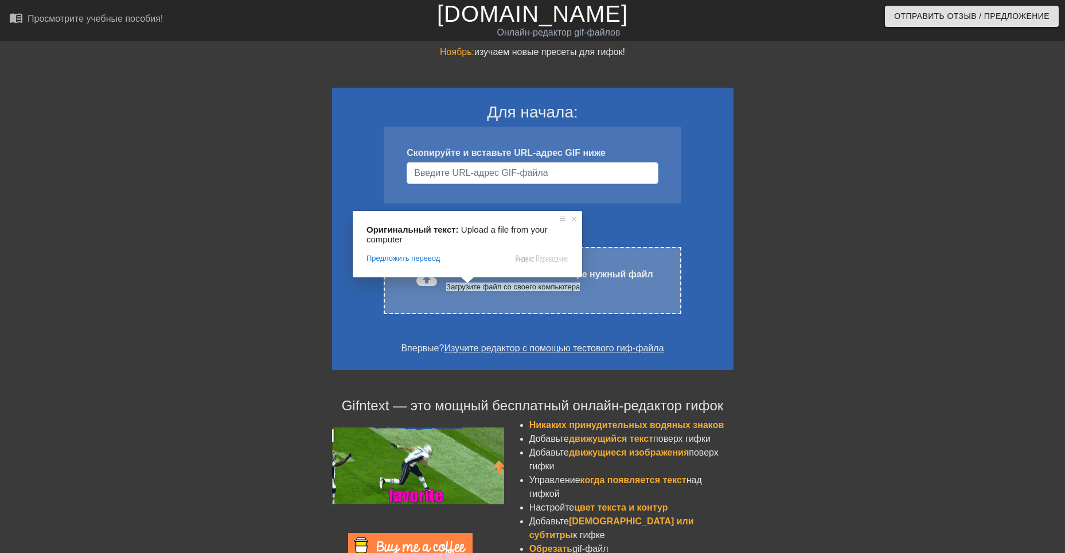
click at [467, 281] on body "menu_book_бук меню Просмотрите учебные пособия! [DOMAIN_NAME] Онлайн-редактор g…" at bounding box center [532, 331] width 1065 height 662
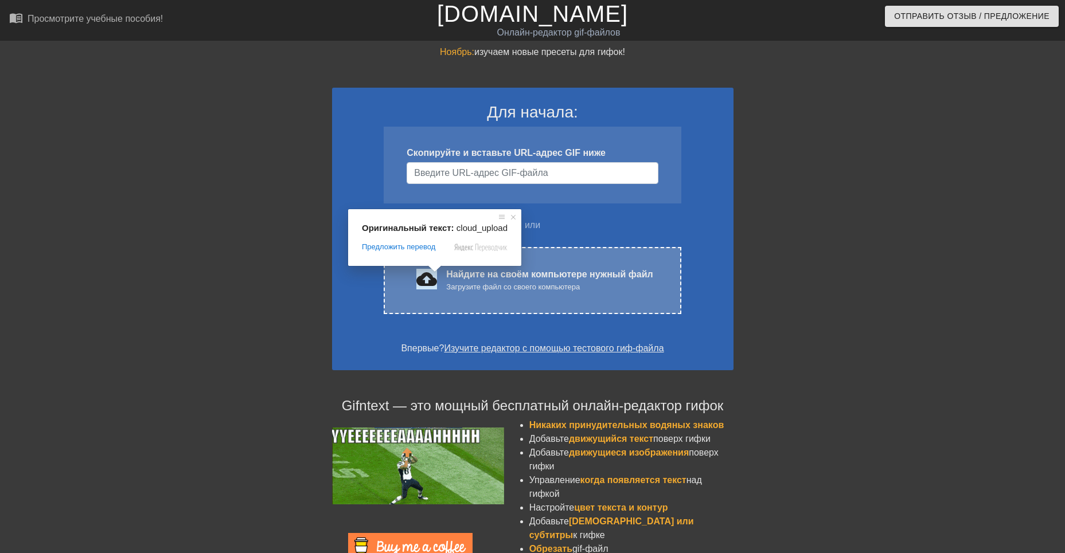
click at [425, 281] on ya-tr-span "cloud_upload загрузить" at bounding box center [471, 279] width 110 height 21
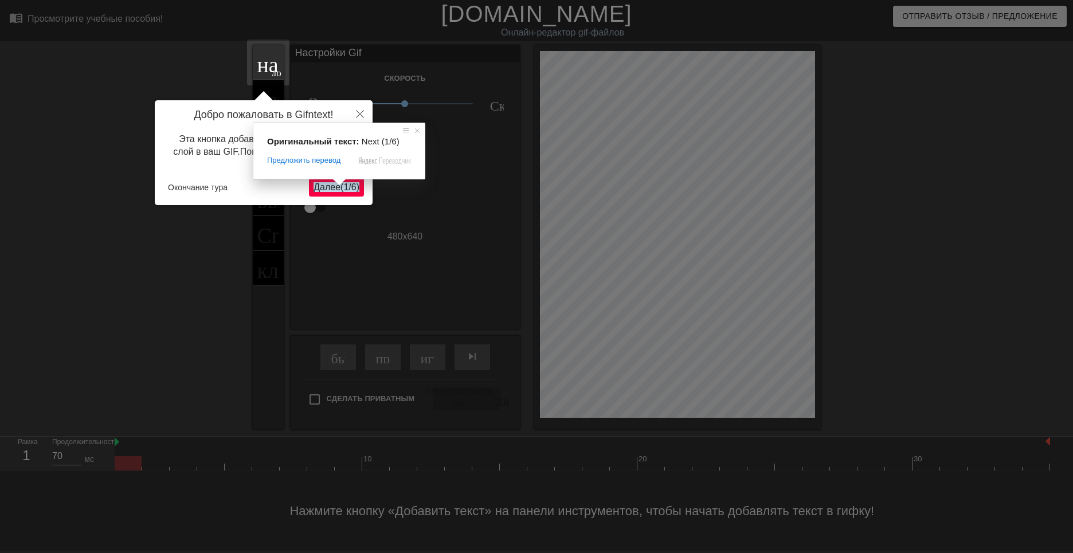
click at [341, 186] on span at bounding box center [339, 182] width 15 height 7
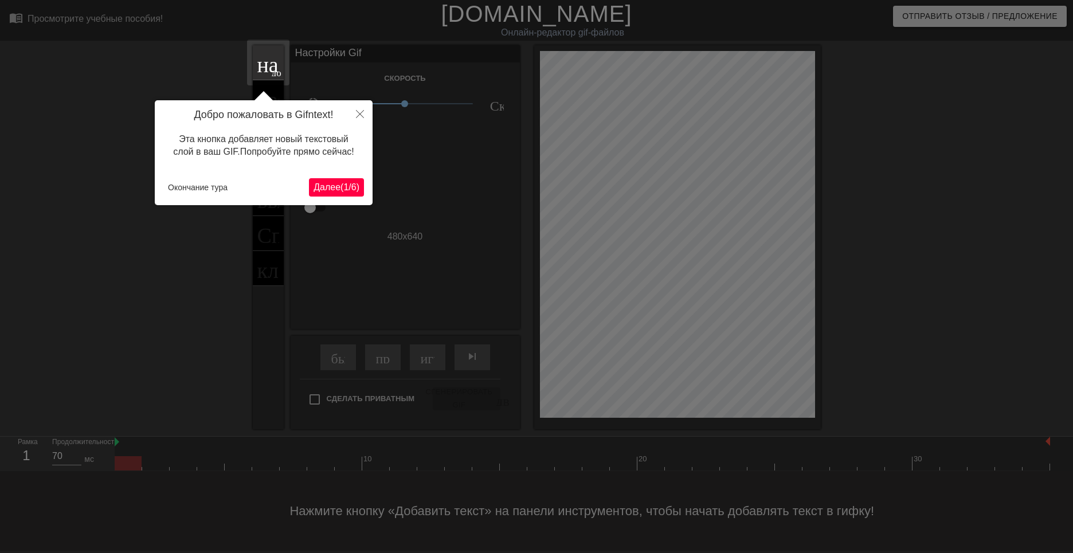
click at [295, 193] on div "Окончание тура" at bounding box center [236, 187] width 146 height 17
click at [197, 186] on button "Окончание тура" at bounding box center [197, 187] width 69 height 17
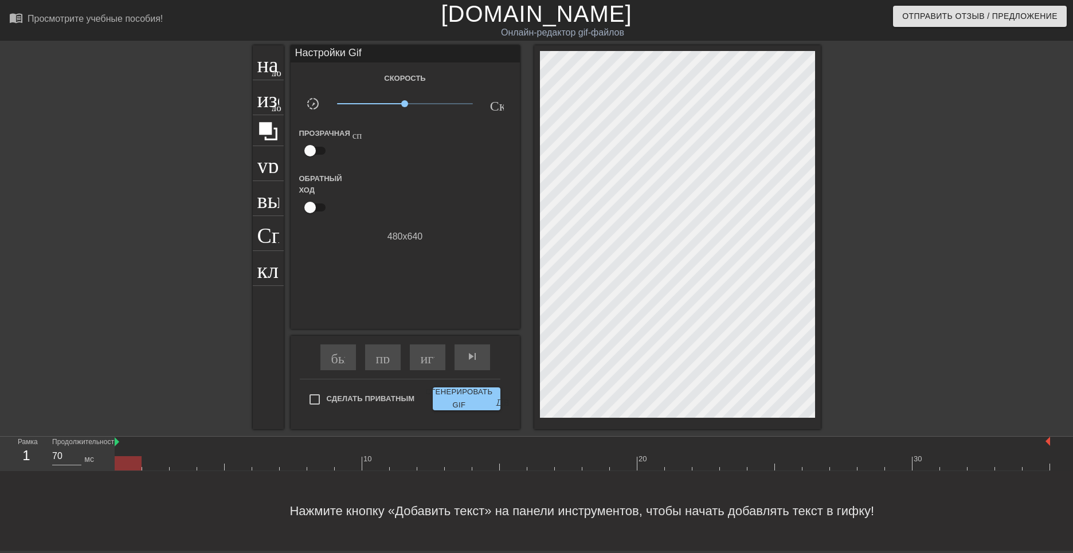
click at [360, 414] on div "Сделать Приватным" at bounding box center [366, 402] width 115 height 29
click at [315, 397] on input "Сделать Приватным" at bounding box center [315, 400] width 24 height 24
checkbox input "true"
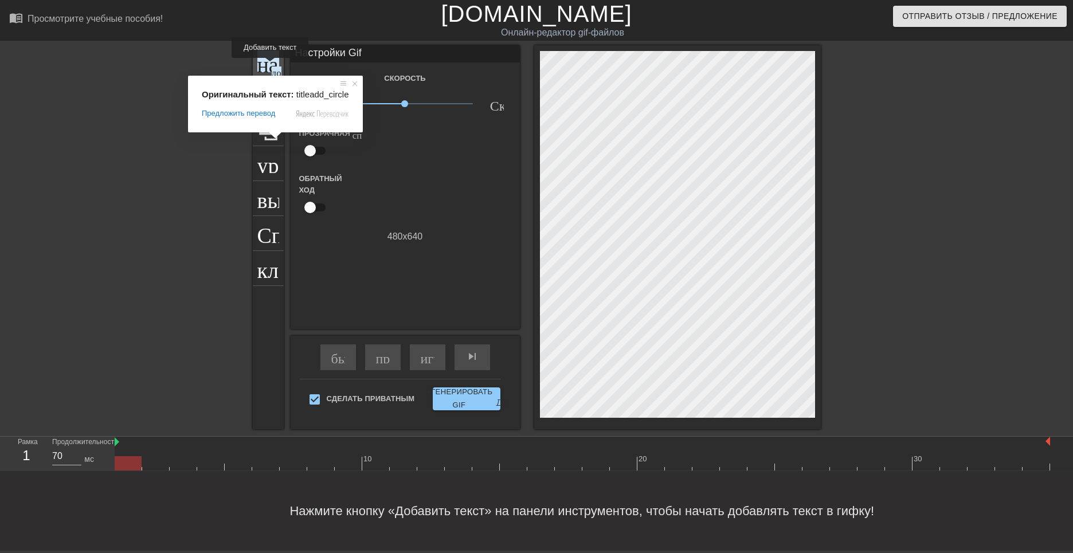
click at [272, 67] on ya-tr-span "добавить_круг" at bounding box center [305, 72] width 66 height 10
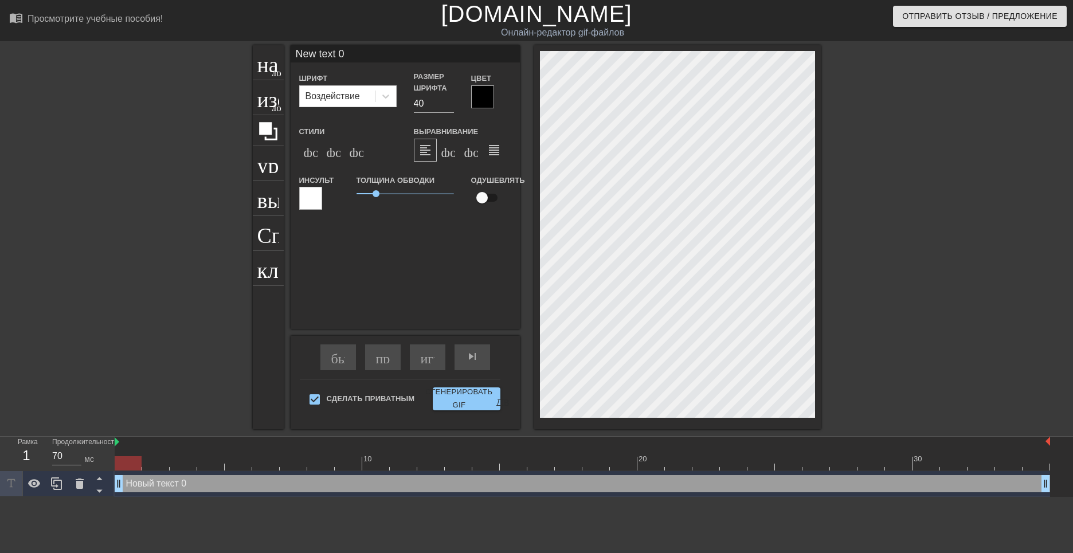
scroll to position [2, 2]
type input "Б"
type textarea "Б"
type input "Бо"
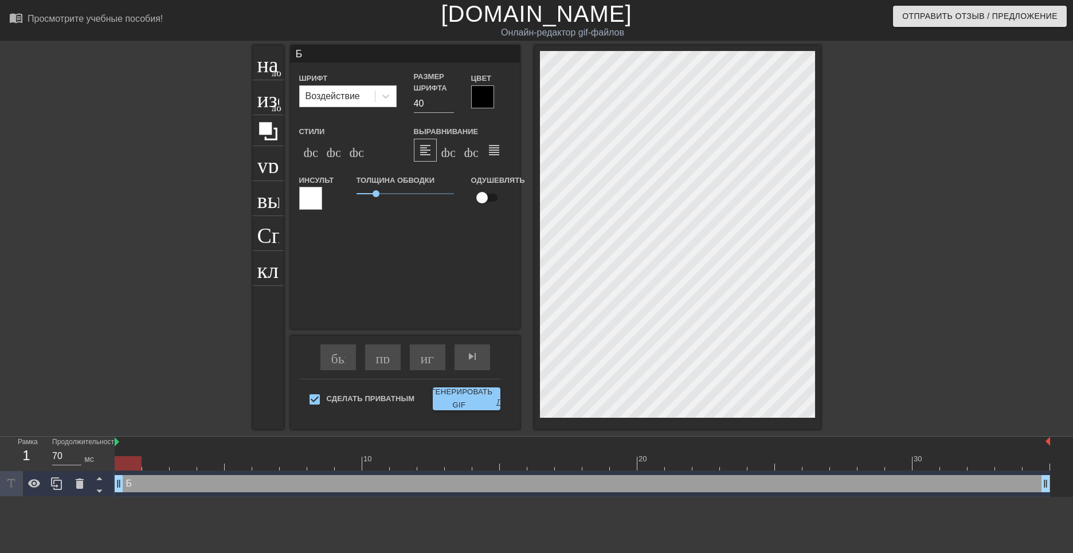
type textarea "Бо"
type input "Бод"
type textarea "Бод"
type input "Бодр"
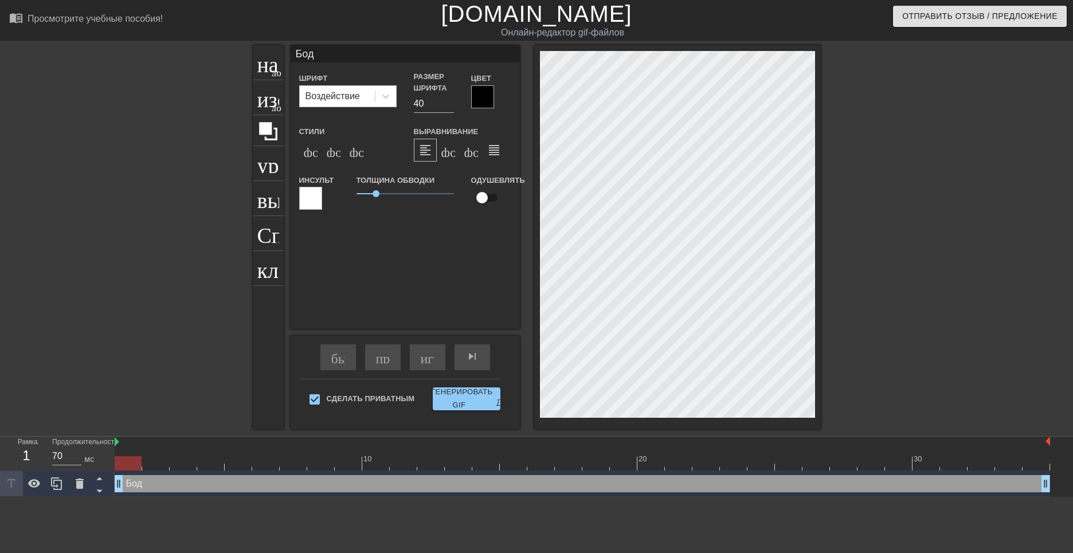
type textarea "Бодр"
type input "Бодро"
type textarea "Бодро"
type input "Бодрог"
type textarea "Бодрог"
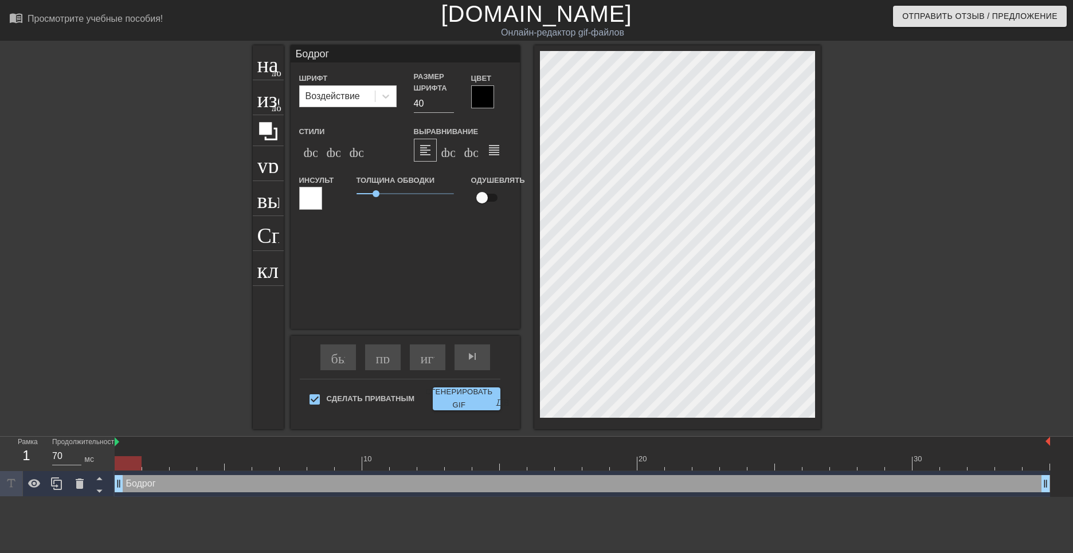
type input "Бодрого"
type textarea "Бодрого"
type input "Бодрого"
type textarea "Бодрого"
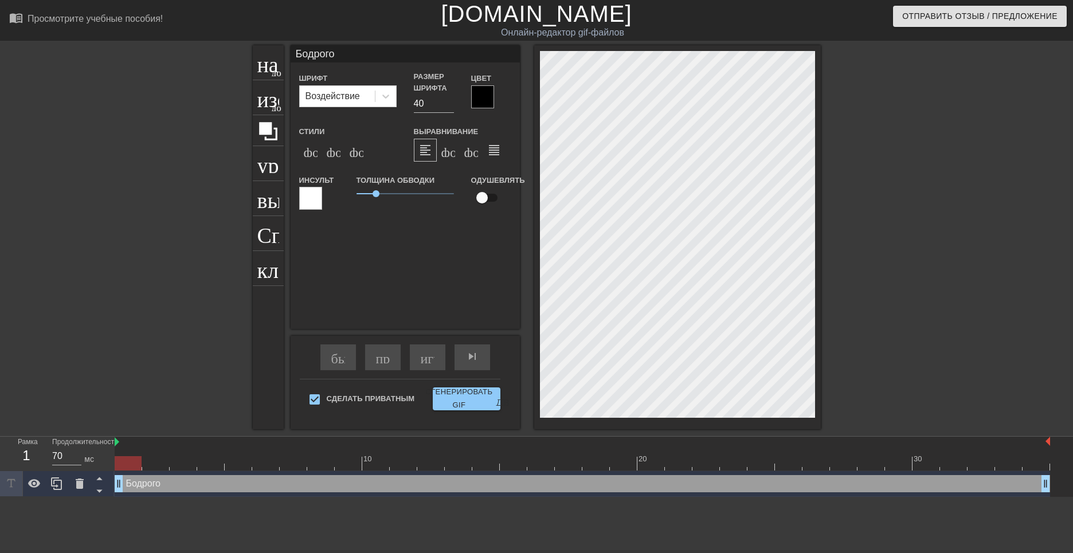
type input "Бодрого у"
type textarea "Бодрого у"
type input "Бодрого ут"
type textarea "Бодрого ут"
type input "Бодрого утр"
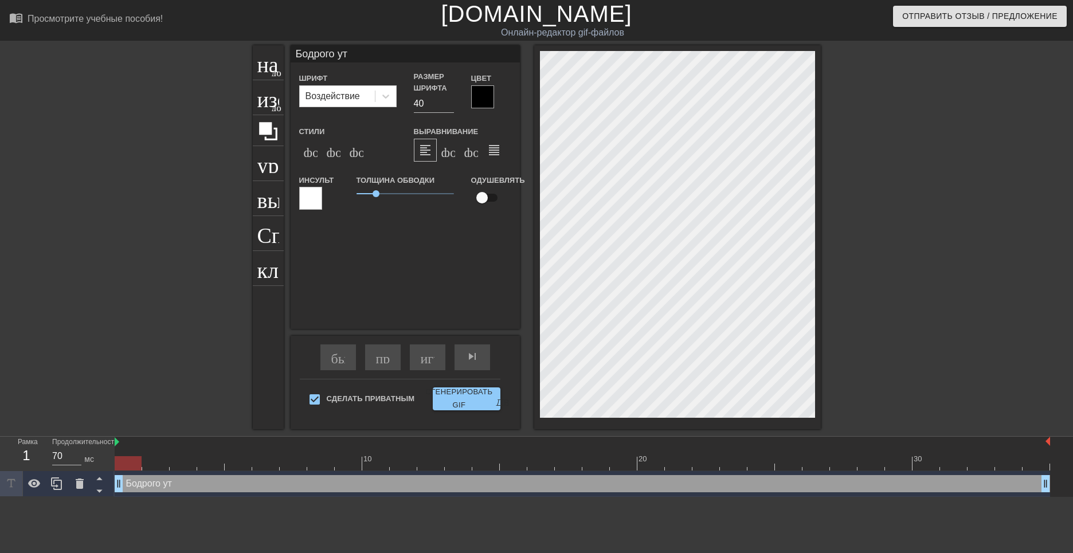
type textarea "Бодрого утр"
type input "Бодрого утра"
type textarea "Бодрого утра"
type input "Бодрого утра!"
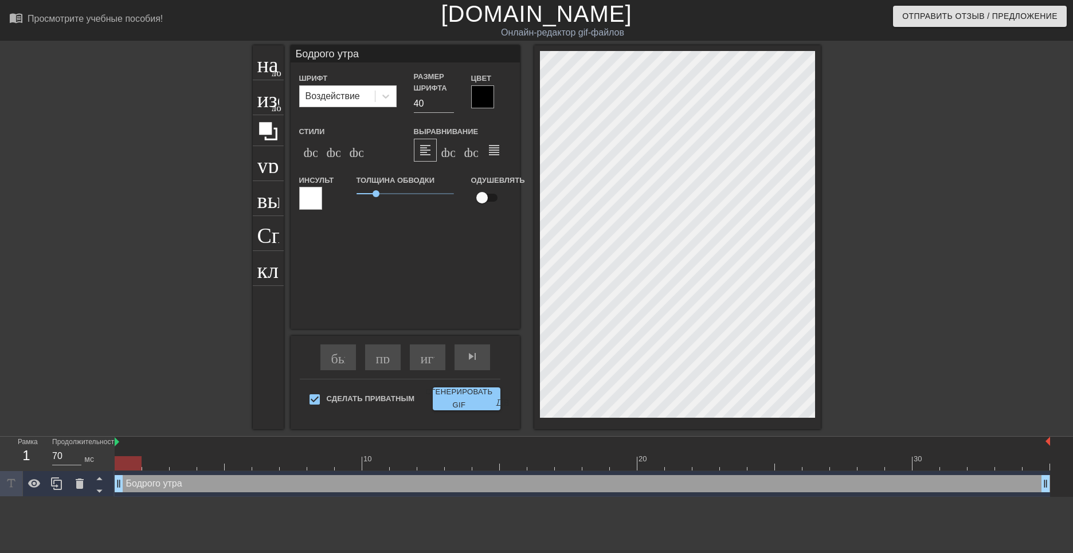
type textarea "Бодрого утра!"
type input "Бодрого утра!"
type textarea "Бодрого утра!"
type input "Бодрого утра!Д"
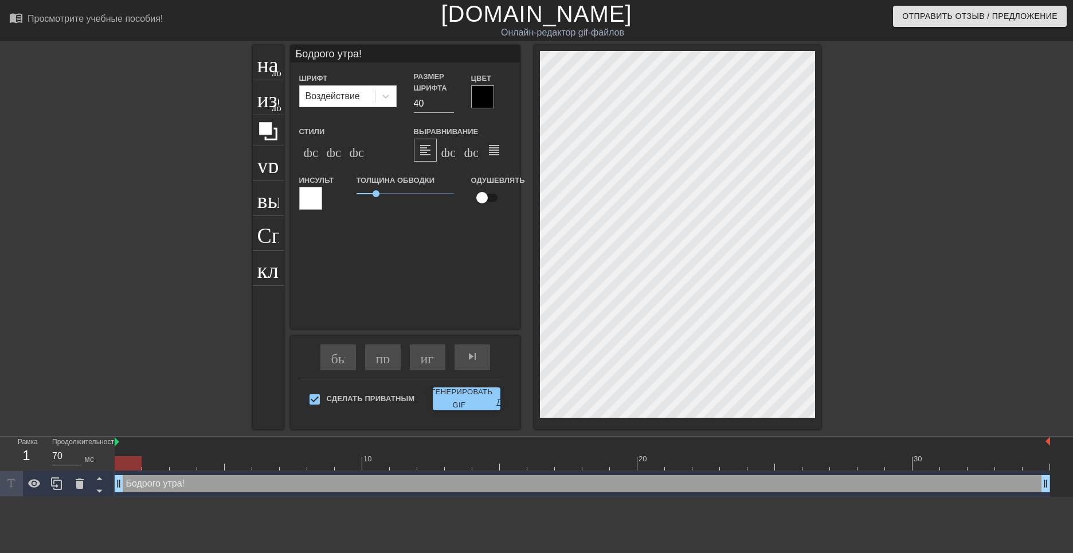
type textarea "Бодрого утра! Д"
type input "Бодрого утра!До"
type textarea "Бодрого утра! До"
type input "Бодрого утра!Доб"
type textarea "Бодрого утра! Доб"
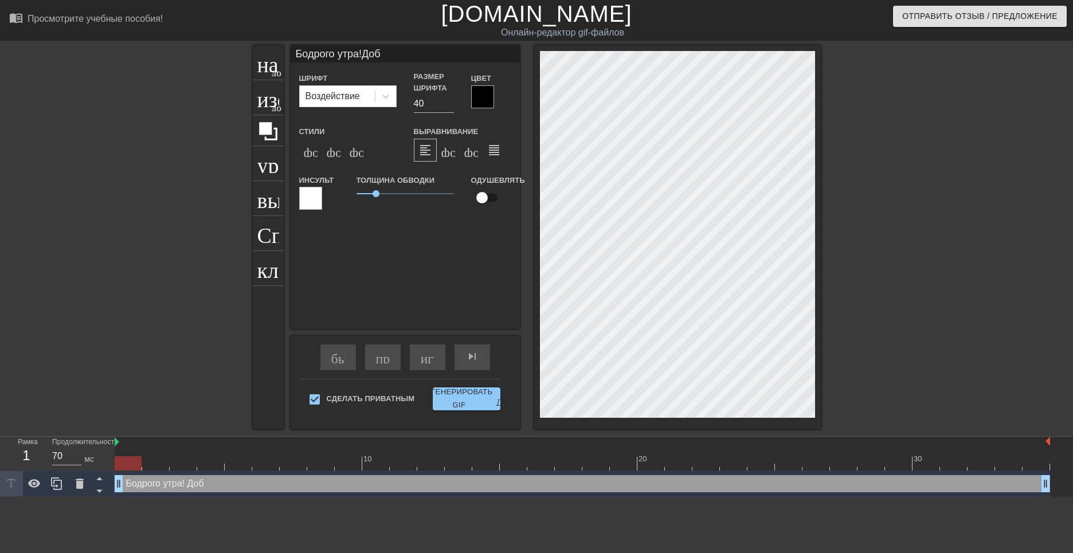
type input "Бодрого утра!Добр"
type textarea "Бодрого утра! Добр"
type input "Бодрого утра!Добро"
type textarea "Бодрого утра! [GEOGRAPHIC_DATA]"
type input "Бодрого утра!Доброг"
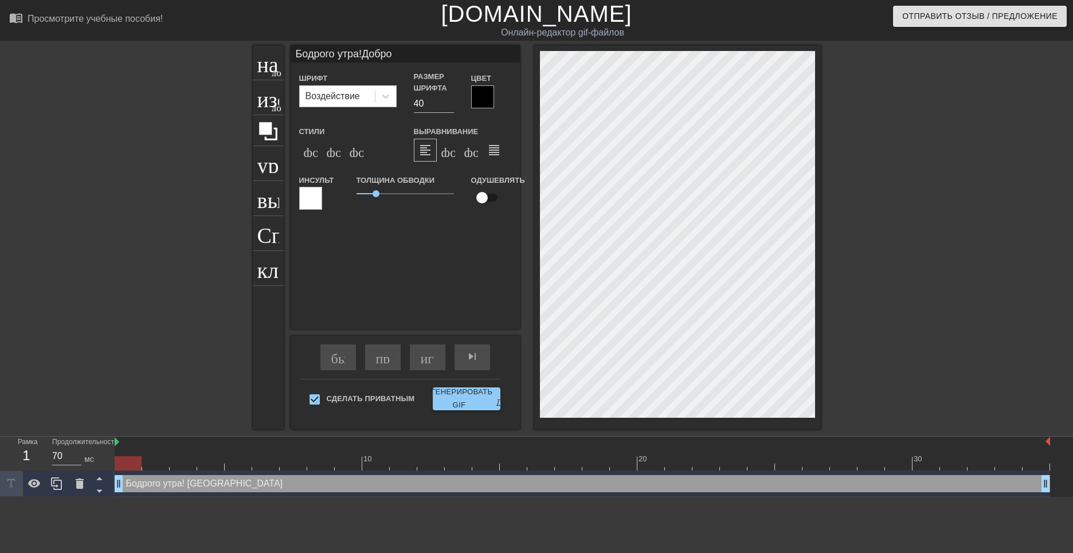
type textarea "Бодрого утра! [GEOGRAPHIC_DATA]"
type input "Бодрого утра!Доброго"
type textarea "Бодрого утра! Доброго"
type input "Бодрого утра!Доброго"
type textarea "Бодрого утра! Доброго"
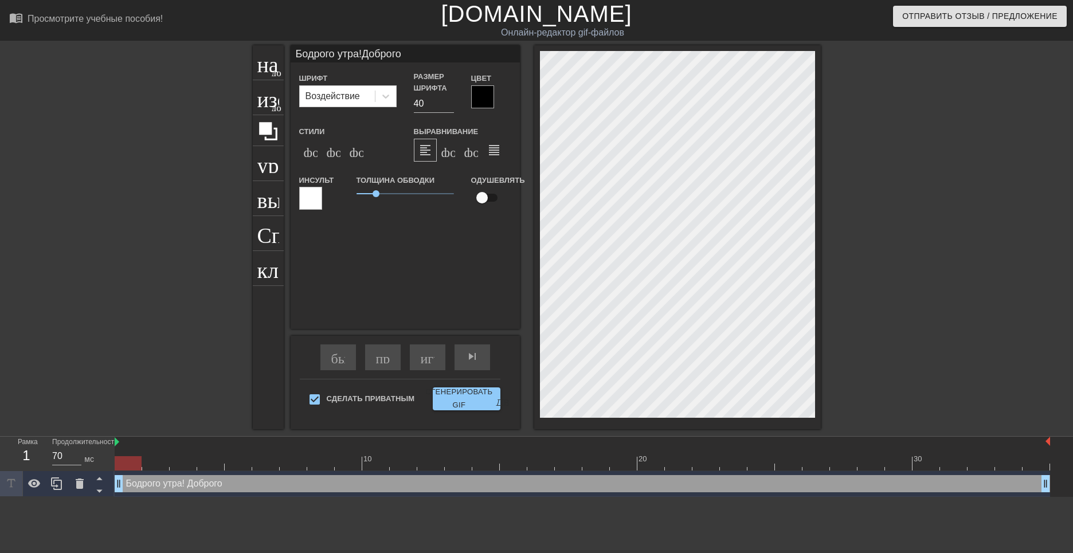
type input "Бодрого утра!Доброго д"
type textarea "Бодрого утра! Доброго д"
type input "Бодрого утра!Доброго дн"
type textarea "Бодрого утра! Доброго дн"
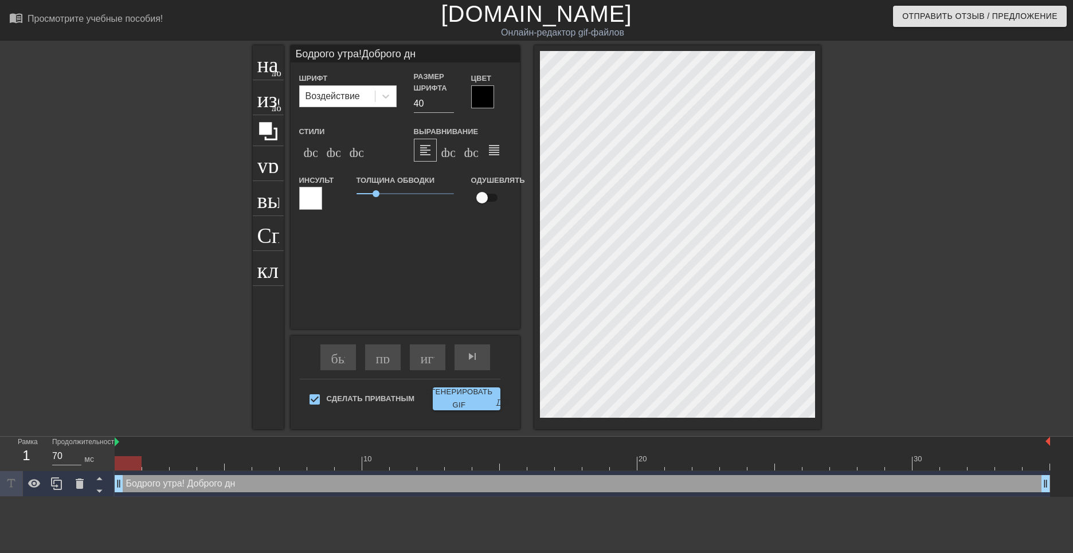
type input "Бодрого утра!Доброго дня"
type textarea "Бодрого утра! Доброго дня"
type input "Бодрого утра!Доброго дня!"
type textarea "Бодрого утра! Доброго дня!"
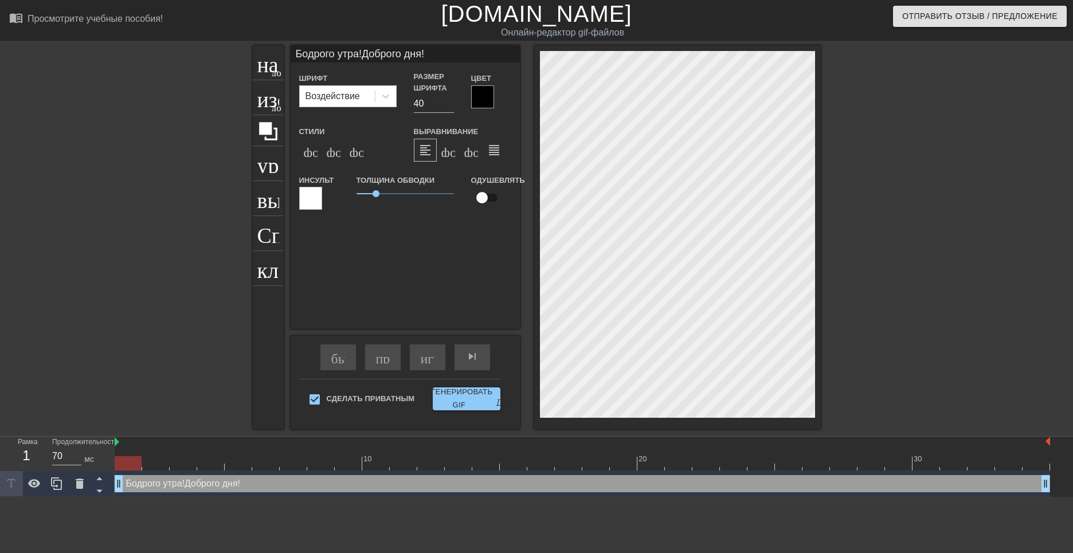
click at [483, 104] on div at bounding box center [482, 96] width 23 height 23
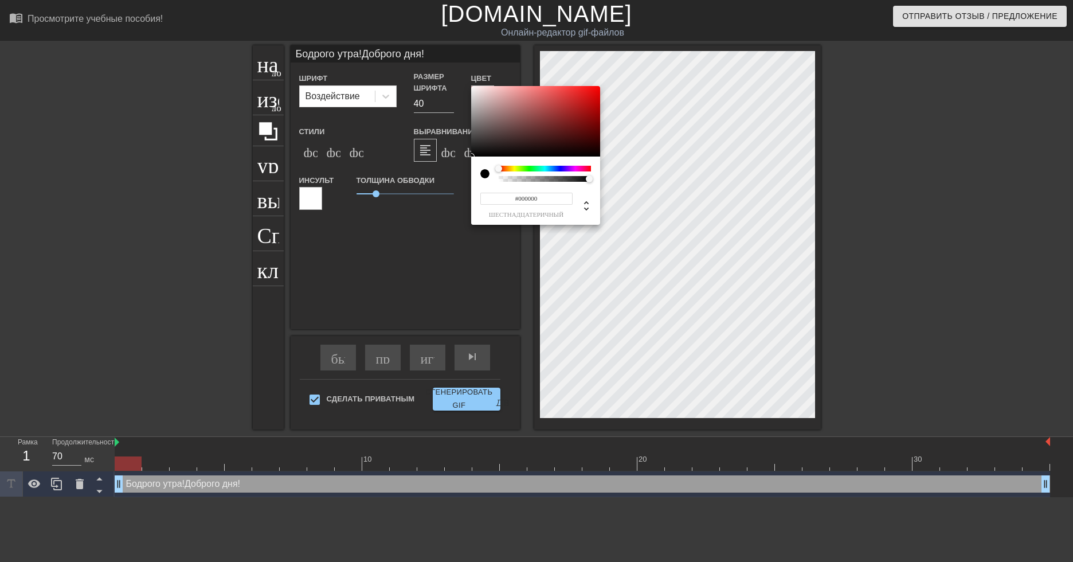
type input "Бодрого утра!Доброго дня!"
type input "#7C2222"
click at [564, 122] on div at bounding box center [535, 121] width 129 height 71
type input "Бодрого утра!Доброго дня!"
type input "#7C2267"
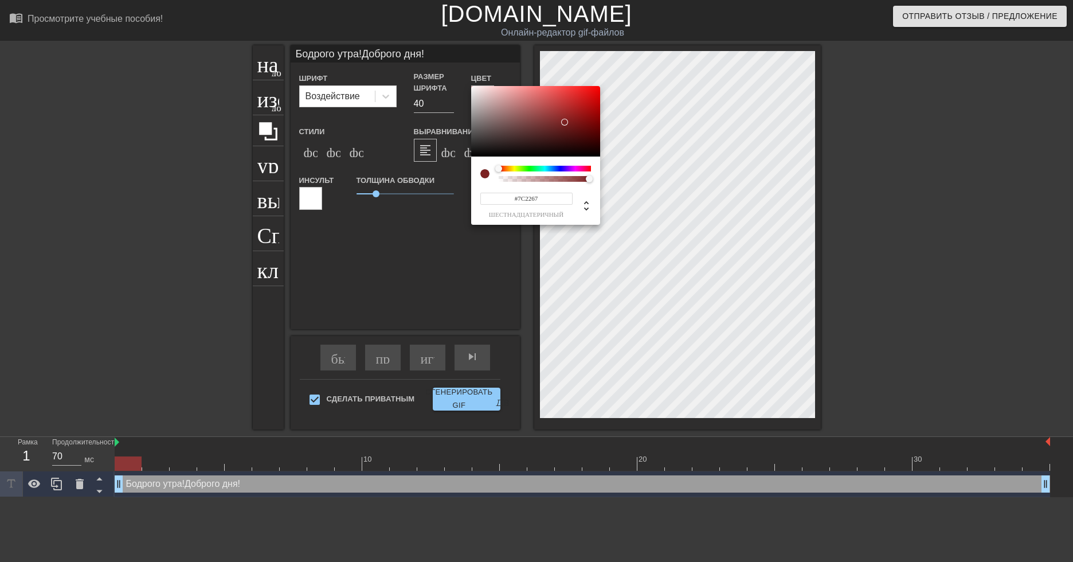
click at [579, 169] on div at bounding box center [545, 169] width 92 height 6
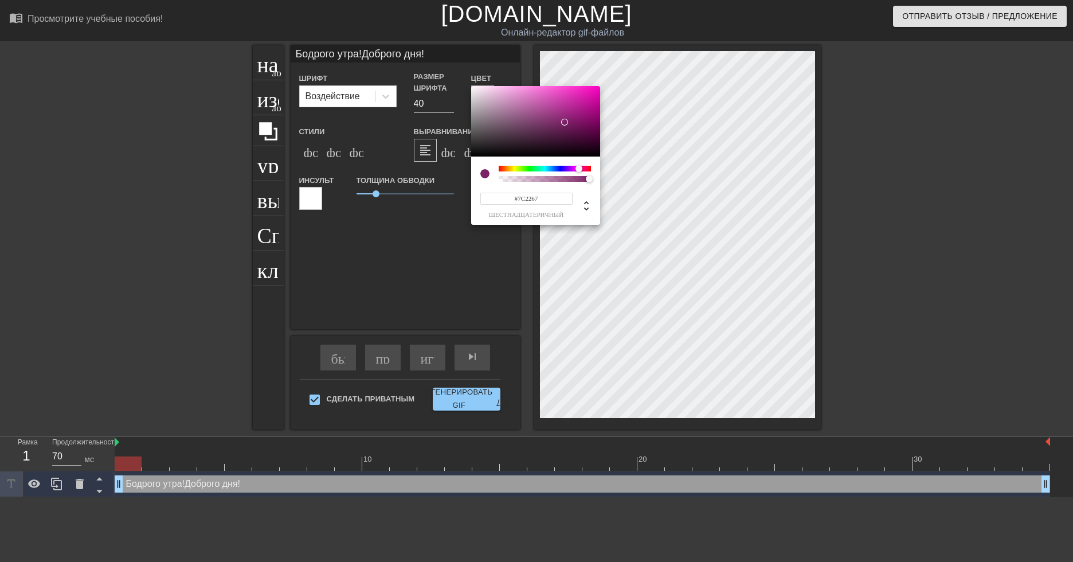
type input "Бодрого утра!Доброго дня!"
type input "#7C2256"
click at [582, 168] on div at bounding box center [582, 168] width 7 height 7
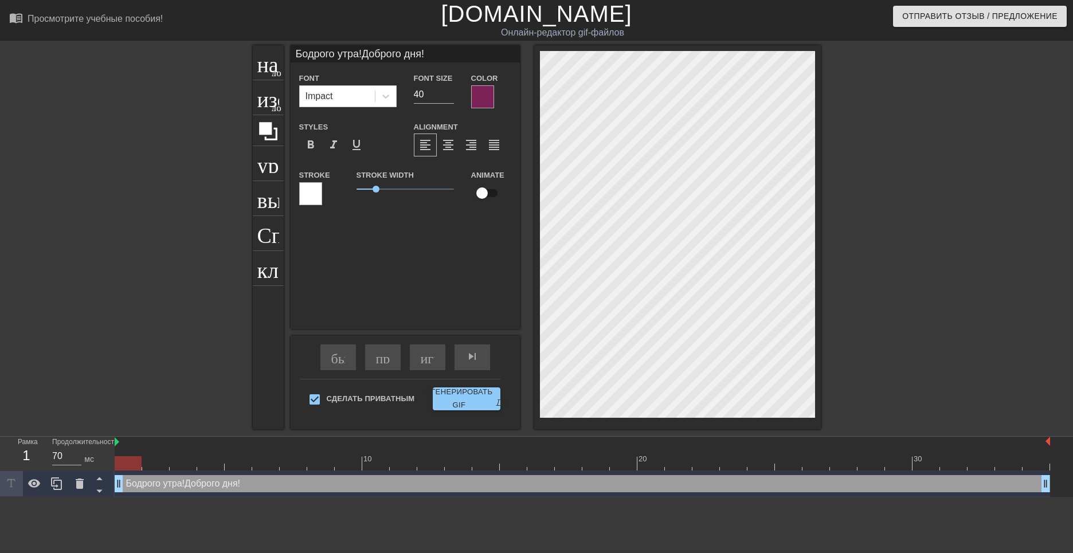
scroll to position [1, 1]
click at [478, 92] on div at bounding box center [482, 96] width 23 height 23
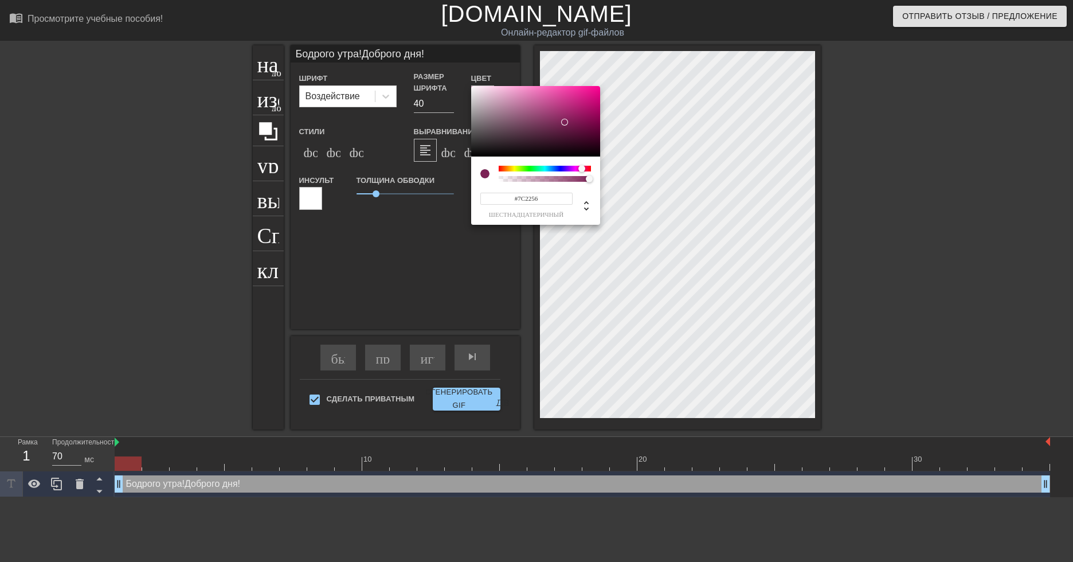
type input "Бодрого утра!Доброго дня!"
type input "#D53993"
click at [565, 97] on div at bounding box center [535, 121] width 129 height 71
type input "Бодрого утра!Доброго дня!"
type input "#DB479C"
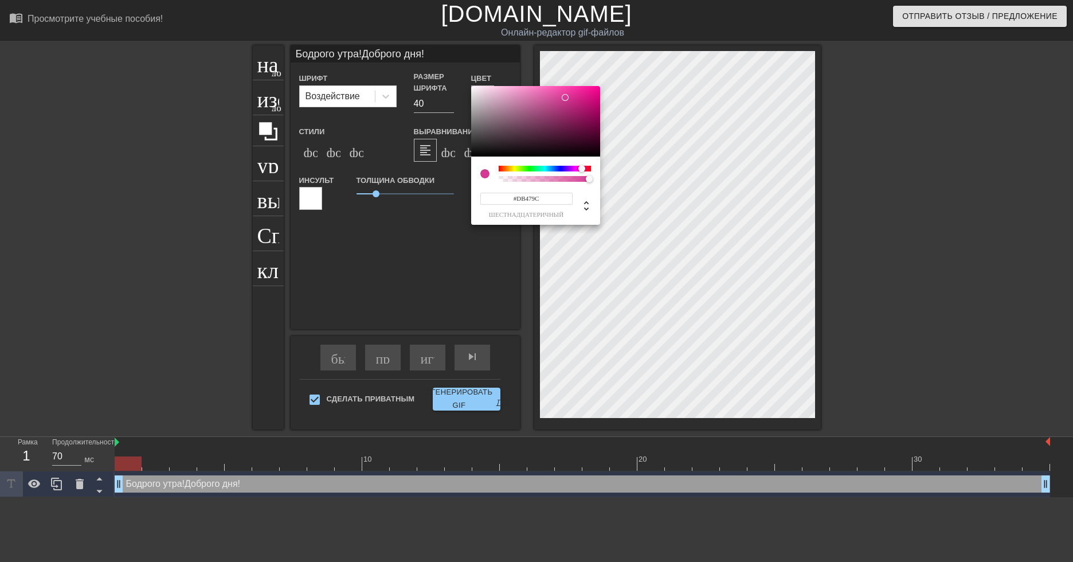
click at [558, 96] on div at bounding box center [535, 121] width 129 height 71
type input "Бодрого утра!Доброго дня!"
type input "#E955AA"
click at [553, 92] on div at bounding box center [535, 121] width 129 height 71
type input "Бодрого утра!Доброго дня!"
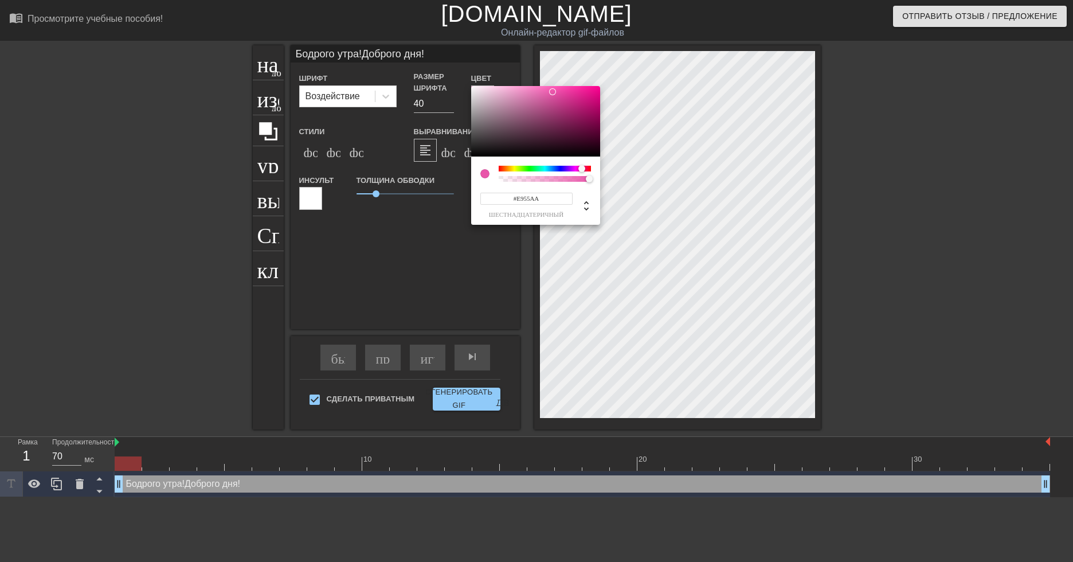
type input "#E955B6"
type input "Бодрого утра!Доброго дня!"
type input "#E955BB"
type input "Бодрого утра!Доброго дня!"
type input "#E955C1"
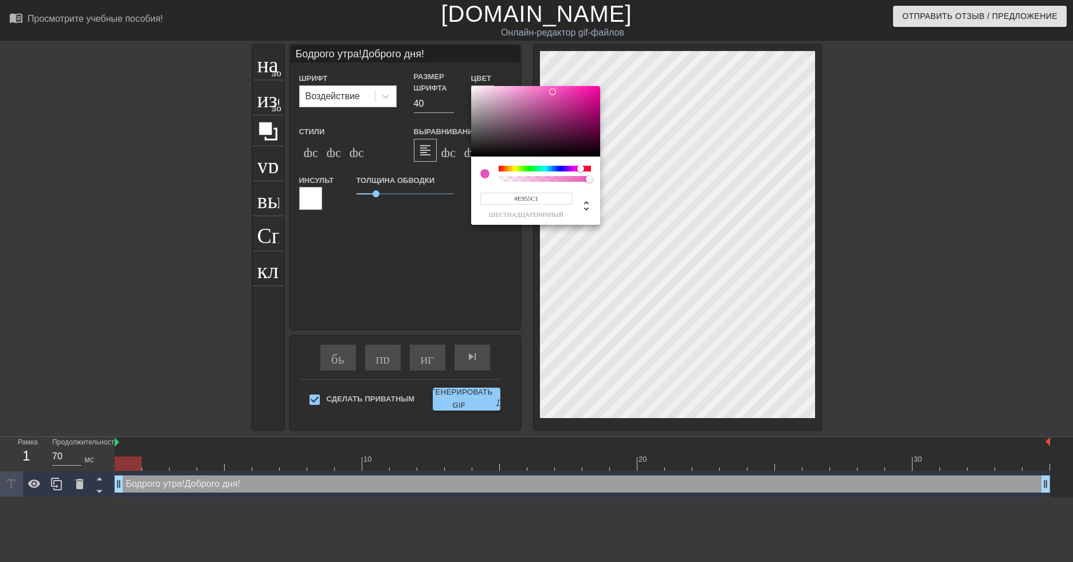
type input "Бодрого утра!Доброго дня!"
type input "#E955C6"
type input "Бодрого утра!Доброго дня!"
type input "#E955CC"
type input "Бодрого утра!Доброго дня!"
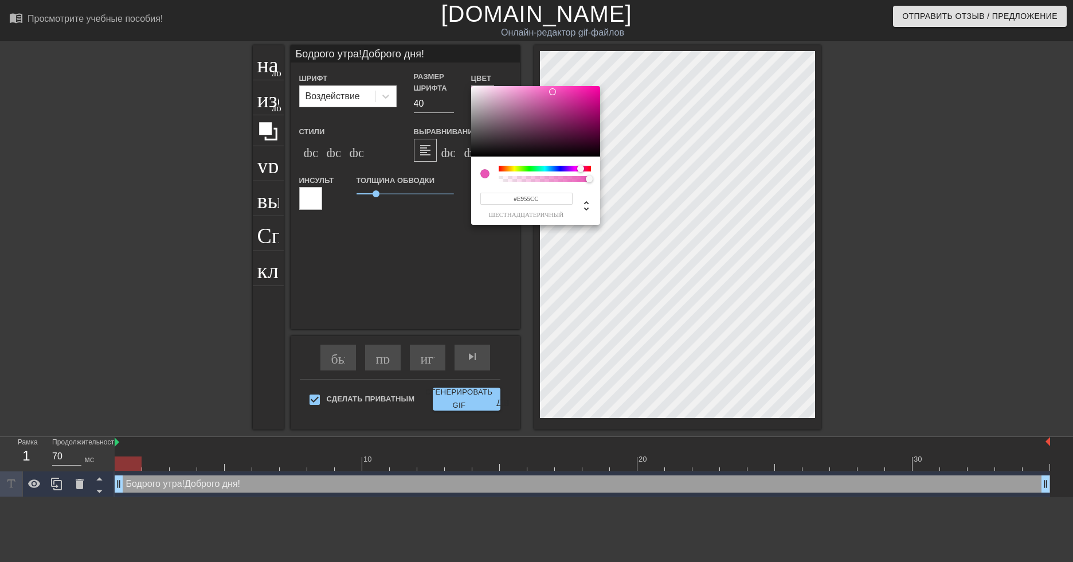
type input "#E955D1"
type input "Бодрого утра!Доброго дня!"
type input "#E955D7"
type input "Бодрого утра!Доброго дня!"
type input "#E955E2"
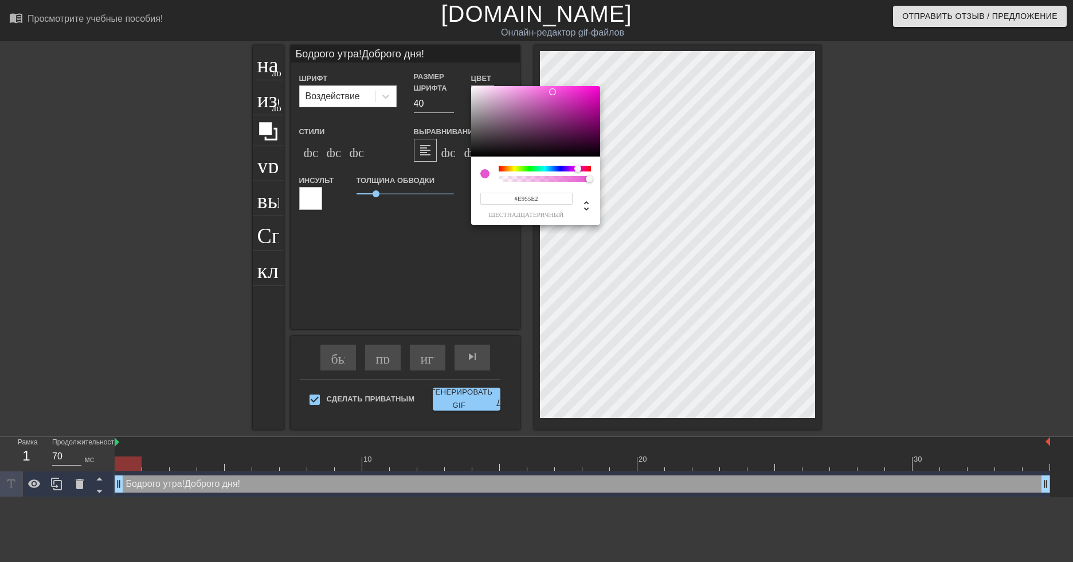
type input "Бодрого утра!Доброго дня!"
type input "#E555E9"
type input "Бодрого утра!Доброго дня!"
type input "#E055E9"
type input "Бодрого утра!Доброго дня!"
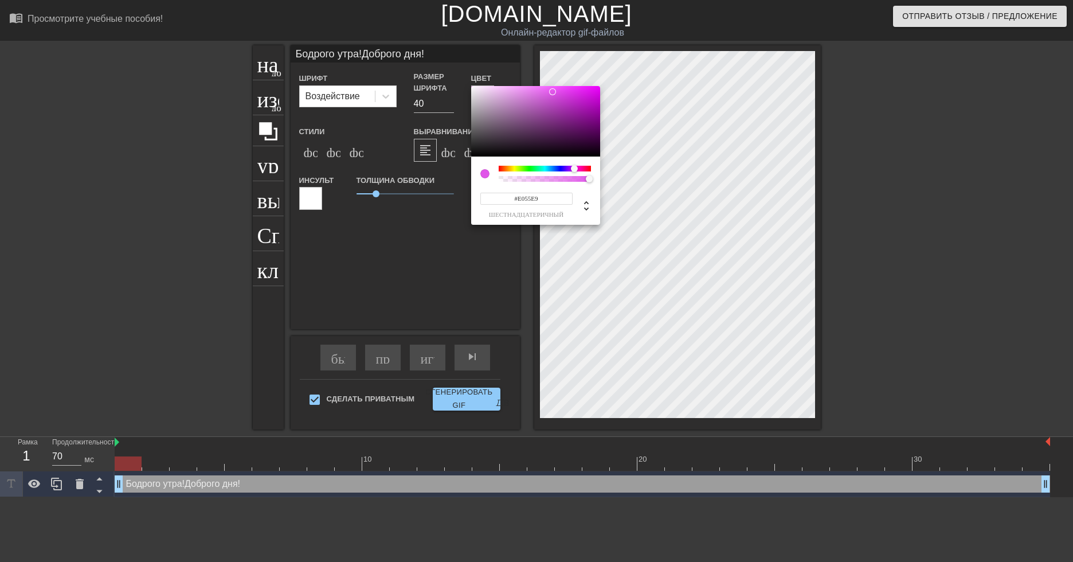
type input "#E555E9"
type input "Бодрого утра!Доброго дня!"
type input "#E955E2"
type input "Бодрого утра!Доброго дня!"
type input "#E955DC"
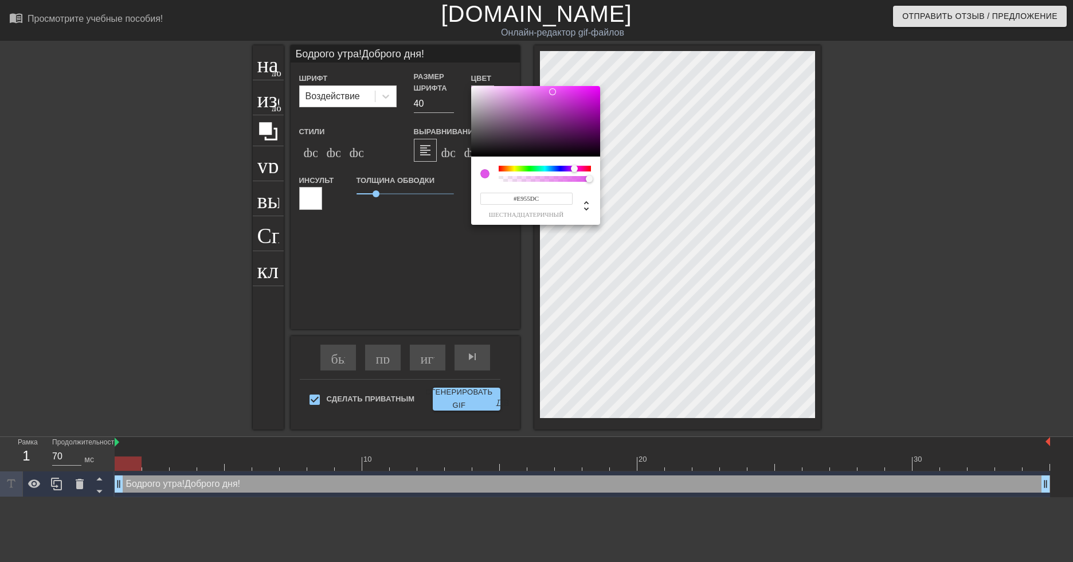
type input "Бодрого утра!Доброго дня!"
type input "#E955D1"
type input "Бодрого утра!Доброго дня!"
type input "#E955C6"
type input "Бодрого утра!Доброго дня!"
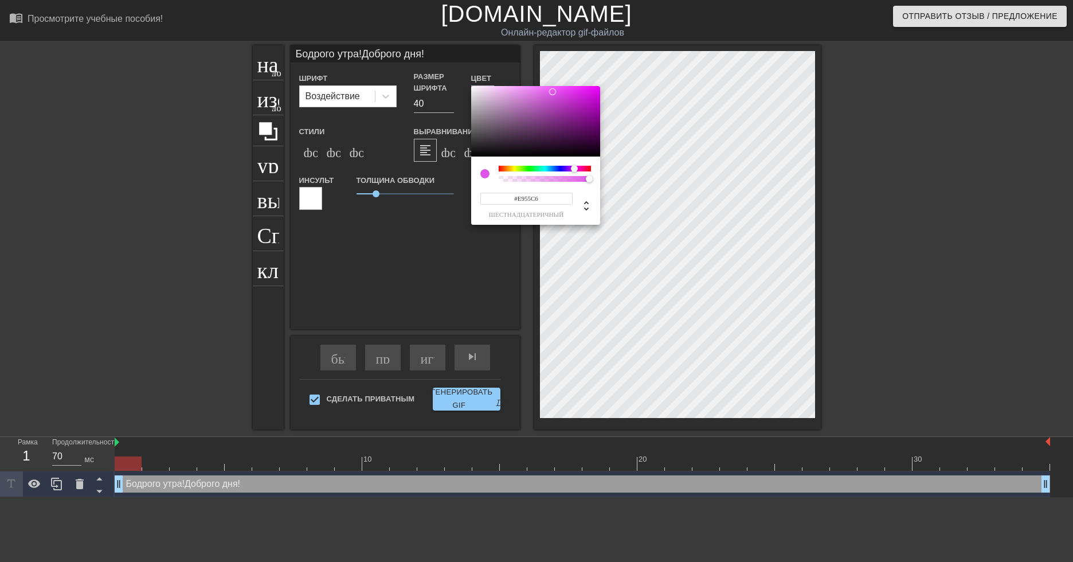
type input "#E955C1"
type input "Бодрого утра!Доброго дня!"
type input "#E955BB"
type input "Бодрого утра!Доброго дня!"
type input "#E955B6"
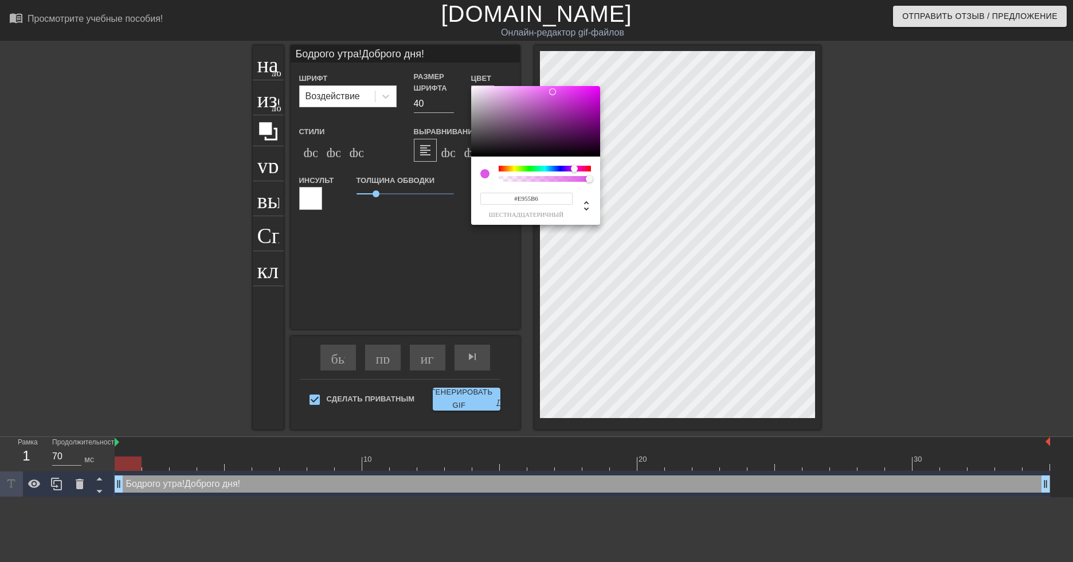
type input "Бодрого утра!Доброго дня!"
type input "#E955B0"
type input "Бодрого утра!Доброго дня!"
type input "#E955AA"
type input "Бодрого утра!Доброго дня!"
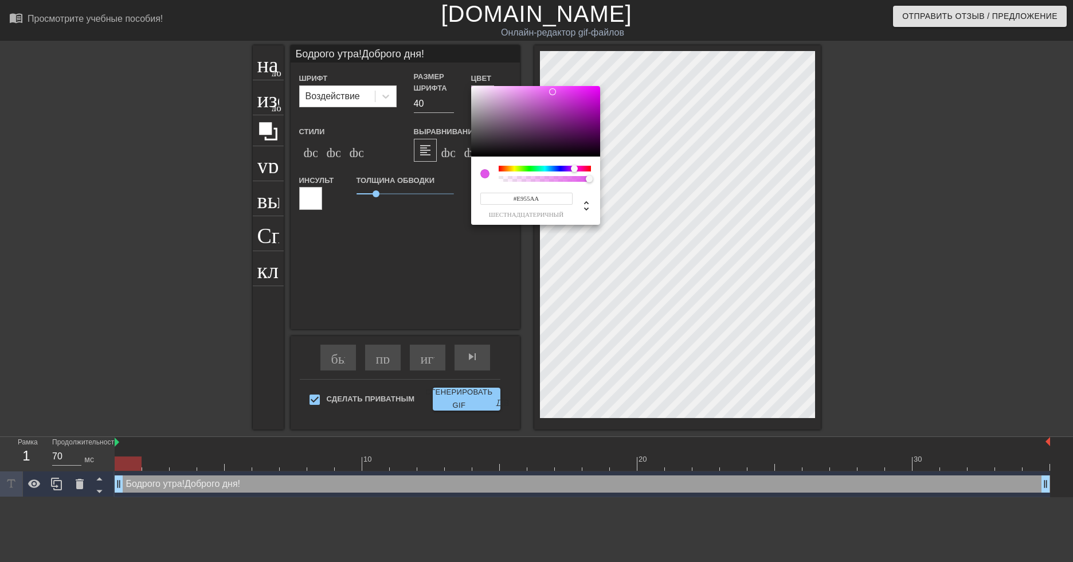
type input "#E955A5"
type input "Бодрого утра!Доброго дня!"
type input "#E9559F"
type input "Бодрого утра!Доброго дня!"
type input "#E9559A"
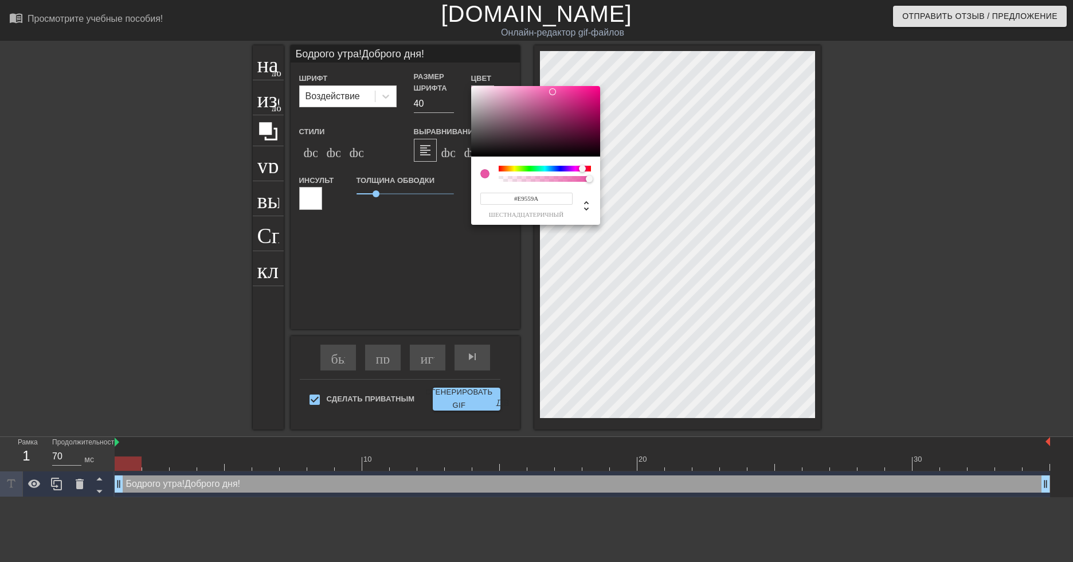
type input "Бодрого утра!Доброго дня!"
type input "#E95594"
type input "Бодрого утра!Доброго дня!"
type input "#E9558F"
type input "Бодрого утра!Доброго дня!"
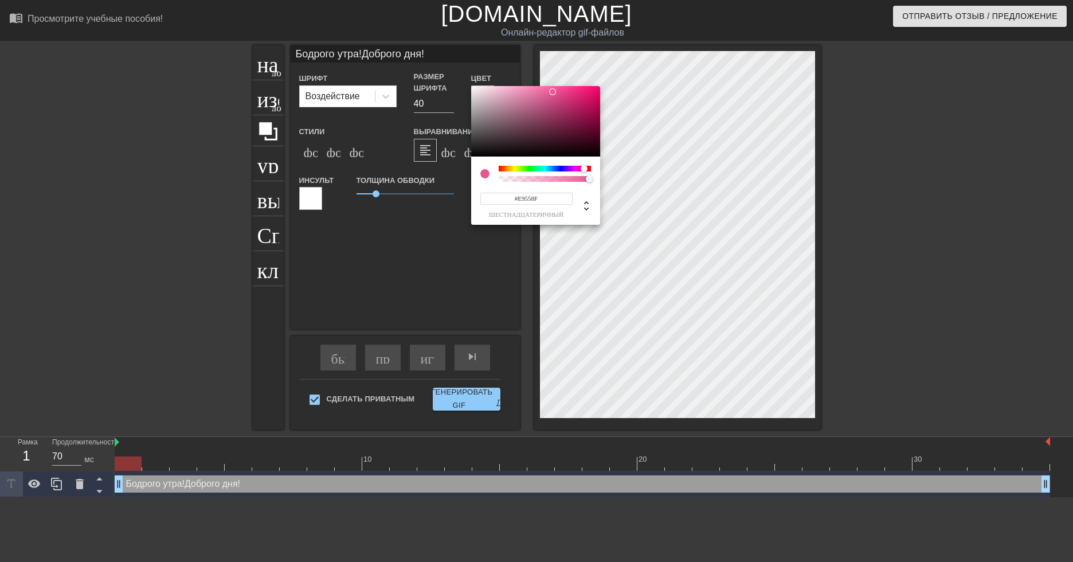
type input "#E95589"
type input "Бодрого утра!Доброго дня!"
type input "#E95584"
click at [586, 169] on div at bounding box center [586, 168] width 7 height 7
type input "Бодрого утра!Доброго дня!"
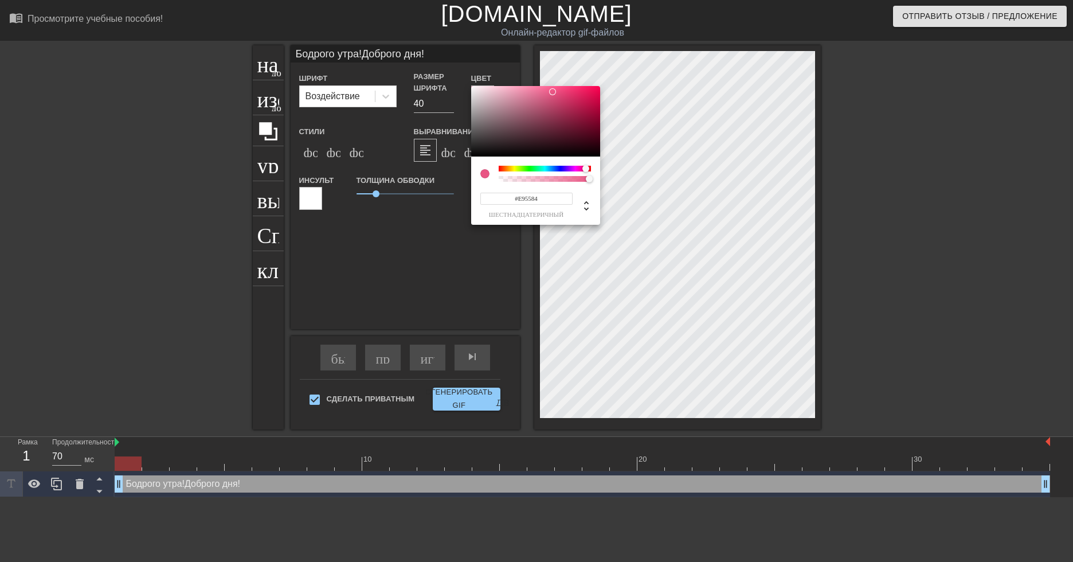
type input "#E95589"
type input "Бодрого утра!Доброго дня!"
type input "#E9558F"
type input "Бодрого утра!Доброго дня!"
type input "#E95594"
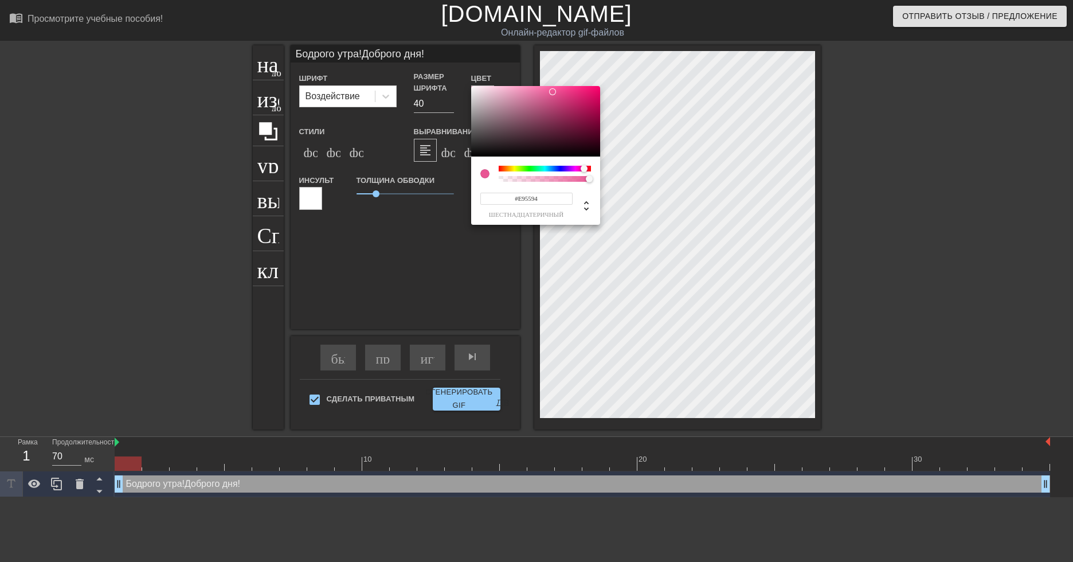
type input "Бодрого утра!Доброго дня!"
type input "#E9558F"
type input "Бодрого утра!Доброго дня!"
type input "#E95589"
type input "Бодрого утра!Доброго дня!"
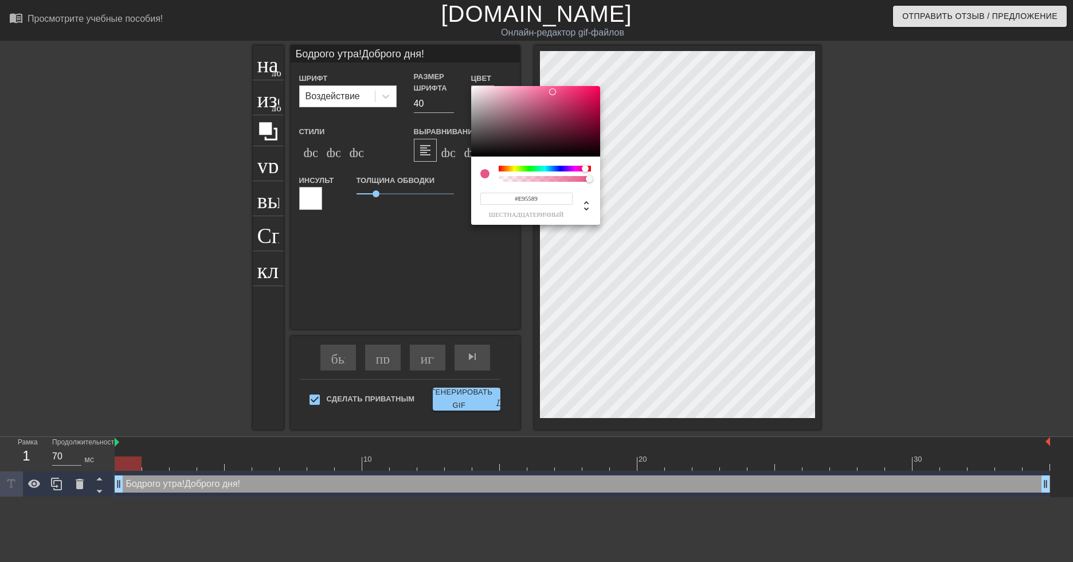
type input "#E9558F"
type input "Бодрого утра!Доброго дня!"
type input "#E95594"
click at [584, 169] on div at bounding box center [584, 168] width 7 height 7
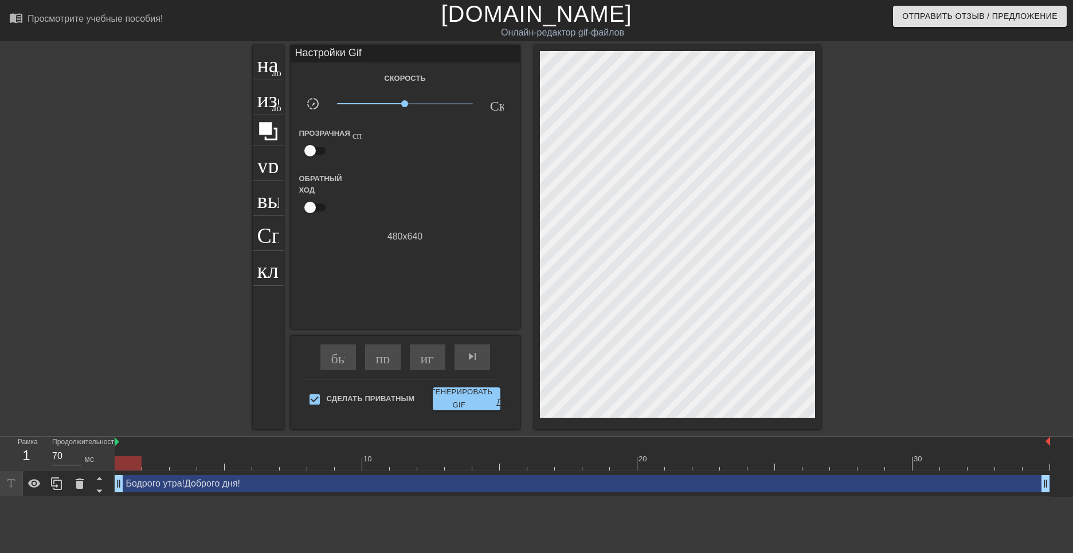
drag, startPoint x: 376, startPoint y: 196, endPoint x: 388, endPoint y: 196, distance: 12.0
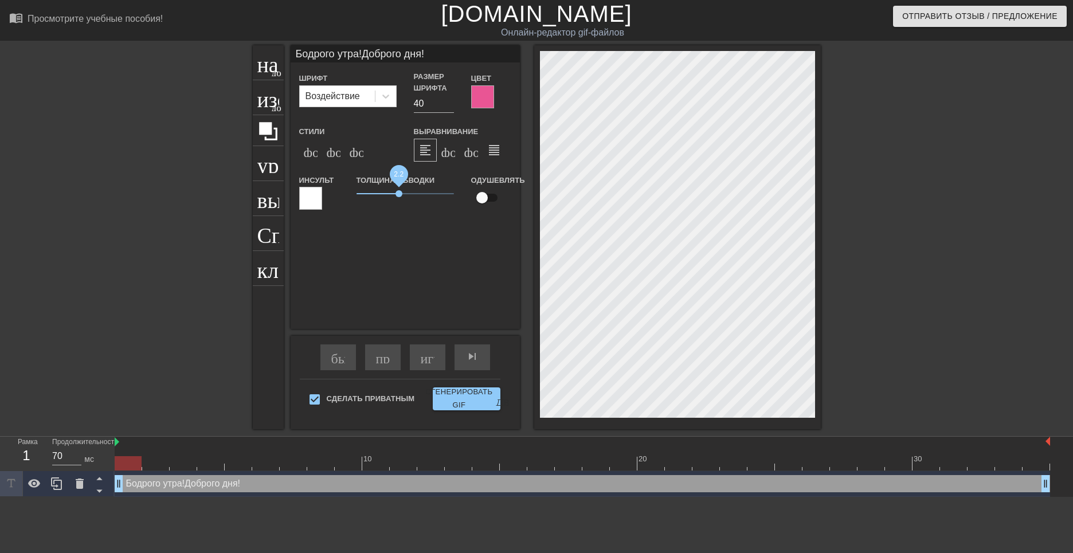
drag, startPoint x: 376, startPoint y: 194, endPoint x: 399, endPoint y: 196, distance: 23.0
click at [399, 196] on span "2.2" at bounding box center [399, 193] width 7 height 7
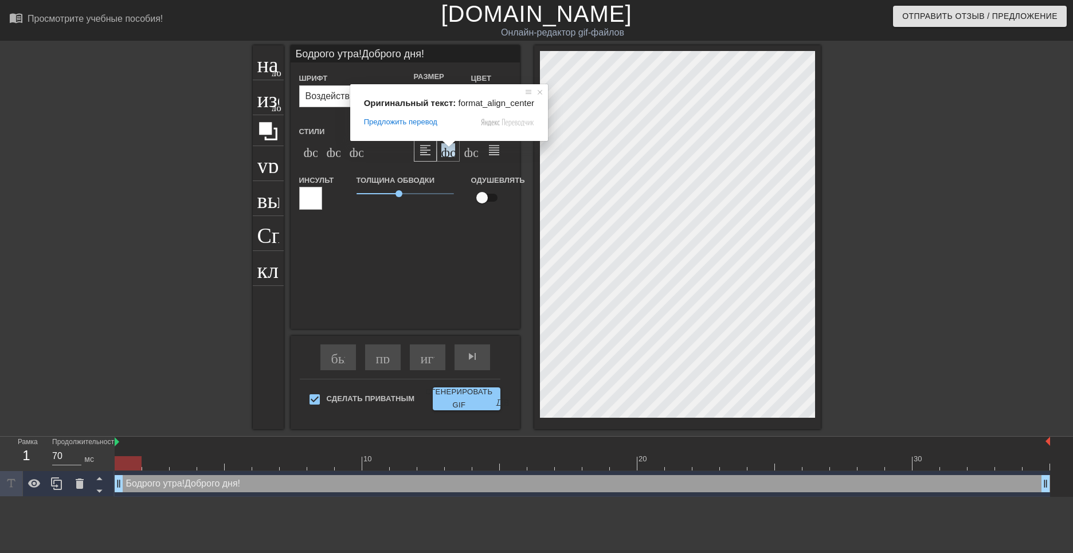
click at [447, 151] on ya-tr-span "формат_align_center" at bounding box center [553, 150] width 222 height 14
click at [474, 152] on ya-tr-span "формат_align_right" at bounding box center [568, 150] width 208 height 14
click at [447, 153] on ya-tr-span "формат_align_center" at bounding box center [553, 150] width 222 height 14
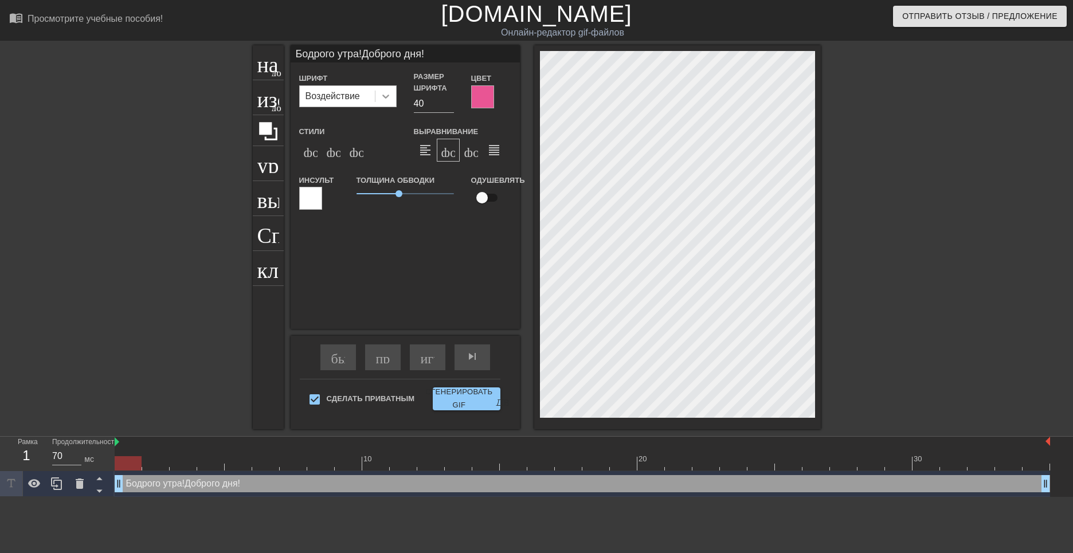
click at [386, 99] on icon at bounding box center [385, 96] width 11 height 11
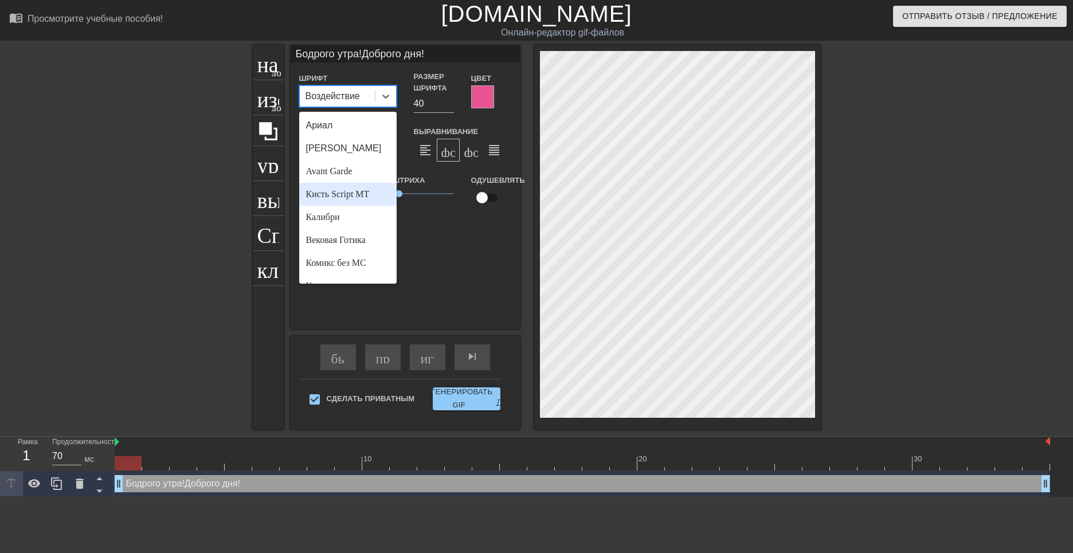
click at [331, 196] on ya-tr-span "Кисть Script MT" at bounding box center [338, 194] width 64 height 10
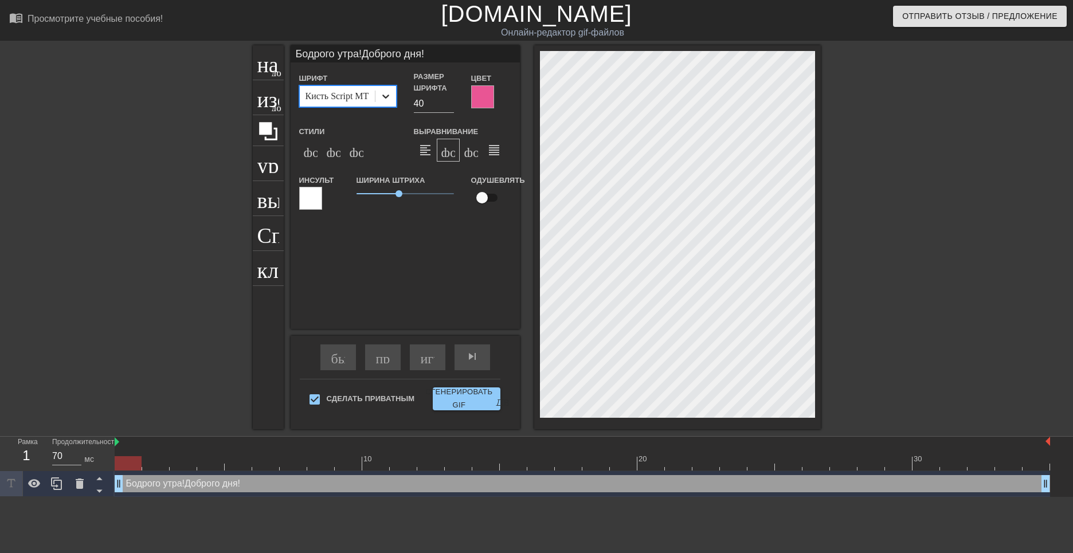
click at [386, 96] on icon at bounding box center [385, 97] width 7 height 4
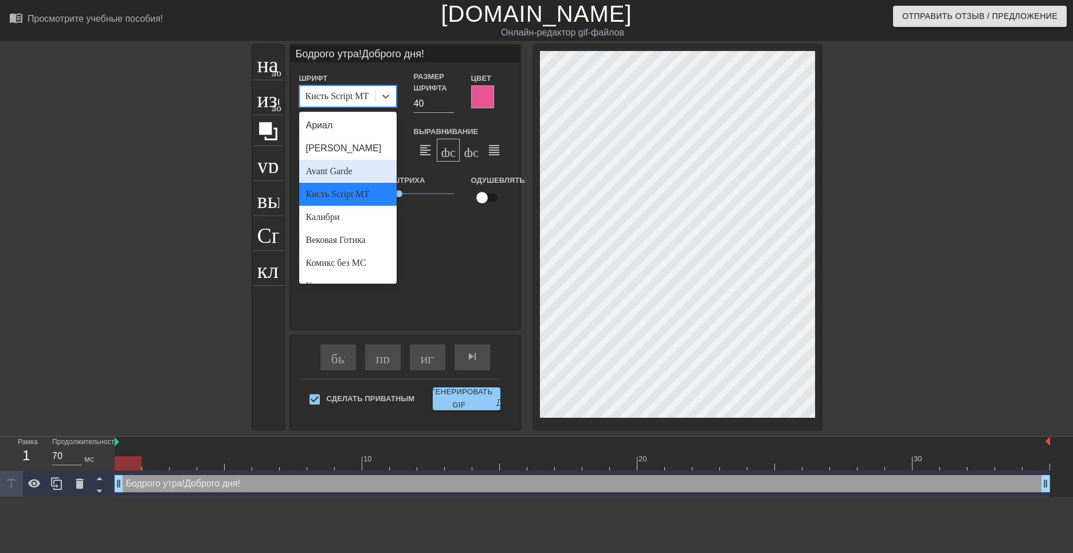
click at [346, 170] on ya-tr-span "Avant Garde" at bounding box center [329, 171] width 46 height 10
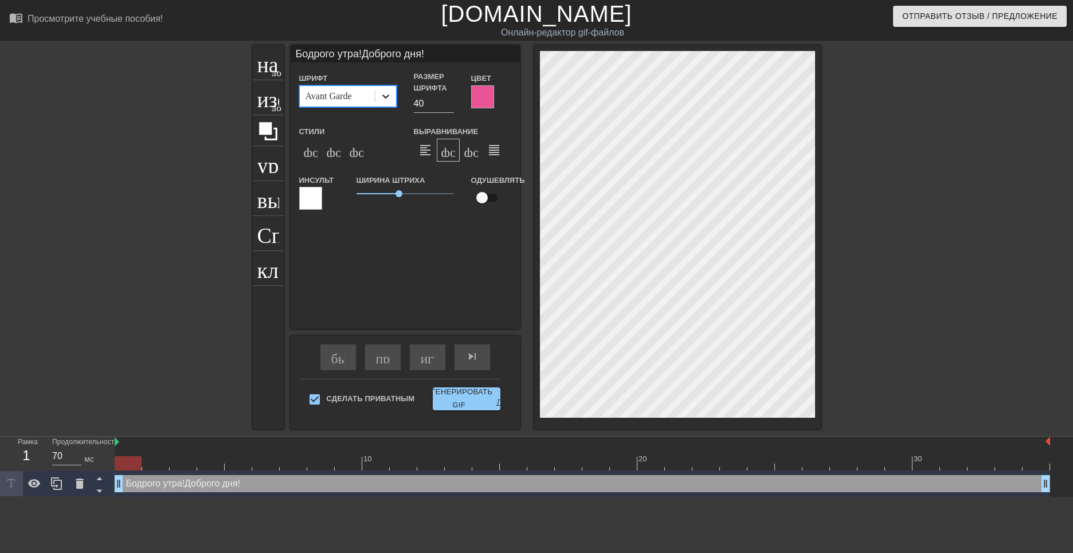
click at [382, 97] on icon at bounding box center [385, 96] width 11 height 11
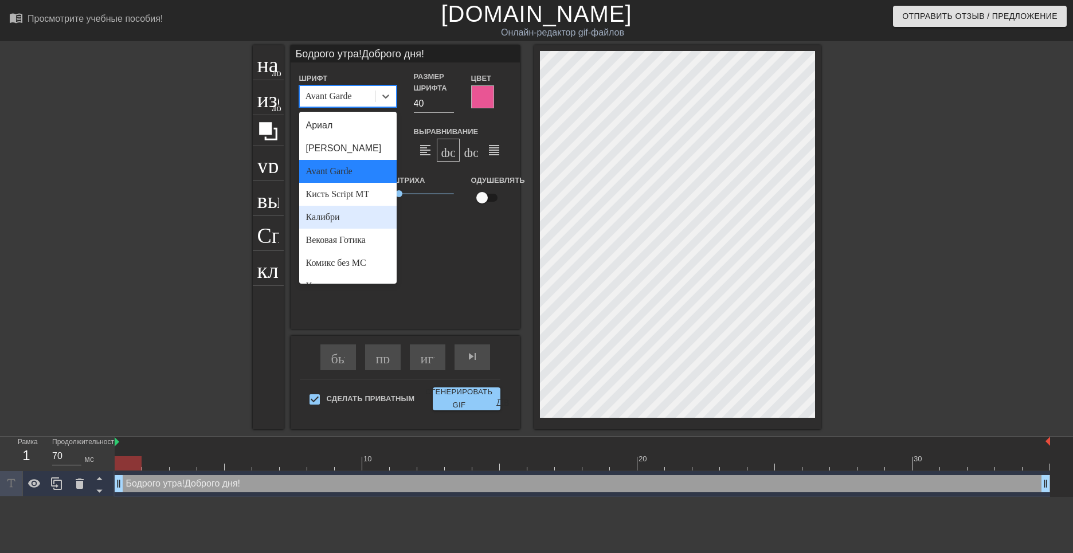
click at [342, 221] on div "Калибри" at bounding box center [347, 217] width 97 height 23
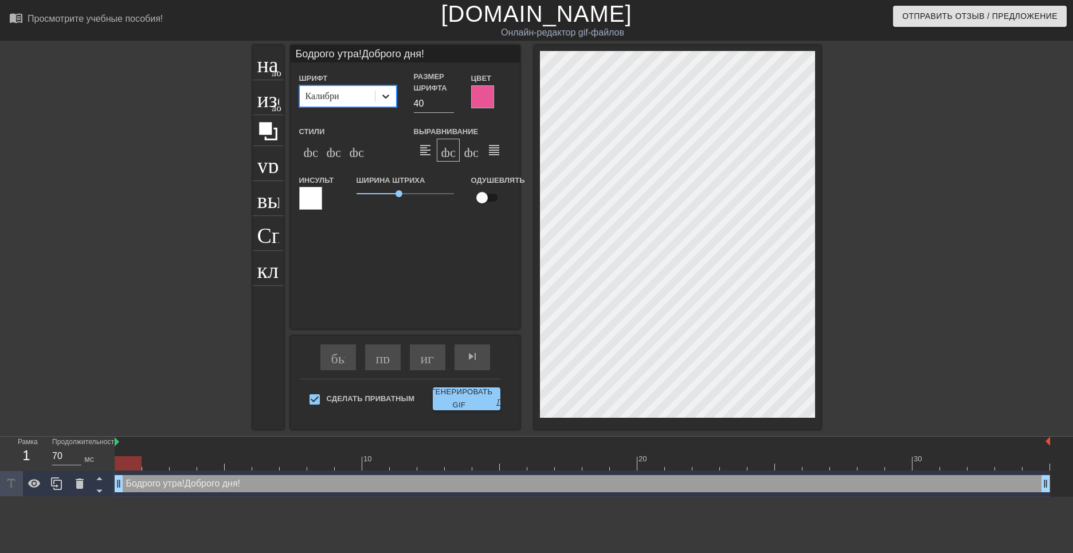
click at [381, 100] on icon at bounding box center [385, 96] width 11 height 11
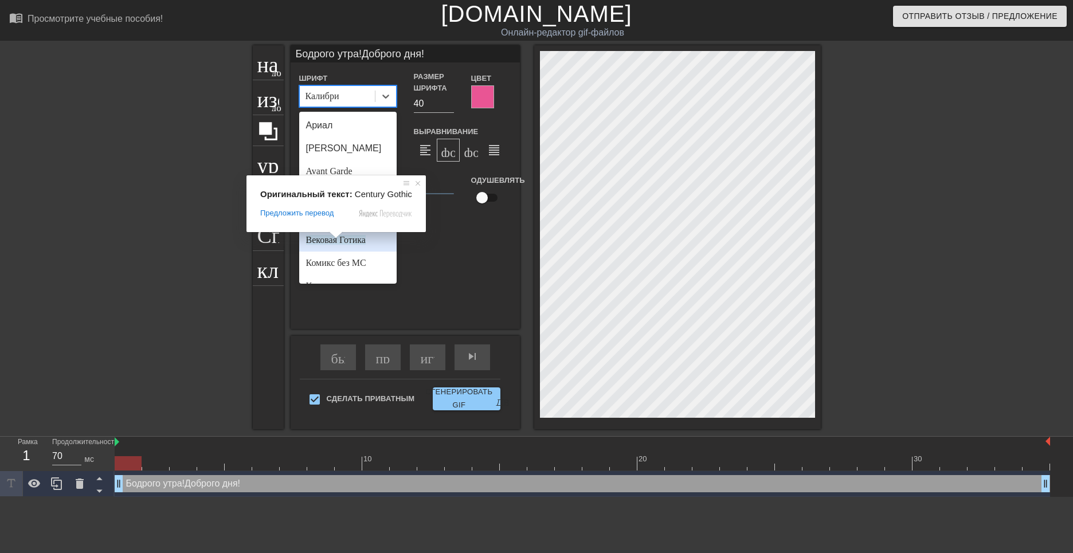
click at [357, 243] on ya-tr-span "Вековая Готика" at bounding box center [336, 240] width 60 height 10
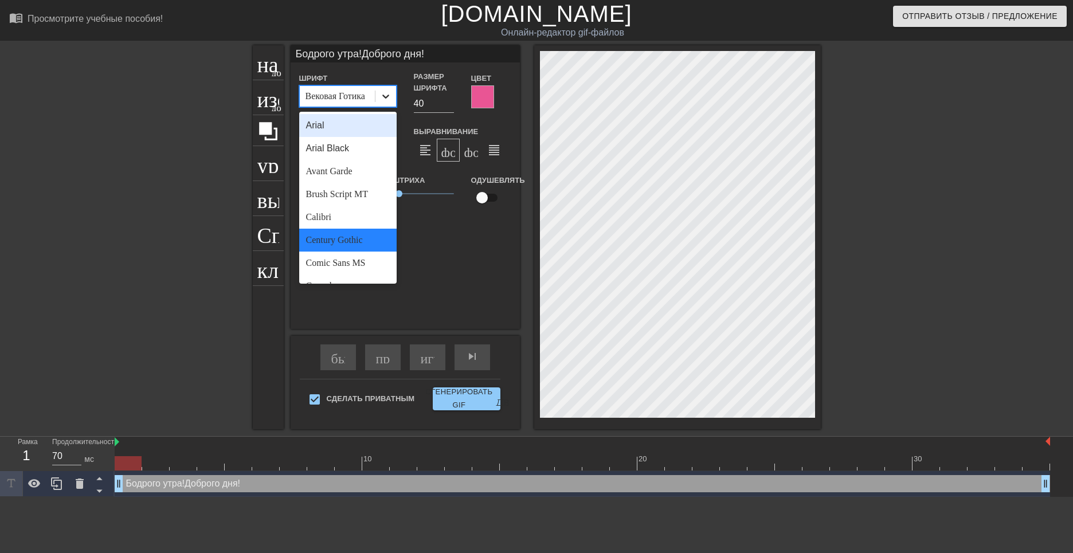
click at [385, 94] on icon at bounding box center [385, 96] width 11 height 11
click at [361, 261] on ya-tr-span "Комикс без МС" at bounding box center [336, 263] width 60 height 10
type input "Бодрого утра!Доброго дня!"
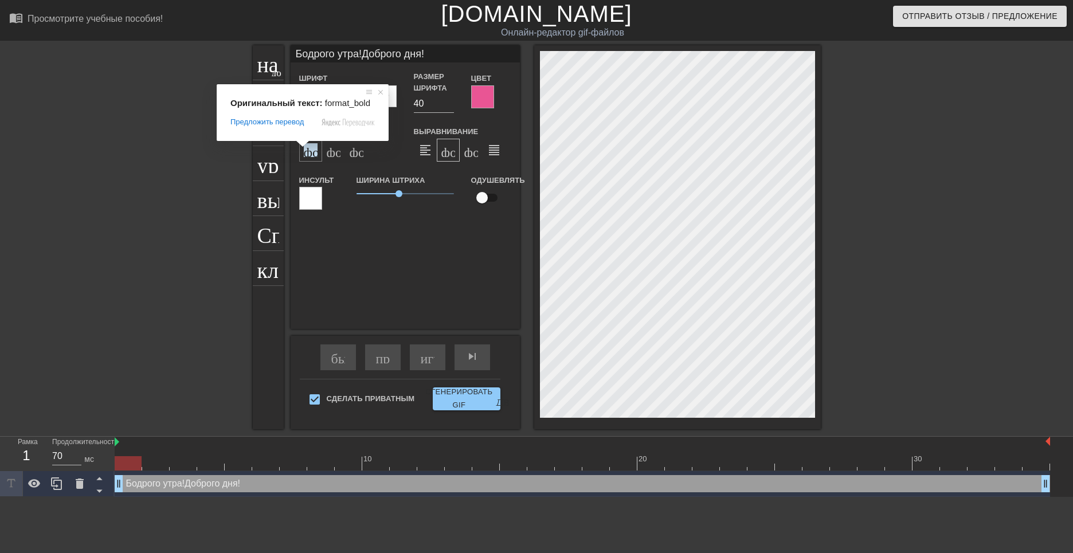
click at [308, 154] on ya-tr-span "формат_bold" at bounding box center [360, 150] width 112 height 14
click at [330, 154] on ya-tr-span "формат_italic" at bounding box center [396, 150] width 139 height 14
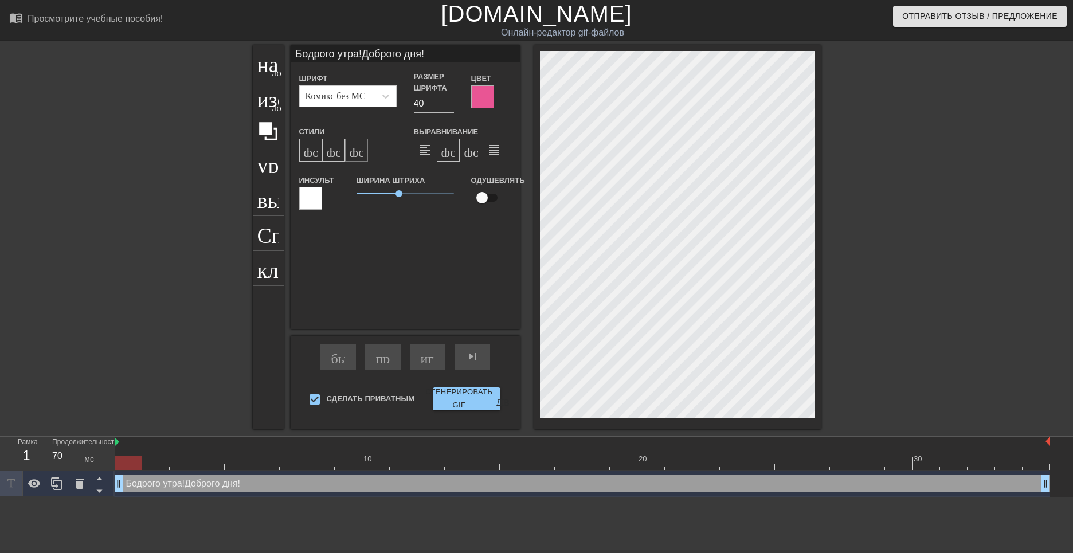
click at [352, 153] on ya-tr-span "формат_подстрочный" at bounding box center [417, 150] width 134 height 14
click at [353, 153] on ya-tr-span "формат_подстрочный" at bounding box center [417, 150] width 134 height 14
click at [308, 155] on ya-tr-span "формат_bold" at bounding box center [360, 150] width 112 height 14
click at [462, 288] on div "Бодрого утра!Доброго дня! Шрифт Комикс без МС Размер шрифта 40 Цвет Стили форма…" at bounding box center [405, 187] width 229 height 284
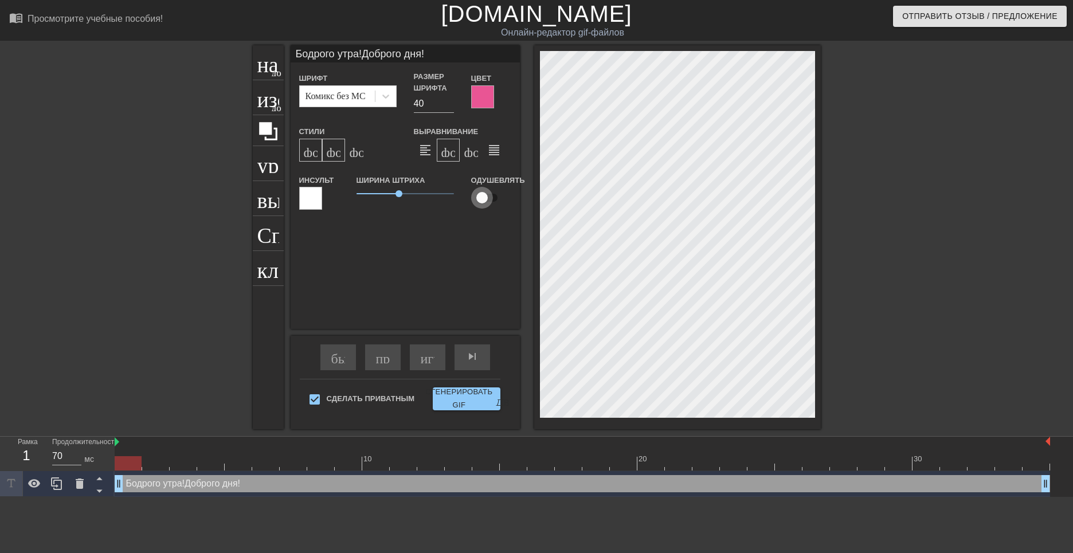
click at [483, 198] on input "checkbox" at bounding box center [482, 198] width 65 height 22
checkbox input "true"
click at [394, 195] on span "1.95" at bounding box center [394, 193] width 7 height 7
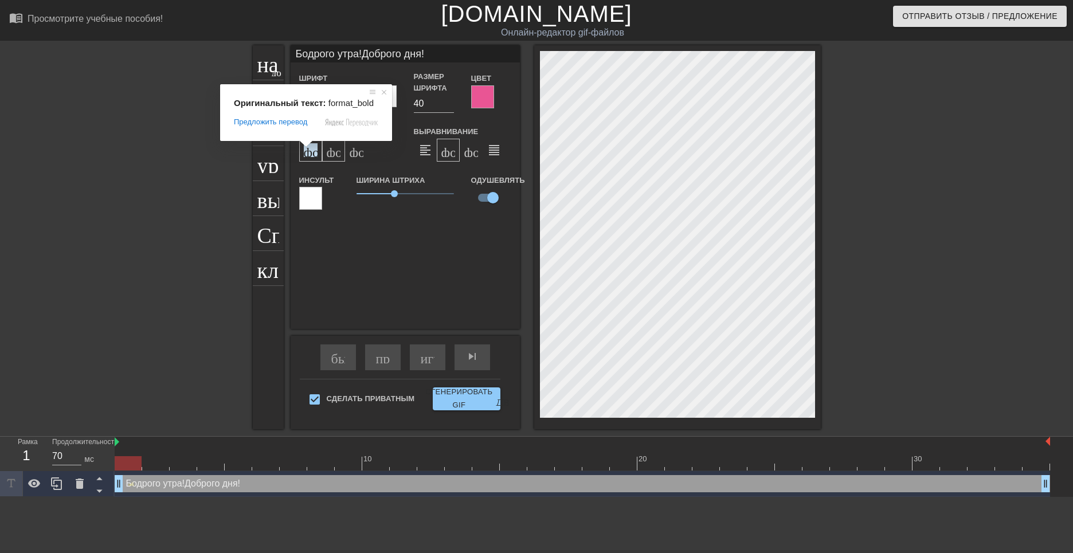
click at [307, 154] on ya-tr-span "формат_bold" at bounding box center [360, 150] width 112 height 14
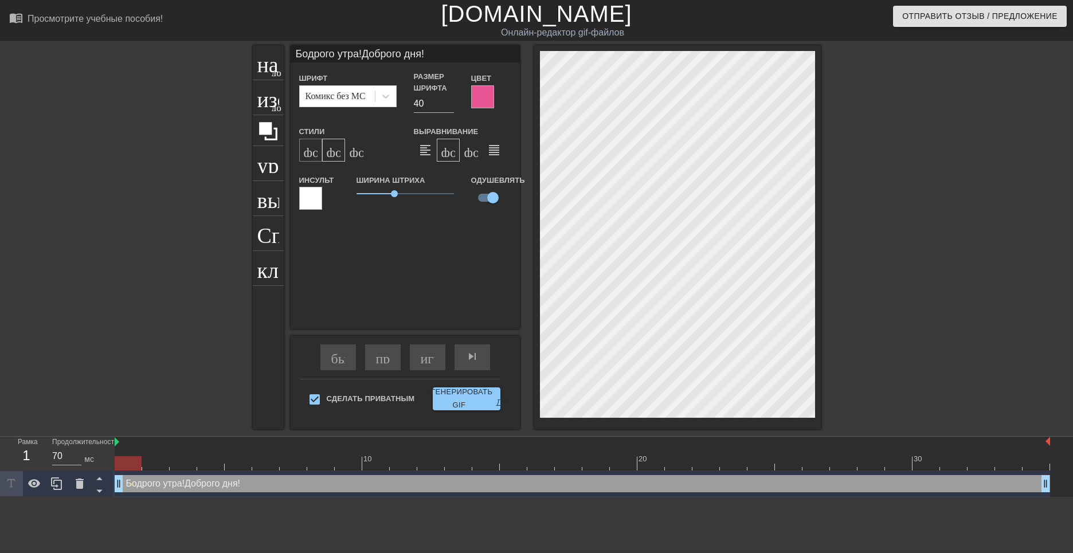
click at [307, 154] on ya-tr-span "формат_bold" at bounding box center [360, 150] width 112 height 14
click at [338, 154] on ya-tr-span "формат_italic" at bounding box center [396, 150] width 139 height 14
type input "Бодрого утра!Доброго дня!"
drag, startPoint x: 392, startPoint y: 194, endPoint x: 406, endPoint y: 192, distance: 13.9
click at [406, 192] on span "2.55" at bounding box center [406, 193] width 7 height 7
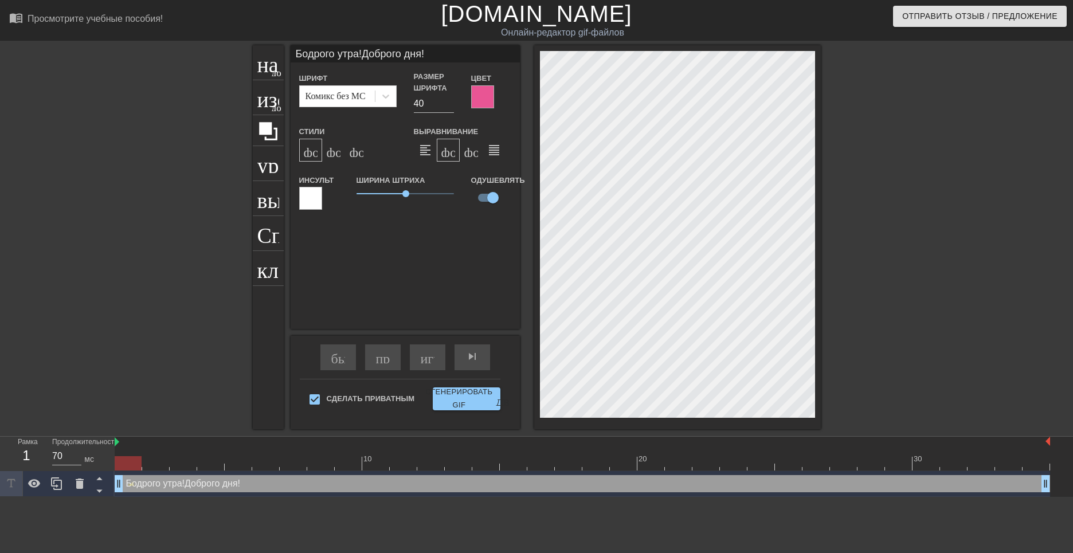
click at [490, 232] on div "Бодрого утра!Доброго дня! Шрифт Комикс без МС Размер шрифта 40 Цвет Стили форма…" at bounding box center [405, 187] width 229 height 284
click at [475, 233] on div "Бодрого утра!Доброго дня! Шрифт Комикс без МС Размер шрифта 40 Цвет Стили форма…" at bounding box center [405, 187] width 229 height 284
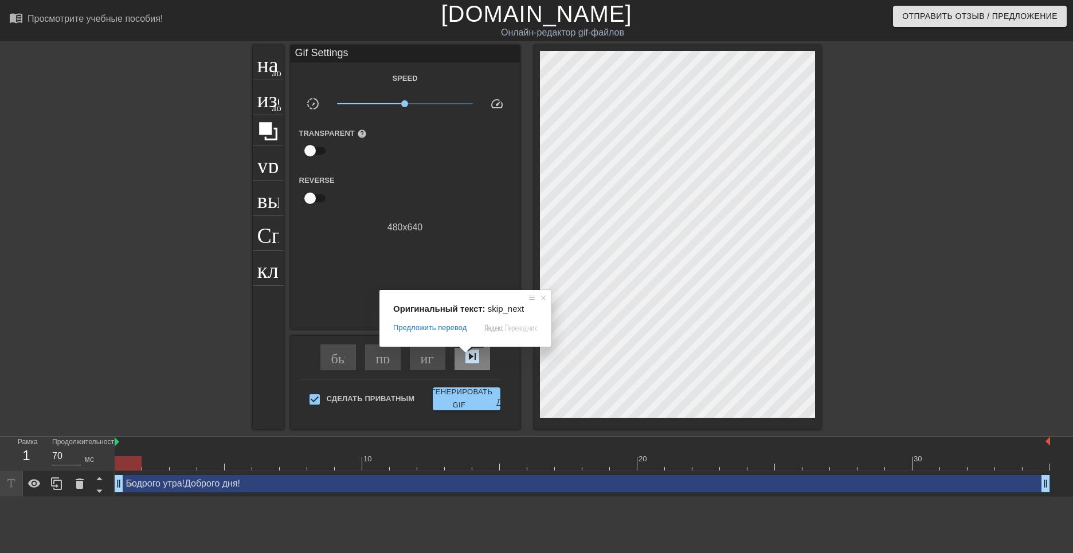
click at [470, 356] on ya-tr-span "skip_next - пропустить следующий" at bounding box center [548, 357] width 164 height 14
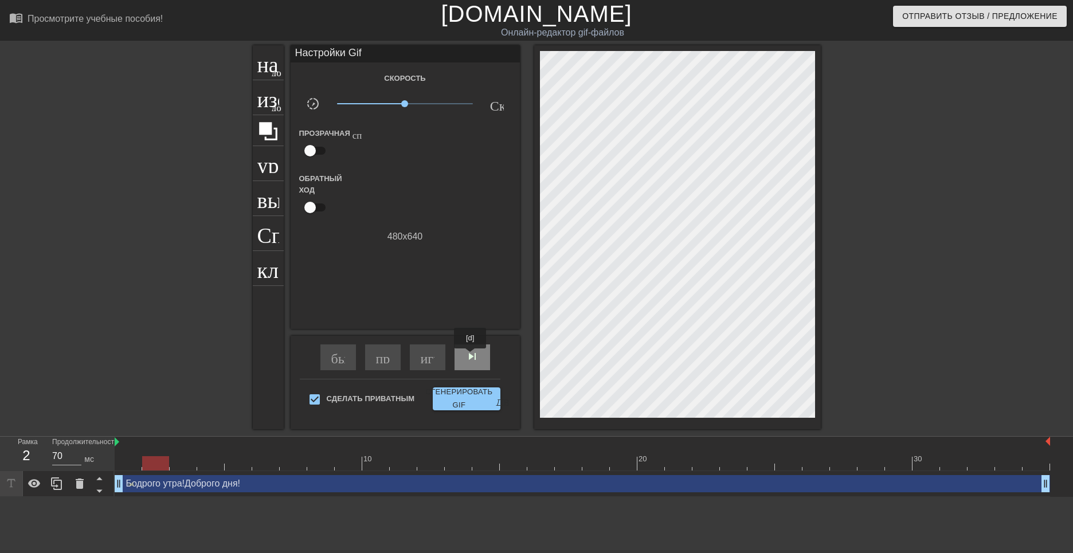
click at [472, 357] on ya-tr-span "skip_next - пропустить следующий" at bounding box center [548, 357] width 164 height 14
click at [471, 356] on ya-tr-span "skip_next - пропустить следующий" at bounding box center [548, 357] width 164 height 14
click at [471, 357] on ya-tr-span "skip_next - пропустить следующий" at bounding box center [548, 357] width 164 height 14
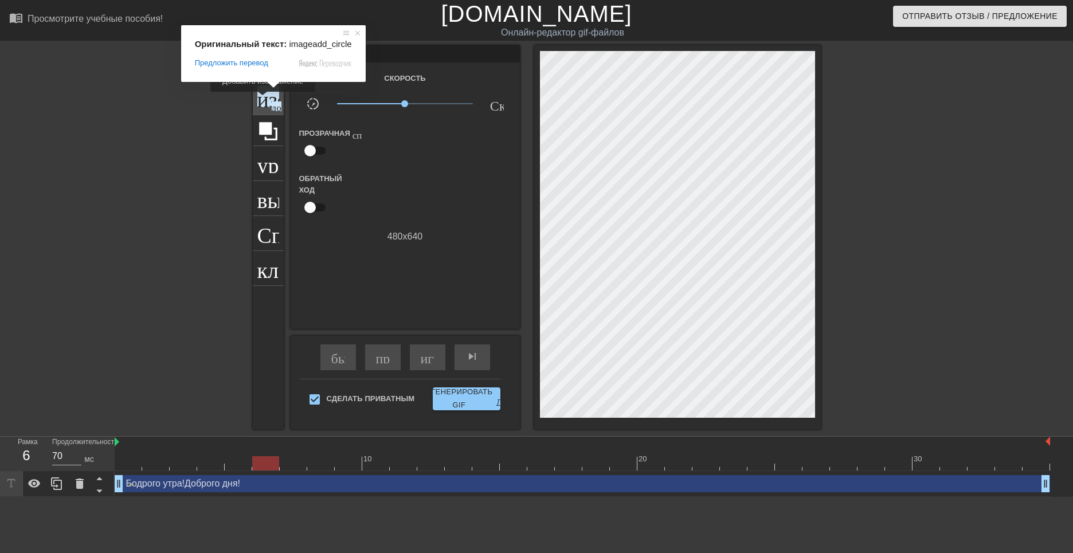
click at [265, 100] on ya-tr-span "изображение" at bounding box center [317, 96] width 120 height 22
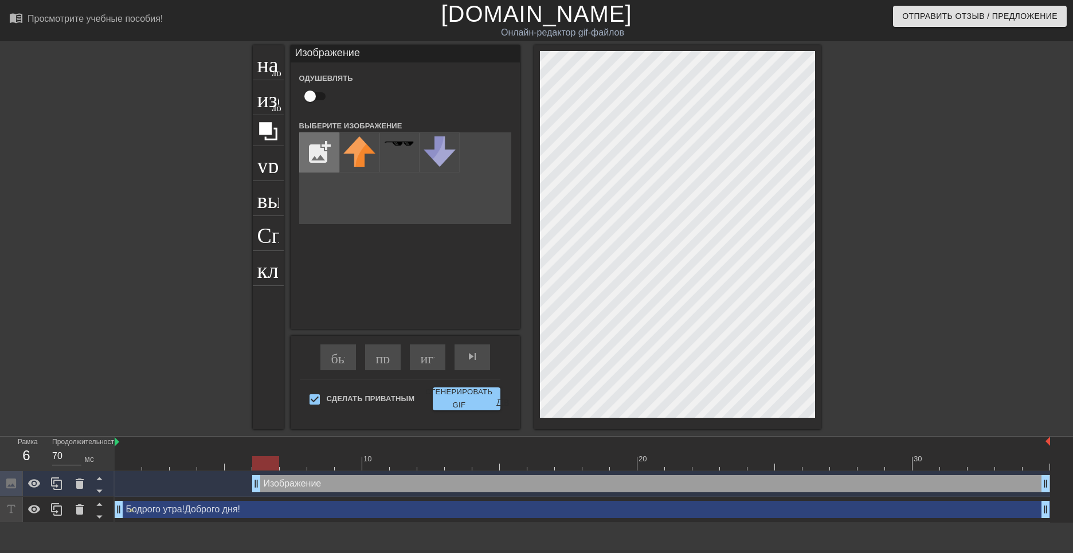
click at [316, 155] on input "file" at bounding box center [319, 152] width 39 height 39
click at [406, 160] on div at bounding box center [400, 152] width 40 height 40
click at [318, 159] on input "file" at bounding box center [319, 152] width 39 height 39
type input "C:\fakepath\Розы в капельках воды.gif"
click at [363, 161] on img at bounding box center [359, 157] width 32 height 43
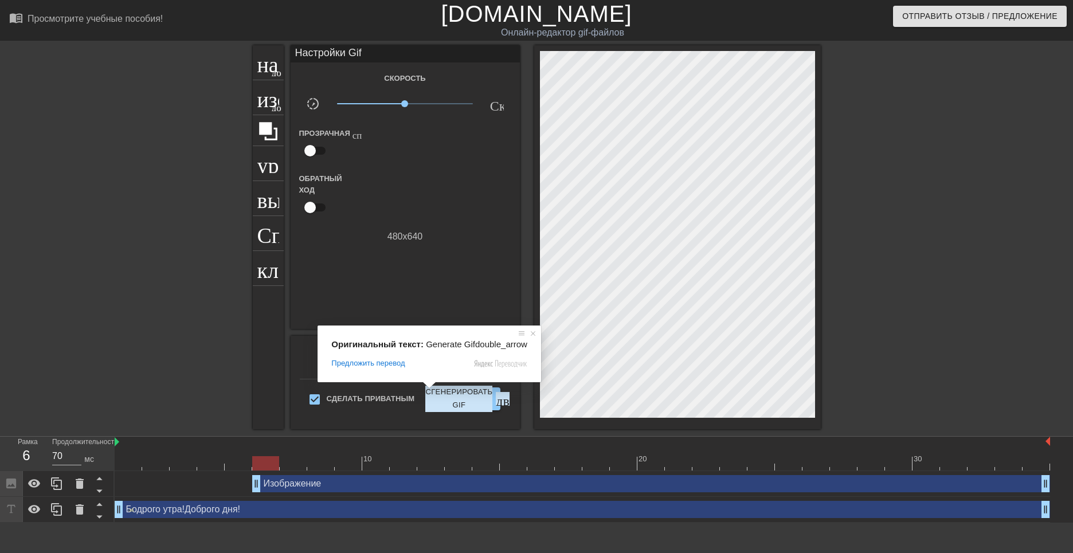
click at [465, 289] on div "Настройки Gif Скорость slow_motion_video х1.00 Скорость Прозрачная справка Обра…" at bounding box center [405, 187] width 229 height 284
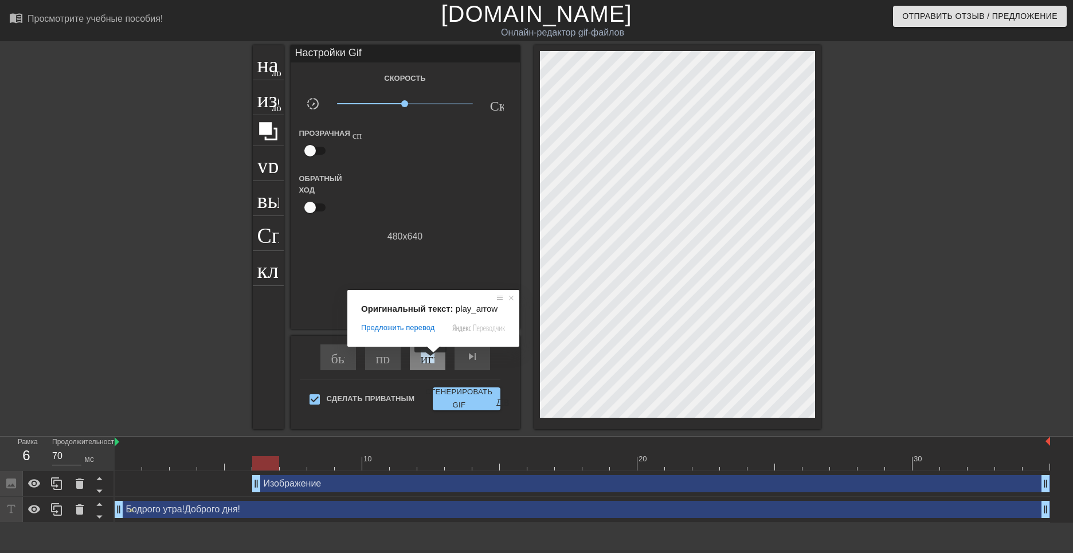
click at [432, 361] on ya-tr-span "играй_арроу" at bounding box center [461, 357] width 80 height 14
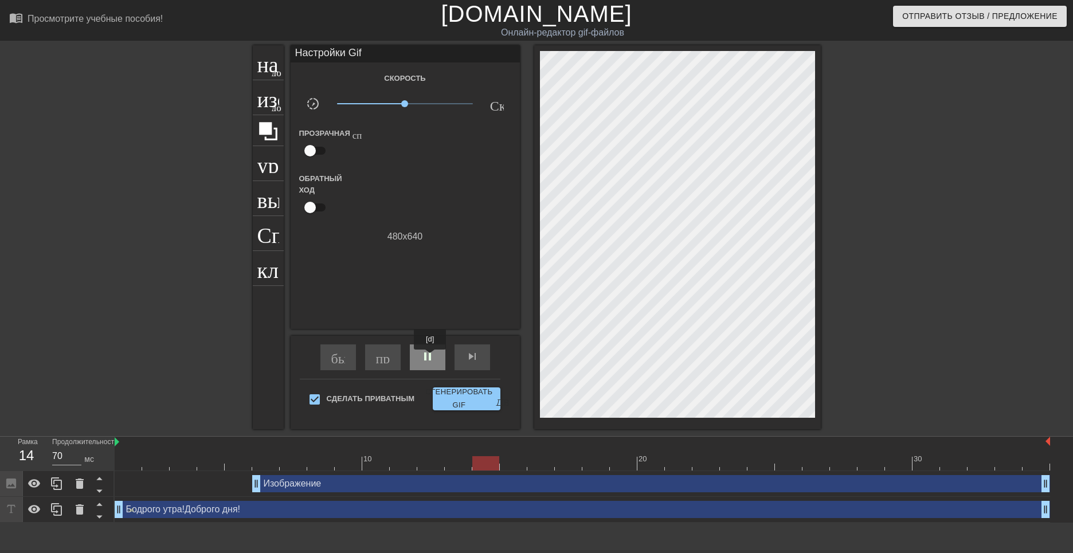
click at [431, 358] on span "pause" at bounding box center [428, 357] width 14 height 14
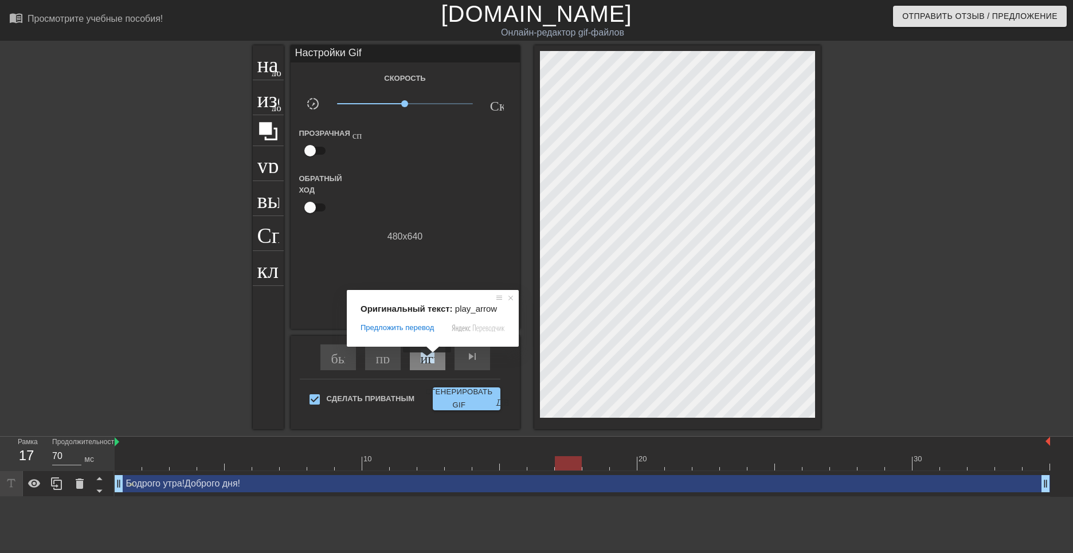
click at [429, 360] on ya-tr-span "играй_арроу" at bounding box center [461, 357] width 80 height 14
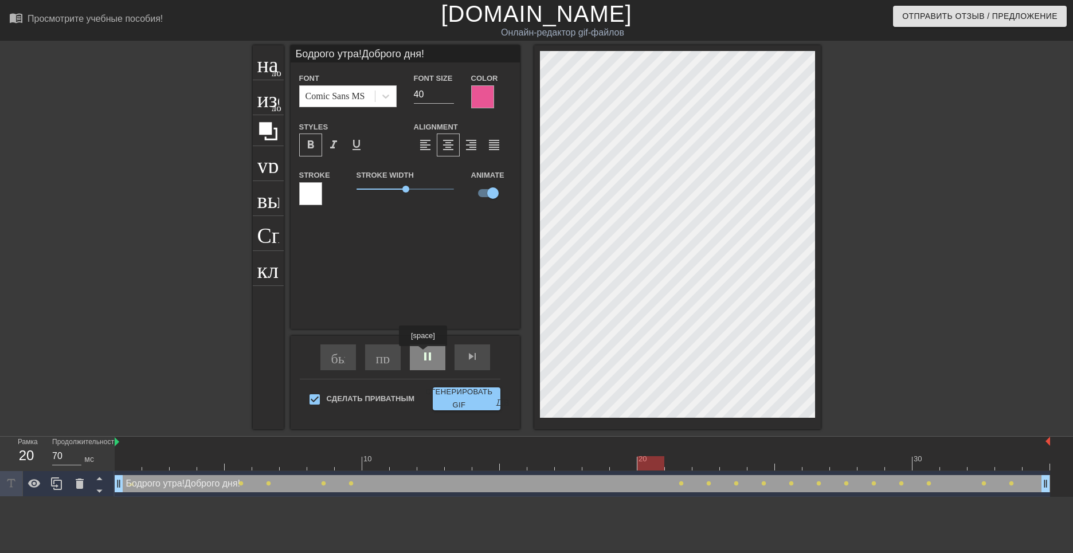
click at [424, 354] on span "pause" at bounding box center [428, 357] width 14 height 14
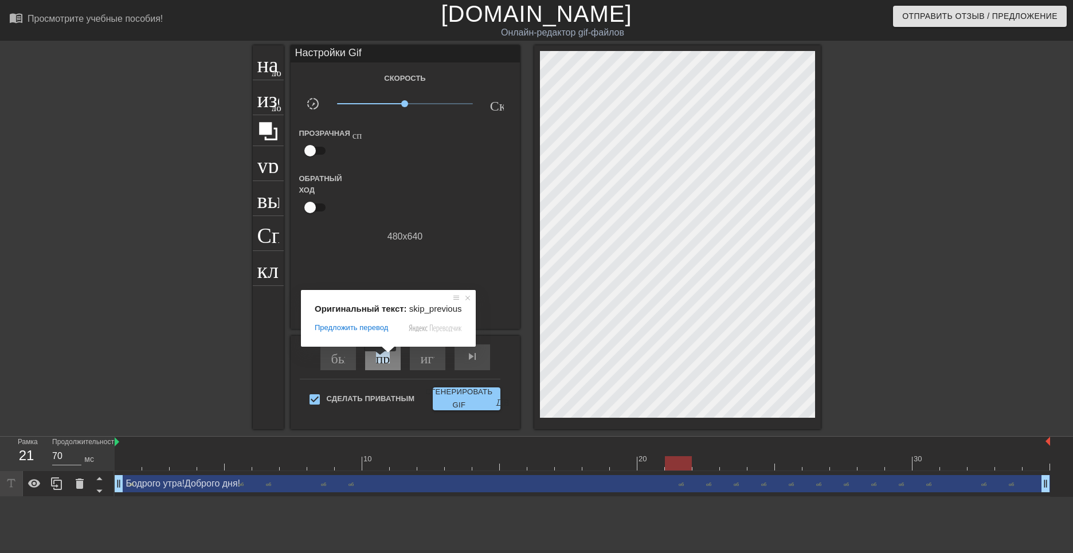
click at [381, 360] on ya-tr-span "пропускать ранее" at bounding box center [427, 357] width 102 height 14
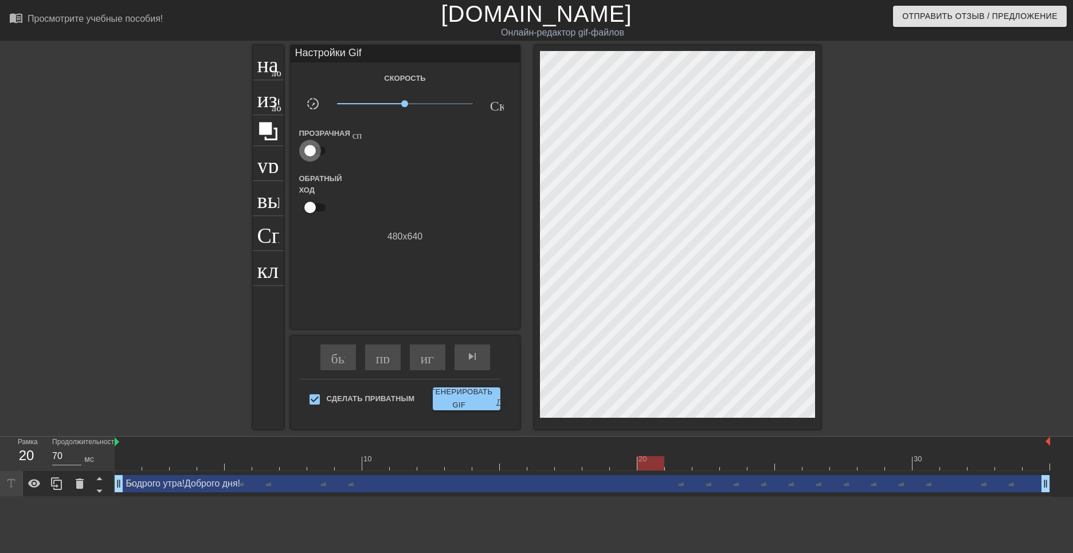
click at [307, 151] on input "checkbox" at bounding box center [310, 151] width 65 height 22
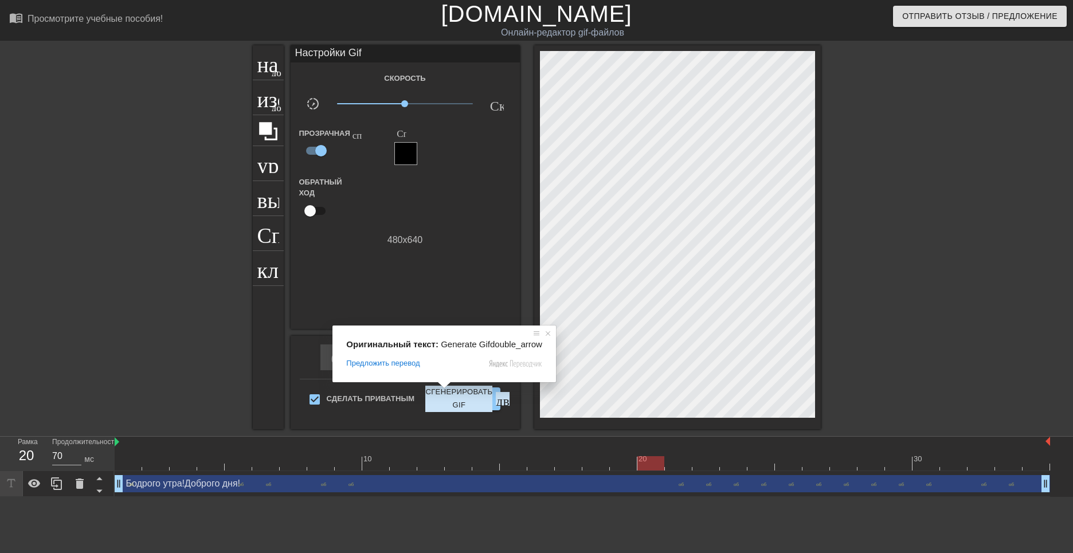
click at [444, 290] on div "Настройки Gif Скорость slow_motion_video х1.00 Скорость Прозрачная справка Спра…" at bounding box center [405, 187] width 229 height 284
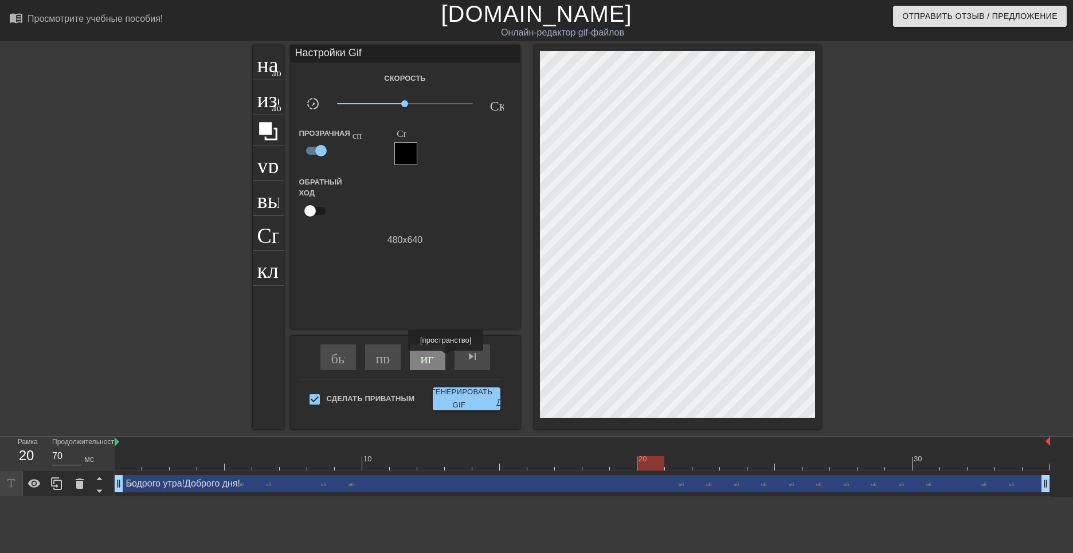
click at [433, 359] on ya-tr-span "играй_арроу" at bounding box center [461, 357] width 80 height 14
click at [433, 358] on span "pause" at bounding box center [428, 357] width 14 height 14
click at [324, 152] on input "checkbox" at bounding box center [320, 151] width 65 height 22
checkbox input "false"
click at [405, 175] on div "Обратный ход" at bounding box center [405, 195] width 229 height 45
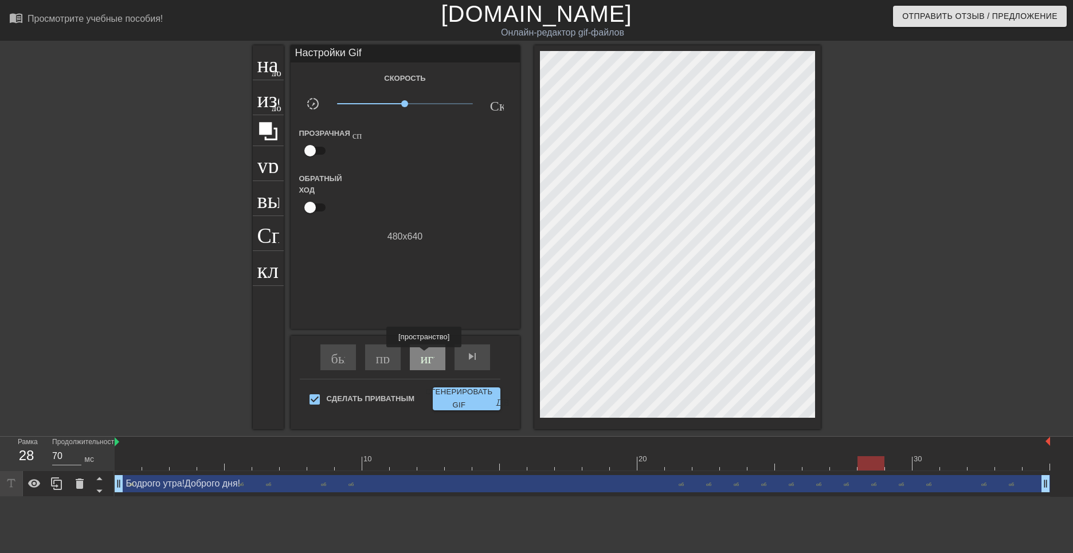
click at [427, 356] on ya-tr-span "играй_арроу" at bounding box center [461, 357] width 80 height 14
click at [427, 357] on span "pause" at bounding box center [428, 357] width 14 height 14
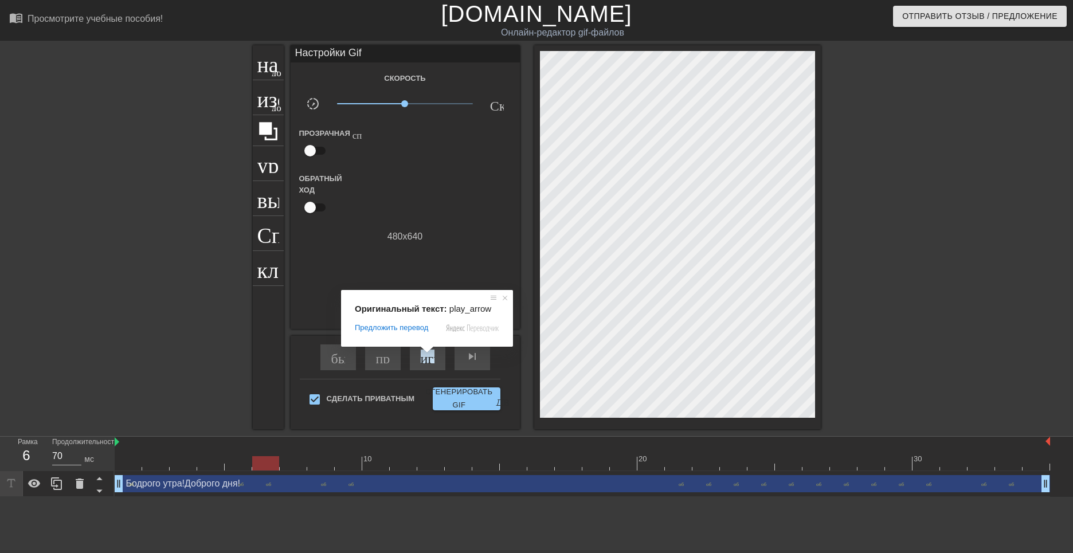
click at [420, 173] on div "Скорость slow_motion_video х1.00 Скорость Прозрачная справка Обратный ход 480 x…" at bounding box center [405, 157] width 212 height 173
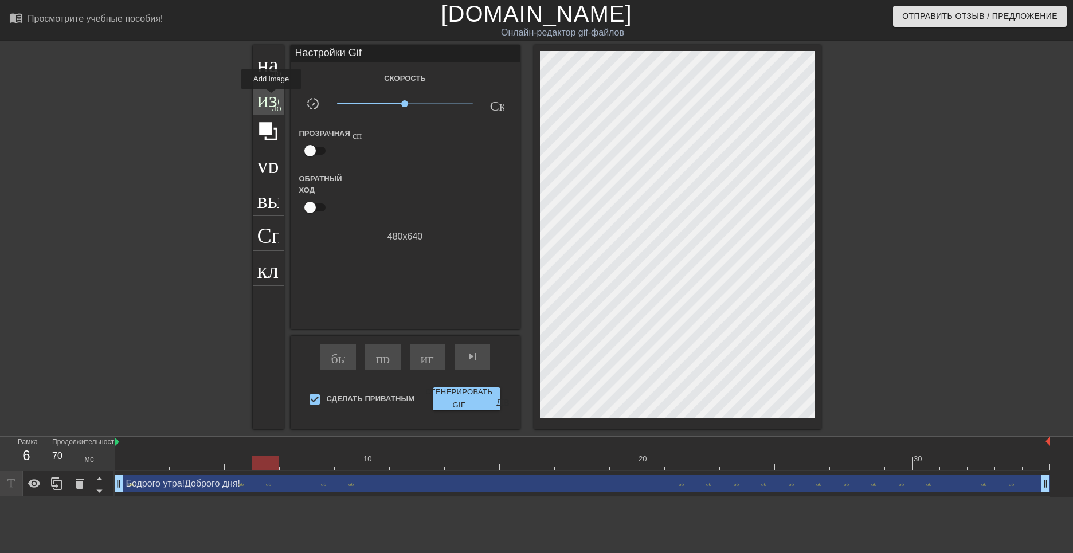
click at [272, 97] on ya-tr-span "изображение" at bounding box center [317, 96] width 120 height 22
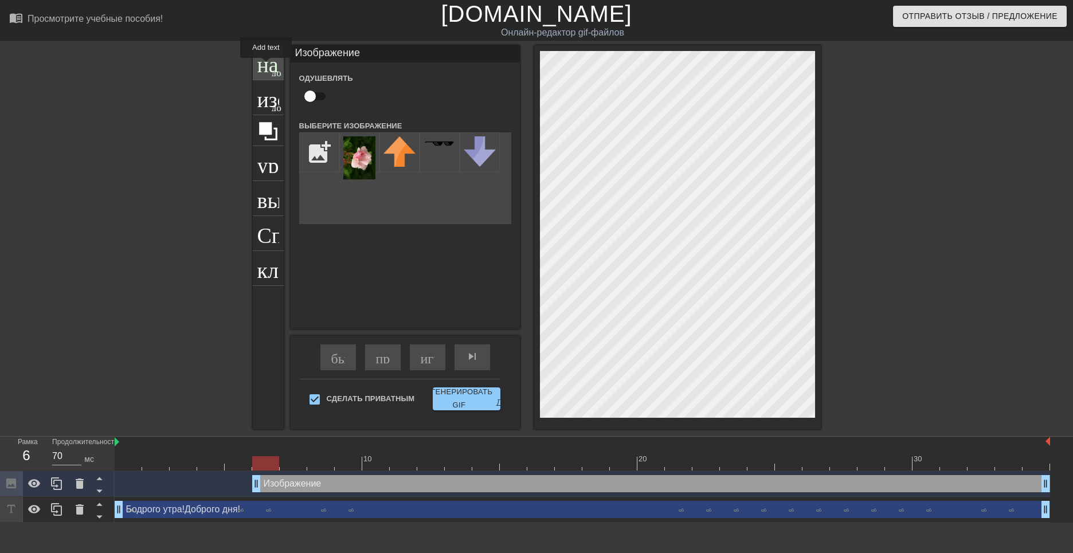
click at [267, 67] on ya-tr-span "название" at bounding box center [298, 61] width 83 height 22
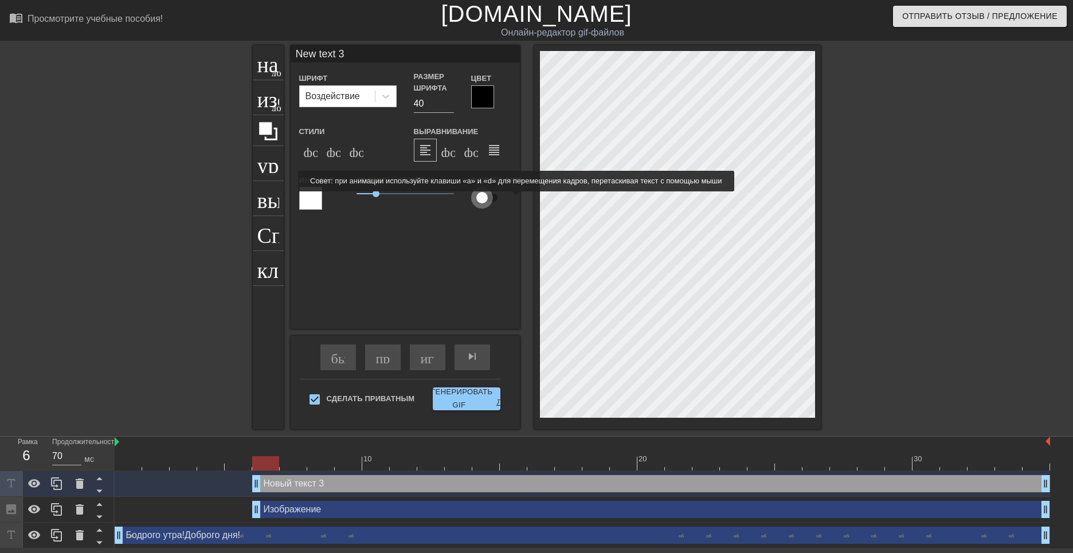
click at [484, 200] on input "checkbox" at bounding box center [482, 198] width 65 height 22
checkbox input "true"
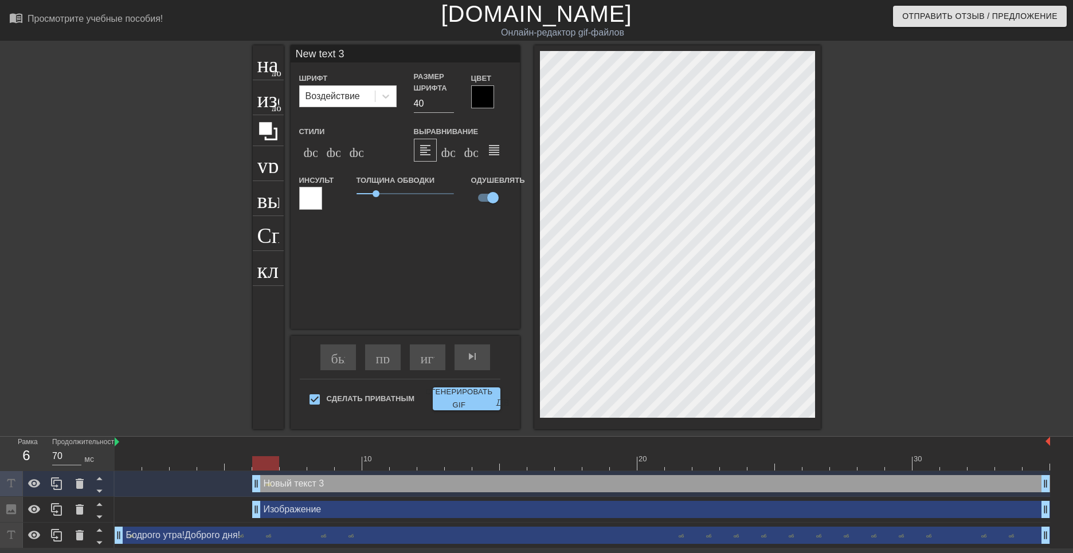
click at [415, 258] on div "New text 3 Шрифт Воздействие Размер шрифта 40 Цвет Стили формат_bold формат_ita…" at bounding box center [405, 187] width 229 height 284
click at [421, 360] on ya-tr-span "играй_арроу" at bounding box center [461, 357] width 80 height 14
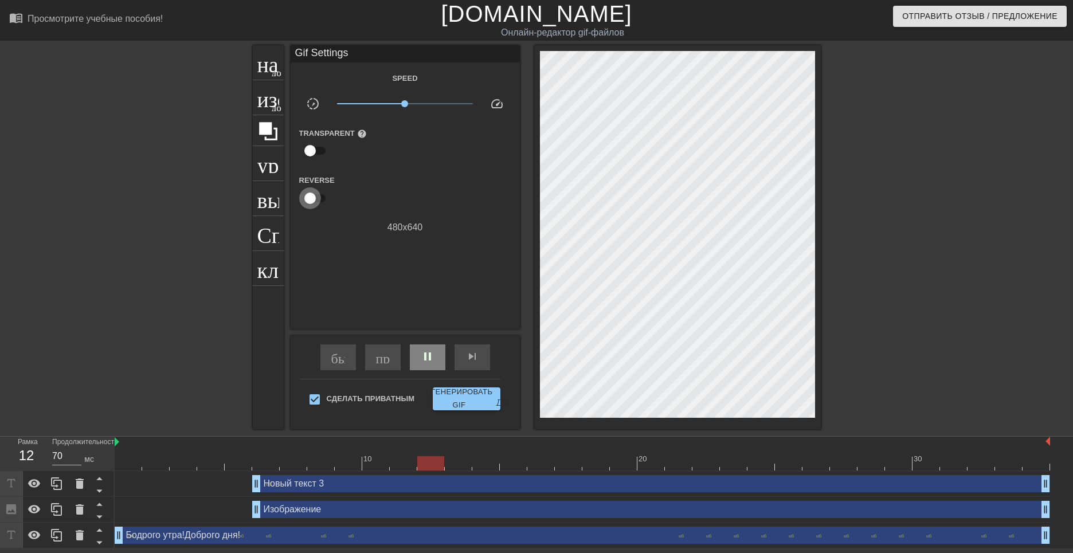
click at [312, 202] on input "checkbox" at bounding box center [310, 198] width 65 height 22
checkbox input "true"
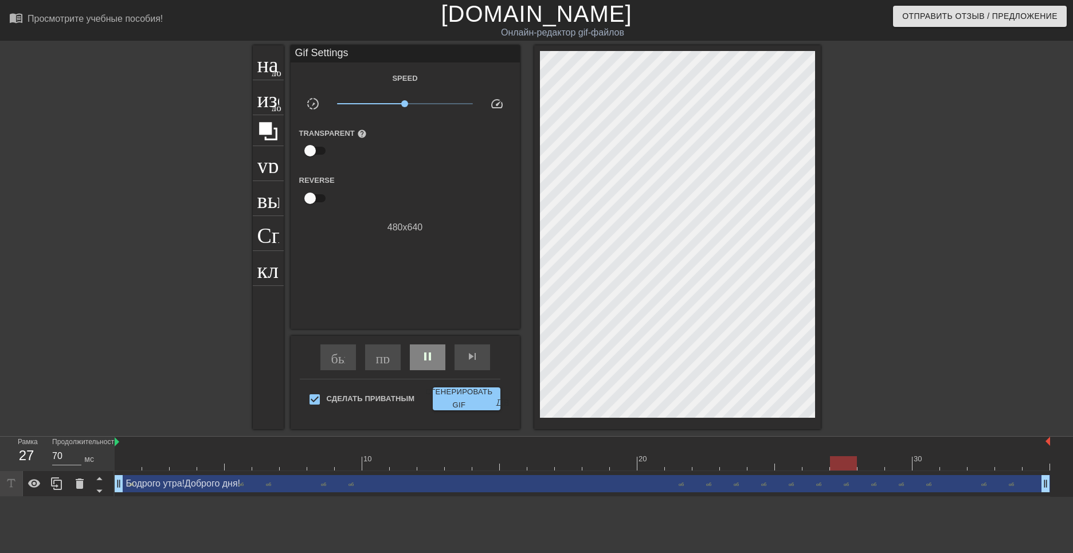
click at [418, 151] on div "Transparent help" at bounding box center [405, 144] width 229 height 36
click at [267, 133] on icon at bounding box center [268, 131] width 18 height 18
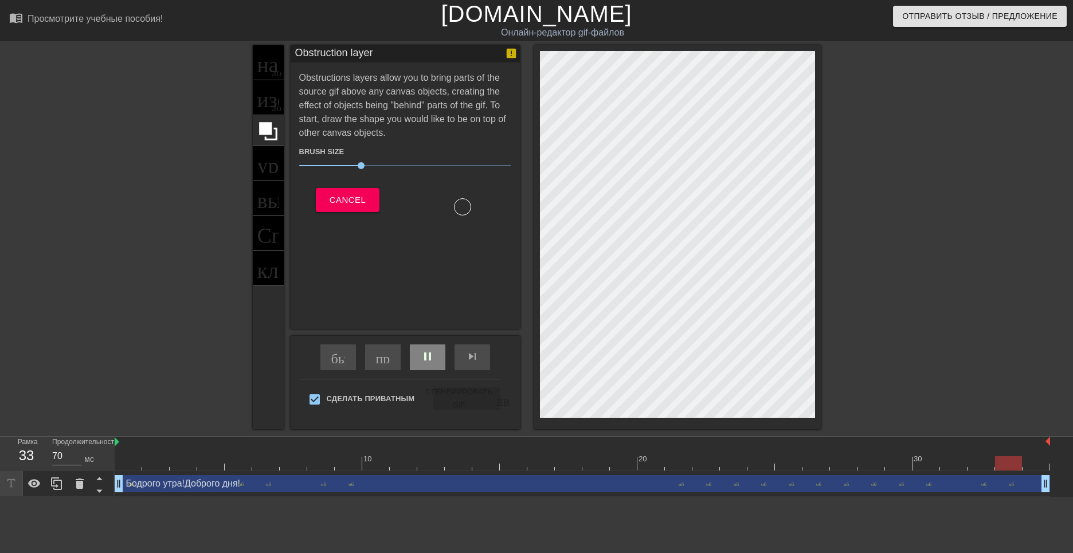
click at [464, 209] on div at bounding box center [462, 206] width 17 height 17
drag, startPoint x: 464, startPoint y: 207, endPoint x: 464, endPoint y: 234, distance: 27.0
click at [465, 236] on div "Obstruction layer Obstructions layers allow you to bring parts of the source gi…" at bounding box center [405, 187] width 229 height 284
click at [356, 195] on span "Cancel" at bounding box center [348, 200] width 36 height 15
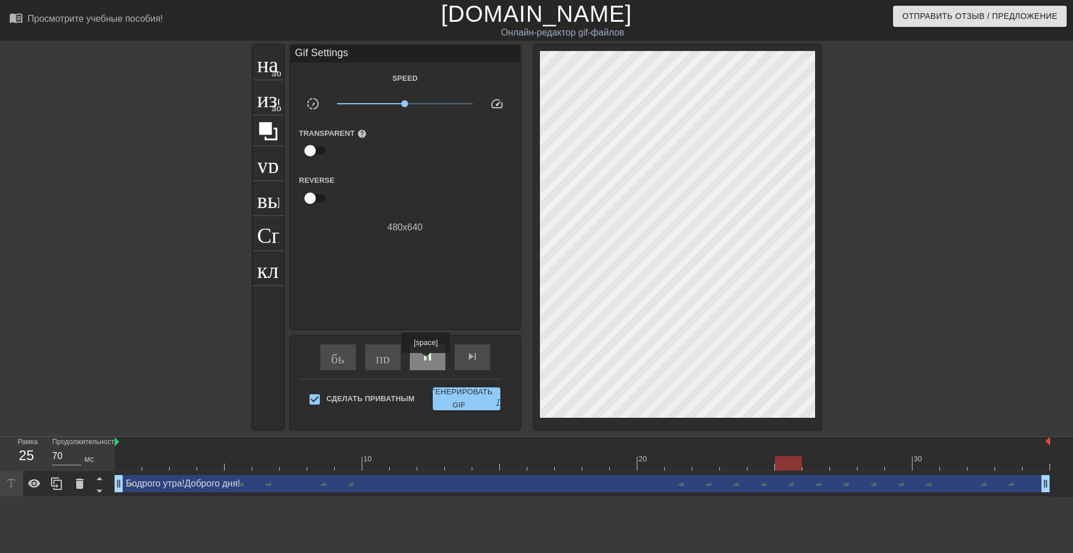
click at [427, 361] on span "pause" at bounding box center [428, 357] width 14 height 14
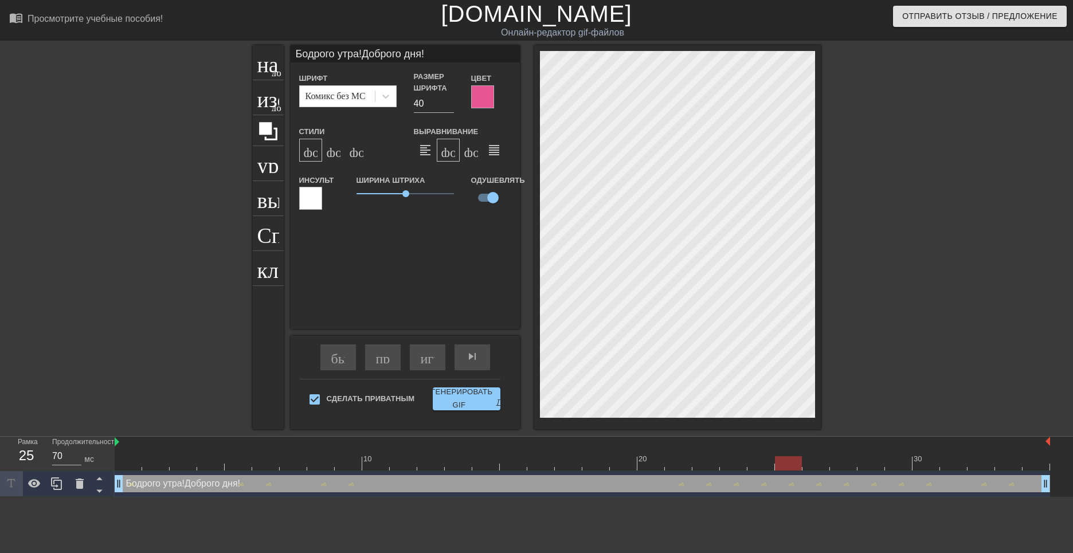
scroll to position [2, 1]
click at [483, 93] on div at bounding box center [482, 96] width 23 height 23
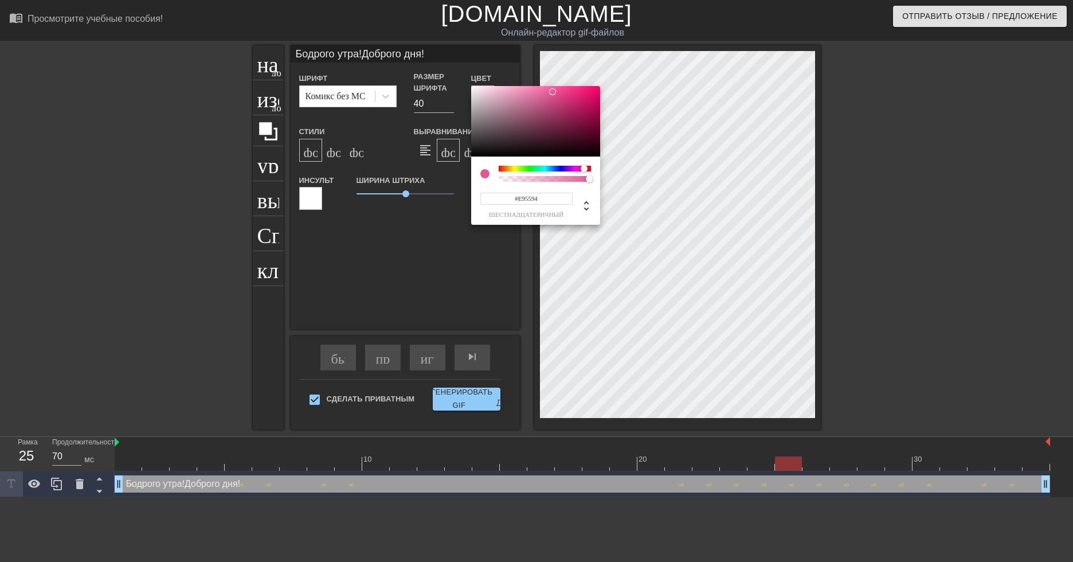
type input "Бодрого утра!Доброго дня!"
type input "#E9559A"
type input "Бодрого утра!Доброго дня!"
type input "#E955A5"
type input "Бодрого утра!Доброго дня!"
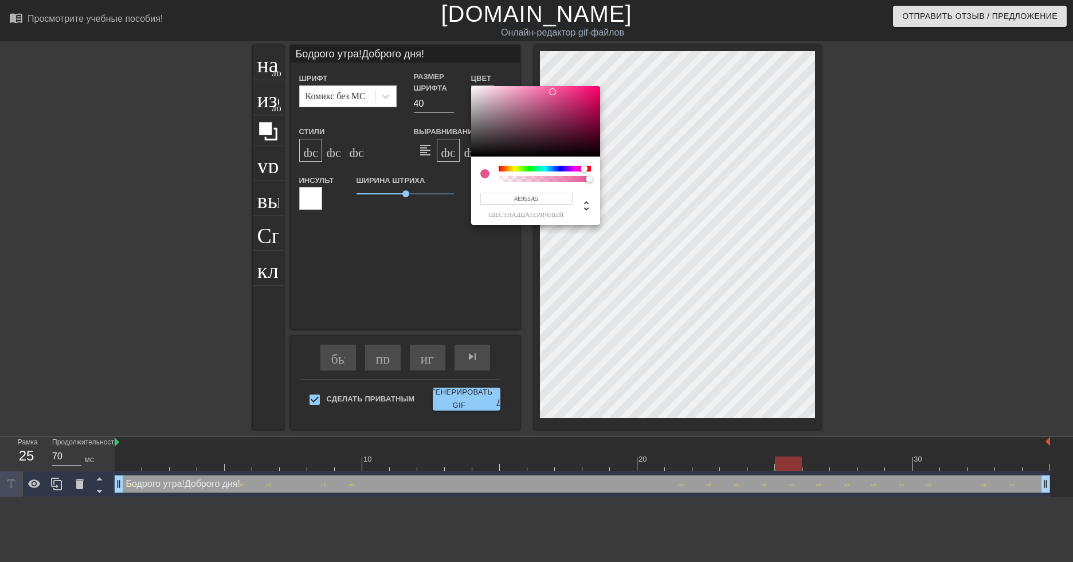
type input "#E955C1"
type input "Бодрого утра!Доброго дня!"
type input "#E055E9"
type input "Бодрого утра!Доброго дня!"
type input "#AE55E9"
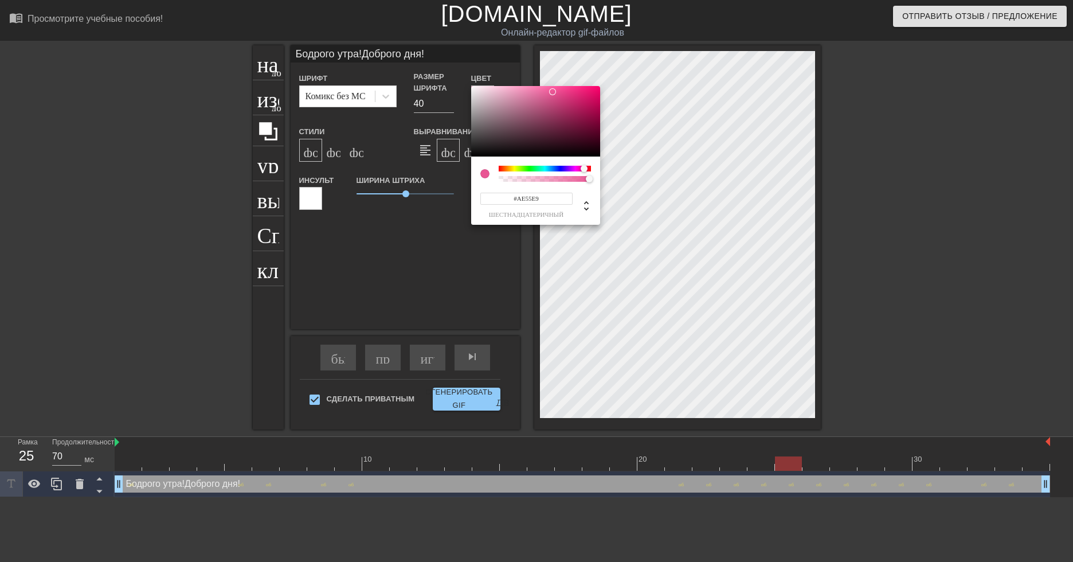
type input "Бодрого утра!Доброго дня!"
type input "#7155E9"
type input "Бодрого утра!Доброго дня!"
type input "#5570E9"
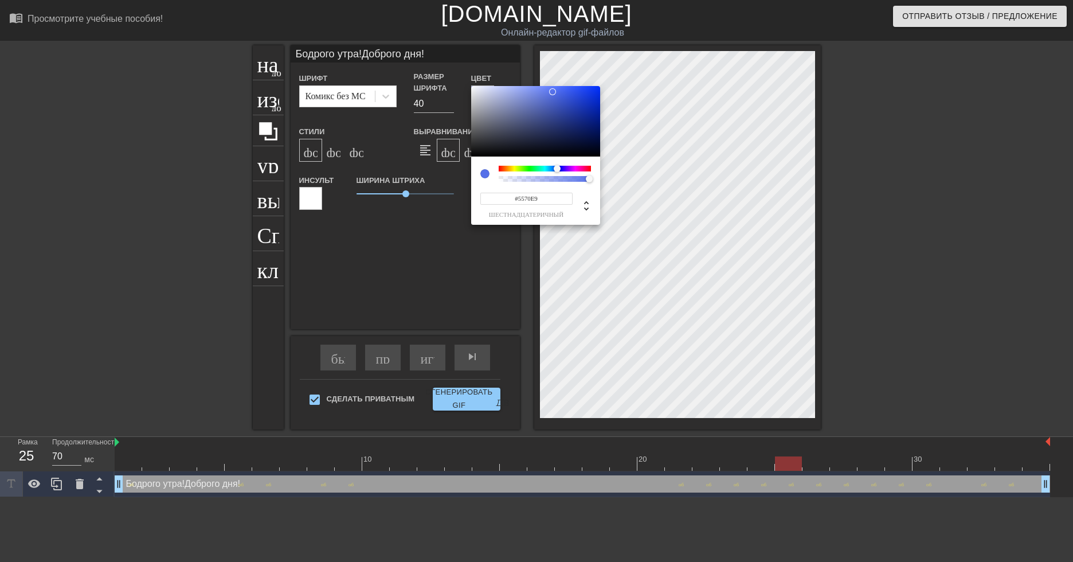
type input "Бодрого утра!Доброго дня!"
type input "#55A7E9"
type input "Бодрого утра!Доброго дня!"
type input "#55D8E9"
type input "Бодрого утра!Доброго дня!"
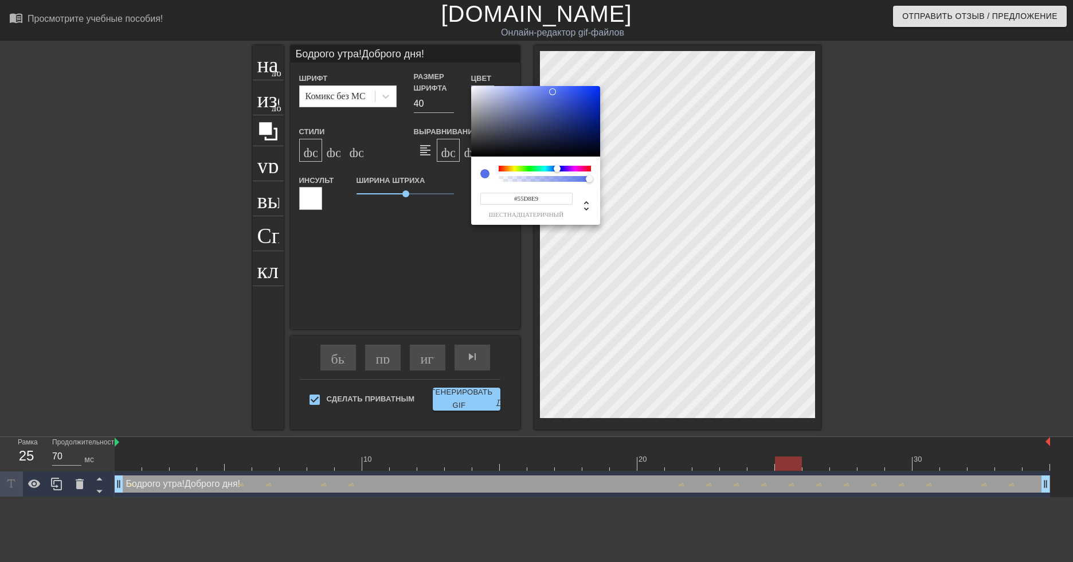
type input "#55E9D8"
type input "Бодрого утра!Доброго дня!"
type input "#55E9C2"
type input "Бодрого утра!Доброго дня!"
type input "#55E9B7"
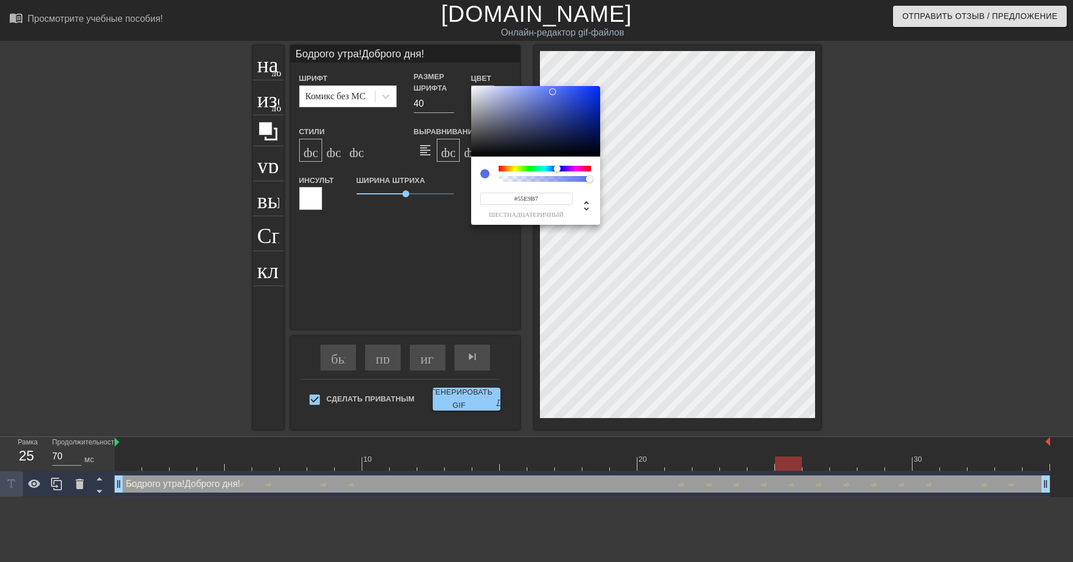
type input "Бодрого утра!Доброго дня!"
type input "#55E9B2"
type input "Бодрого утра!Доброго дня!"
type input "#55E9AC"
type input "Бодрого утра!Доброго дня!"
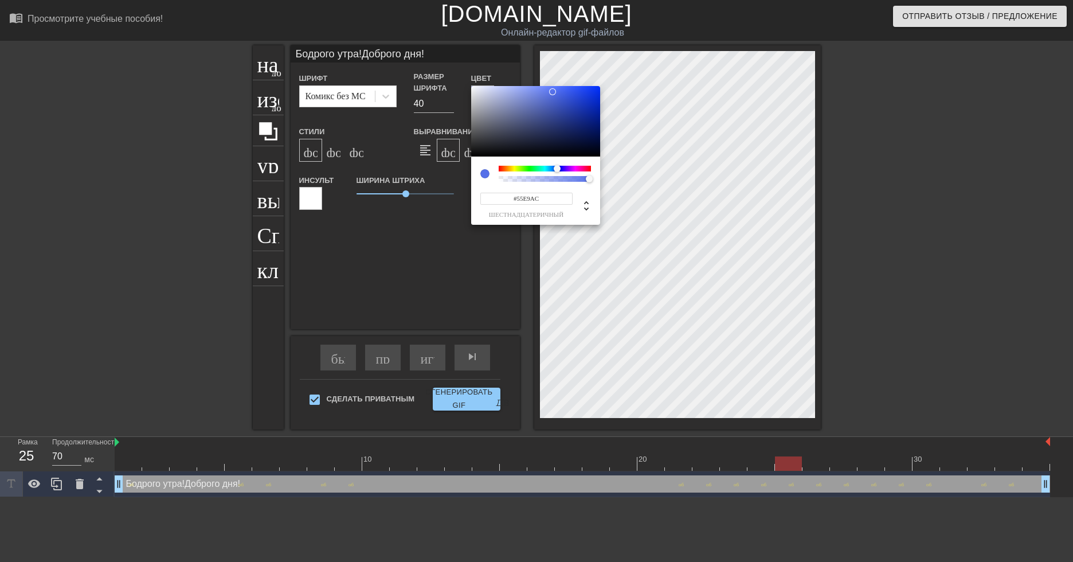
type input "#55E9A7"
type input "Бодрого утра!Доброго дня!"
type input "#55E9A1"
type input "Бодрого утра!Доброго дня!"
type input "#55E996"
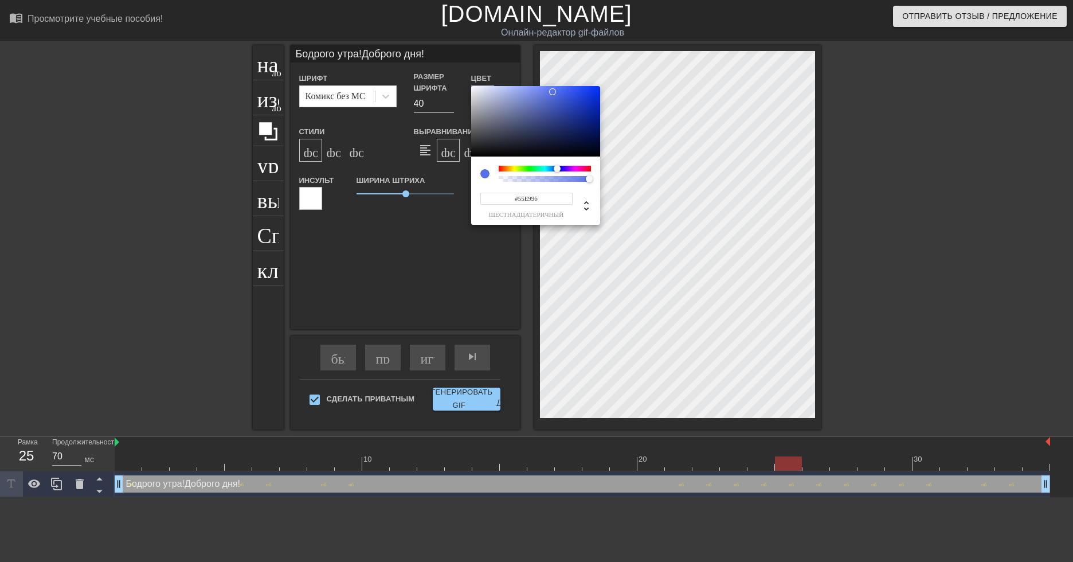
type input "Бодрого утра!Доброго дня!"
type input "#55E98B"
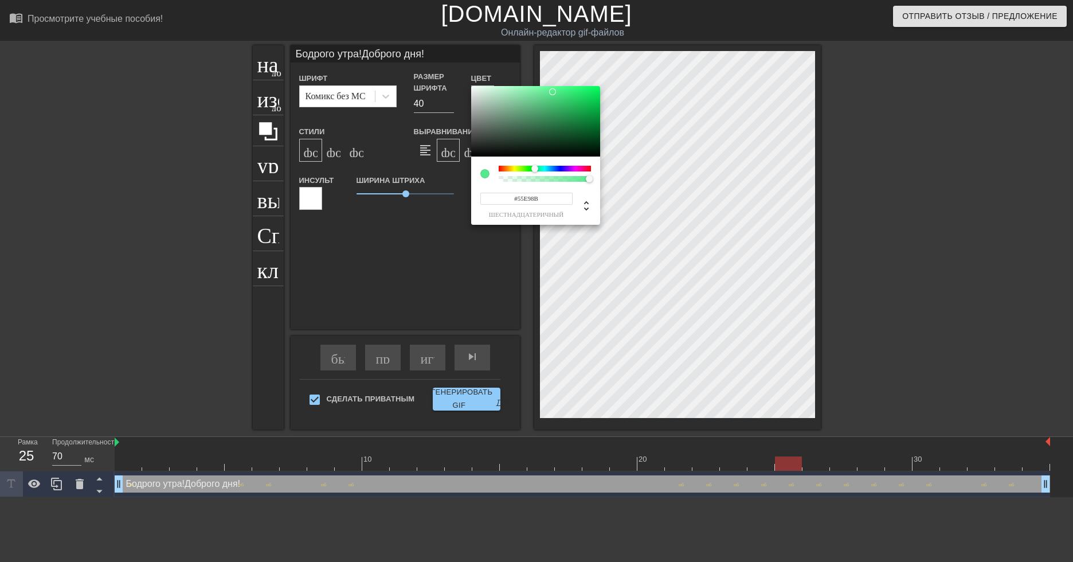
type input "Бодрого утра!Доброго дня!"
type input "#55E986"
type input "Бодрого утра!Доброго дня!"
type input "#55E980"
type input "Бодрого утра!Доброго дня!"
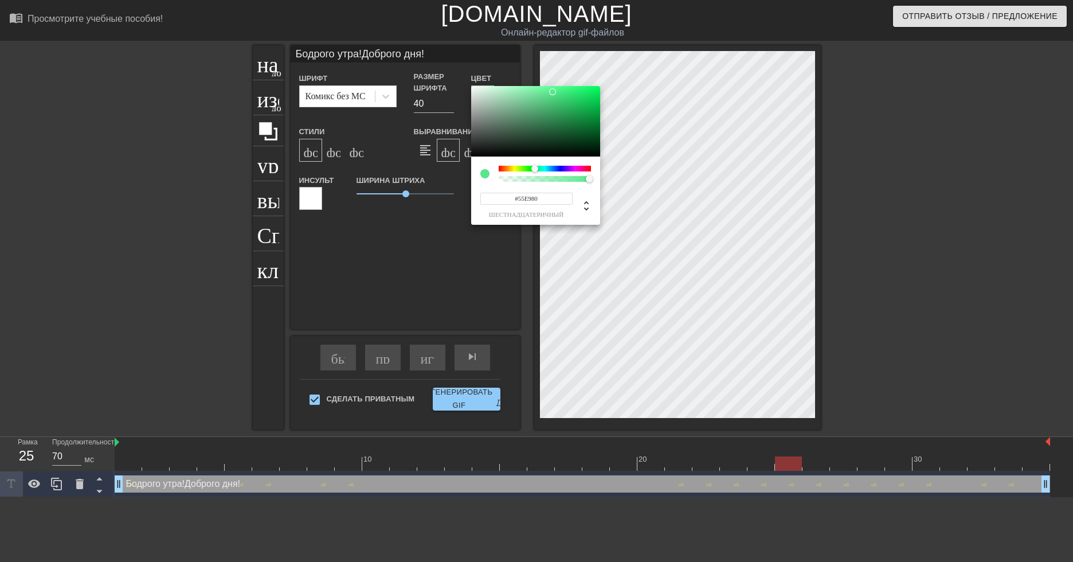
type input "#55E97B"
type input "Бодрого утра!Доброго дня!"
type input "#55E975"
type input "Бодрого утра!Доброго дня!"
type input "#55E970"
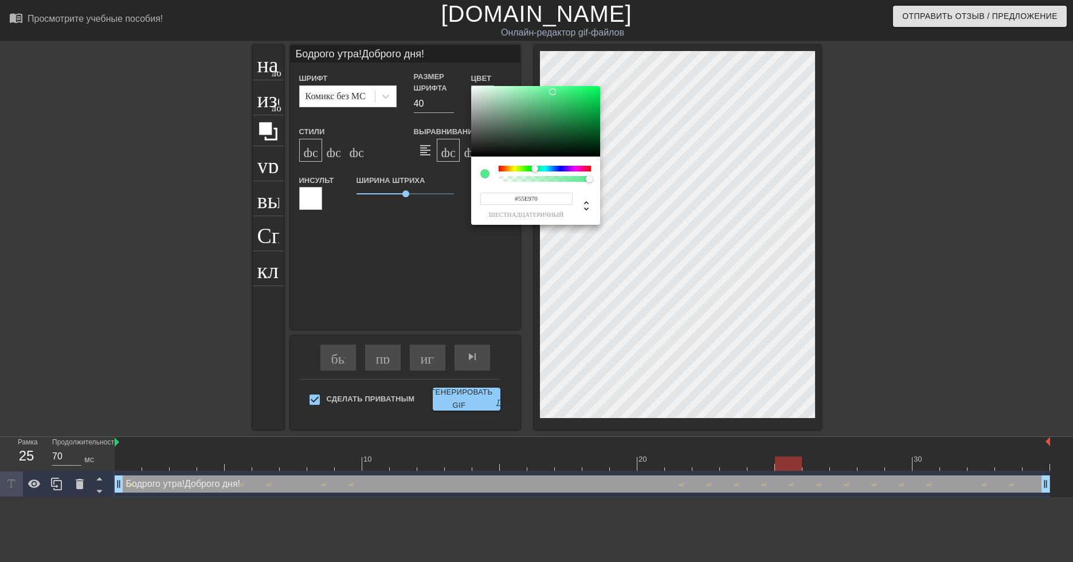
type input "Бодрого утра!Доброго дня!"
type input "#55E965"
type input "Бодрого утра!Доброго дня!"
type input "#55E95F"
type input "Бодрого утра!Доброго дня!"
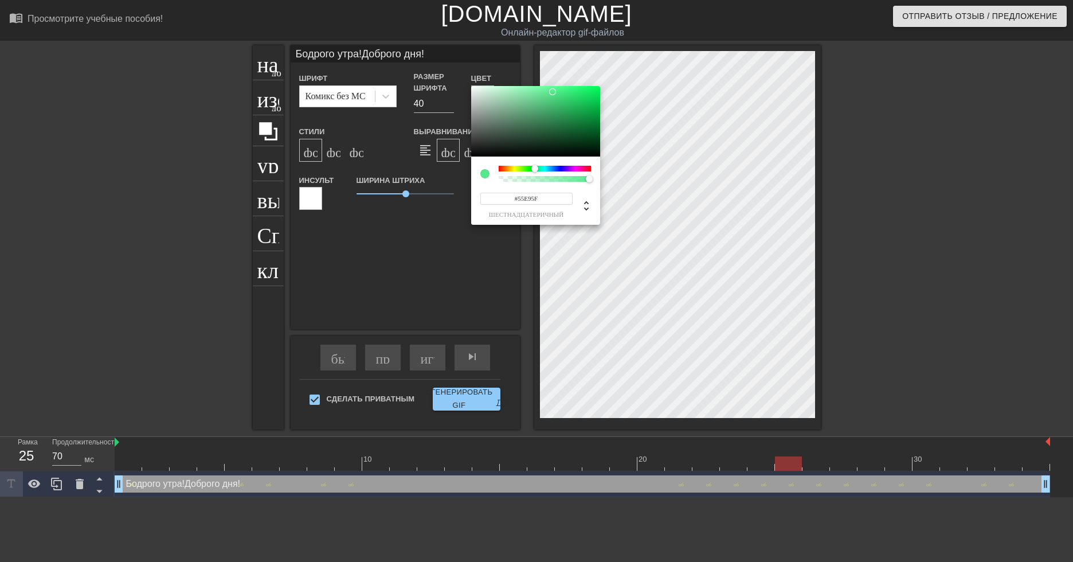
type input "#55E95A"
type input "Бодрого утра!Доброго дня!"
type input "#56E955"
type input "Бодрого утра!Доброго дня!"
type input "#5BE955"
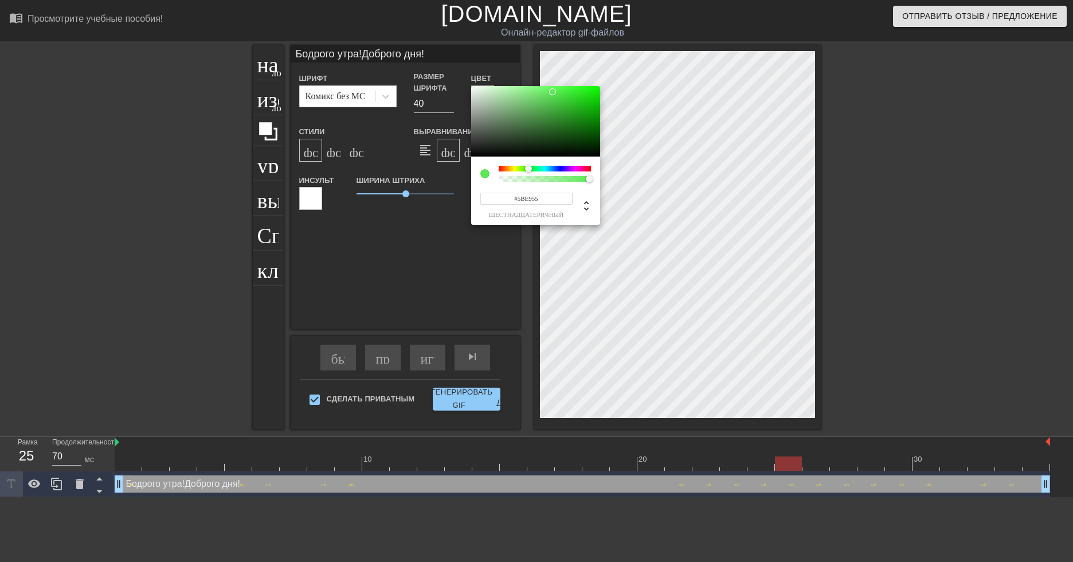
type input "Бодрого утра!Доброго дня!"
type input "#56E955"
type input "Бодрого утра!Доброго дня!"
type input "#55E965"
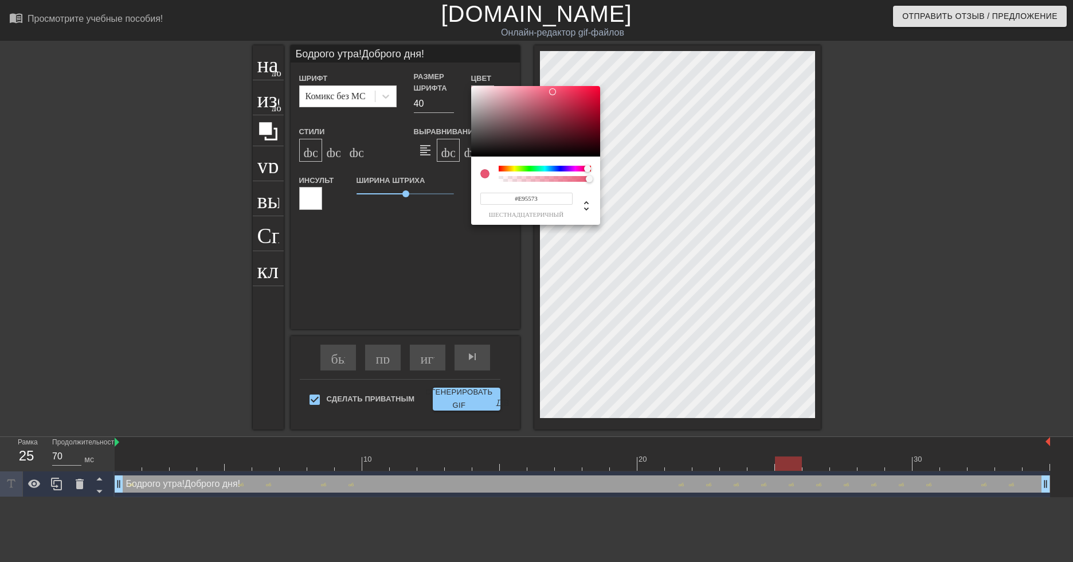
click at [588, 173] on div at bounding box center [545, 174] width 92 height 16
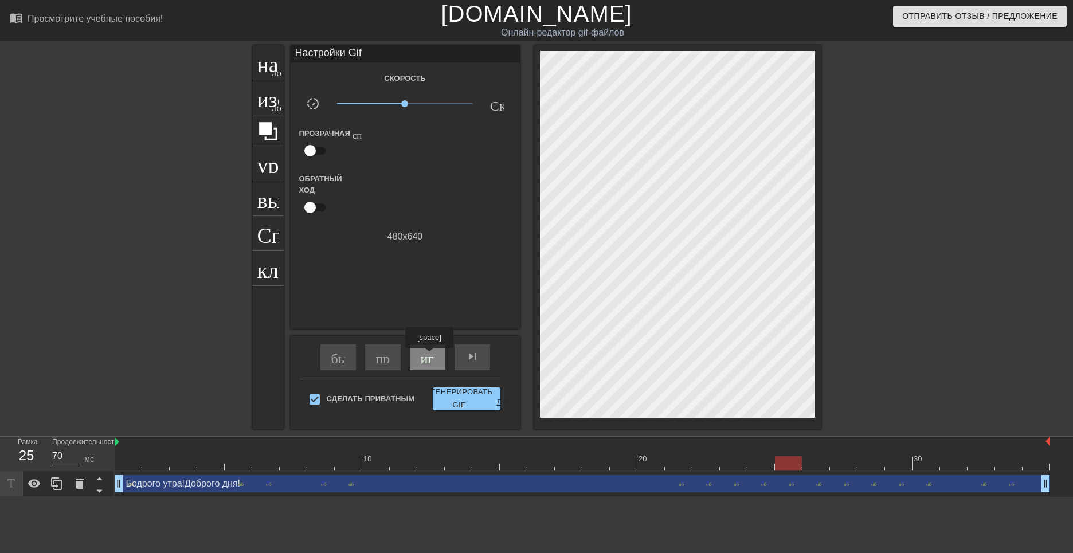
click at [429, 358] on ya-tr-span "играй_арроу" at bounding box center [461, 357] width 80 height 14
click at [310, 151] on input "checkbox" at bounding box center [310, 151] width 65 height 22
click at [318, 150] on input "checkbox" at bounding box center [320, 151] width 65 height 22
click at [315, 205] on input "checkbox" at bounding box center [310, 208] width 65 height 22
click at [315, 206] on input "checkbox" at bounding box center [320, 208] width 65 height 22
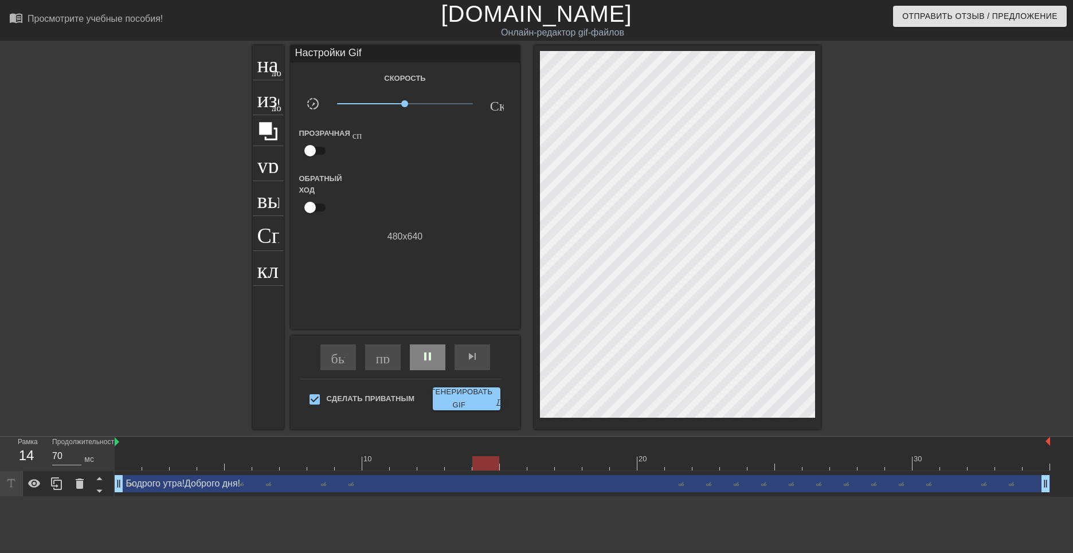
click at [315, 206] on input "checkbox" at bounding box center [310, 208] width 65 height 22
click at [315, 206] on input "checkbox" at bounding box center [320, 208] width 65 height 22
click at [269, 69] on ya-tr-span "название" at bounding box center [298, 61] width 83 height 22
click at [274, 103] on ya-tr-span "добавить_круг" at bounding box center [305, 106] width 66 height 10
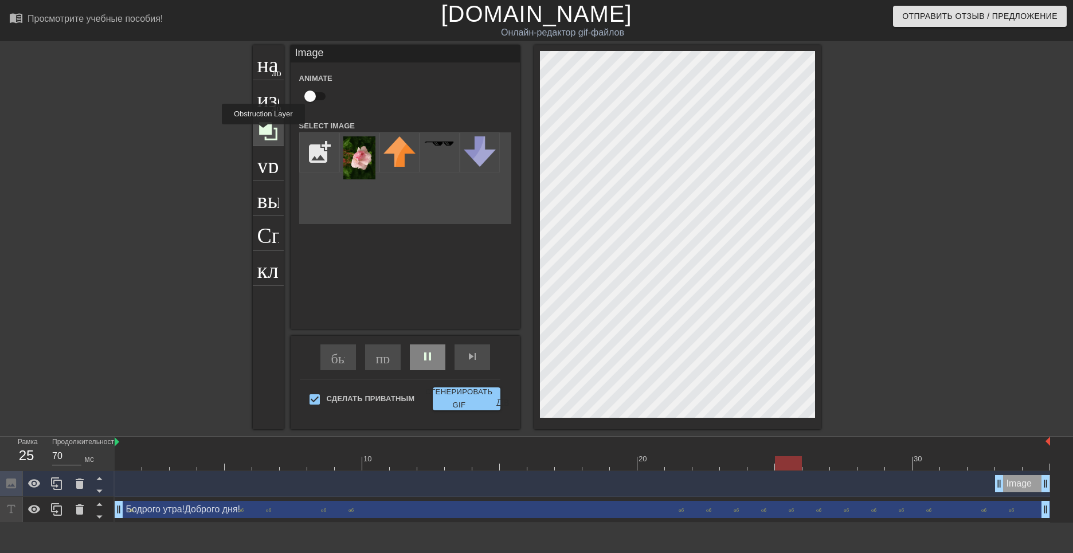
click at [265, 132] on icon at bounding box center [268, 131] width 18 height 18
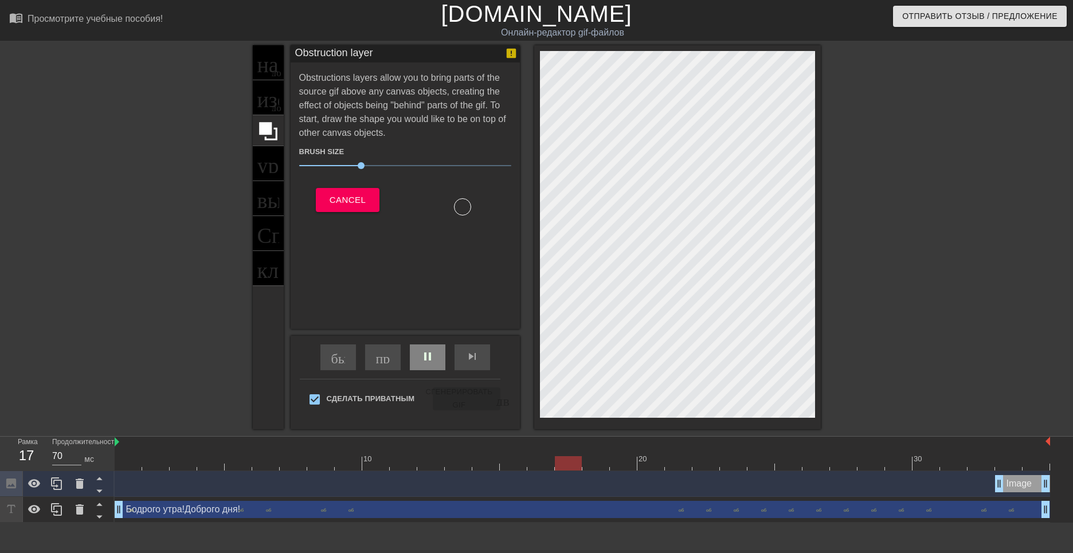
click at [269, 163] on div "название добавить_круг изображение добавить_круг урожай выбор_размера_фото_боль…" at bounding box center [268, 237] width 31 height 384
click at [268, 166] on div "название добавить_круг изображение добавить_круг урожай выбор_размера_фото_боль…" at bounding box center [268, 237] width 31 height 384
click at [333, 196] on span "Cancel" at bounding box center [348, 200] width 36 height 15
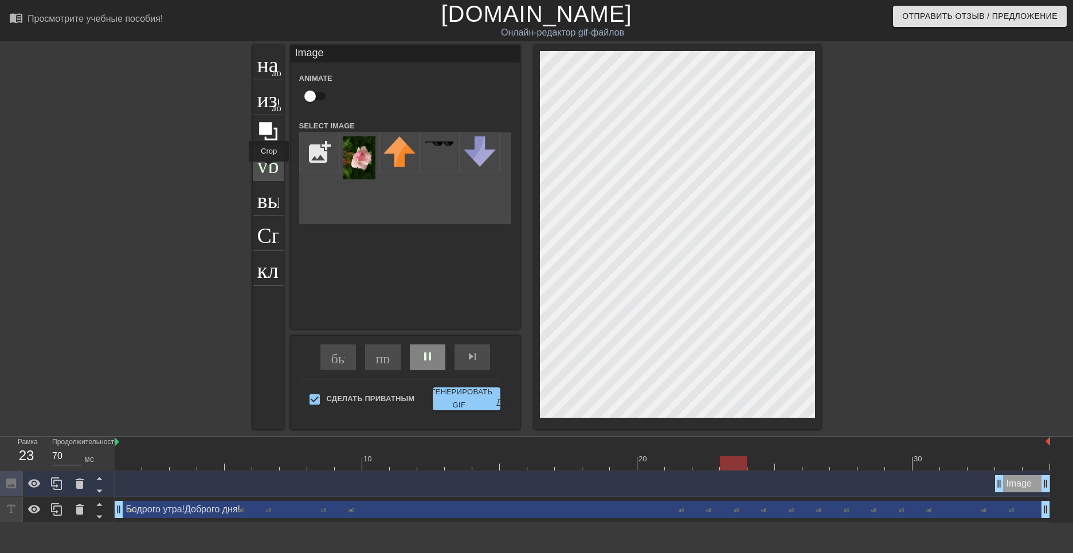
click at [269, 170] on ya-tr-span "урожай" at bounding box center [291, 162] width 69 height 22
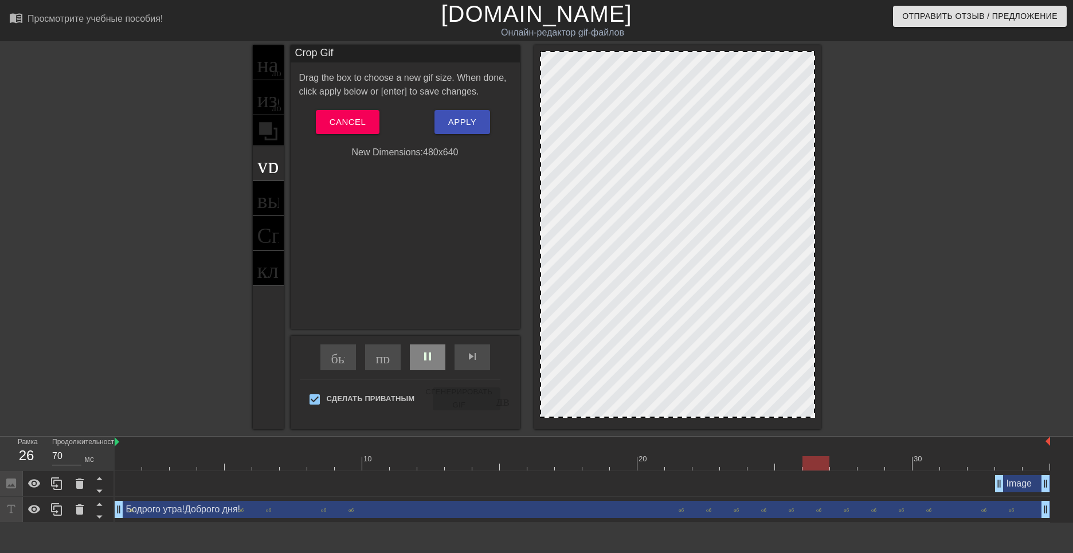
click at [673, 237] on div at bounding box center [677, 234] width 275 height 367
click at [272, 194] on div "название добавить_круг изображение добавить_круг урожай выбор_размера_фото_боль…" at bounding box center [268, 237] width 31 height 384
click at [338, 124] on span "Cancel" at bounding box center [348, 122] width 36 height 15
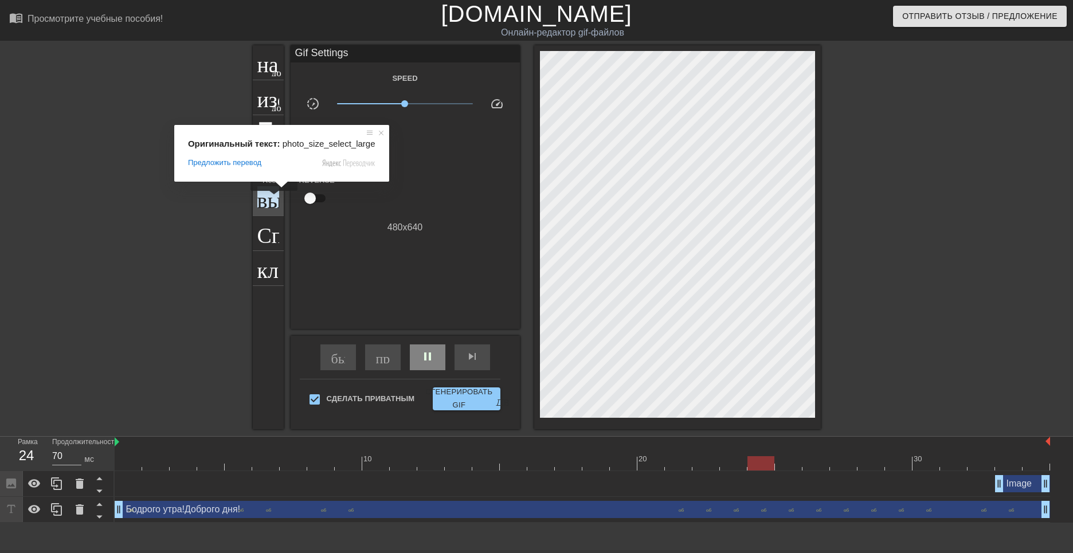
click at [274, 199] on ya-tr-span "выбор_размера_фото_большой" at bounding box center [418, 197] width 323 height 22
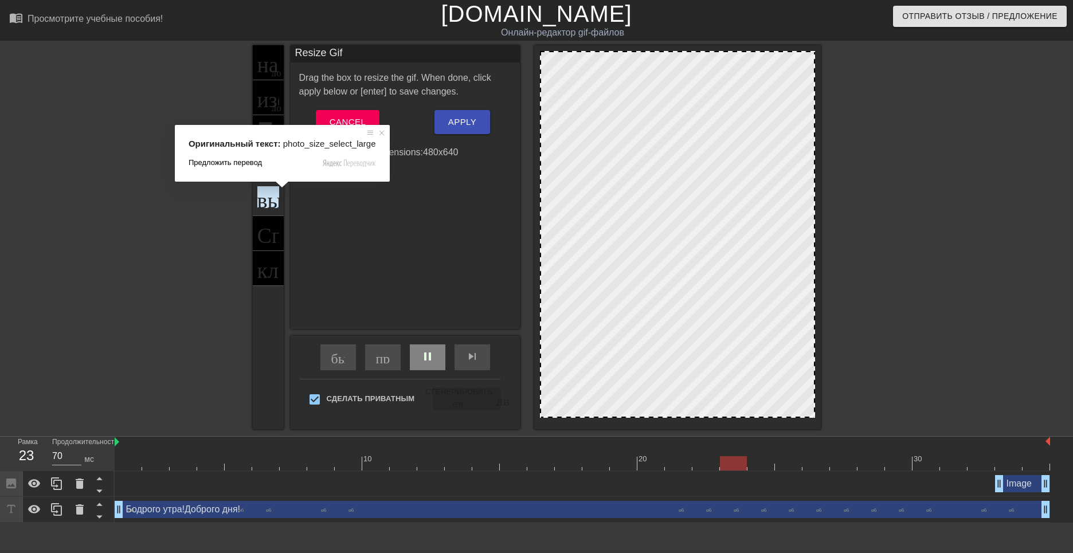
click at [258, 165] on span "Предложить перевод" at bounding box center [225, 163] width 73 height 10
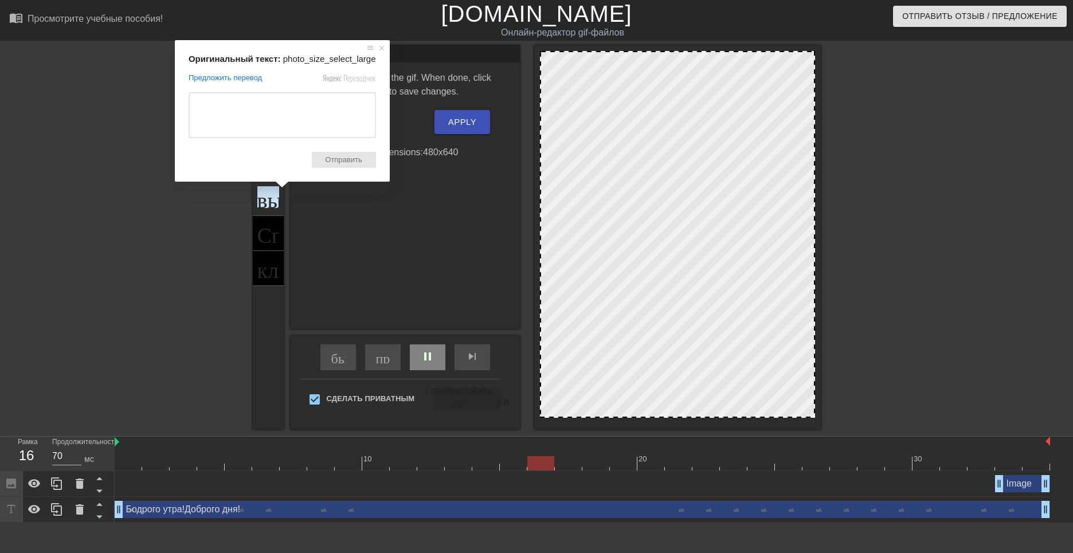
click at [445, 235] on div "Resize Gif Drag the box to resize the gif. When done, click apply below or [ent…" at bounding box center [405, 187] width 229 height 284
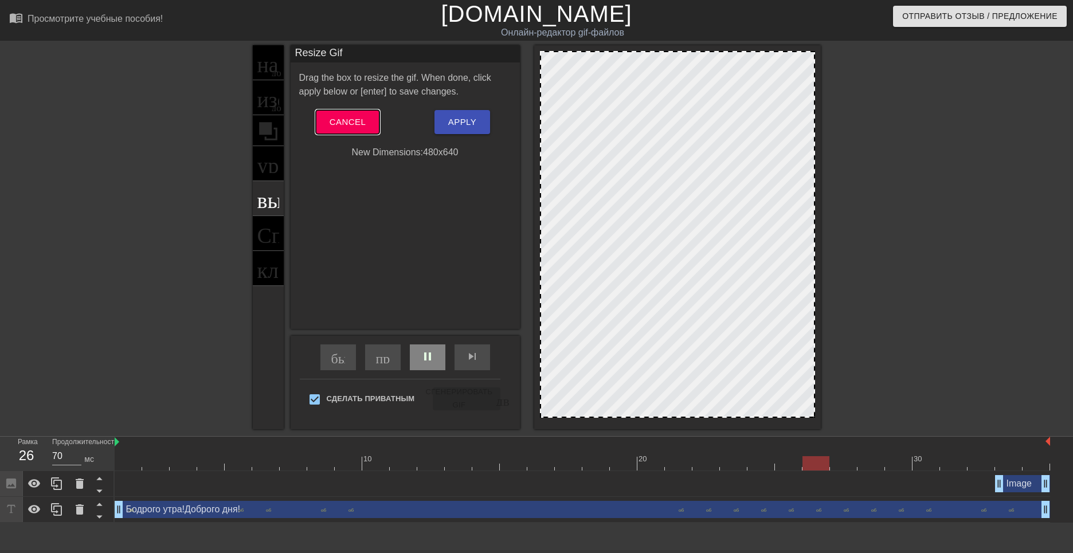
click at [337, 117] on span "Cancel" at bounding box center [348, 122] width 36 height 15
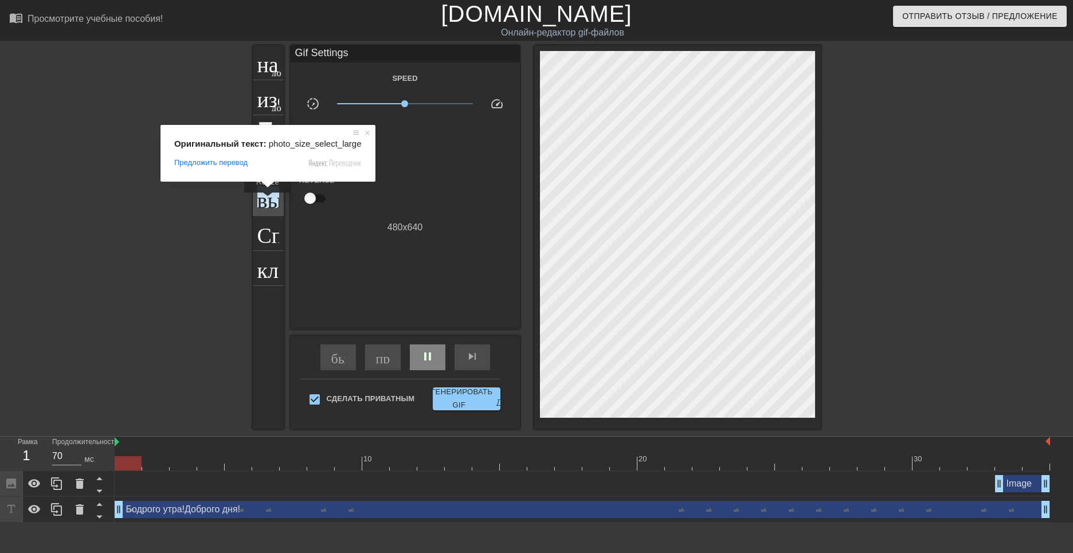
click at [268, 201] on ya-tr-span "выбор_размера_фото_большой" at bounding box center [418, 197] width 323 height 22
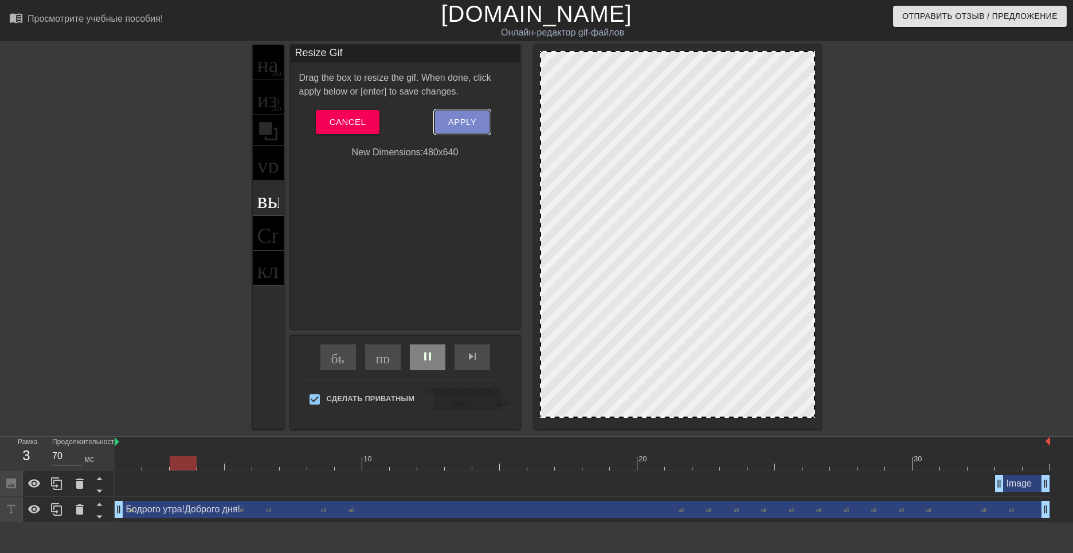
click at [463, 126] on span "Apply" at bounding box center [462, 122] width 28 height 15
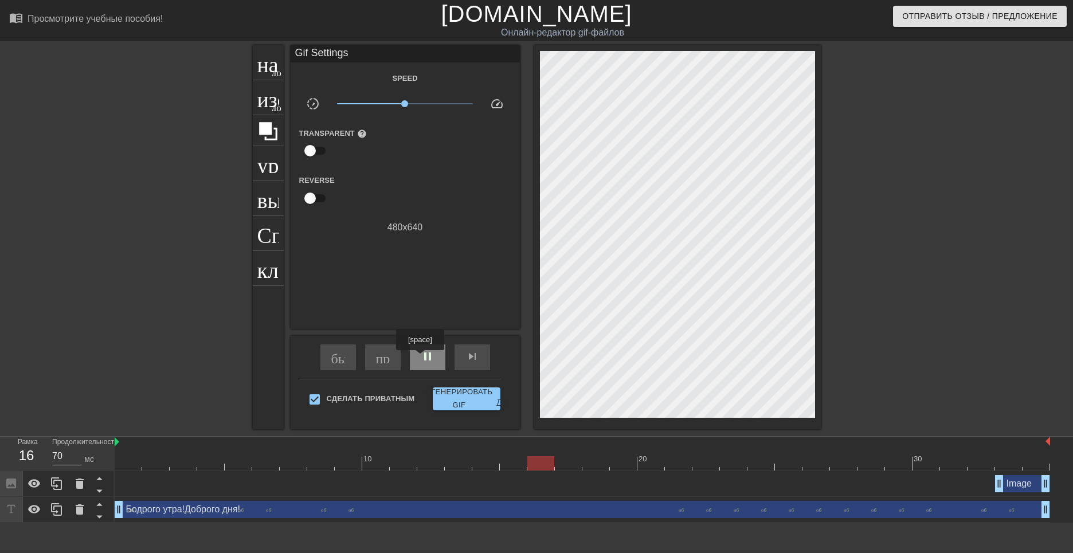
click at [422, 358] on span "pause" at bounding box center [428, 357] width 14 height 14
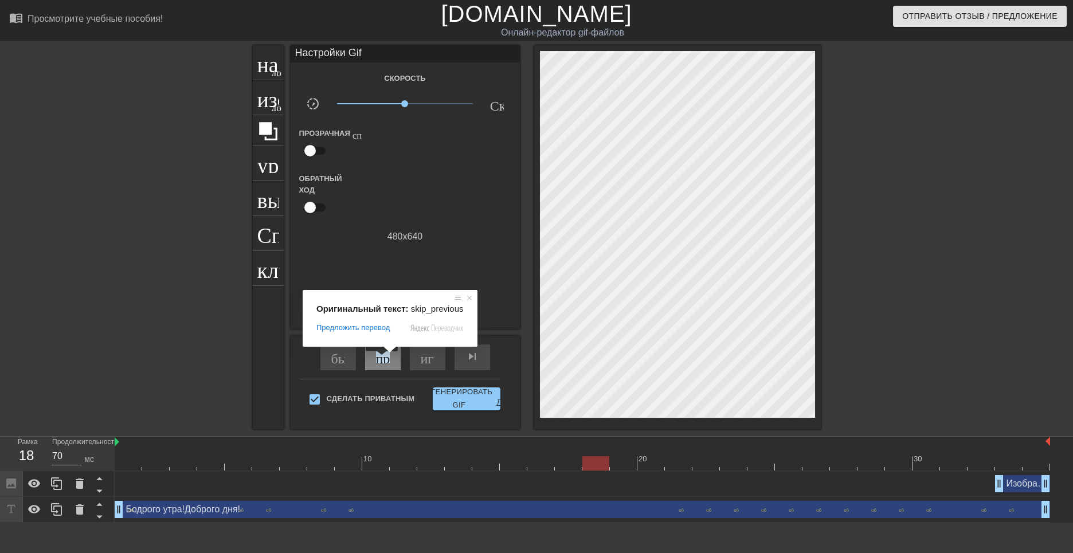
click at [383, 360] on ya-tr-span "пропускать ранее" at bounding box center [427, 357] width 102 height 14
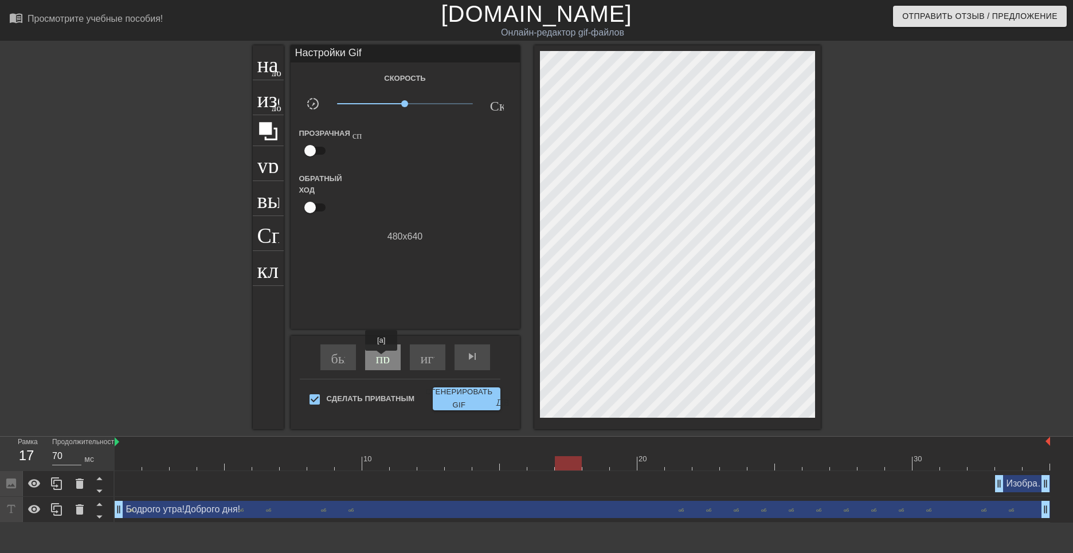
click at [382, 359] on ya-tr-span "пропускать ранее" at bounding box center [427, 357] width 102 height 14
click at [346, 362] on div "быстрый поворот" at bounding box center [339, 358] width 36 height 26
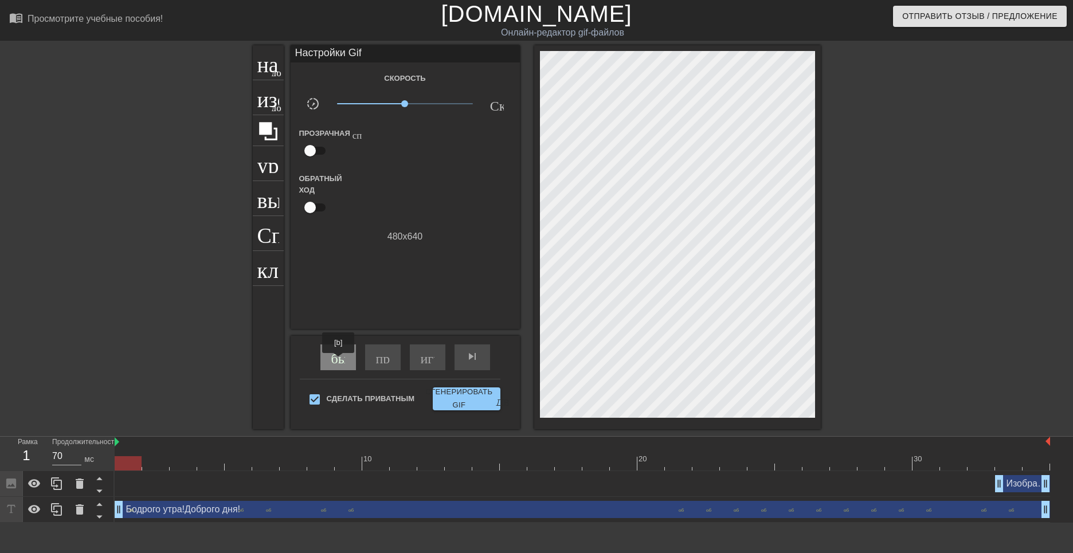
click at [339, 361] on ya-tr-span "быстрый поворот" at bounding box center [382, 357] width 103 height 14
click at [338, 361] on ya-tr-span "быстрый поворот" at bounding box center [382, 357] width 103 height 14
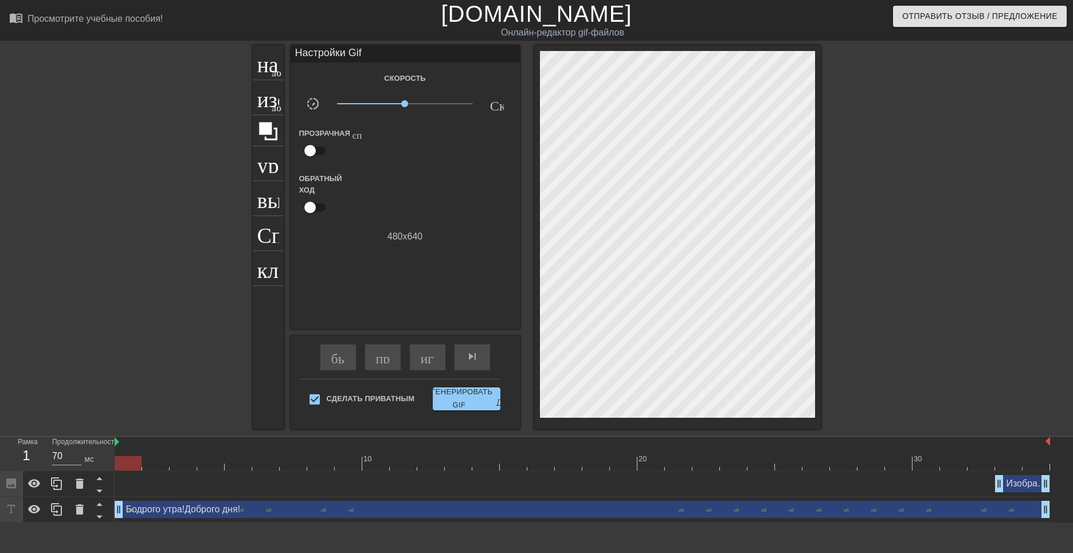
click at [1015, 482] on div "Изображение drag_handle - ручка перетаскивания drag_handle - ручка перетаскиван…" at bounding box center [1022, 483] width 55 height 17
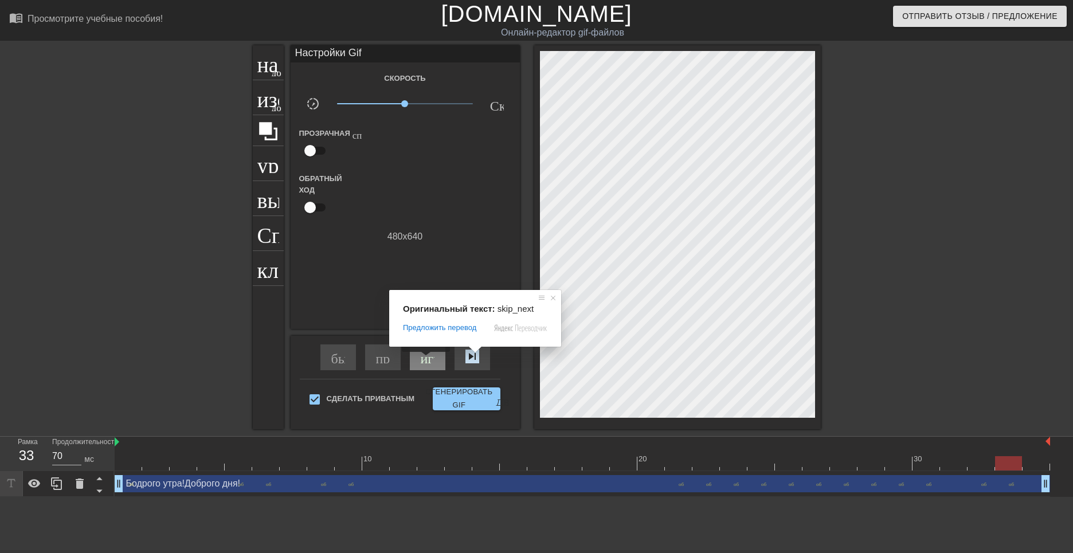
click at [427, 360] on ya-tr-span "играй_арроу" at bounding box center [461, 357] width 80 height 14
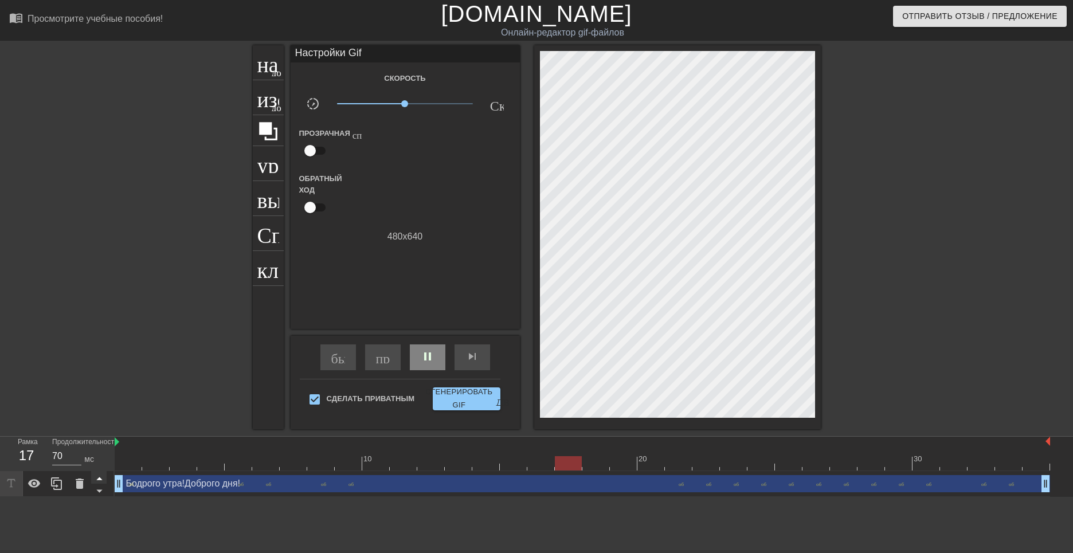
click at [101, 480] on icon at bounding box center [99, 478] width 14 height 14
click at [427, 362] on span "pause" at bounding box center [428, 357] width 14 height 14
click at [79, 487] on icon at bounding box center [80, 484] width 8 height 10
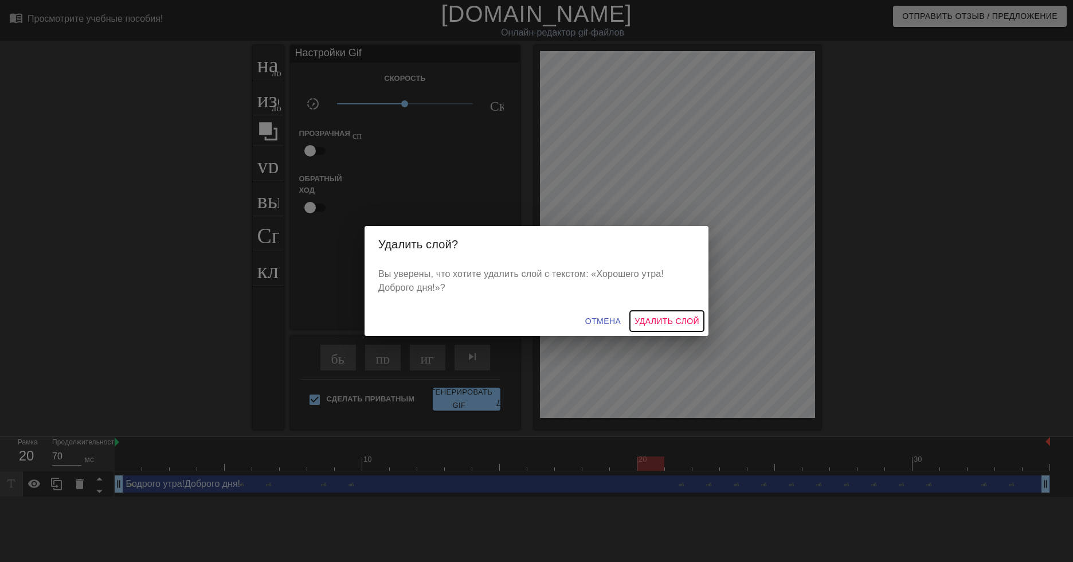
click at [668, 321] on ya-tr-span "Удалить слой" at bounding box center [667, 321] width 65 height 14
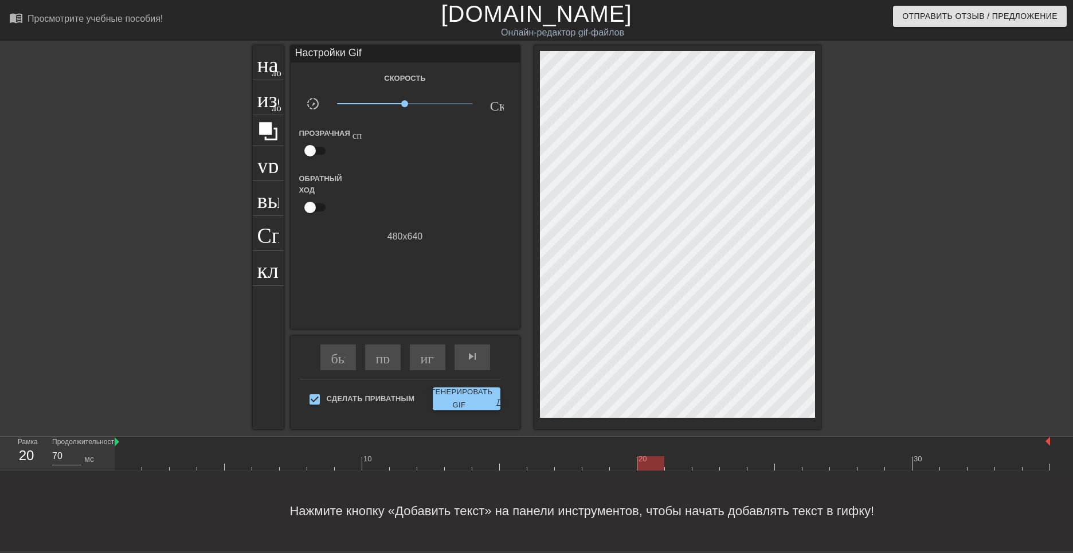
click at [653, 464] on div at bounding box center [651, 463] width 27 height 14
click at [425, 362] on ya-tr-span "играй_арроу" at bounding box center [461, 357] width 80 height 14
click at [267, 68] on ya-tr-span "название" at bounding box center [298, 61] width 83 height 22
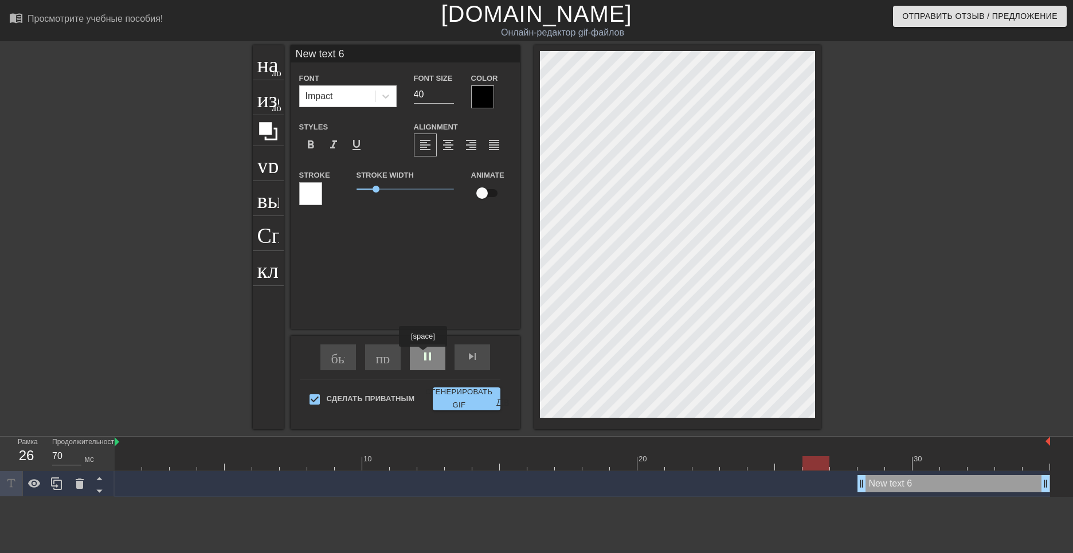
click at [424, 355] on span "pause" at bounding box center [428, 357] width 14 height 14
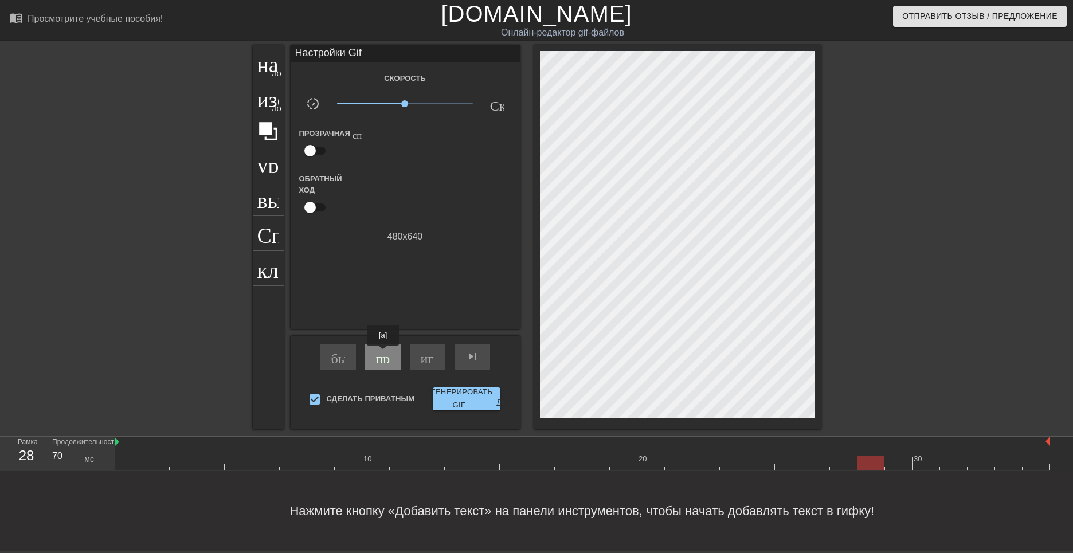
click at [385, 354] on ya-tr-span "пропускать ранее" at bounding box center [427, 357] width 102 height 14
click at [342, 359] on ya-tr-span "быстрый поворот" at bounding box center [382, 357] width 103 height 14
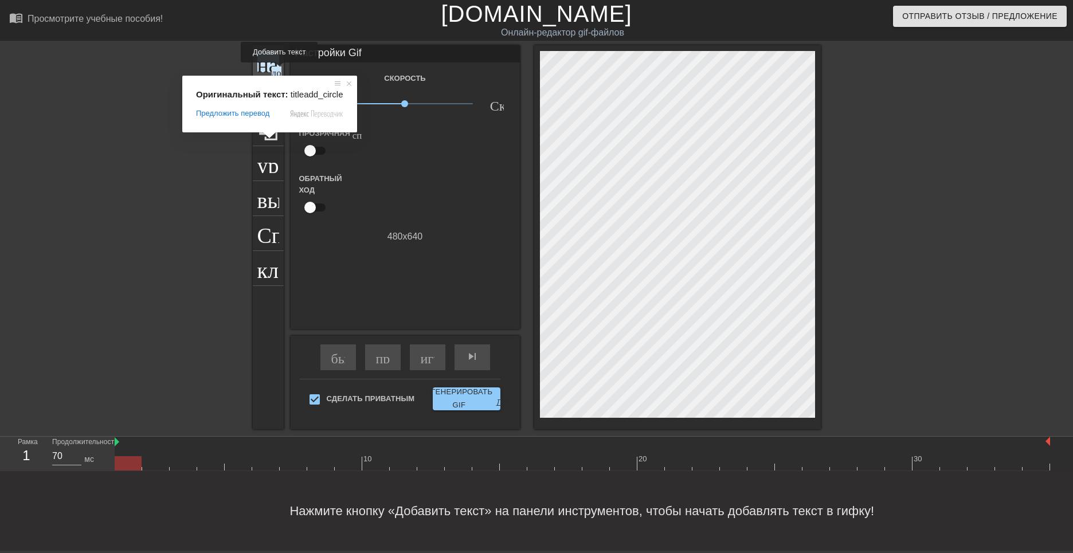
click at [267, 71] on ya-tr-span "название" at bounding box center [298, 61] width 83 height 22
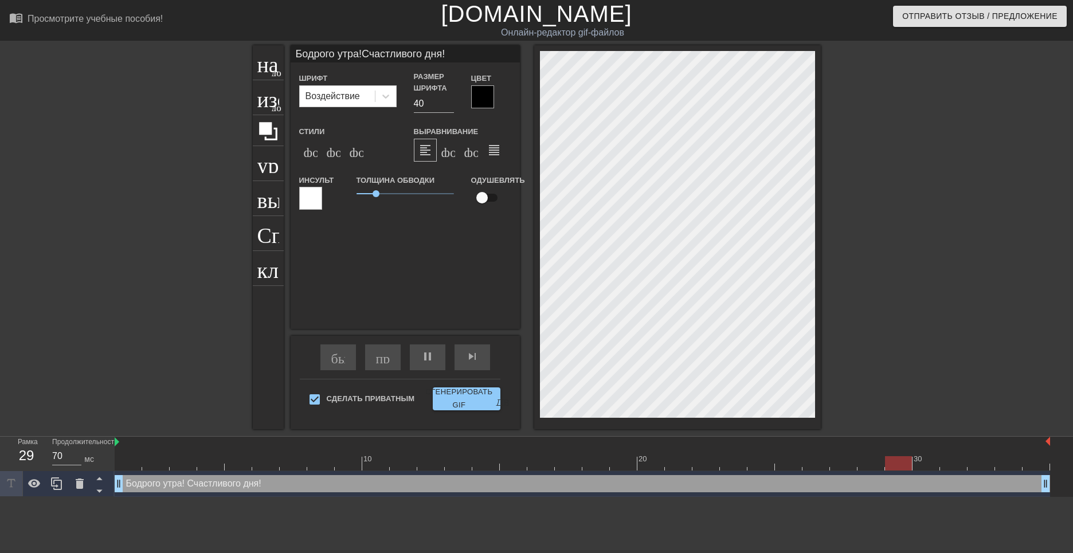
scroll to position [2, 6]
click at [447, 146] on span "format_align_center" at bounding box center [449, 145] width 14 height 14
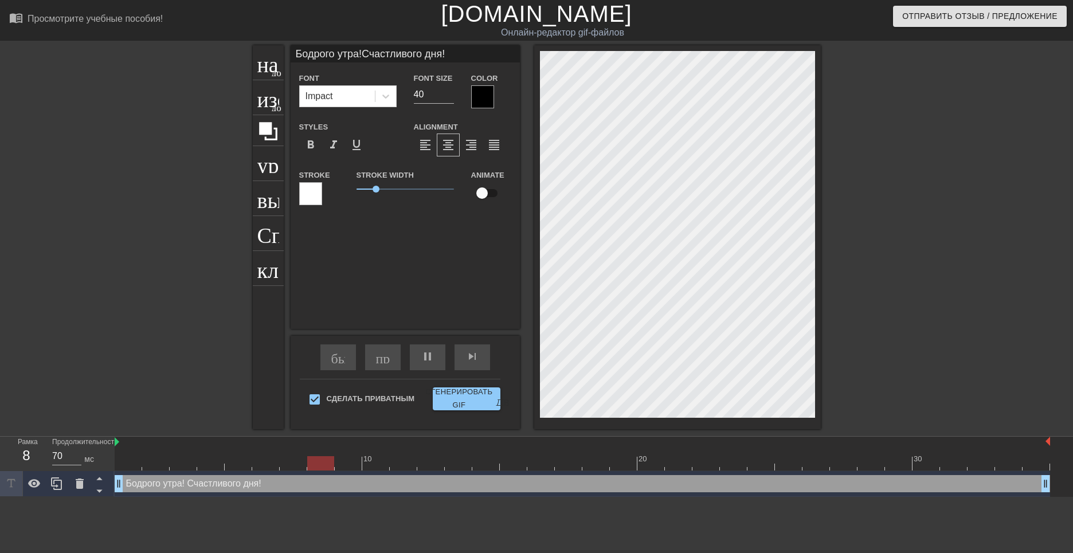
click at [484, 97] on div at bounding box center [482, 96] width 23 height 23
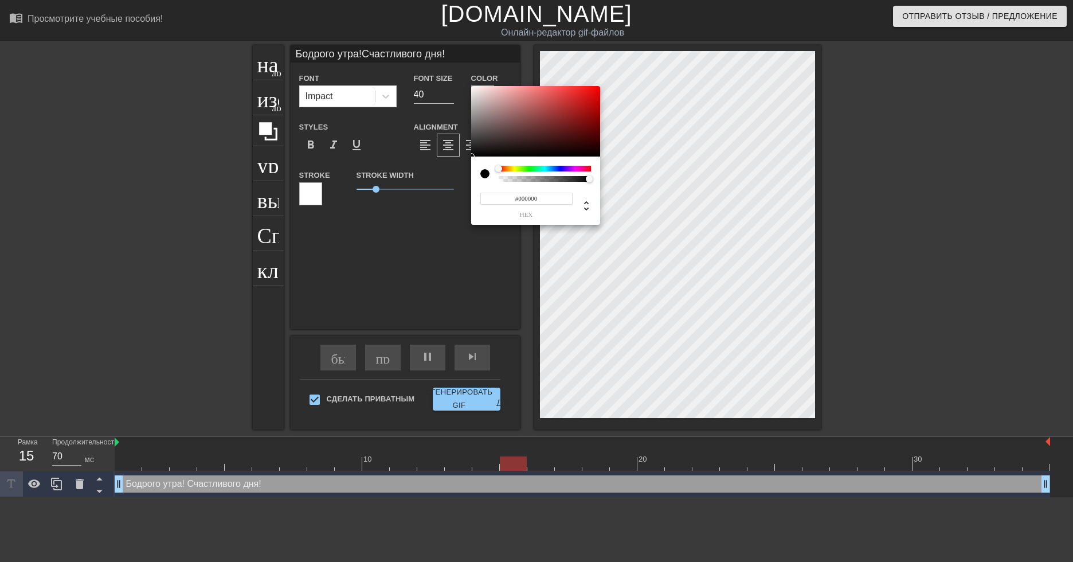
click at [577, 170] on div at bounding box center [545, 169] width 92 height 6
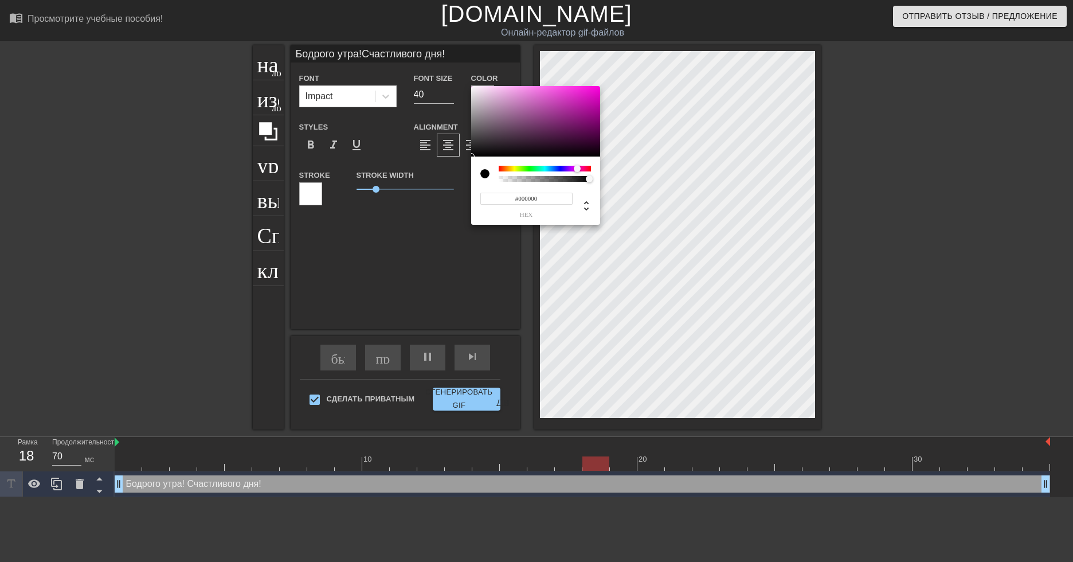
click at [583, 169] on div at bounding box center [580, 169] width 7 height 7
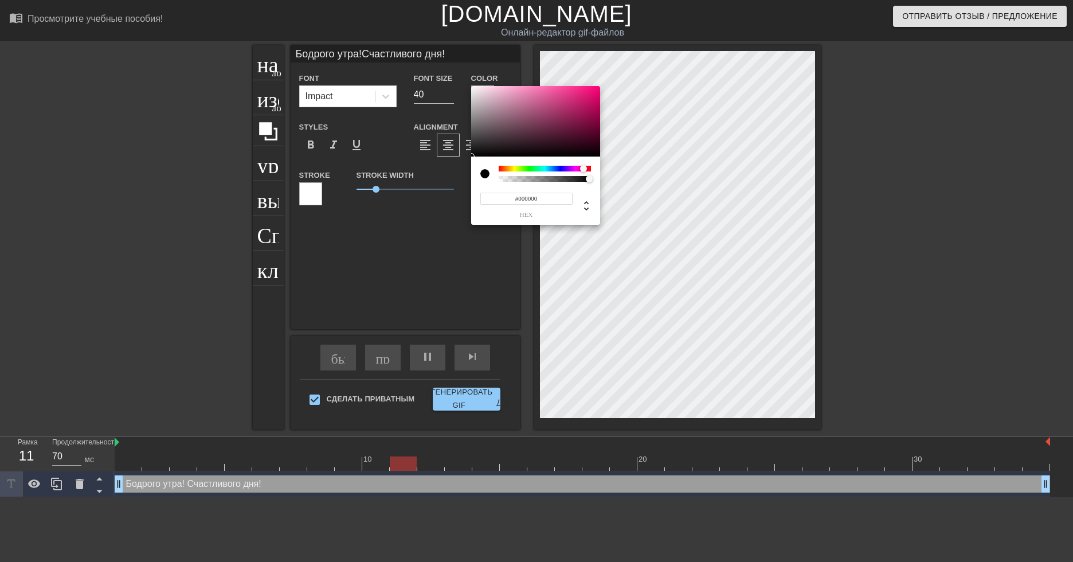
click at [584, 170] on div at bounding box center [583, 168] width 7 height 7
click at [561, 95] on div at bounding box center [535, 121] width 129 height 71
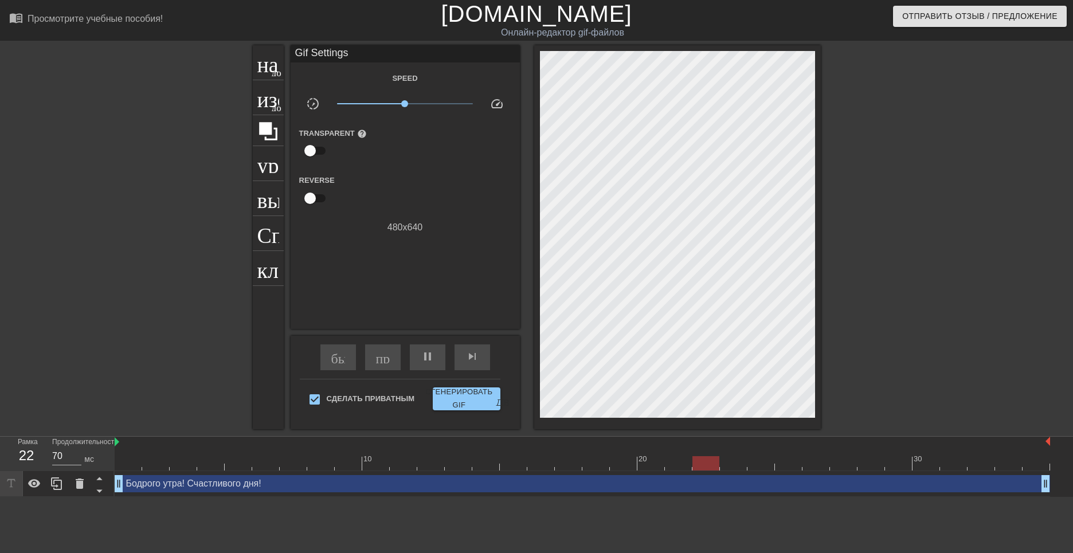
drag, startPoint x: 374, startPoint y: 192, endPoint x: 381, endPoint y: 192, distance: 7.5
click at [261, 68] on ya-tr-span "название" at bounding box center [298, 61] width 83 height 22
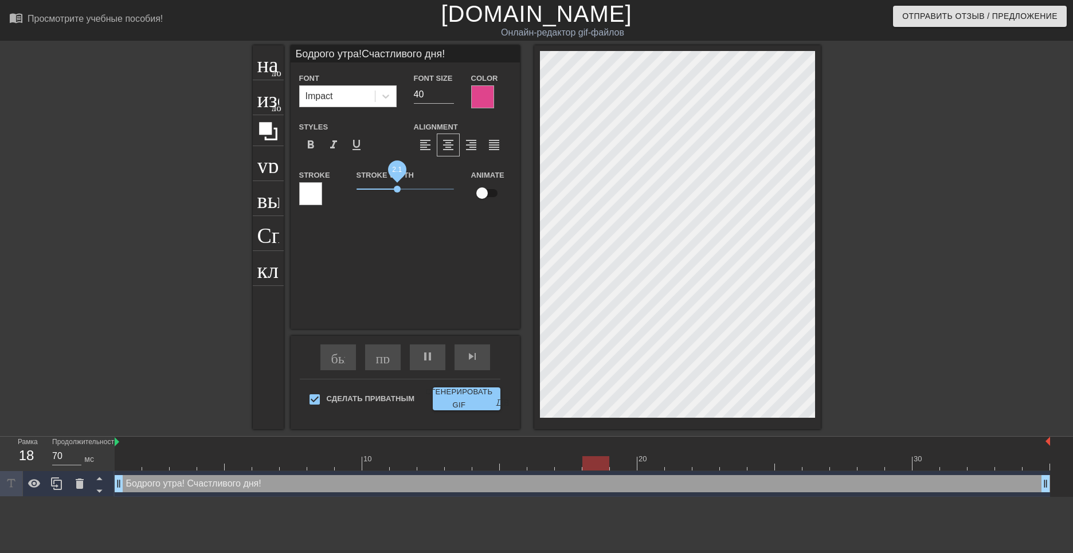
drag, startPoint x: 377, startPoint y: 190, endPoint x: 397, endPoint y: 197, distance: 21.8
click at [397, 196] on span "2.1" at bounding box center [405, 189] width 97 height 14
click at [483, 95] on div at bounding box center [482, 96] width 23 height 23
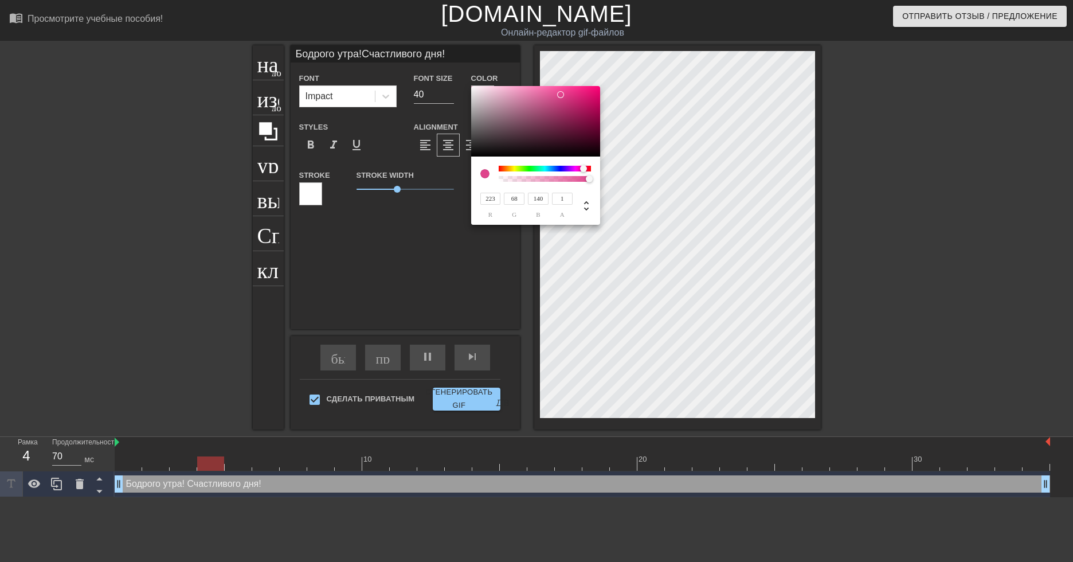
drag, startPoint x: 588, startPoint y: 180, endPoint x: 604, endPoint y: 178, distance: 16.1
click at [604, 178] on div "223 r 68 g 140 b 1 a" at bounding box center [536, 281] width 1073 height 562
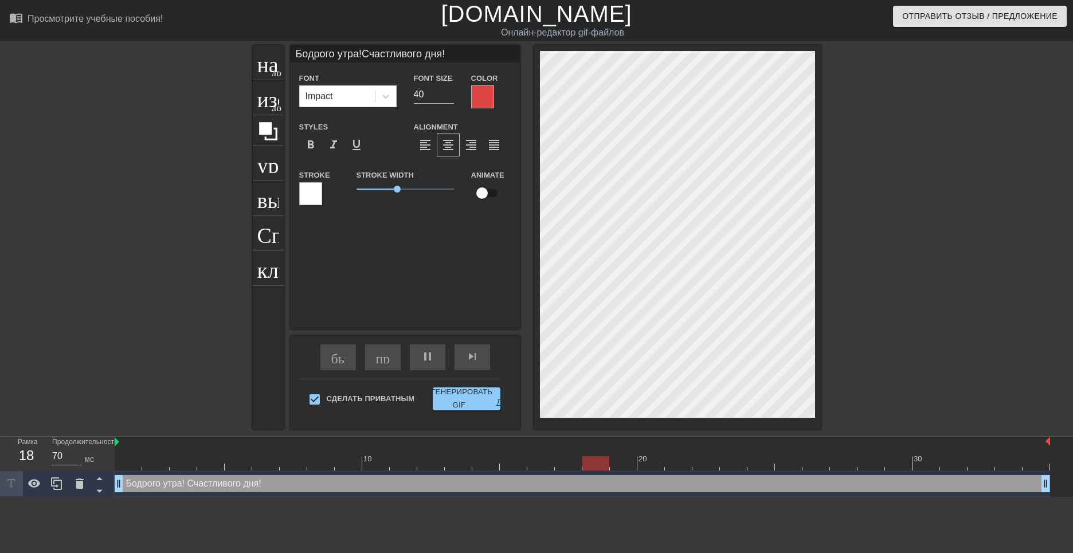
click at [479, 102] on div at bounding box center [482, 96] width 23 height 23
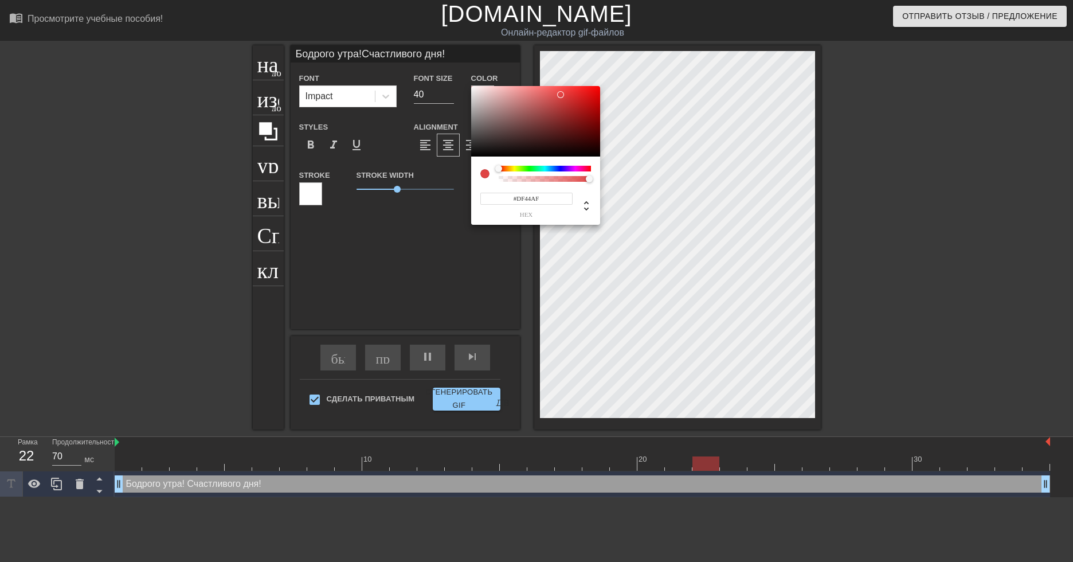
click at [580, 170] on div at bounding box center [545, 169] width 92 height 6
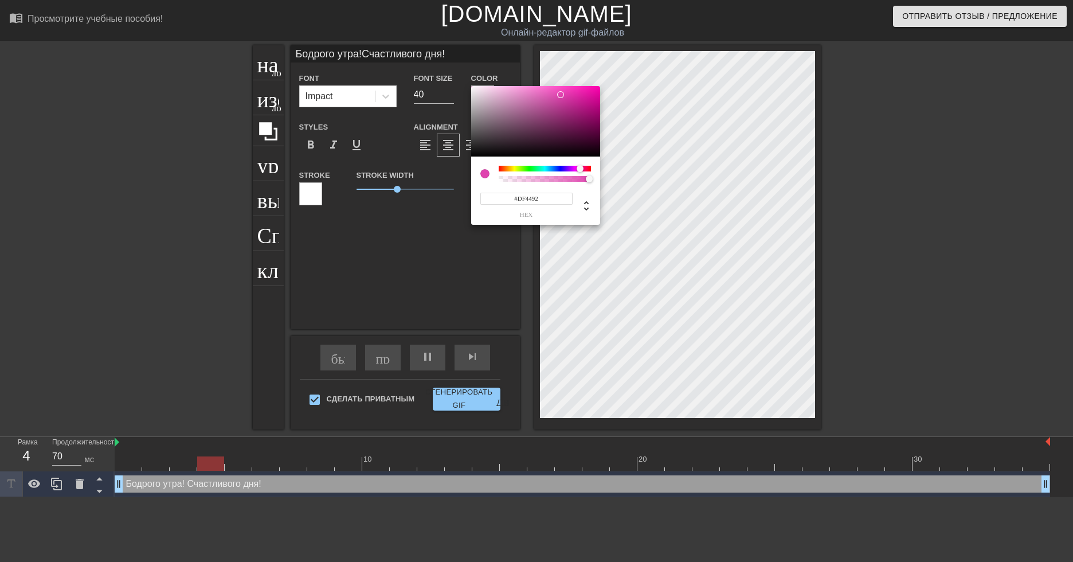
click at [583, 170] on div at bounding box center [580, 168] width 7 height 7
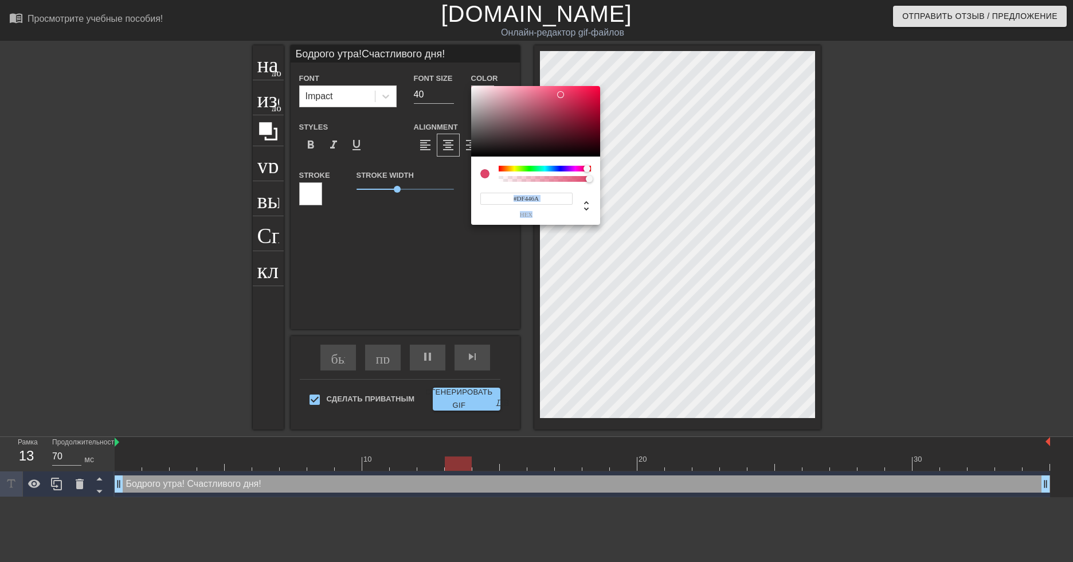
drag, startPoint x: 585, startPoint y: 169, endPoint x: 587, endPoint y: 182, distance: 13.4
click at [587, 182] on div "#DF446A hex" at bounding box center [535, 191] width 129 height 68
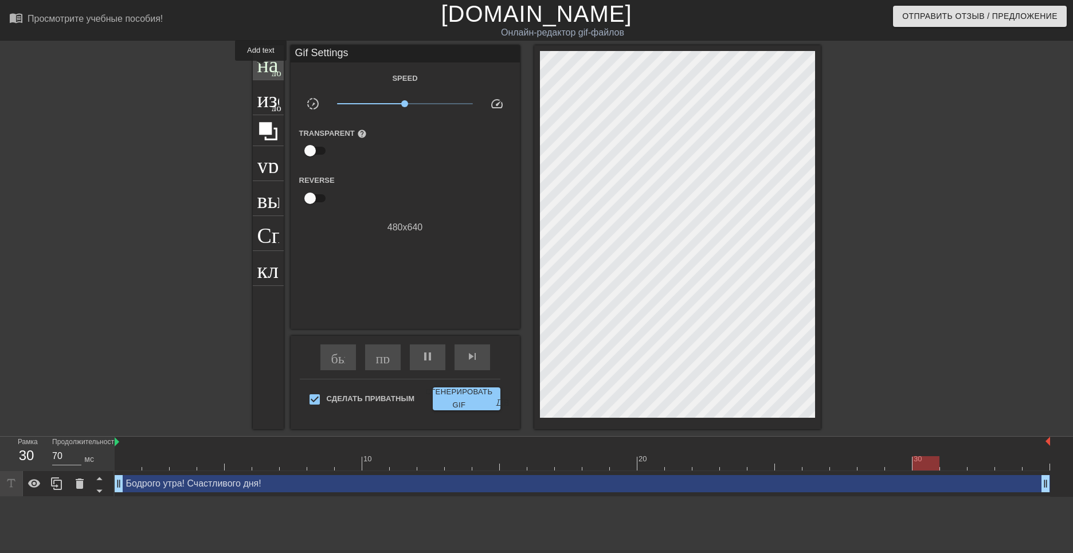
click at [263, 68] on ya-tr-span "название" at bounding box center [298, 61] width 83 height 22
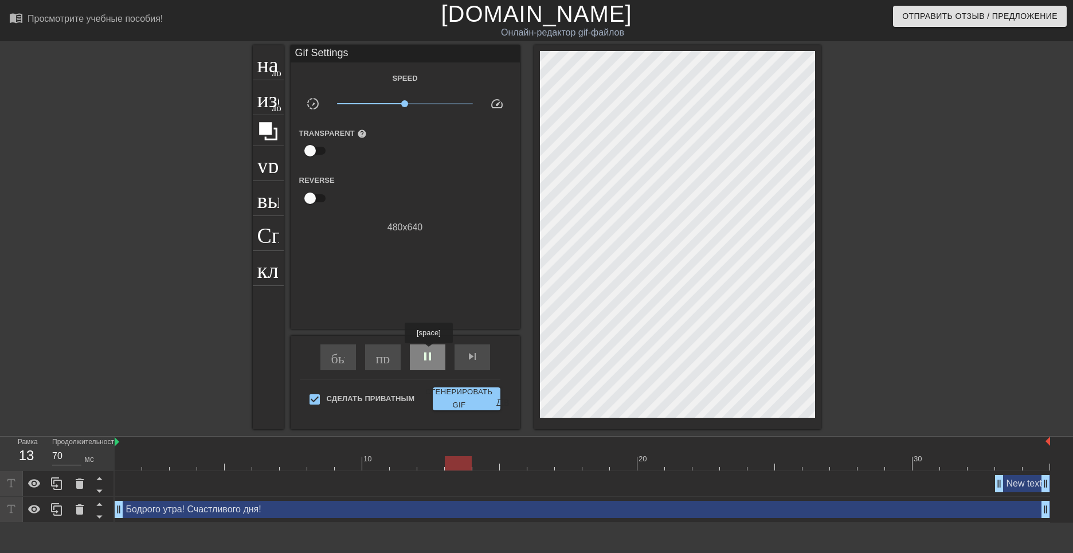
click at [431, 353] on span "pause" at bounding box center [428, 357] width 14 height 14
click at [1028, 488] on div "Новый текст 9 drag_handle - ручка перетаскивания drag_handle - ручка перетаскив…" at bounding box center [1022, 483] width 55 height 17
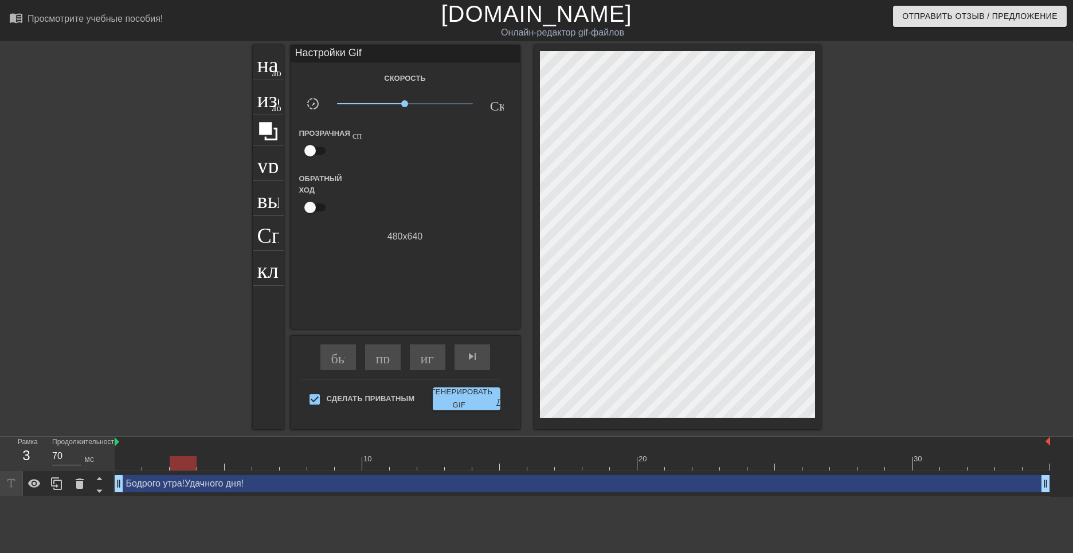
drag, startPoint x: 542, startPoint y: 464, endPoint x: 195, endPoint y: 458, distance: 347.0
click at [195, 458] on div at bounding box center [183, 463] width 27 height 14
drag, startPoint x: 183, startPoint y: 465, endPoint x: 123, endPoint y: 469, distance: 59.8
click at [123, 469] on div at bounding box center [128, 463] width 27 height 14
click at [263, 64] on ya-tr-span "название" at bounding box center [298, 61] width 83 height 22
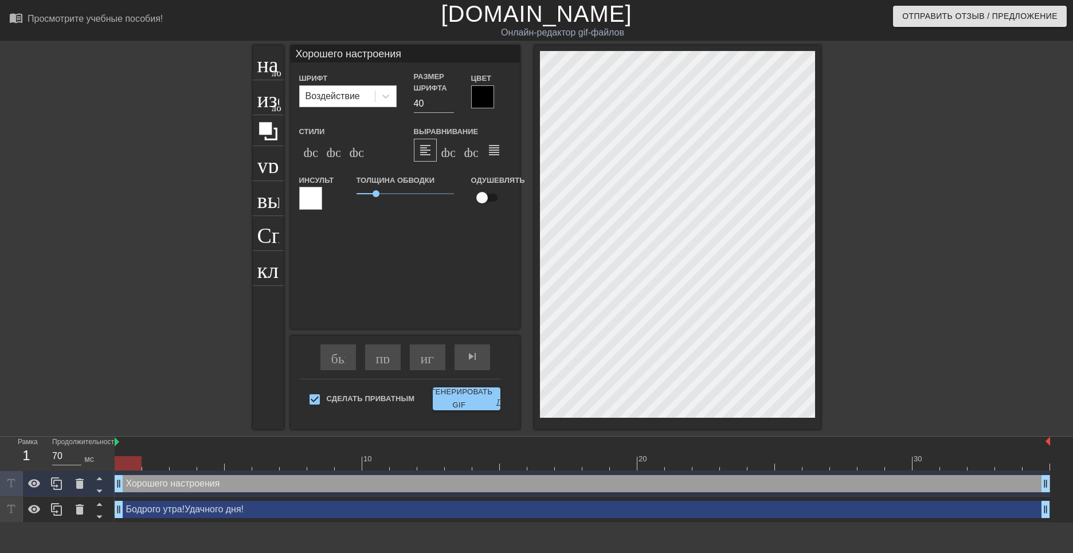
scroll to position [2, 7]
click at [386, 96] on icon at bounding box center [385, 97] width 7 height 4
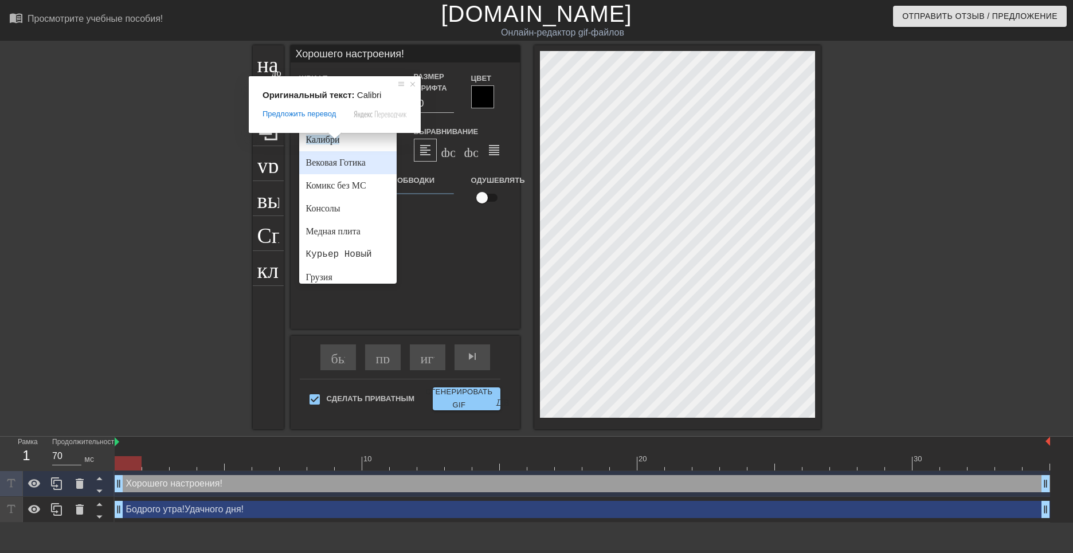
scroll to position [0, 0]
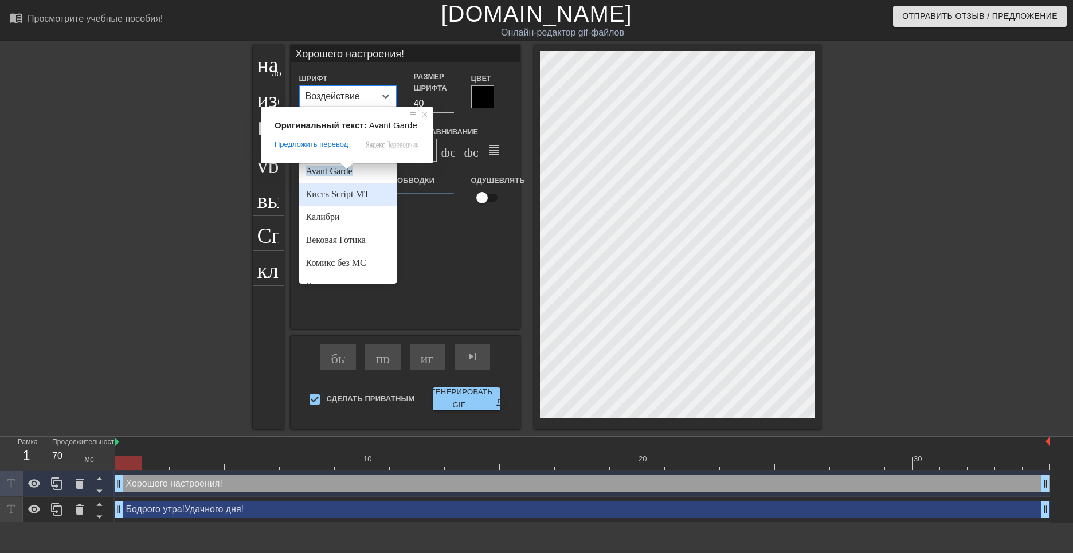
click at [349, 191] on body "menu_book_бук меню Просмотрите учебные пособия! [DOMAIN_NAME] Онлайн-редактор g…" at bounding box center [536, 261] width 1073 height 523
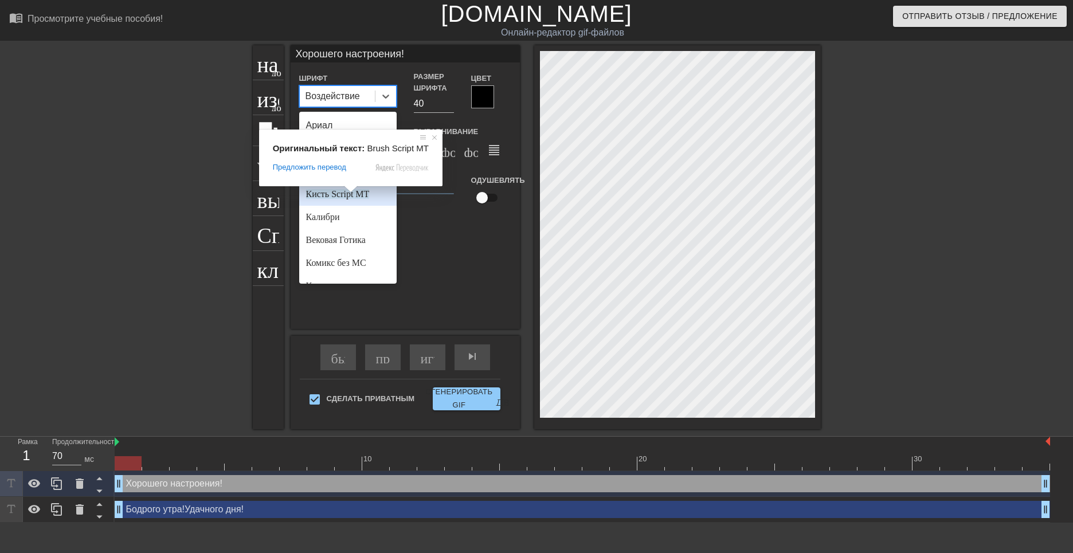
click at [348, 192] on body "menu_book_бук меню Просмотрите учебные пособия! [DOMAIN_NAME] Онлайн-редактор g…" at bounding box center [536, 261] width 1073 height 523
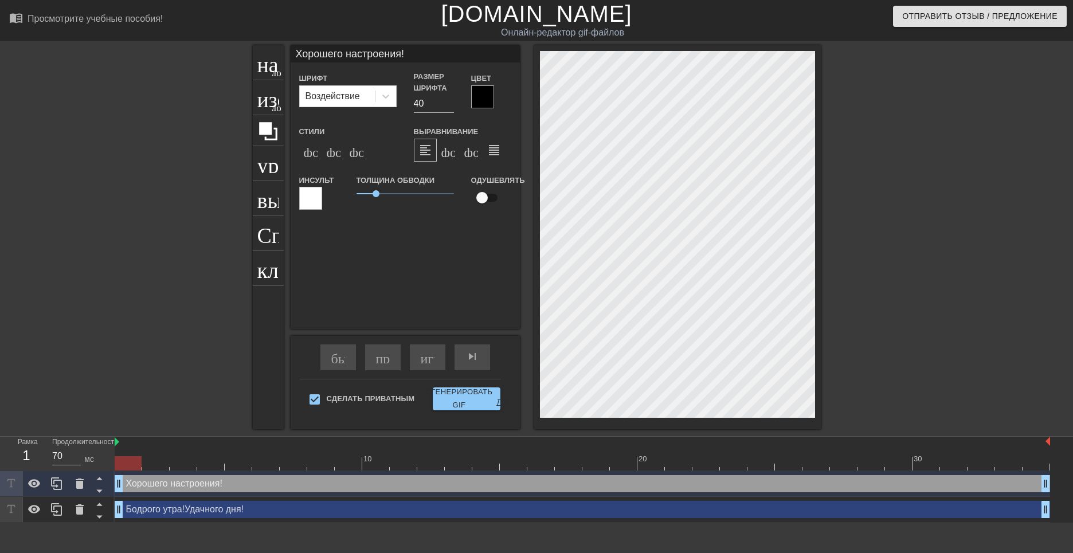
scroll to position [2, 7]
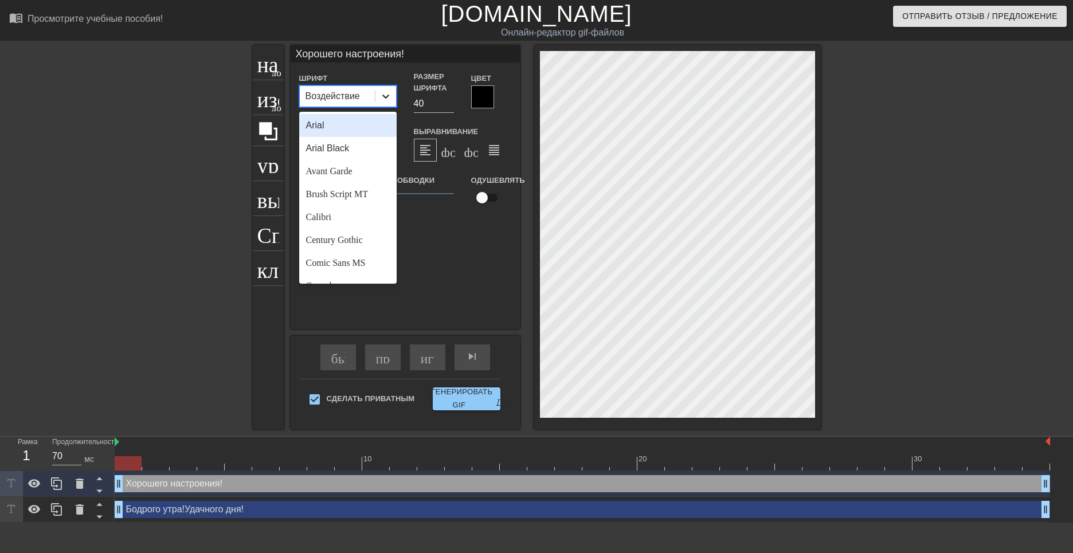
click at [388, 95] on icon at bounding box center [385, 96] width 11 height 11
click at [350, 193] on ya-tr-span "Кисть Script MT" at bounding box center [338, 194] width 64 height 10
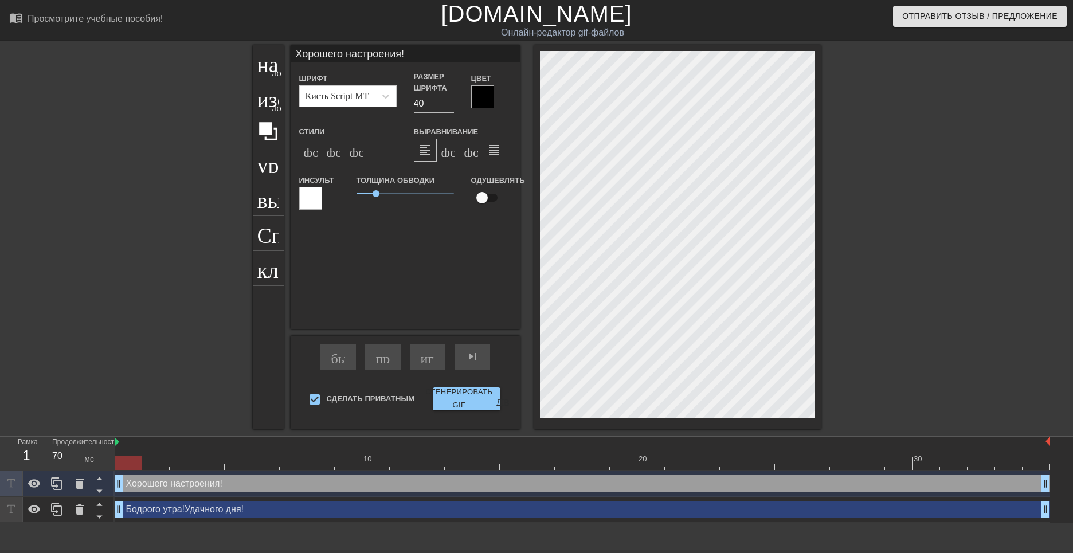
click at [483, 93] on div at bounding box center [482, 96] width 23 height 23
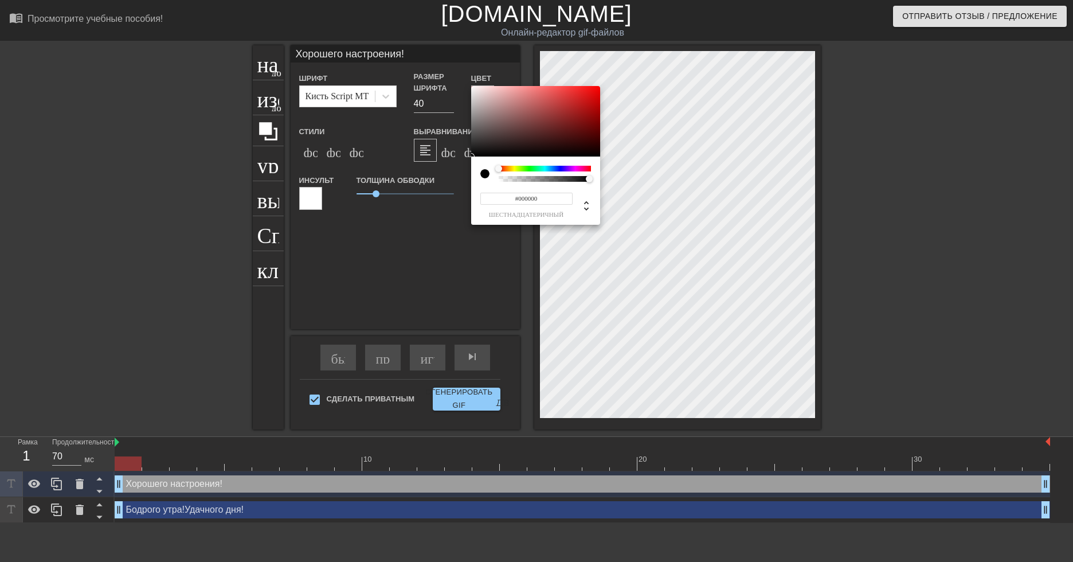
click at [523, 169] on div at bounding box center [545, 169] width 92 height 6
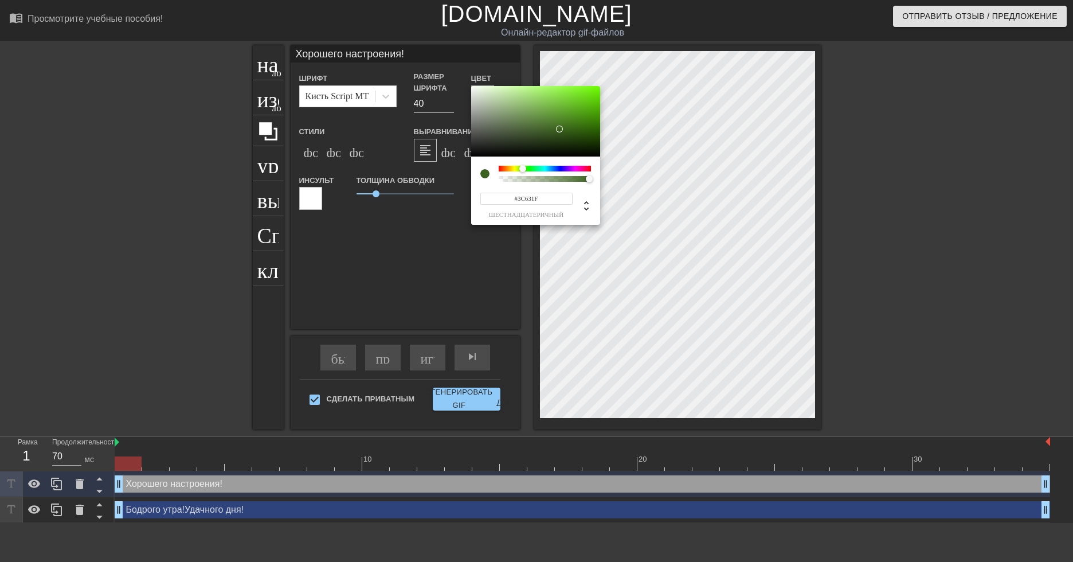
click at [560, 129] on div at bounding box center [535, 121] width 129 height 71
click at [565, 125] on div at bounding box center [535, 121] width 129 height 71
click at [571, 124] on div at bounding box center [573, 127] width 7 height 7
click at [572, 120] on div at bounding box center [535, 121] width 129 height 71
click at [568, 119] on div at bounding box center [571, 119] width 7 height 7
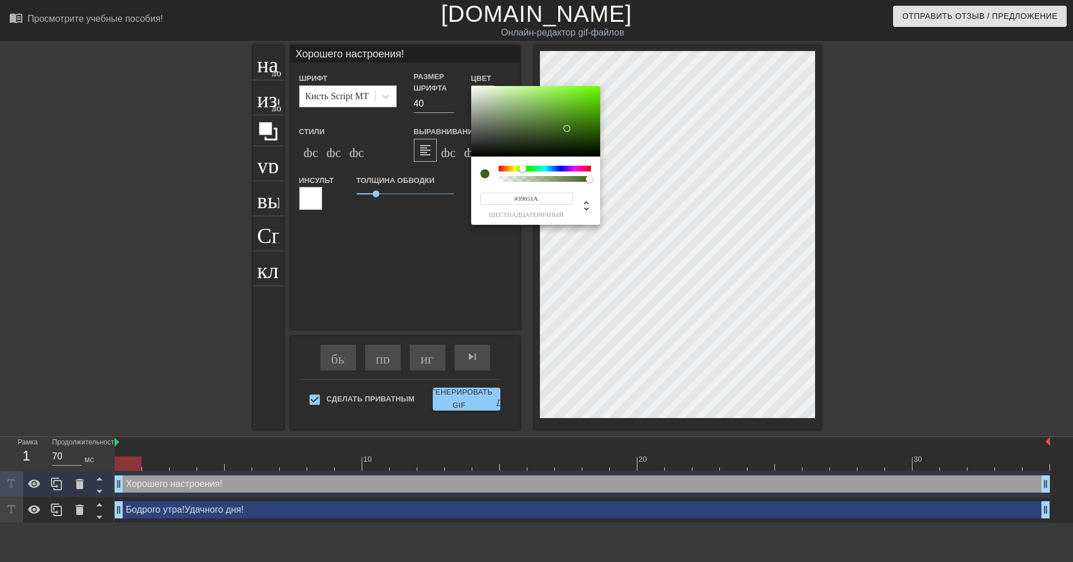
click at [567, 128] on div at bounding box center [535, 121] width 129 height 71
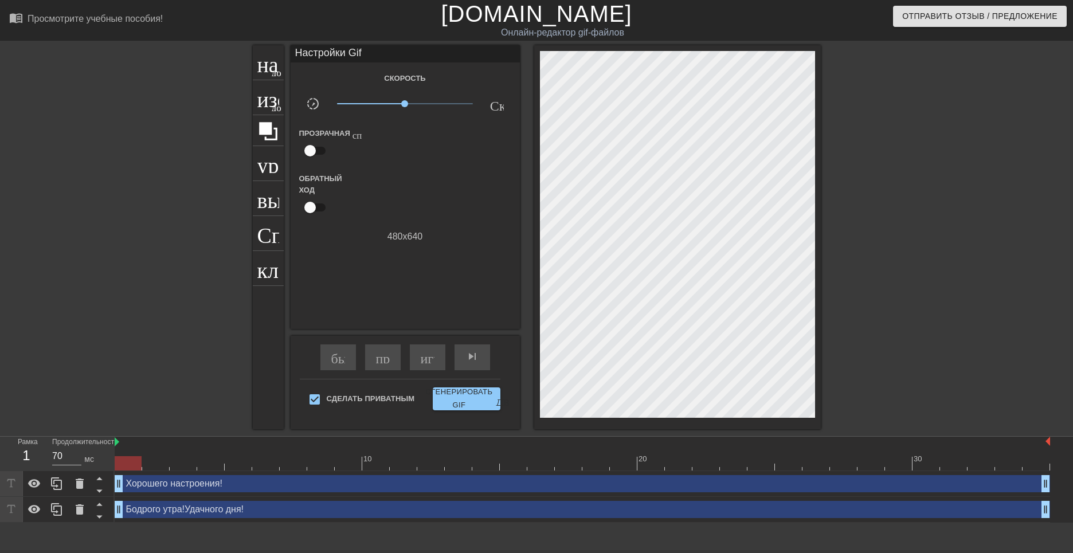
click at [311, 157] on input "checkbox" at bounding box center [310, 151] width 65 height 22
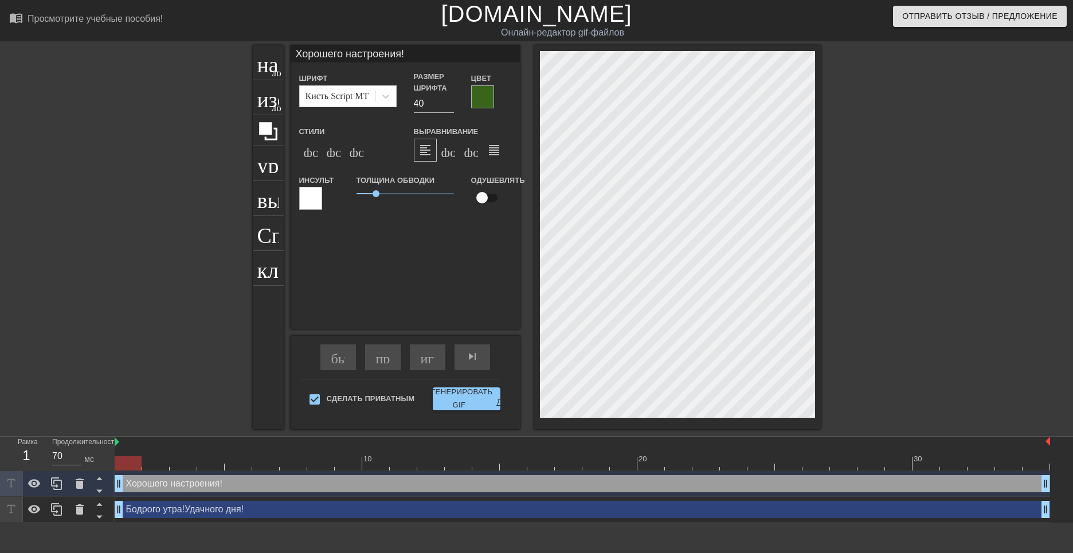
scroll to position [1, 2]
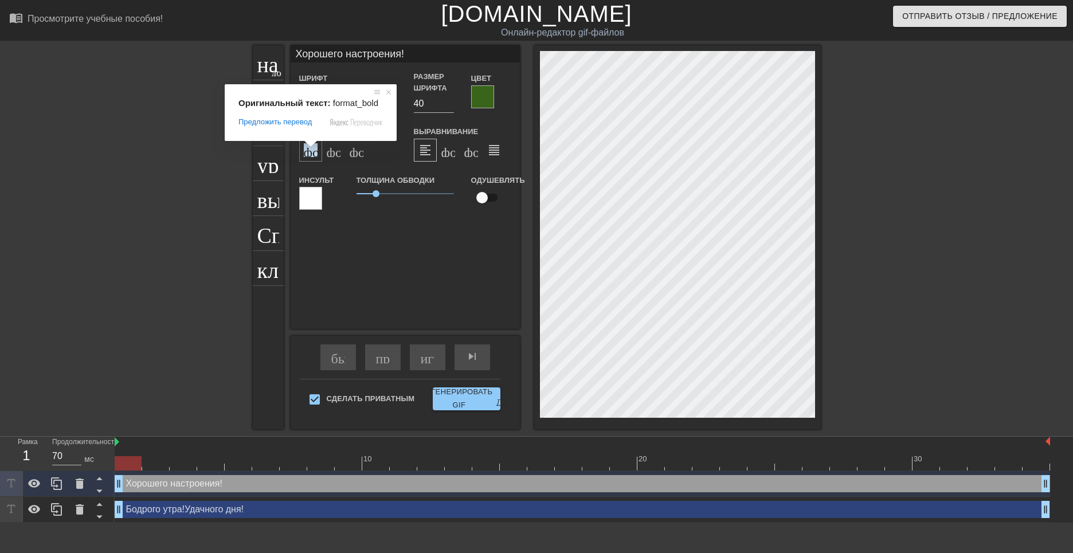
click at [311, 155] on ya-tr-span "формат_bold" at bounding box center [360, 150] width 112 height 14
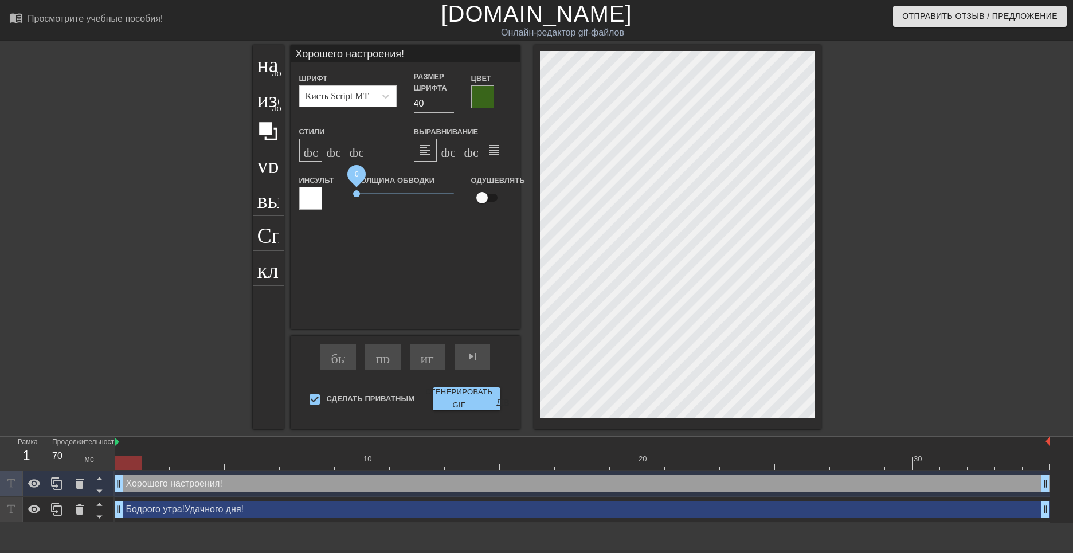
drag, startPoint x: 376, startPoint y: 194, endPoint x: 356, endPoint y: 194, distance: 20.1
click at [356, 194] on span "0" at bounding box center [356, 193] width 7 height 7
click at [308, 156] on ya-tr-span "формат_bold" at bounding box center [360, 150] width 112 height 14
click at [361, 196] on span "0.25" at bounding box center [361, 193] width 7 height 7
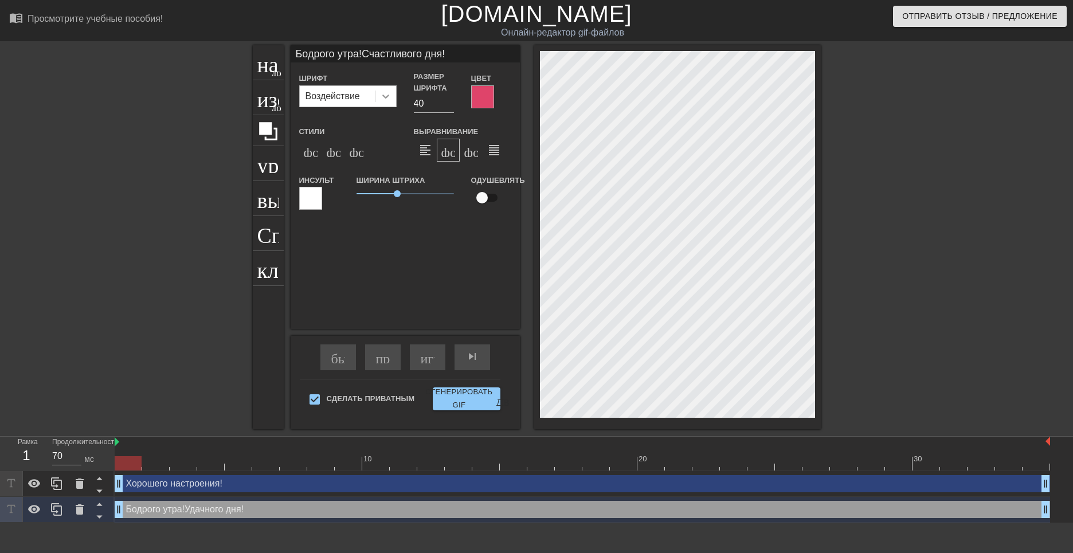
click at [389, 95] on icon at bounding box center [385, 96] width 11 height 11
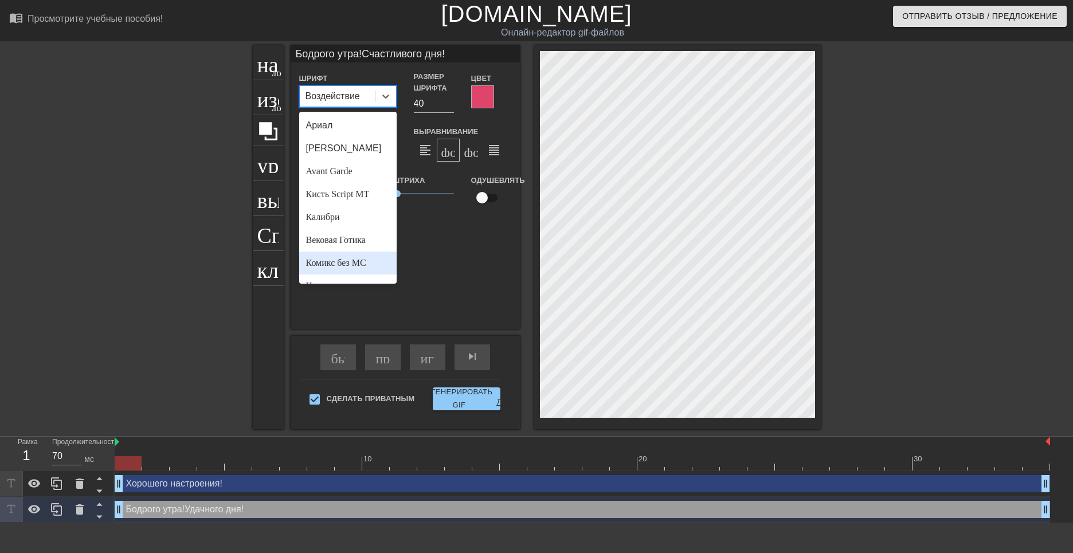
click at [341, 262] on ya-tr-span "Комикс без МС" at bounding box center [336, 263] width 60 height 10
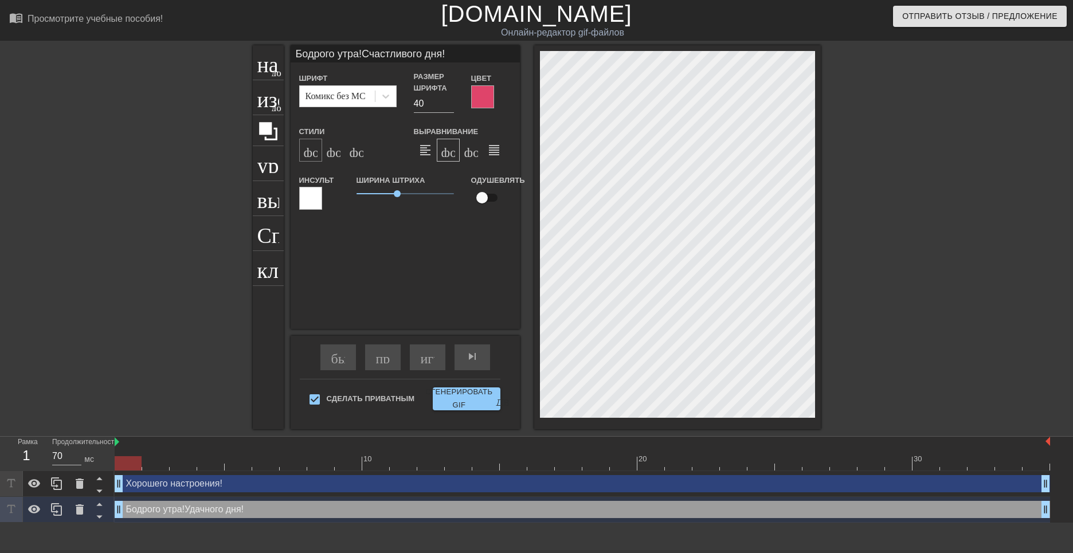
click at [311, 155] on ya-tr-span "формат_bold" at bounding box center [360, 150] width 112 height 14
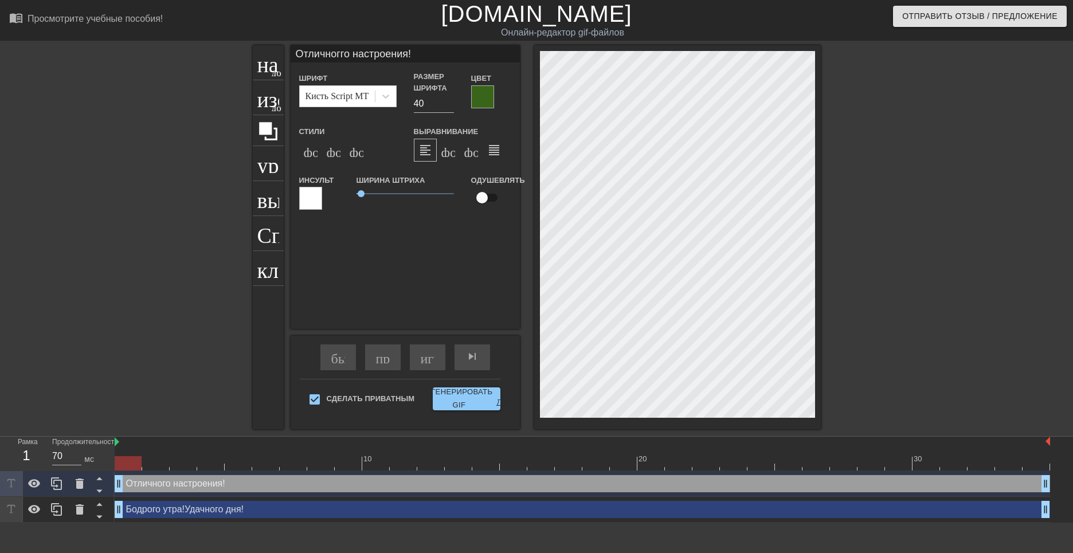
scroll to position [1, 4]
click at [385, 96] on icon at bounding box center [385, 96] width 11 height 11
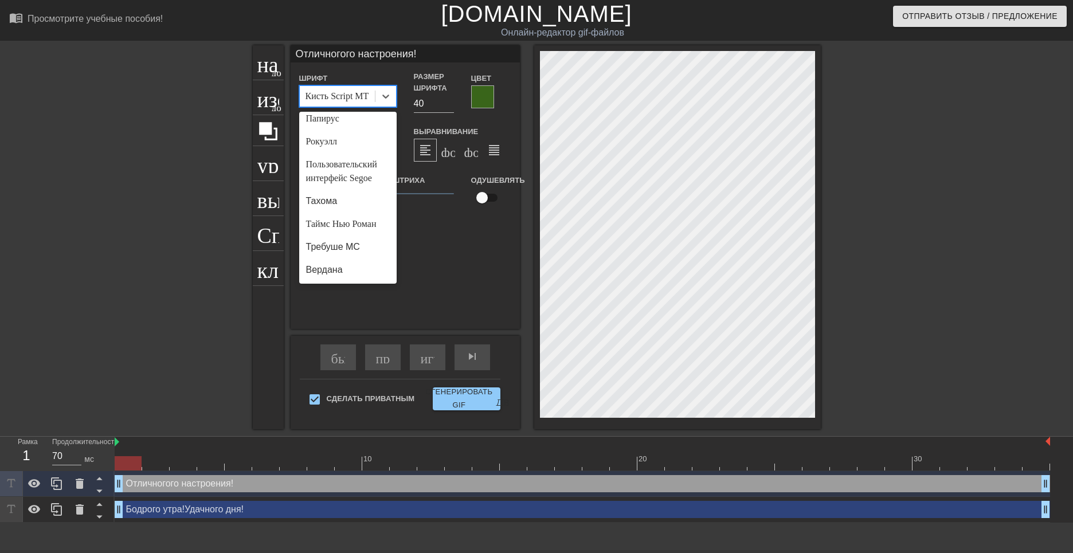
scroll to position [452, 0]
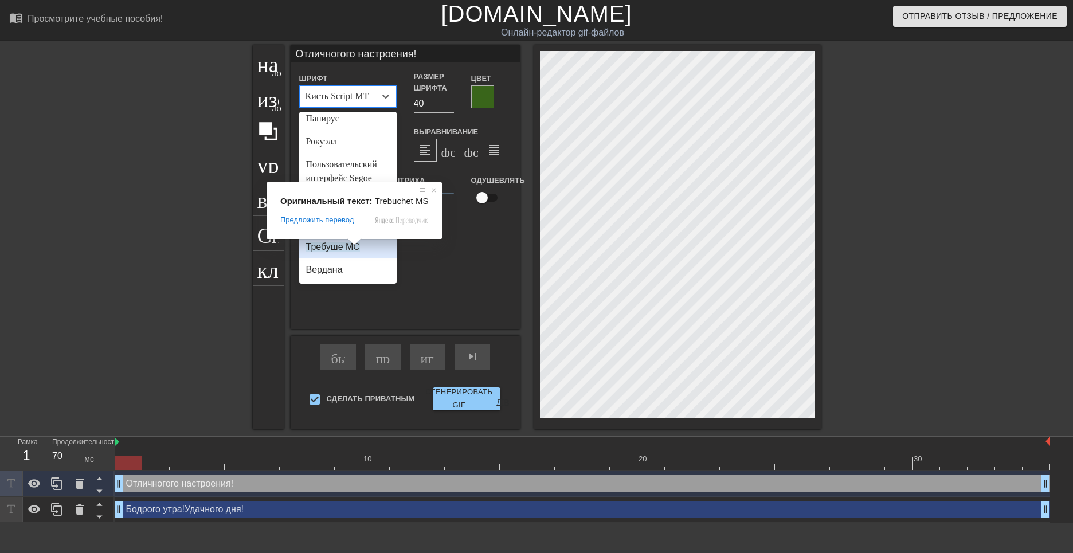
click at [334, 249] on ya-tr-span "Требуше МС" at bounding box center [333, 247] width 54 height 10
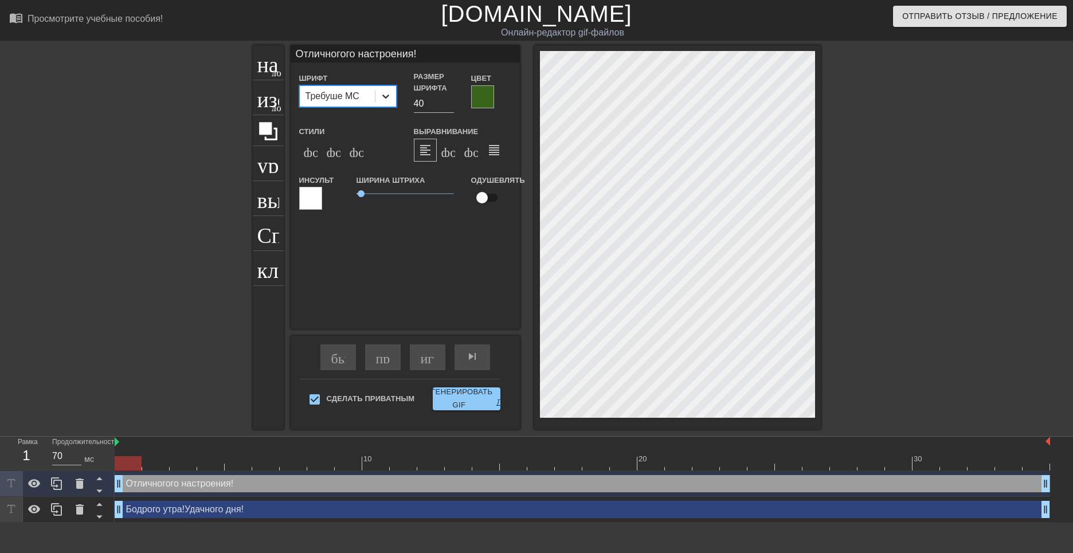
click at [382, 93] on icon at bounding box center [385, 96] width 11 height 11
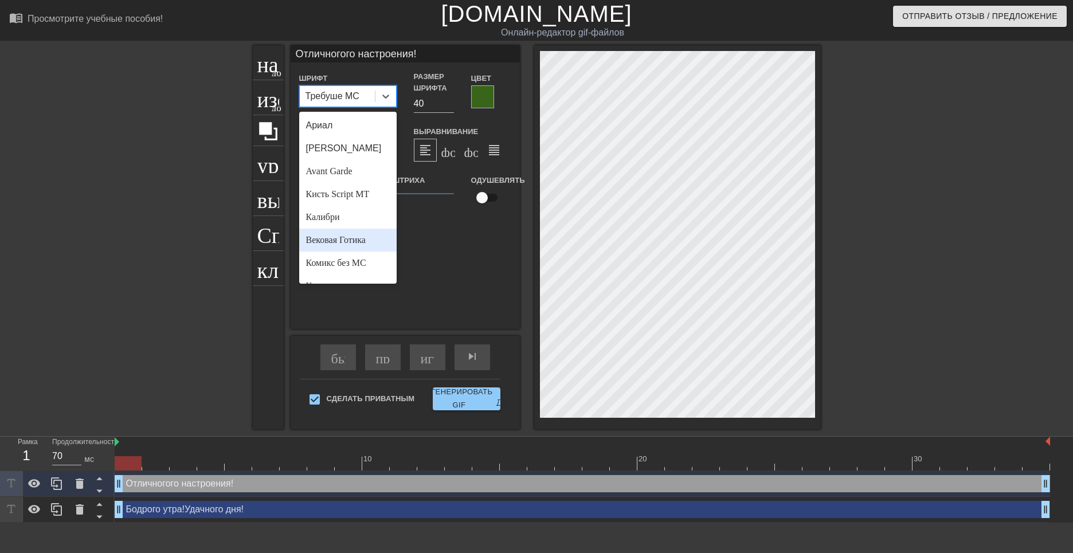
click at [333, 243] on ya-tr-span "Вековая Готика" at bounding box center [336, 240] width 60 height 10
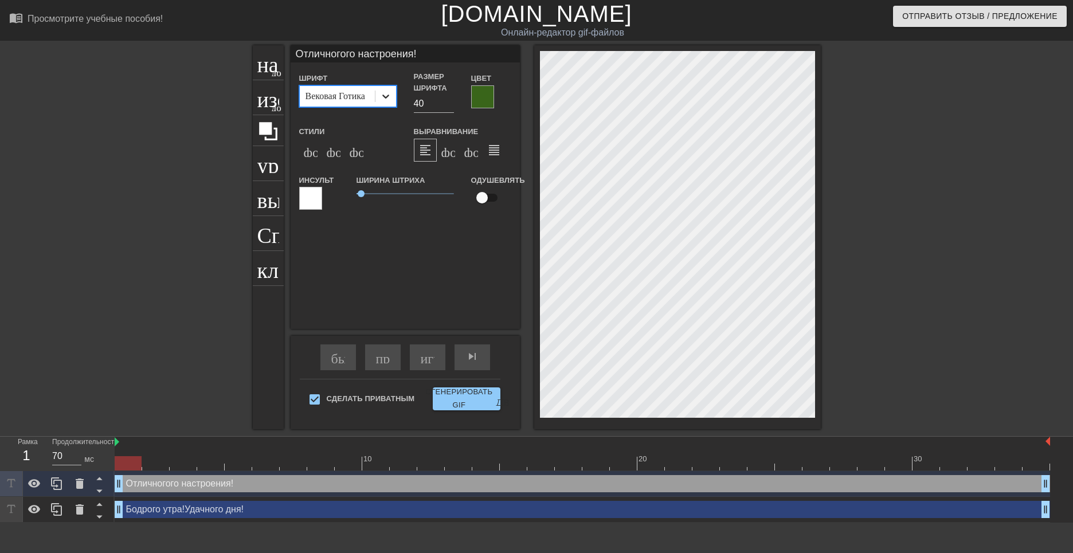
click at [384, 100] on icon at bounding box center [385, 96] width 11 height 11
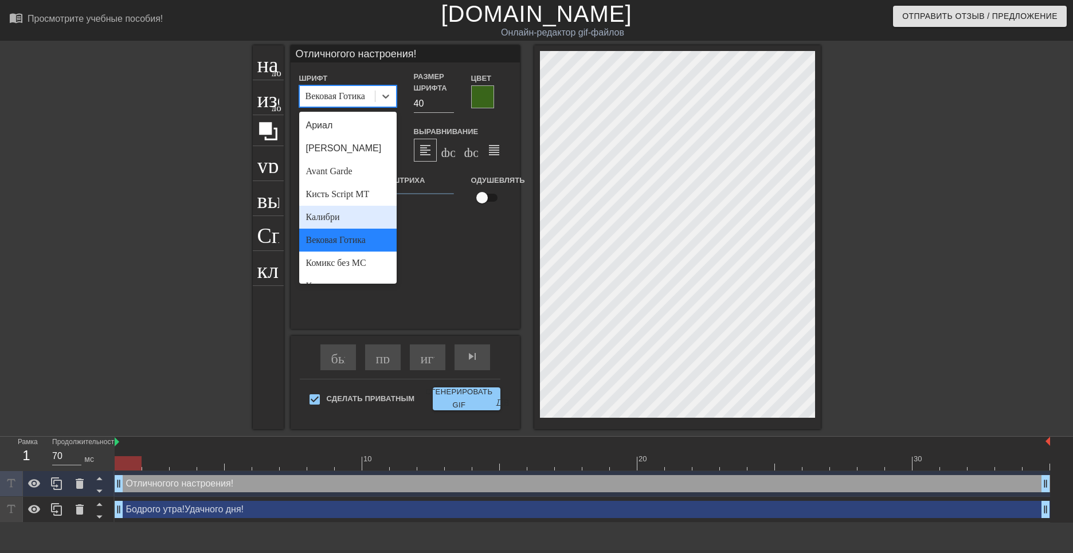
click at [329, 217] on ya-tr-span "Калибри" at bounding box center [323, 217] width 34 height 10
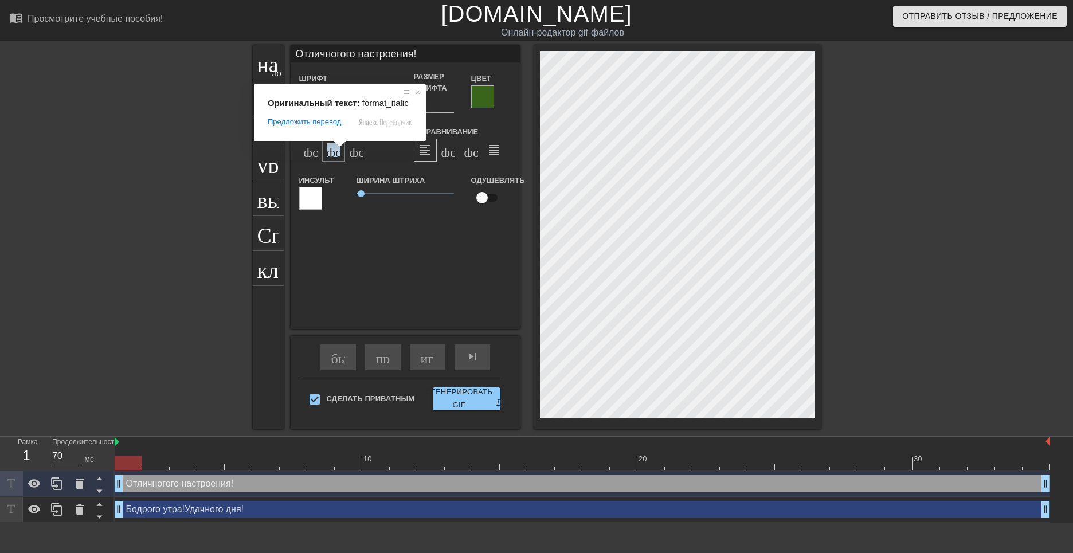
click at [335, 151] on ya-tr-span "формат_italic" at bounding box center [396, 150] width 139 height 14
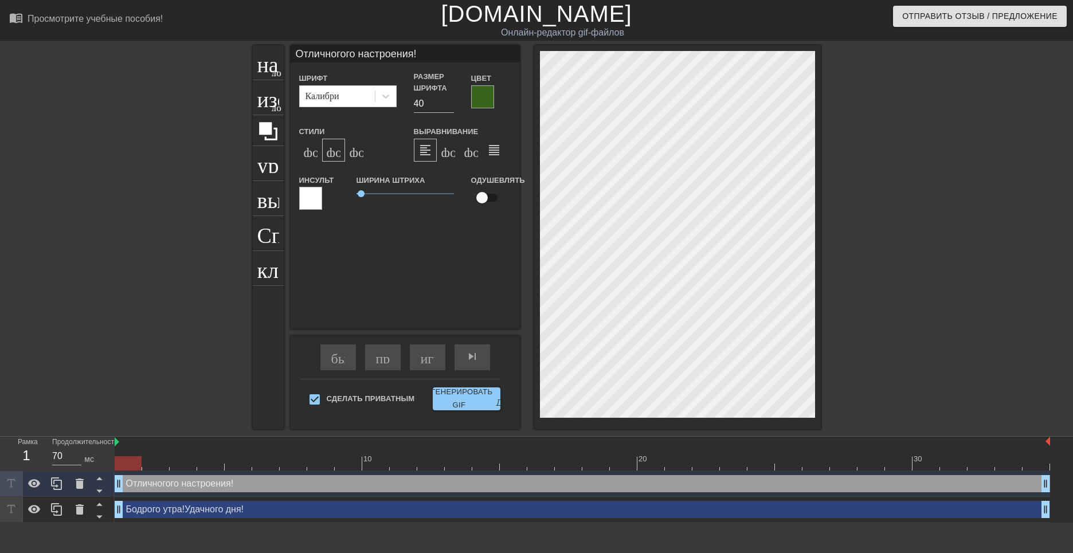
click at [335, 153] on ya-tr-span "формат_italic" at bounding box center [396, 150] width 139 height 14
click at [307, 157] on ya-tr-span "формат_bold" at bounding box center [360, 150] width 112 height 14
click at [315, 151] on ya-tr-span "формат_bold" at bounding box center [360, 150] width 112 height 14
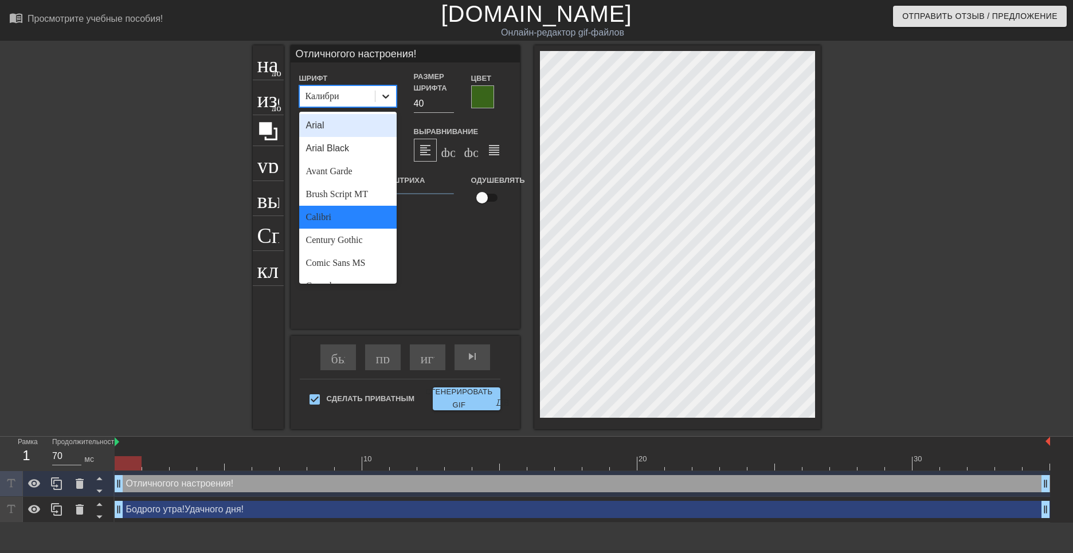
click at [383, 98] on icon at bounding box center [385, 96] width 11 height 11
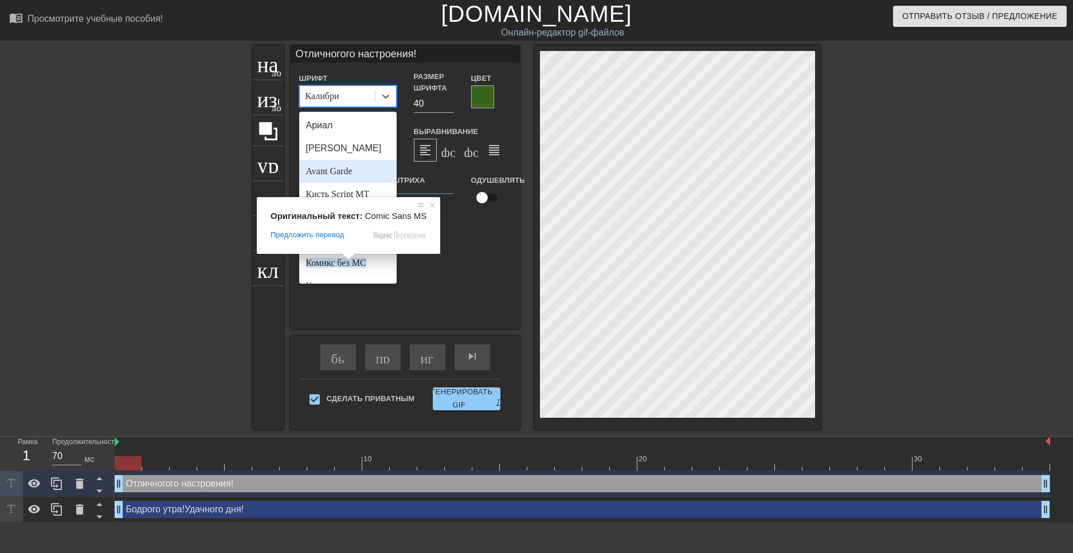
click at [346, 171] on ya-tr-span "Avant Garde" at bounding box center [329, 171] width 46 height 10
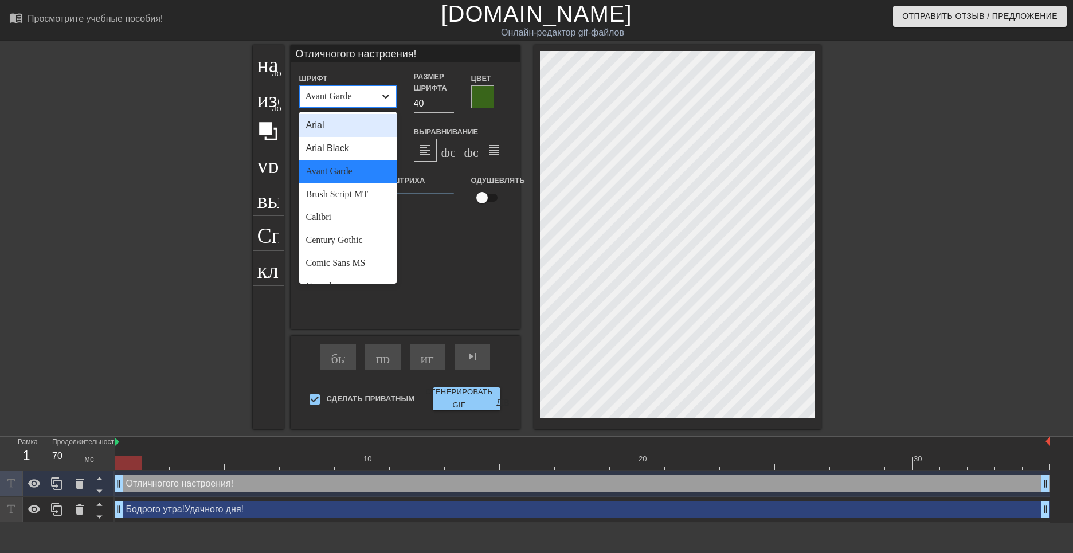
click at [382, 98] on icon at bounding box center [385, 96] width 11 height 11
click at [347, 126] on div "Ариал" at bounding box center [347, 125] width 97 height 23
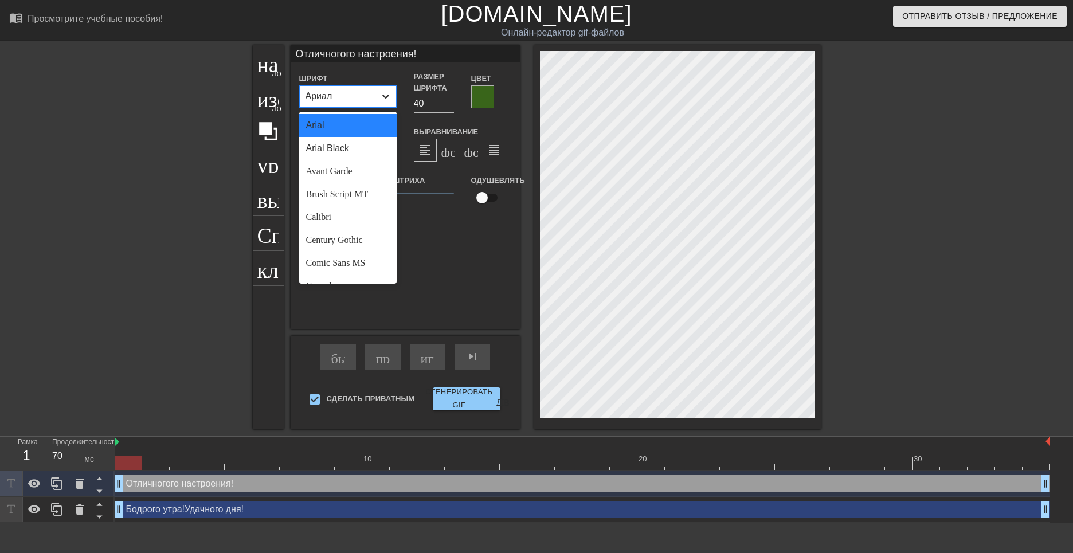
click at [389, 99] on icon at bounding box center [385, 96] width 11 height 11
click at [335, 217] on body "menu_book_бук меню Просмотрите учебные пособия! [DOMAIN_NAME] Онлайн-редактор g…" at bounding box center [536, 261] width 1073 height 523
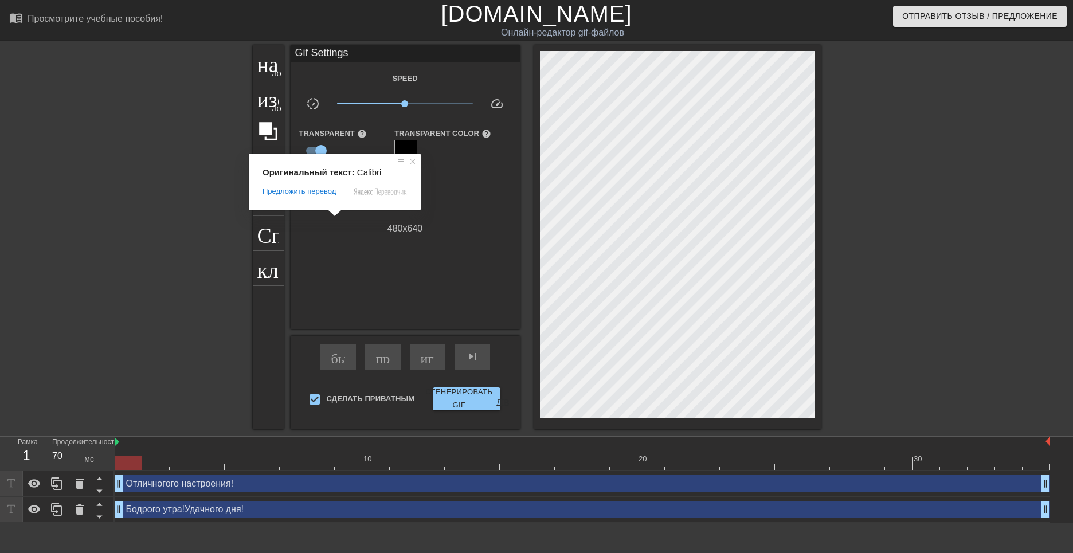
click at [335, 217] on span at bounding box center [334, 213] width 15 height 7
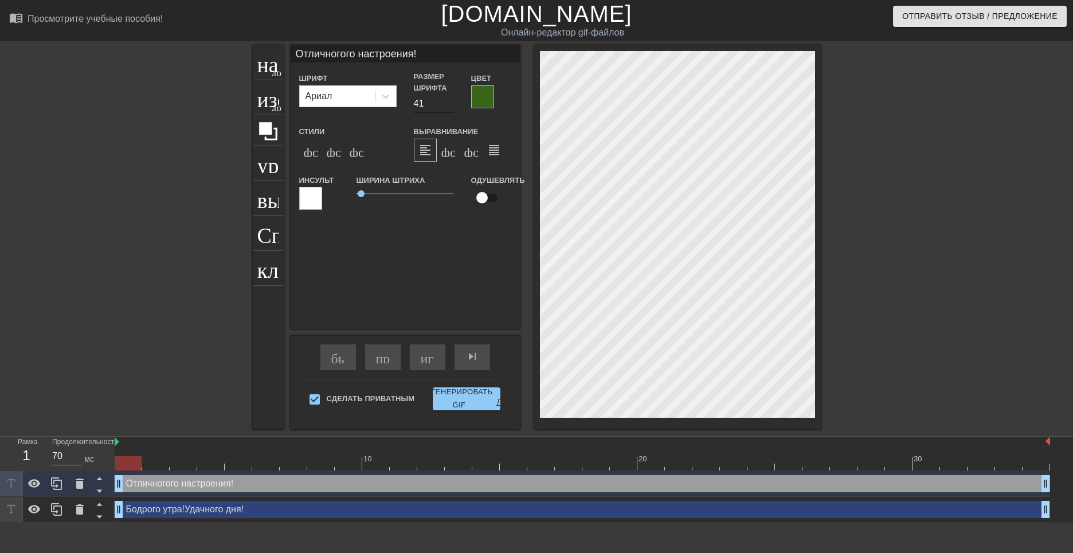
click at [448, 100] on input "41" at bounding box center [434, 104] width 40 height 18
click at [449, 105] on input "40" at bounding box center [434, 104] width 40 height 18
click at [449, 106] on input "39" at bounding box center [434, 104] width 40 height 18
click at [449, 106] on input "38" at bounding box center [434, 104] width 40 height 18
click at [449, 106] on input "37" at bounding box center [434, 104] width 40 height 18
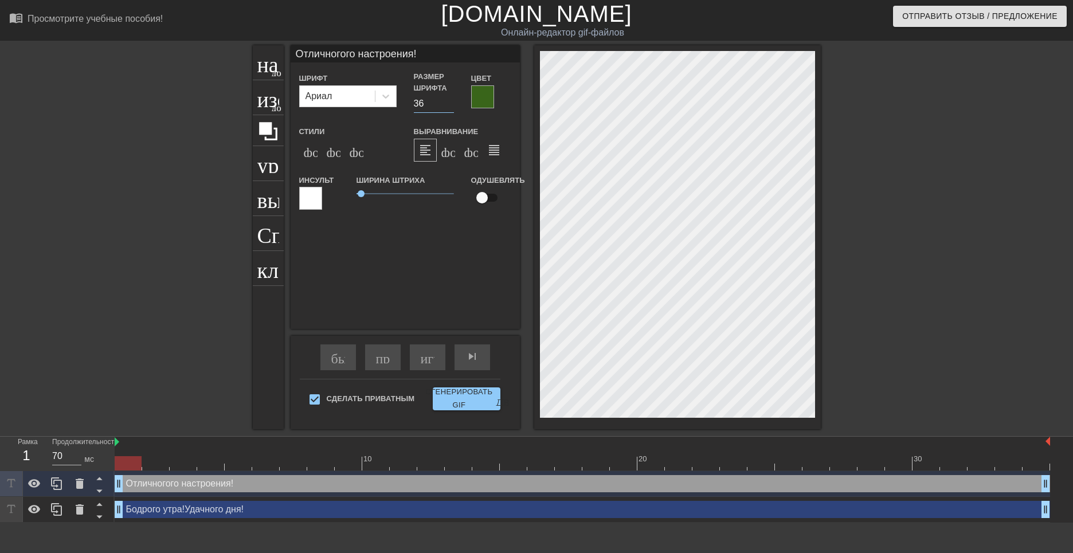
click at [449, 106] on input "36" at bounding box center [434, 104] width 40 height 18
click at [449, 106] on input "35" at bounding box center [434, 104] width 40 height 18
click at [449, 106] on input "34" at bounding box center [434, 104] width 40 height 18
click at [449, 106] on input "33" at bounding box center [434, 104] width 40 height 18
click at [449, 106] on input "32" at bounding box center [434, 104] width 40 height 18
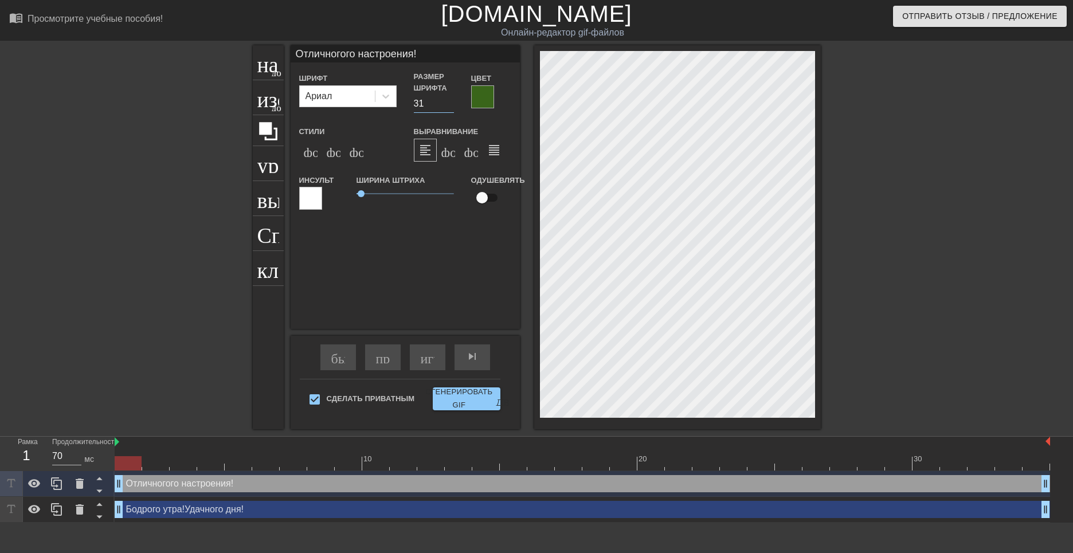
click at [449, 106] on input "31" at bounding box center [434, 104] width 40 height 18
click at [448, 106] on input "30" at bounding box center [434, 104] width 40 height 18
click at [448, 106] on input "29" at bounding box center [434, 104] width 40 height 18
click at [449, 106] on input "28" at bounding box center [434, 104] width 40 height 18
click at [449, 106] on input "27" at bounding box center [434, 104] width 40 height 18
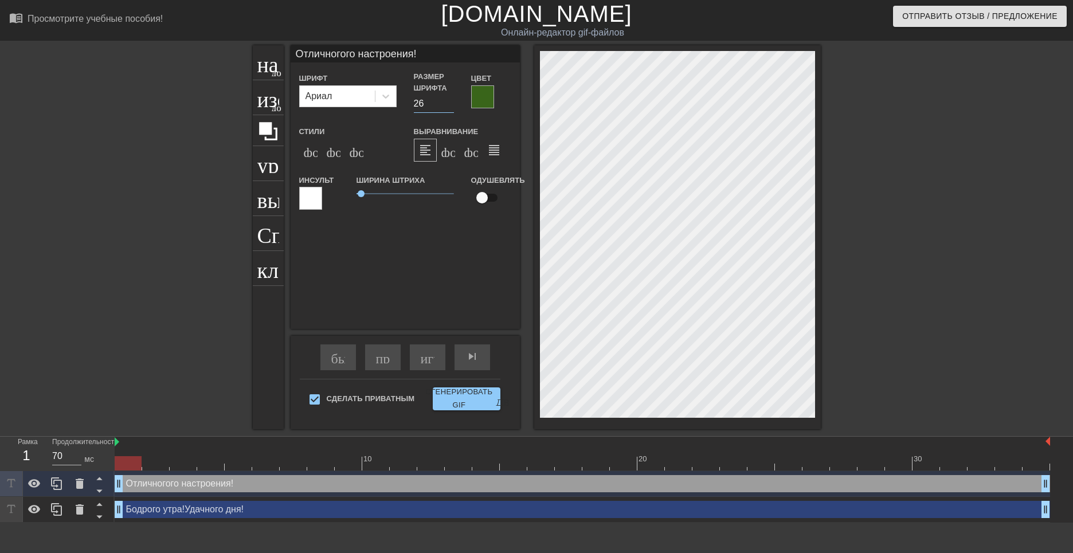
click at [449, 106] on input "26" at bounding box center [434, 104] width 40 height 18
click at [448, 106] on input "25" at bounding box center [434, 104] width 40 height 18
click at [311, 160] on div "формат_bold" at bounding box center [310, 150] width 23 height 23
click at [450, 106] on input "24" at bounding box center [434, 104] width 40 height 18
click at [450, 106] on input "23" at bounding box center [434, 104] width 40 height 18
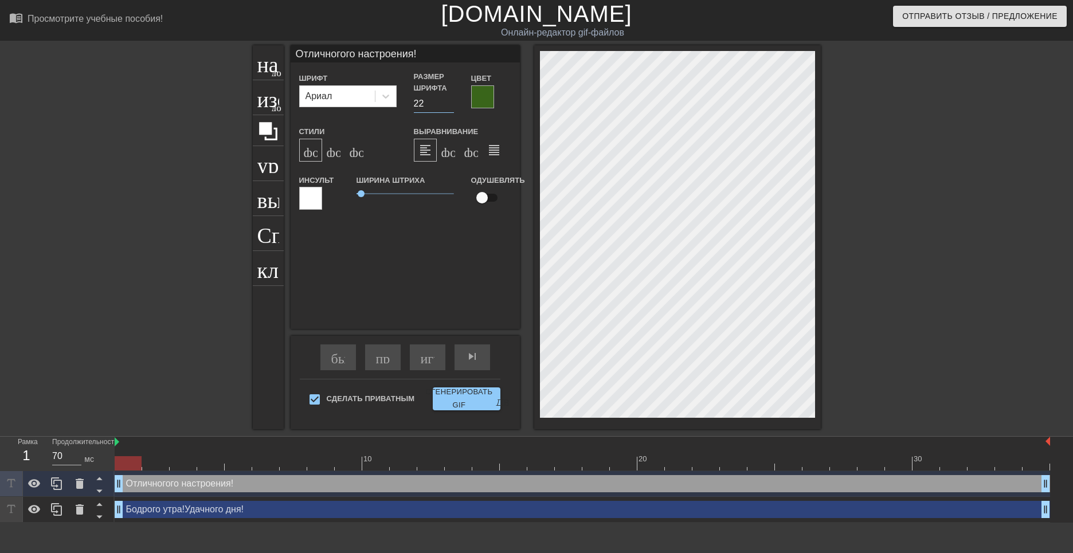
click at [450, 106] on input "22" at bounding box center [434, 104] width 40 height 18
drag, startPoint x: 360, startPoint y: 194, endPoint x: 369, endPoint y: 194, distance: 9.2
click at [369, 194] on span "0.65" at bounding box center [369, 193] width 7 height 7
click at [313, 201] on div at bounding box center [310, 198] width 23 height 23
click at [483, 99] on div at bounding box center [482, 96] width 23 height 23
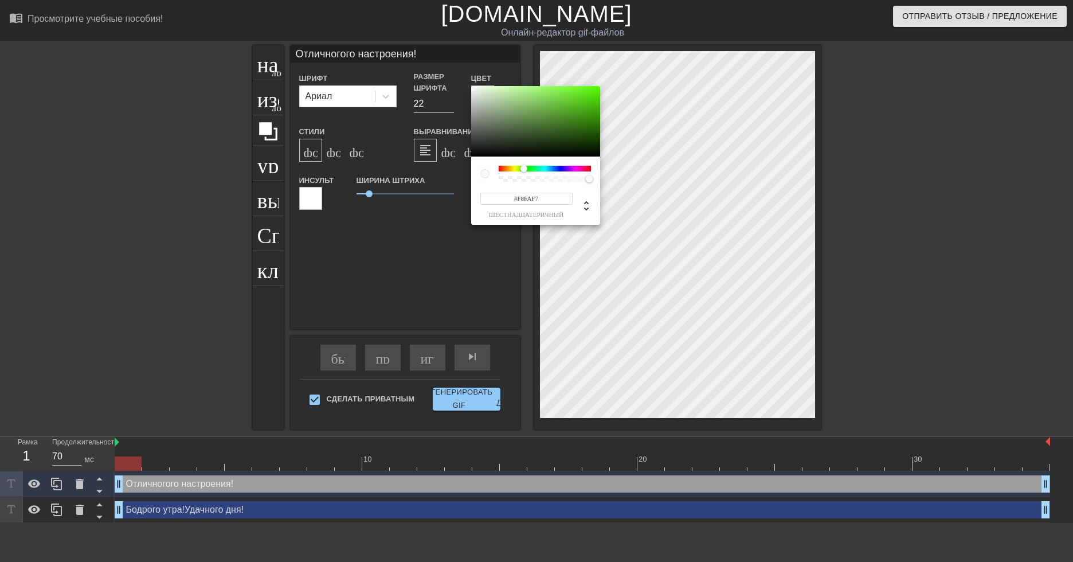
click at [472, 87] on div at bounding box center [535, 121] width 129 height 71
click at [472, 88] on div at bounding box center [535, 121] width 129 height 71
click at [471, 88] on div at bounding box center [535, 121] width 129 height 71
drag, startPoint x: 501, startPoint y: 88, endPoint x: 471, endPoint y: 89, distance: 29.3
click at [471, 89] on div at bounding box center [535, 121] width 129 height 71
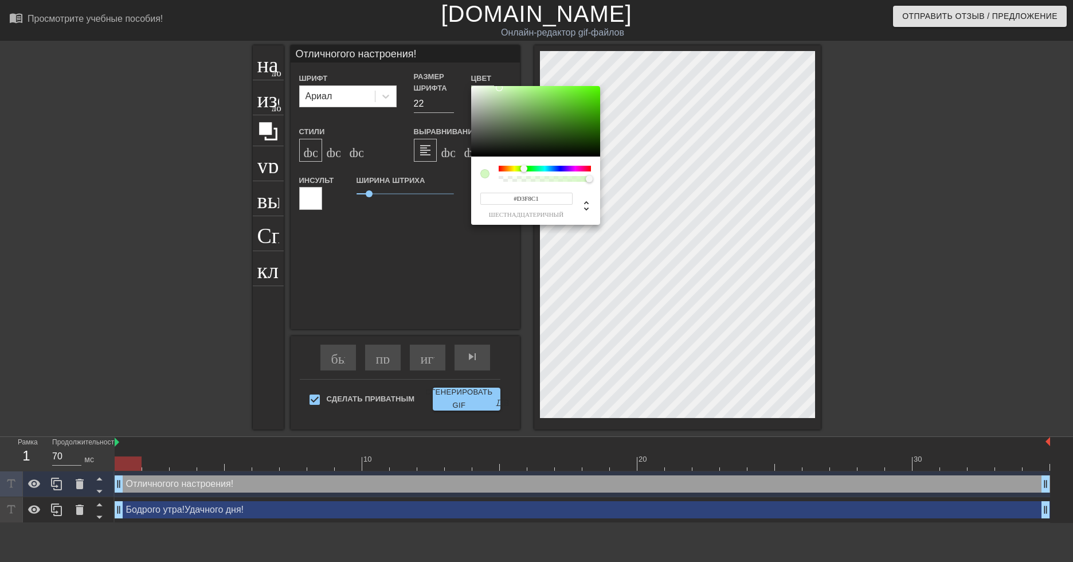
drag, startPoint x: 500, startPoint y: 90, endPoint x: 471, endPoint y: 88, distance: 28.8
click at [471, 88] on div at bounding box center [535, 121] width 129 height 71
click at [472, 89] on div at bounding box center [535, 121] width 129 height 71
click at [472, 89] on div at bounding box center [472, 89] width 7 height 7
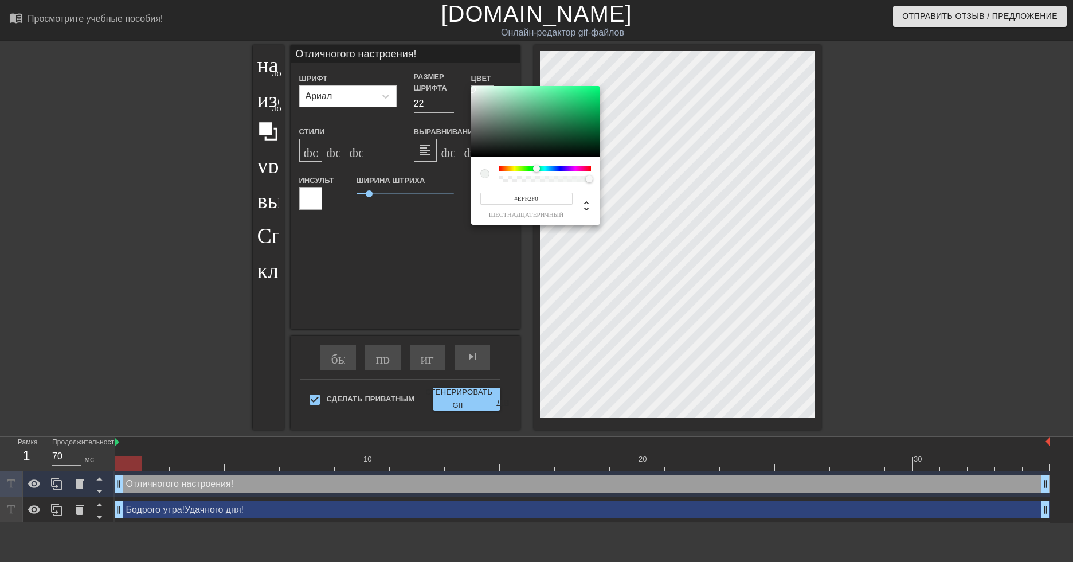
drag, startPoint x: 522, startPoint y: 169, endPoint x: 537, endPoint y: 174, distance: 15.2
click at [537, 174] on div at bounding box center [545, 174] width 92 height 16
click at [591, 178] on div at bounding box center [589, 178] width 7 height 7
click at [472, 89] on div at bounding box center [535, 121] width 129 height 71
drag, startPoint x: 558, startPoint y: 91, endPoint x: 471, endPoint y: 88, distance: 87.2
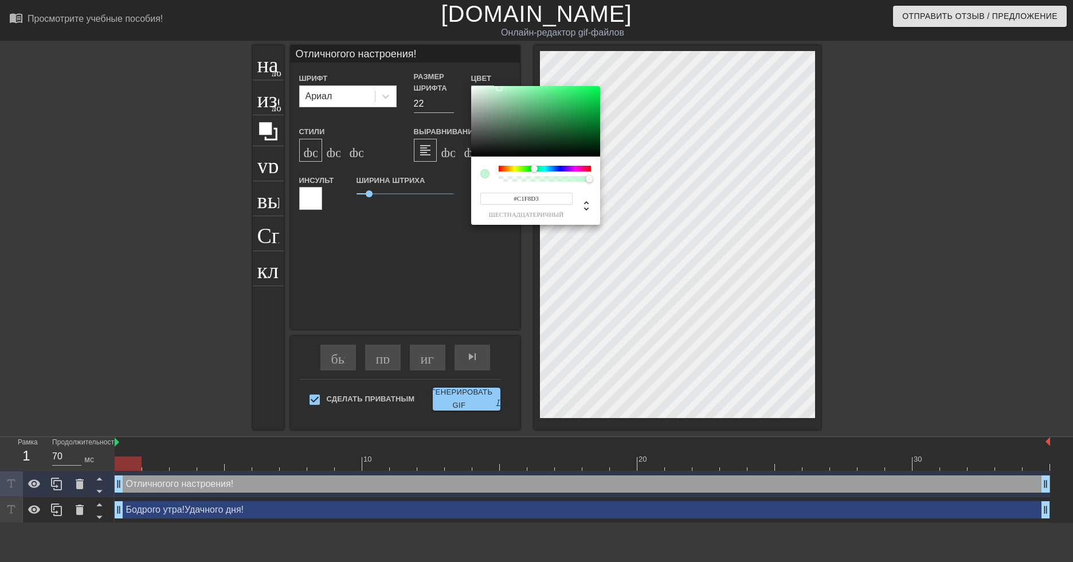
click at [471, 88] on div at bounding box center [535, 121] width 129 height 71
click at [501, 93] on div at bounding box center [501, 92] width 7 height 7
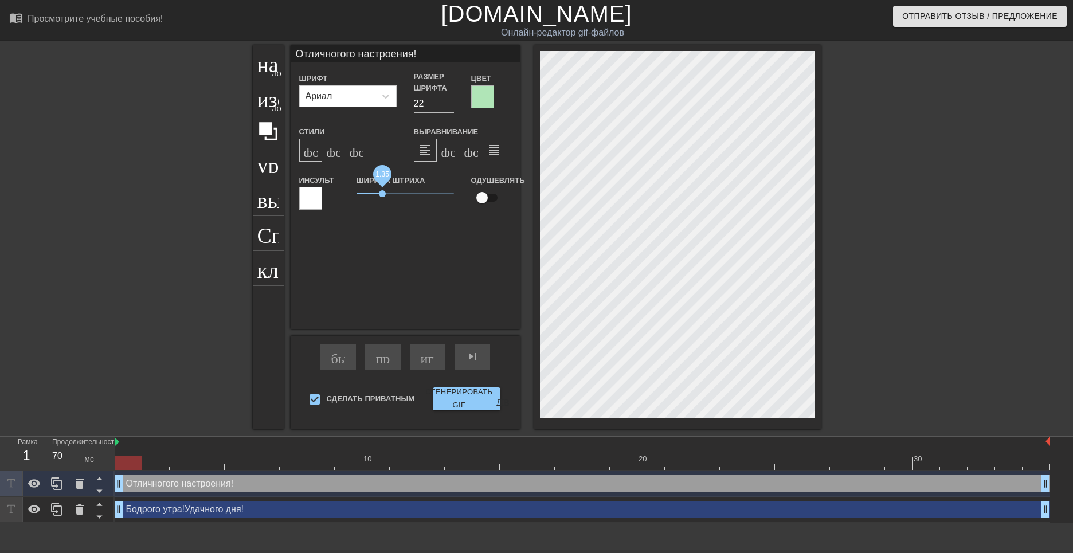
drag, startPoint x: 370, startPoint y: 193, endPoint x: 383, endPoint y: 195, distance: 12.8
click at [383, 195] on span "1.35" at bounding box center [382, 193] width 7 height 7
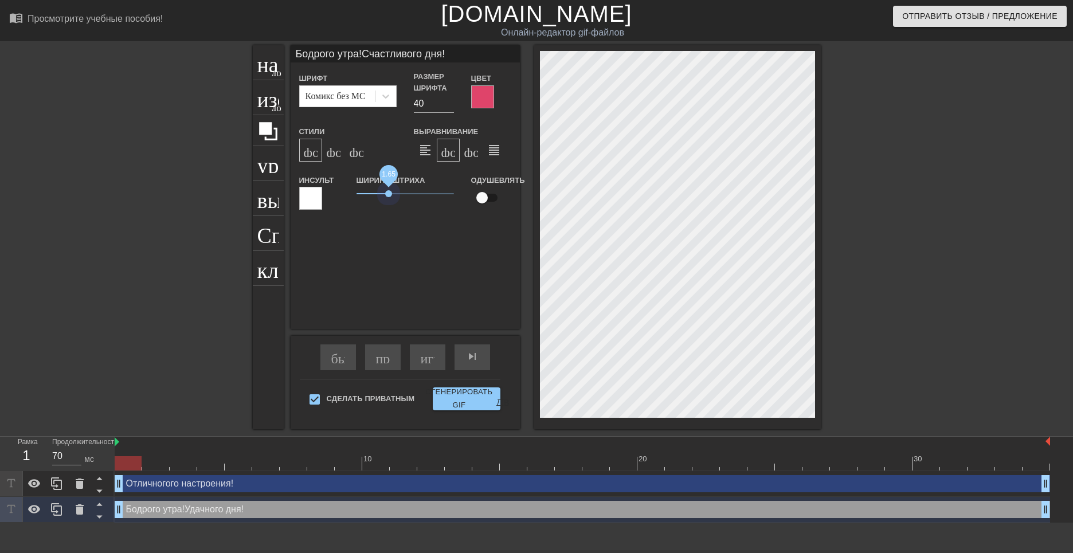
click at [389, 197] on span "1.65" at bounding box center [388, 193] width 7 height 7
click at [385, 197] on span "1.5" at bounding box center [385, 193] width 7 height 7
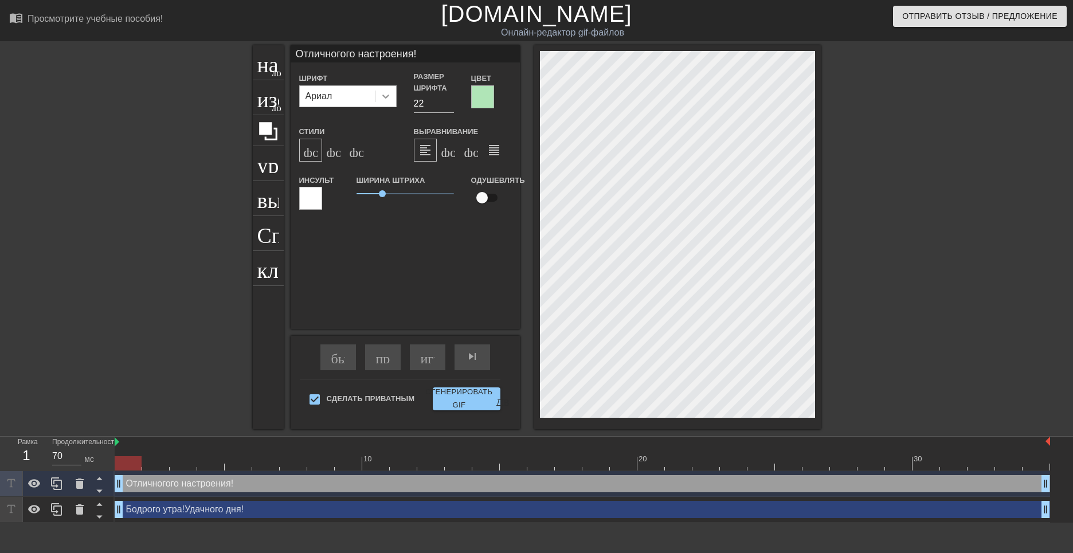
click at [385, 97] on icon at bounding box center [385, 97] width 7 height 4
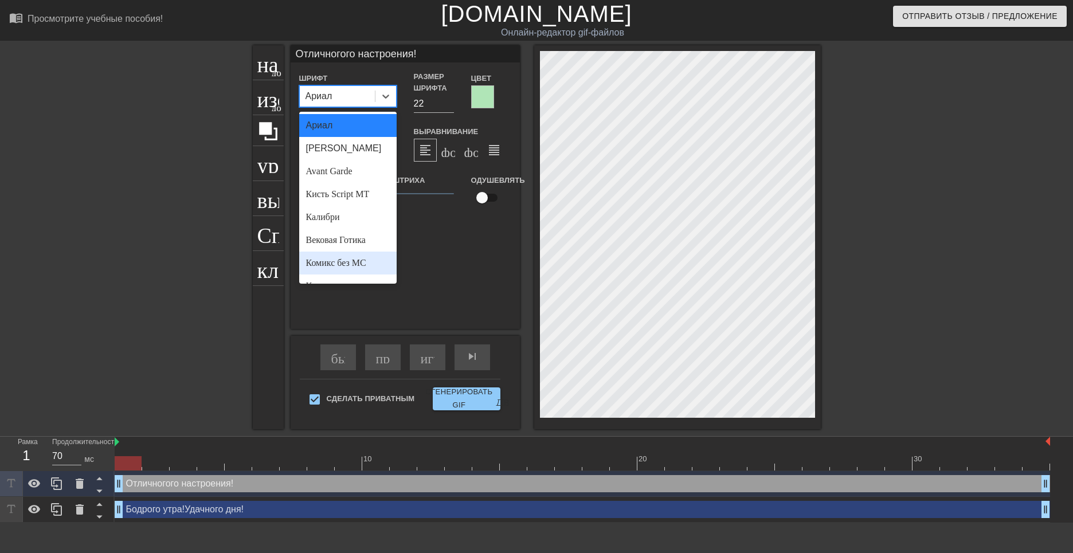
click at [343, 261] on ya-tr-span "Комикс без МС" at bounding box center [336, 263] width 60 height 10
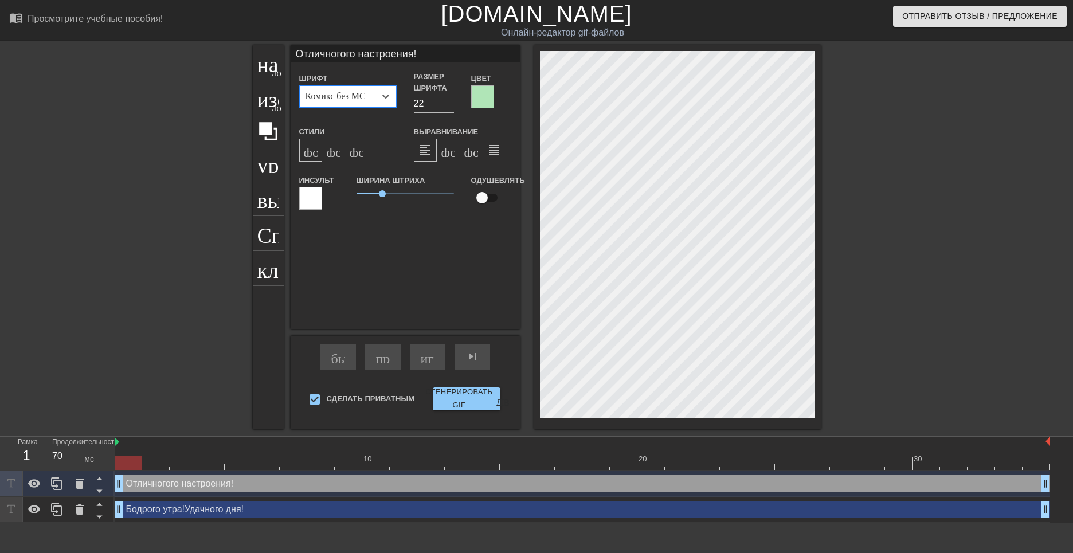
click at [479, 100] on div at bounding box center [482, 96] width 23 height 23
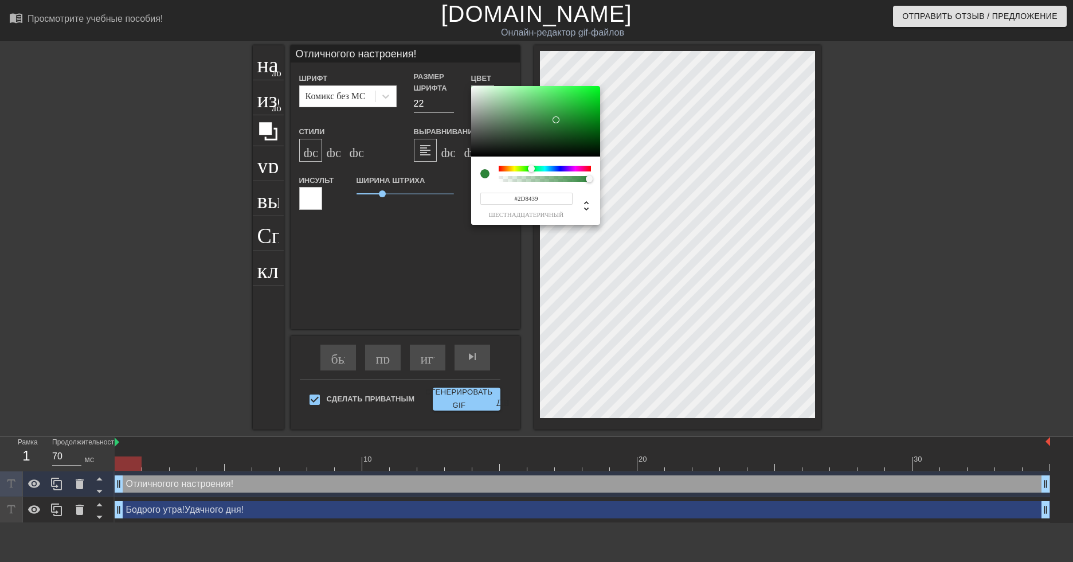
click at [556, 120] on div at bounding box center [535, 121] width 129 height 71
click at [540, 97] on div at bounding box center [535, 121] width 129 height 71
click at [554, 119] on div at bounding box center [535, 121] width 129 height 71
click at [562, 125] on div at bounding box center [535, 121] width 129 height 71
click at [558, 116] on div at bounding box center [535, 121] width 129 height 71
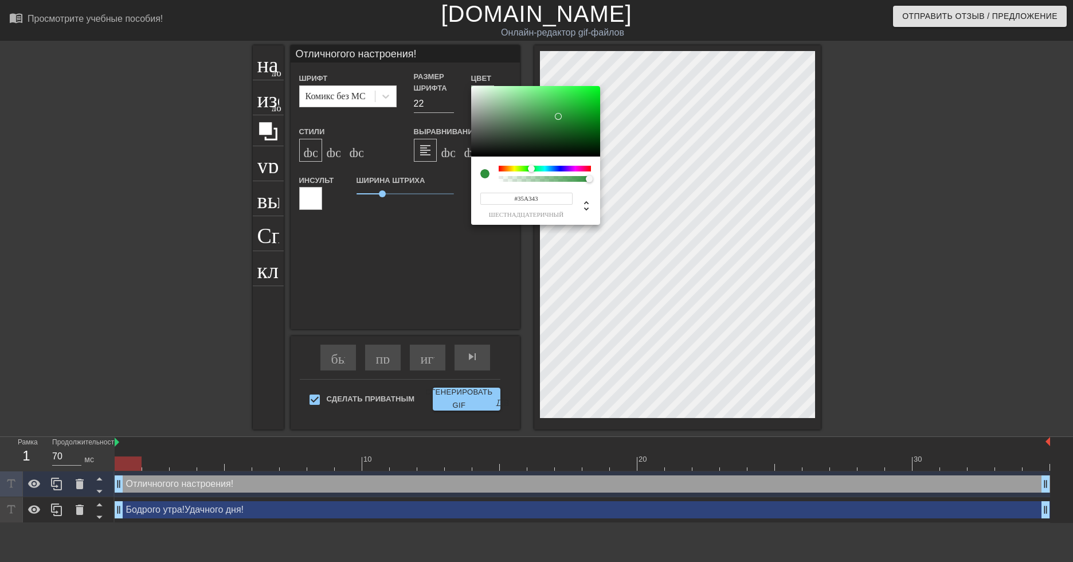
click at [558, 111] on div at bounding box center [535, 121] width 129 height 71
click at [558, 115] on div at bounding box center [561, 114] width 7 height 7
click at [558, 115] on div at bounding box center [558, 115] width 7 height 7
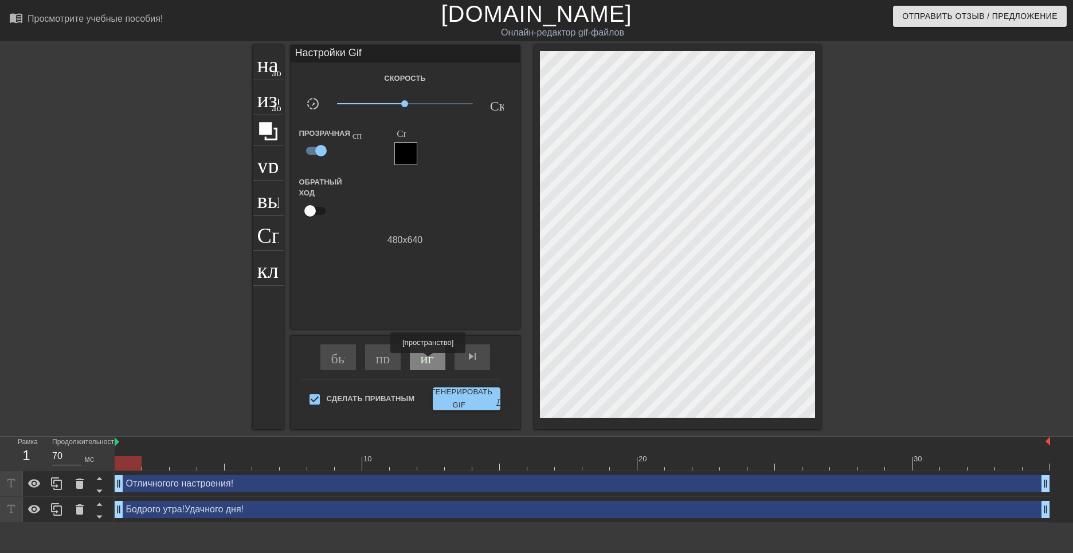
click at [431, 360] on ya-tr-span "играй_арроу" at bounding box center [461, 357] width 80 height 14
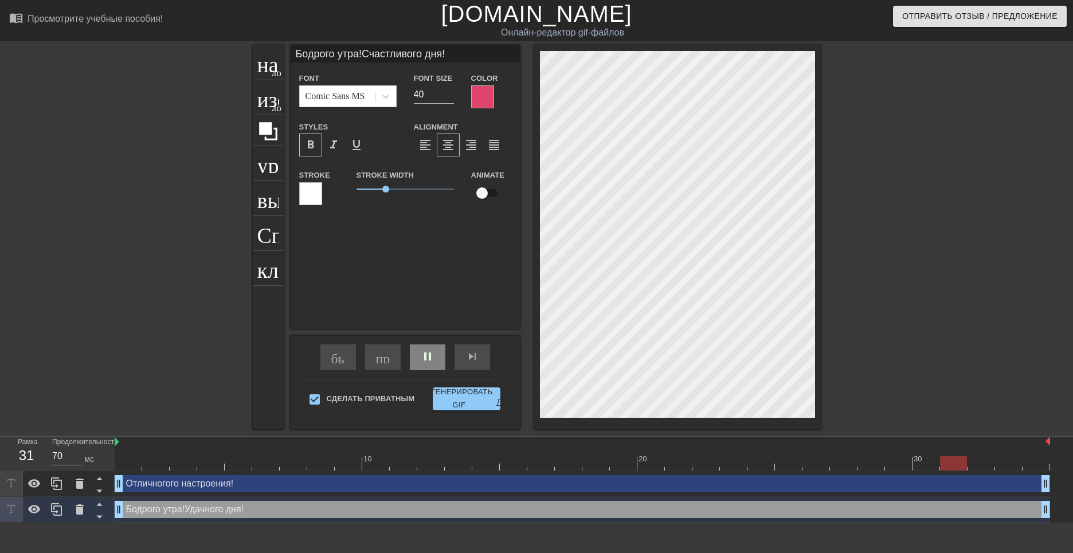
scroll to position [2, 6]
click at [272, 68] on ya-tr-span "добавить_круг" at bounding box center [305, 72] width 66 height 10
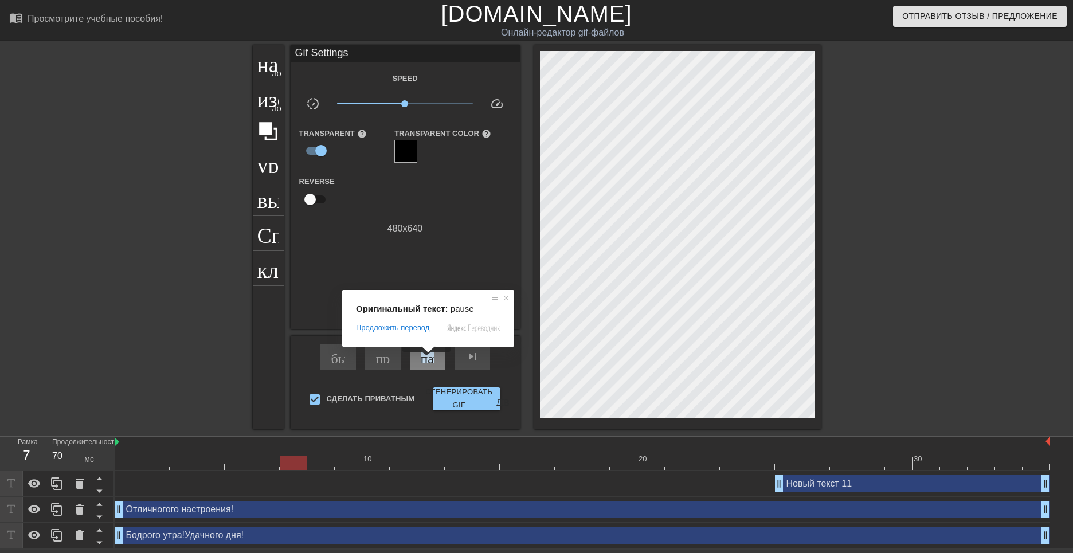
click at [428, 360] on ya-tr-span "пауза" at bounding box center [436, 357] width 31 height 14
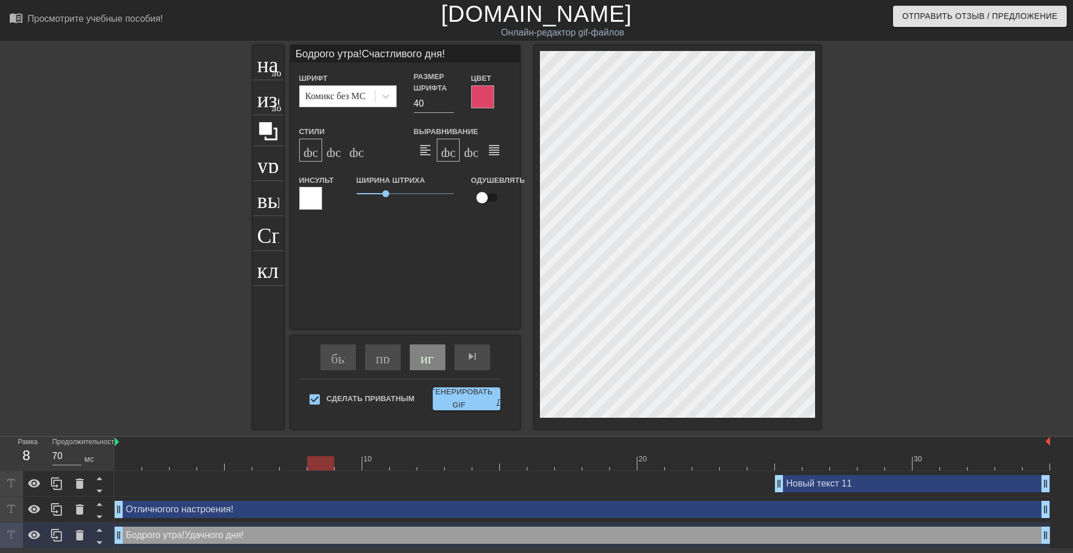
click at [807, 485] on div "Новый текст 11 drag_handle - ручка перетаскивания drag_handle - ручка перетаски…" at bounding box center [912, 483] width 275 height 17
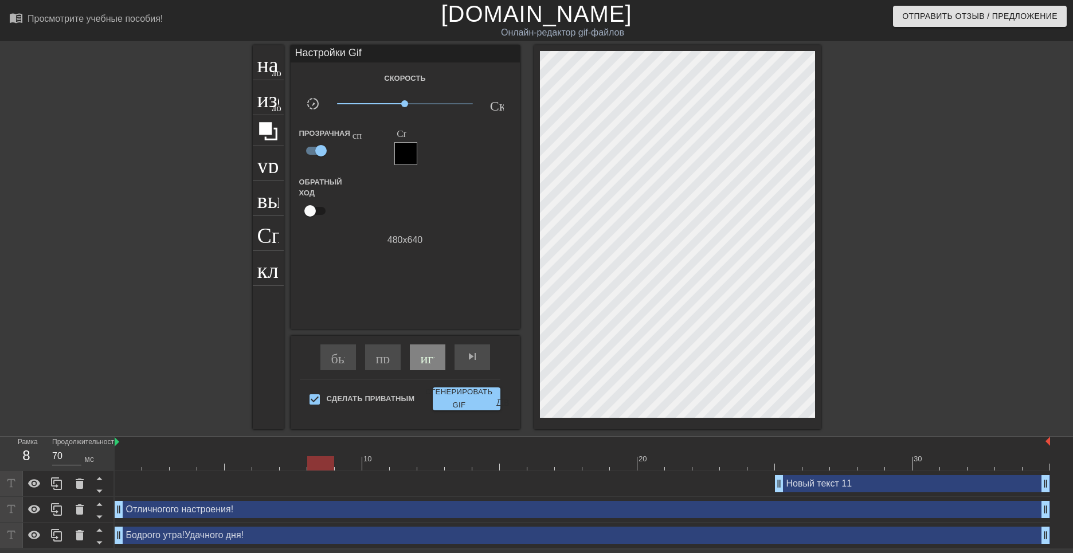
click at [798, 485] on div "Новый текст 11 drag_handle - ручка перетаскивания drag_handle - ручка перетаски…" at bounding box center [912, 483] width 275 height 17
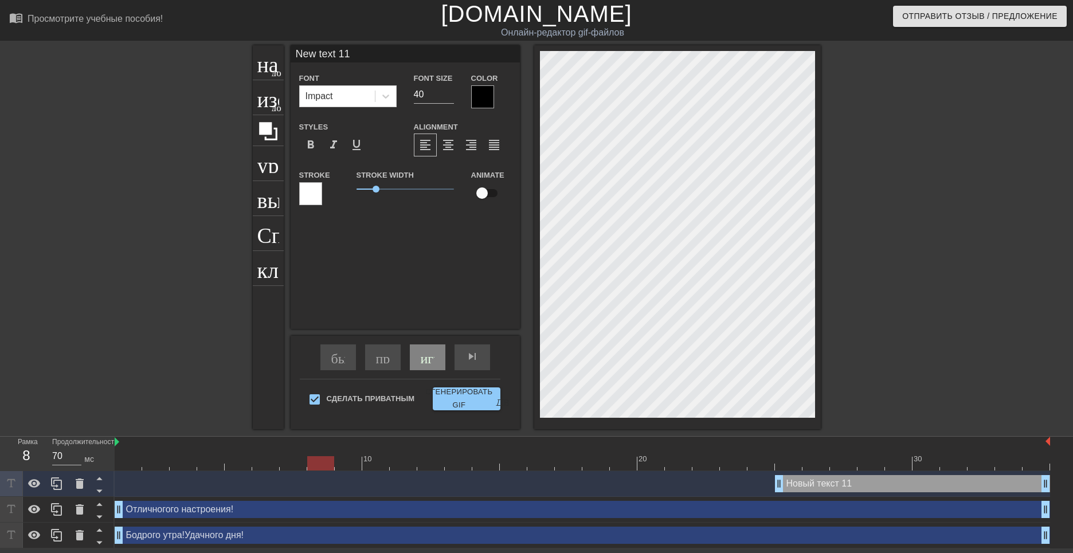
click at [798, 485] on div "Новый текст 11 drag_handle - ручка перетаскивания drag_handle - ручка перетаски…" at bounding box center [912, 483] width 275 height 17
click at [799, 485] on div "Новый текст 11 drag_handle - ручка перетаскивания drag_handle - ручка перетаски…" at bounding box center [912, 483] width 275 height 17
click at [787, 483] on div "Новый текст 11 drag_handle - ручка перетаскивания drag_handle - ручка перетаски…" at bounding box center [912, 483] width 275 height 17
click at [788, 482] on div "Новый текст 11 drag_handle - ручка перетаскивания drag_handle - ручка перетаски…" at bounding box center [912, 483] width 275 height 17
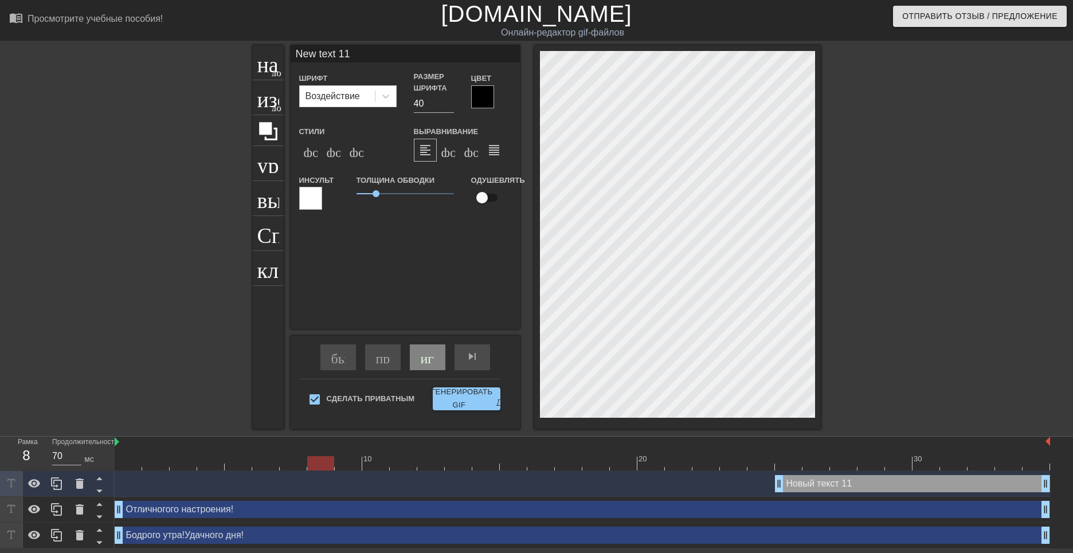
click at [788, 482] on div "Новый текст 11 drag_handle - ручка перетаскивания drag_handle - ручка перетаски…" at bounding box center [912, 483] width 275 height 17
drag, startPoint x: 404, startPoint y: 540, endPoint x: 403, endPoint y: 507, distance: 32.7
click at [403, 507] on div "Новый текст 11 drag_handle - ручка перетаскивания drag_handle - ручка перетаски…" at bounding box center [594, 509] width 959 height 77
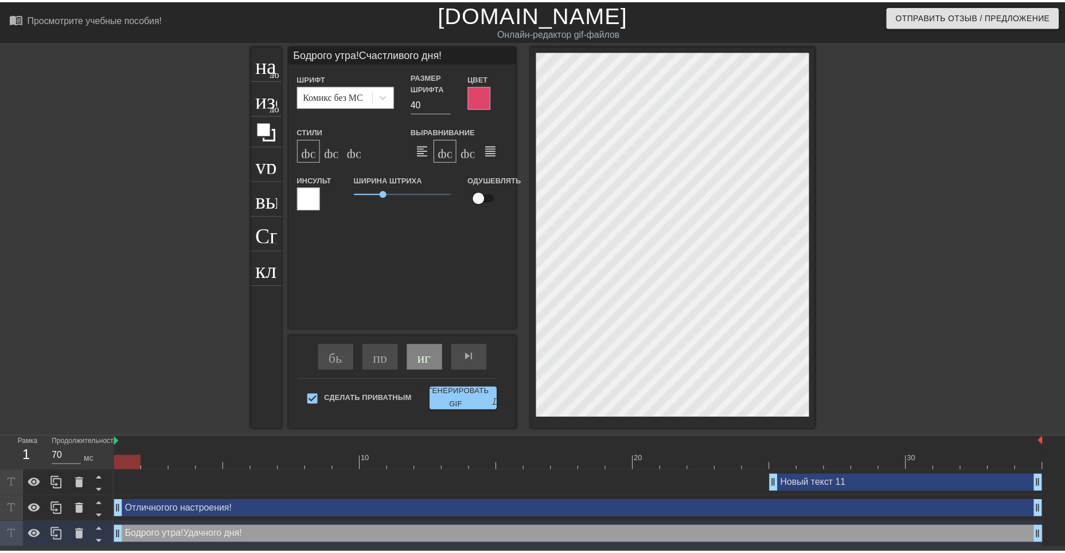
scroll to position [1, 1]
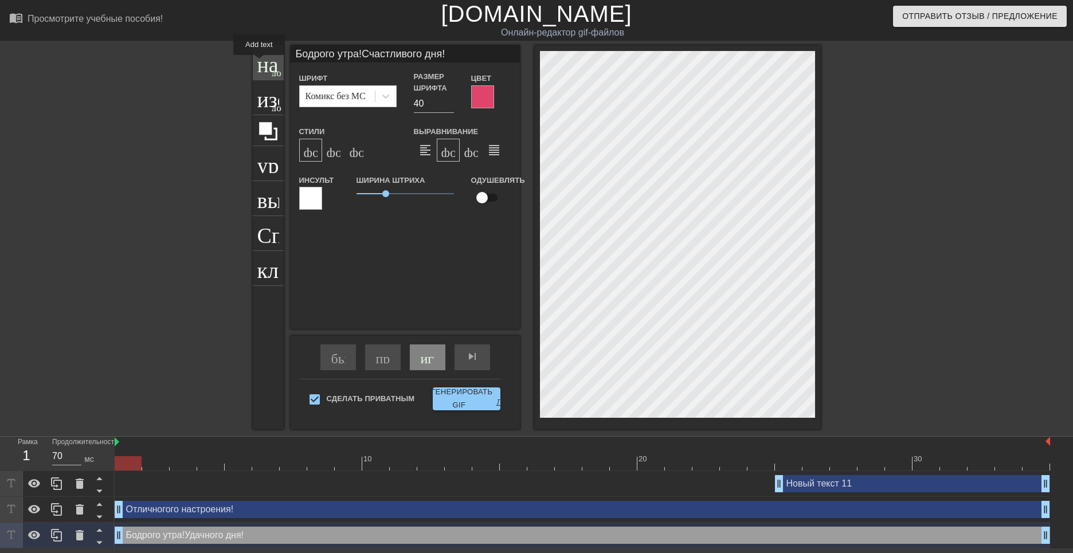
click at [260, 63] on ya-tr-span "название" at bounding box center [298, 61] width 83 height 22
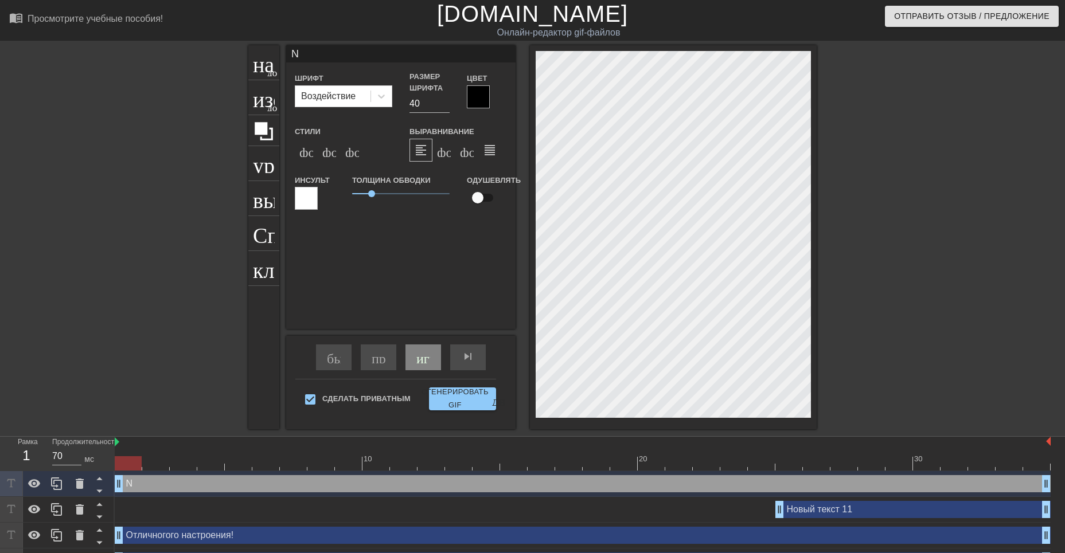
scroll to position [2, 1]
paste textarea "Бодрого утра!"
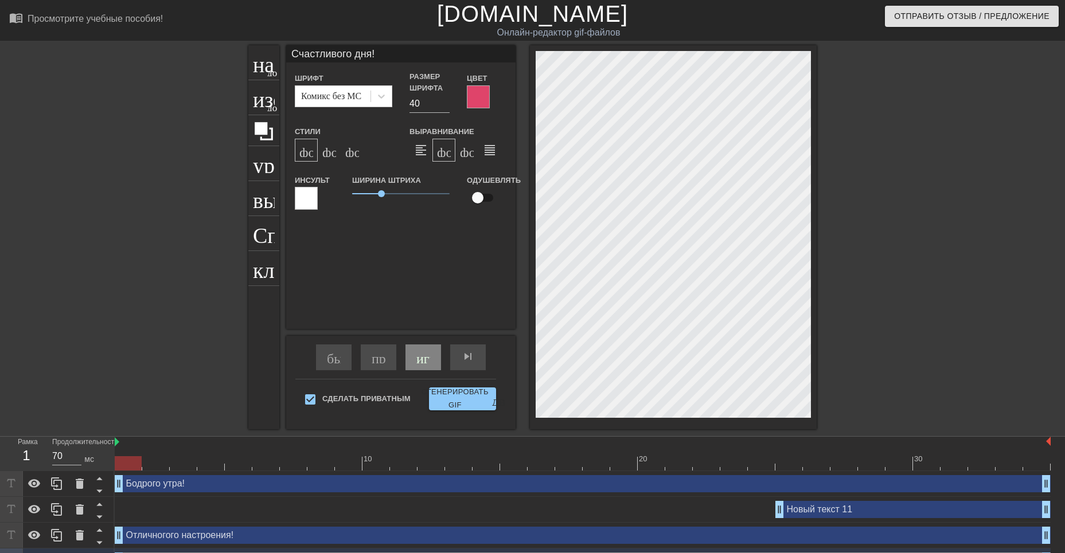
scroll to position [1, 1]
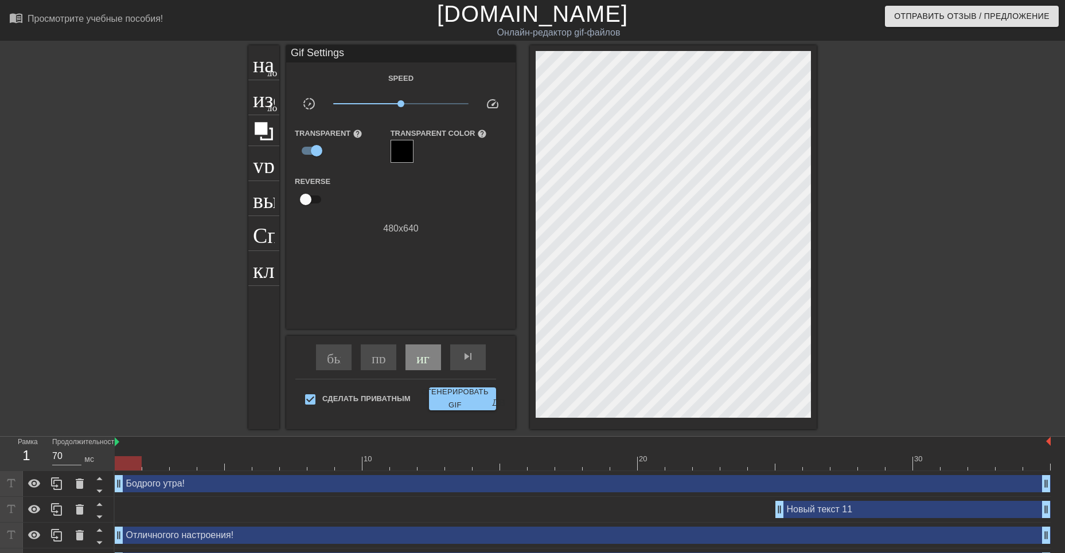
click at [618, 518] on div "Новый текст 11 drag_handle - ручка перетаскивания drag_handle - ручка перетаски…" at bounding box center [583, 509] width 936 height 17
click at [806, 504] on div "Новый текст 11 drag_handle - ручка перетаскивания drag_handle - ручка перетаски…" at bounding box center [912, 509] width 275 height 17
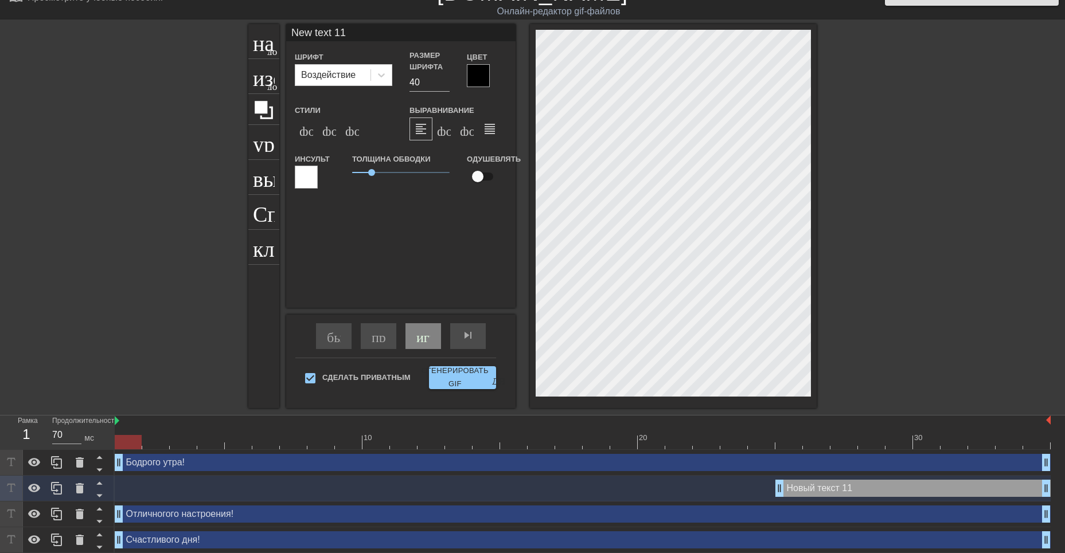
scroll to position [23, 0]
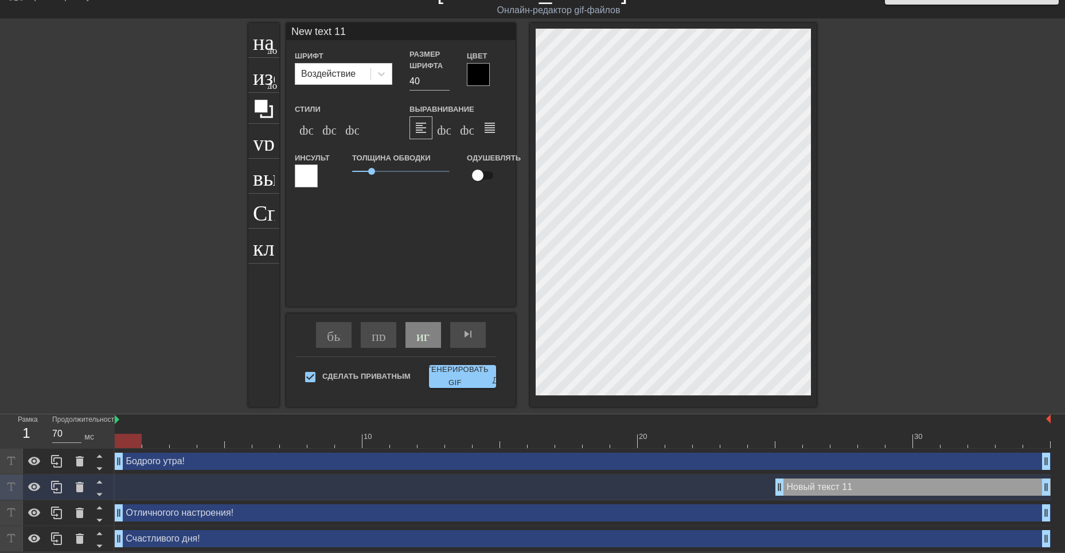
click at [366, 515] on div "Отличногого настроения! drag_handle - ручка перетаскивания drag_handle - ручка …" at bounding box center [583, 513] width 936 height 17
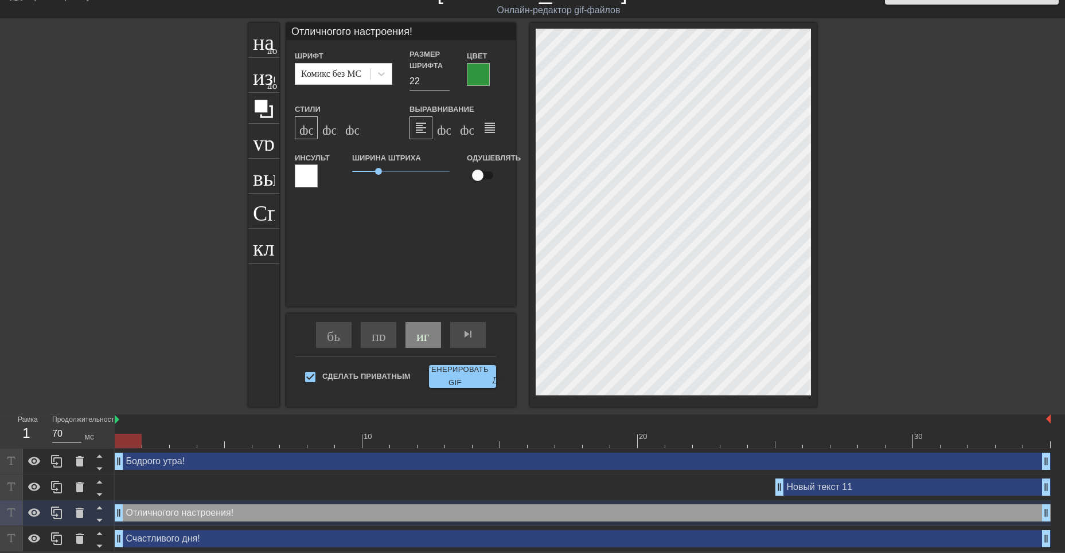
click at [373, 514] on div "Отличногого настроения! drag_handle - ручка перетаскивания drag_handle - ручка …" at bounding box center [583, 513] width 936 height 17
click at [99, 533] on icon at bounding box center [99, 534] width 6 height 3
click at [829, 486] on div "Новый текст 11 drag_handle - ручка перетаскивания drag_handle - ручка перетаски…" at bounding box center [912, 487] width 275 height 17
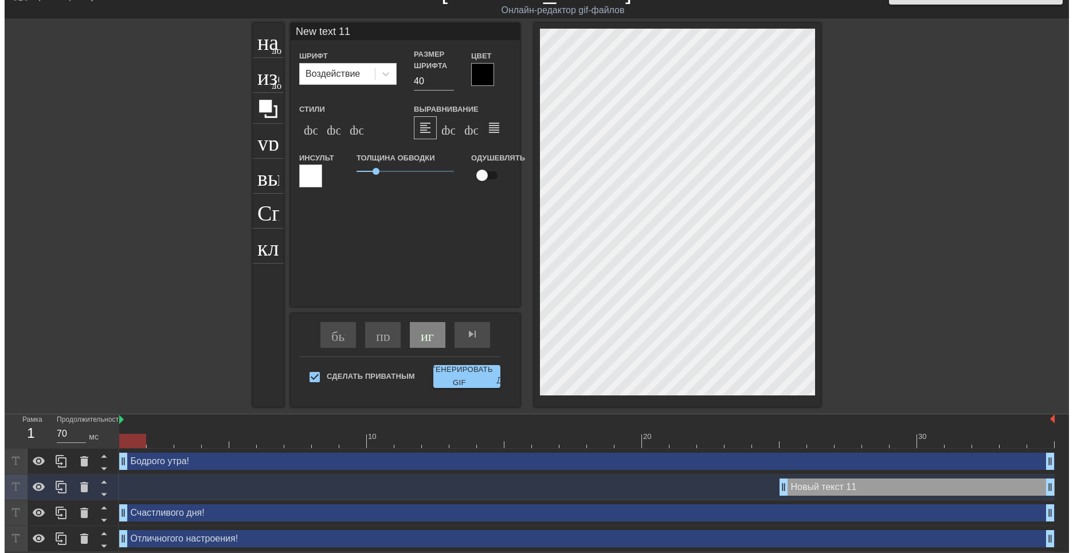
scroll to position [0, 0]
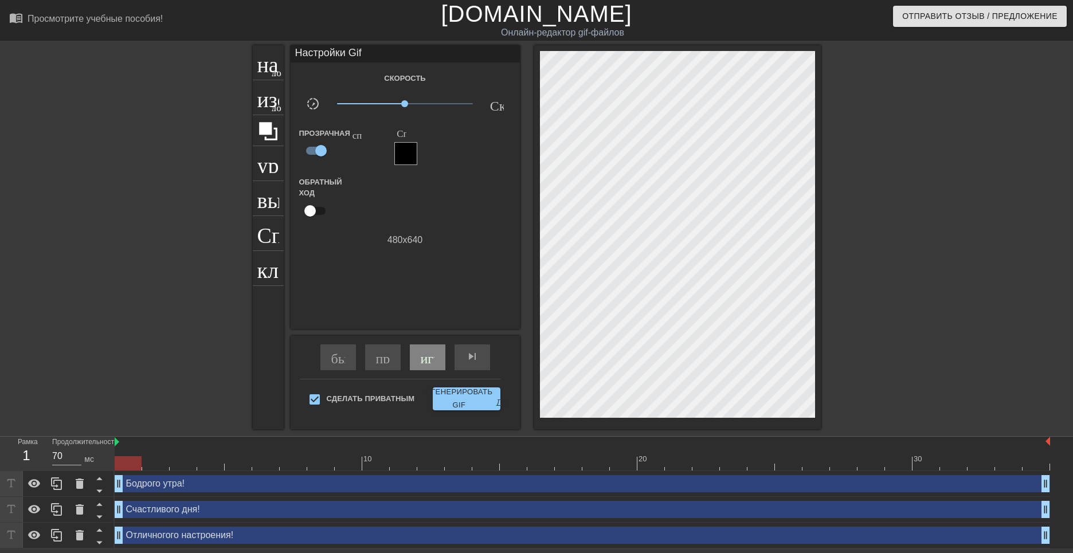
click at [894, 487] on div "Бодрого утра! drag_handle - ручка перетаскивания drag_handle - ручка перетаскив…" at bounding box center [583, 483] width 936 height 17
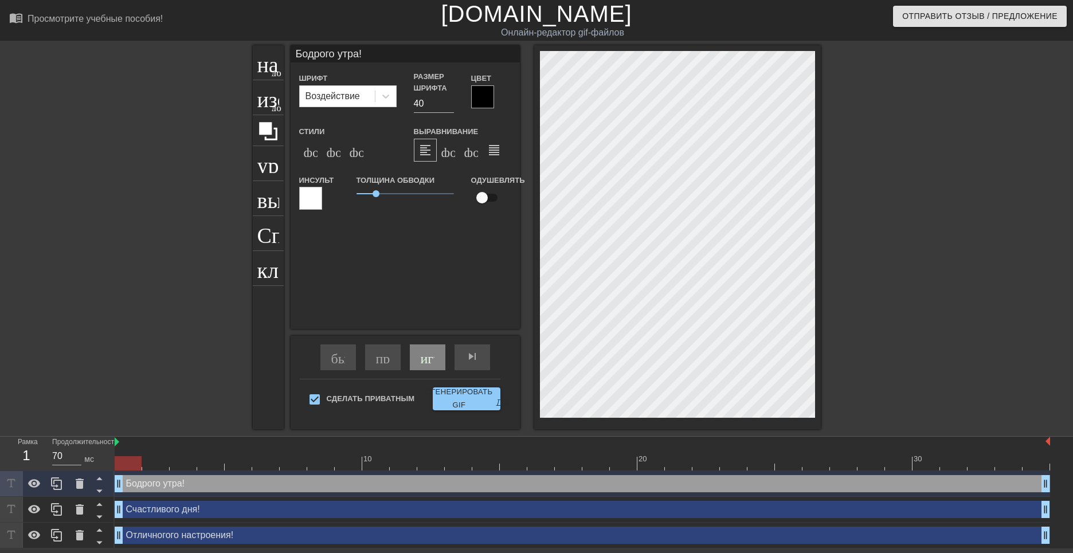
click at [636, 485] on div "Бодрого утра! drag_handle - ручка перетаскивания drag_handle - ручка перетаскив…" at bounding box center [583, 483] width 936 height 17
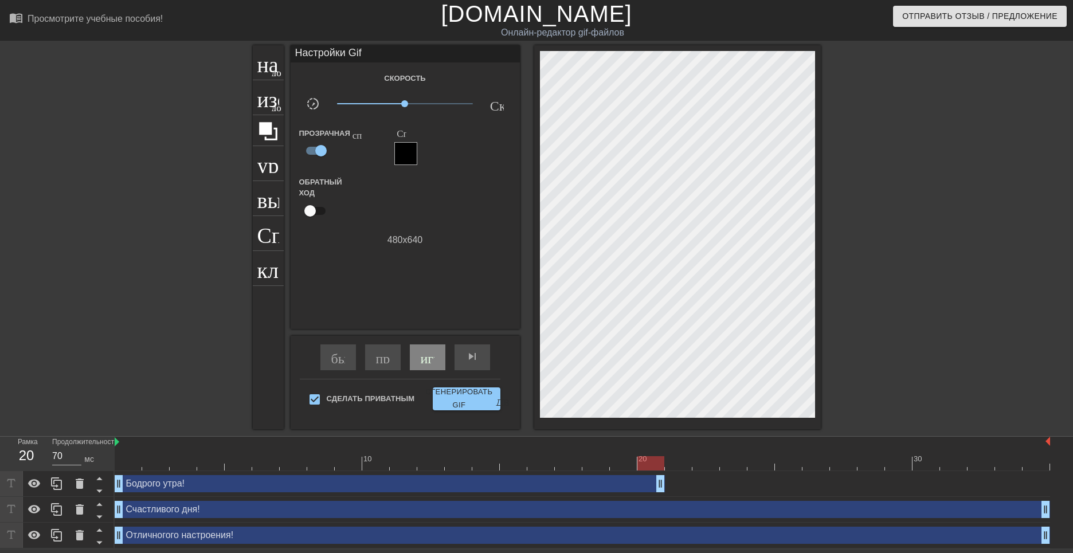
drag, startPoint x: 1046, startPoint y: 486, endPoint x: 665, endPoint y: 483, distance: 380.7
click at [666, 483] on div "Бодрого утра! drag_handle - ручка перетаскивания drag_handle - ручка перетаскив…" at bounding box center [583, 483] width 936 height 17
drag, startPoint x: 661, startPoint y: 484, endPoint x: 644, endPoint y: 483, distance: 16.6
click at [644, 483] on body "menu_book_бук меню Просмотрите учебные пособия! [DOMAIN_NAME] Онлайн-редактор g…" at bounding box center [536, 274] width 1073 height 549
click at [690, 486] on div "Бодрого утра! drag_handle - ручка перетаскивания drag_handle - ручка перетаскив…" at bounding box center [583, 483] width 936 height 17
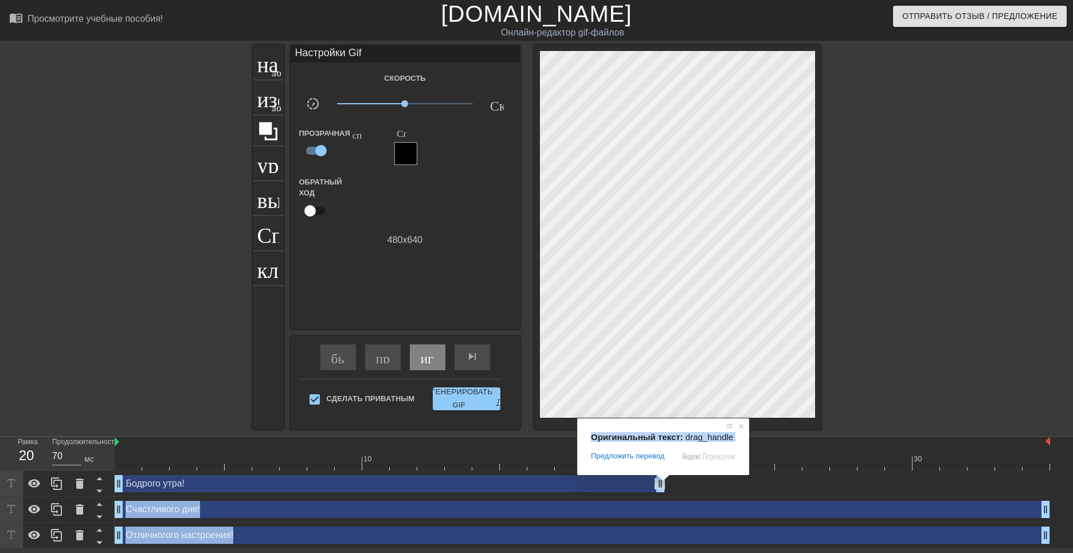
drag, startPoint x: 661, startPoint y: 483, endPoint x: 654, endPoint y: 483, distance: 7.5
click at [654, 483] on body "menu_book_бук меню Просмотрите учебные пособия! [DOMAIN_NAME] Онлайн-редактор g…" at bounding box center [536, 274] width 1073 height 549
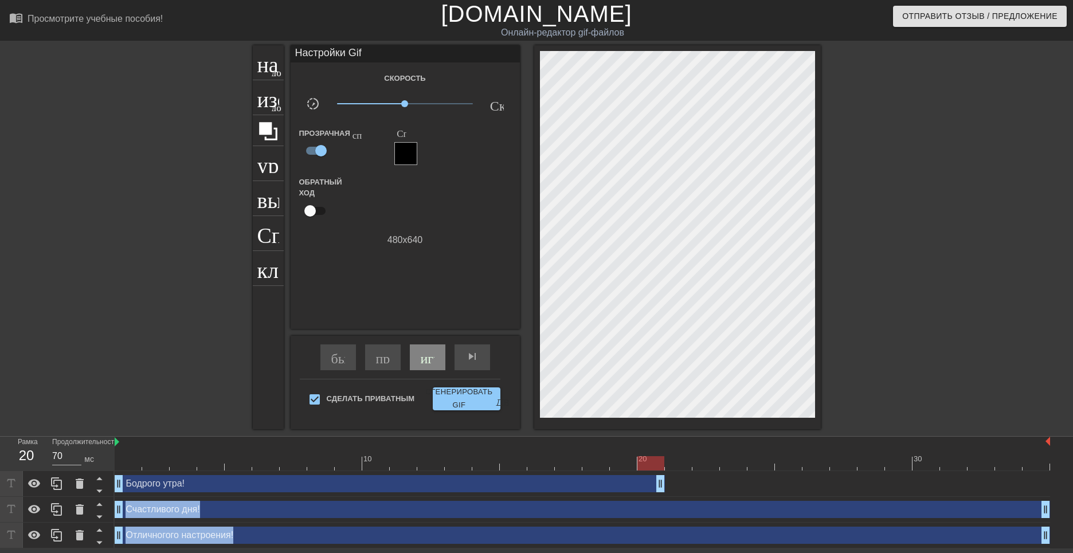
click at [696, 487] on div "Бодрого утра! drag_handle - ручка перетаскивания drag_handle - ручка перетаскив…" at bounding box center [583, 483] width 936 height 17
click at [653, 462] on div at bounding box center [651, 463] width 27 height 14
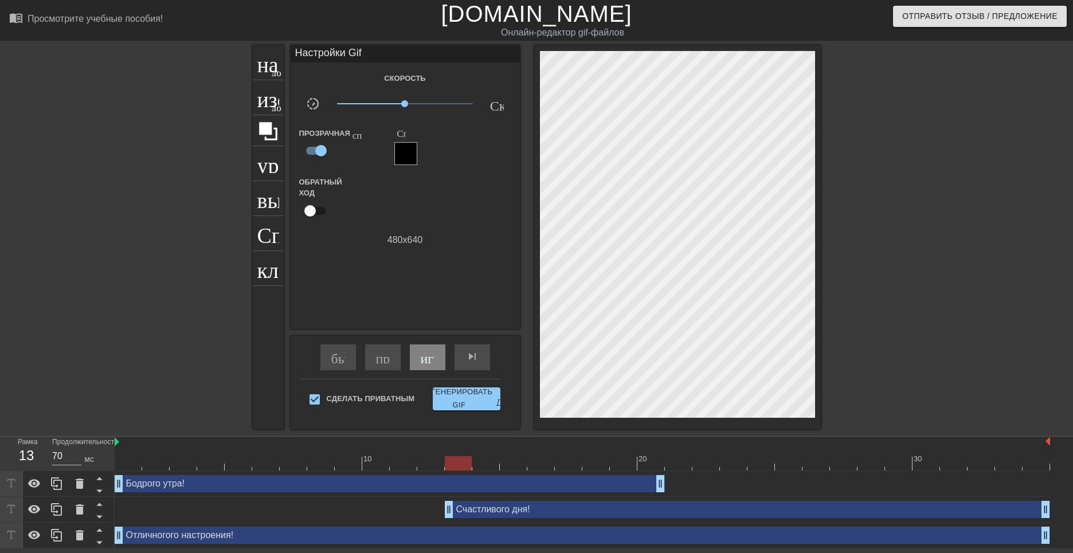
drag, startPoint x: 118, startPoint y: 510, endPoint x: 456, endPoint y: 514, distance: 338.9
click at [421, 361] on ya-tr-span "играй_арроу" at bounding box center [461, 357] width 80 height 14
click at [431, 355] on ya-tr-span "пауза" at bounding box center [436, 357] width 31 height 14
click at [868, 373] on div at bounding box center [921, 217] width 172 height 344
click at [490, 506] on div "Счастливого дня! drag_handle - ручка перетаскивания drag_handle - ручка перетас…" at bounding box center [748, 509] width 606 height 17
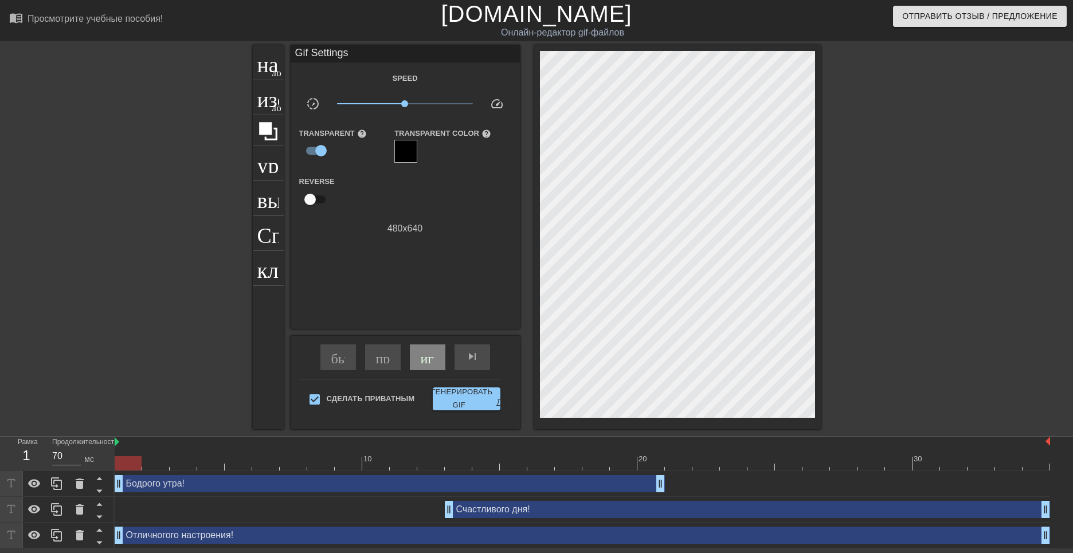
click at [862, 330] on div at bounding box center [921, 217] width 172 height 344
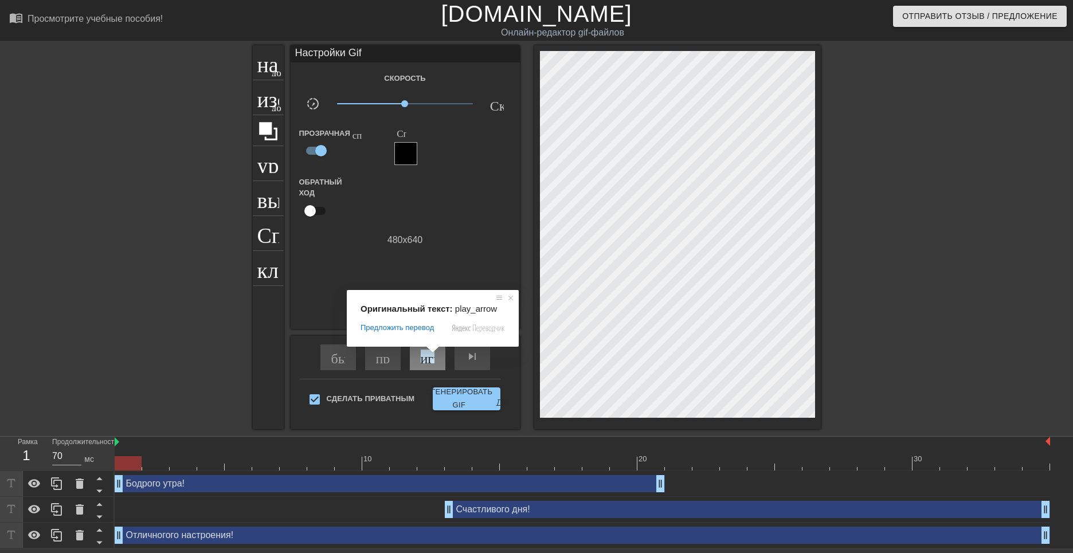
click at [431, 353] on span at bounding box center [432, 349] width 15 height 7
click at [427, 358] on ya-tr-span "играй_арроу" at bounding box center [461, 357] width 80 height 14
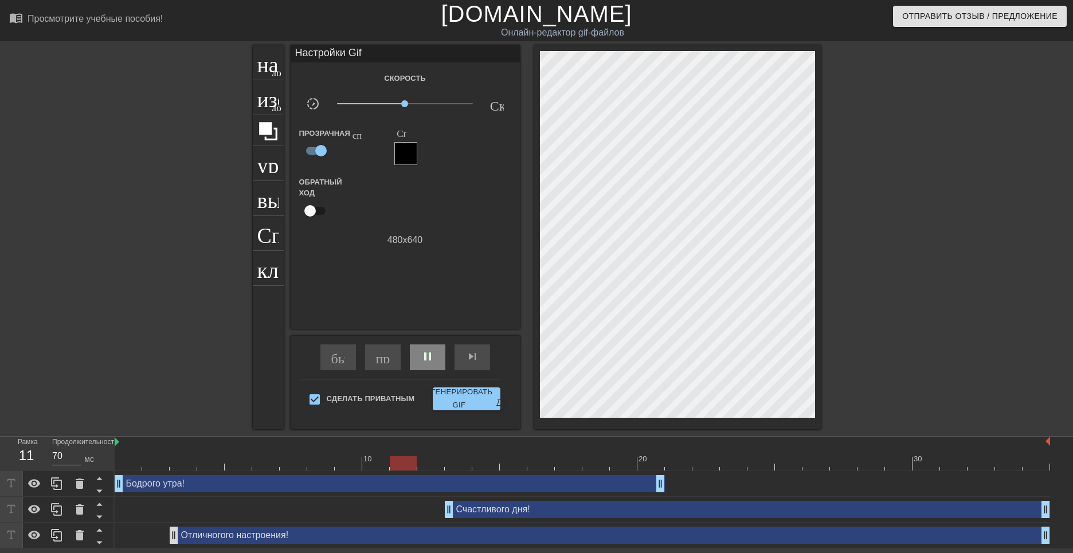
drag, startPoint x: 119, startPoint y: 536, endPoint x: 179, endPoint y: 534, distance: 60.2
click at [900, 244] on div at bounding box center [921, 217] width 172 height 344
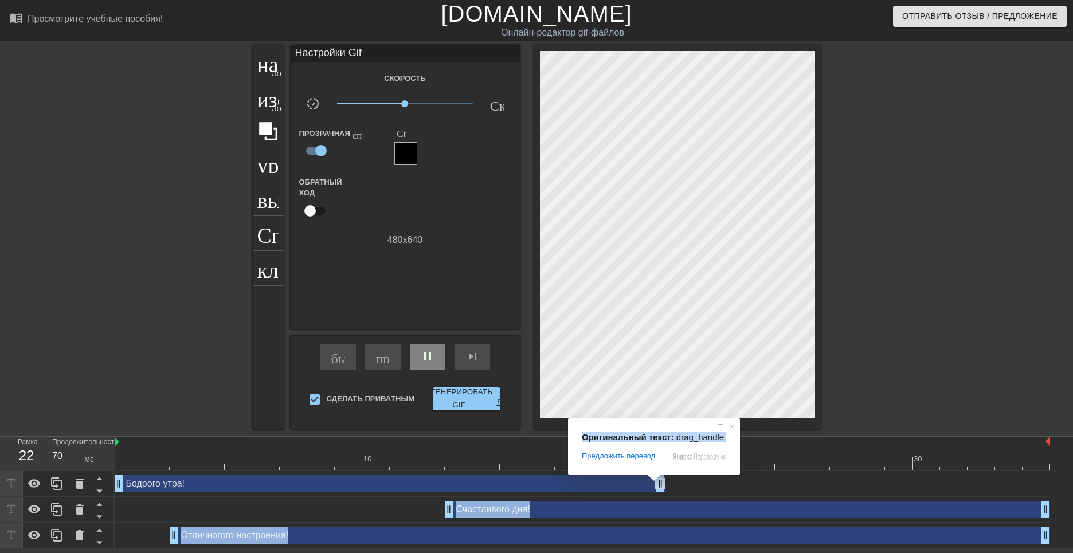
drag, startPoint x: 661, startPoint y: 483, endPoint x: 641, endPoint y: 485, distance: 20.1
click at [641, 485] on body "menu_book_бук меню Просмотрите учебные пособия! [DOMAIN_NAME] Онлайн-редактор g…" at bounding box center [536, 274] width 1073 height 549
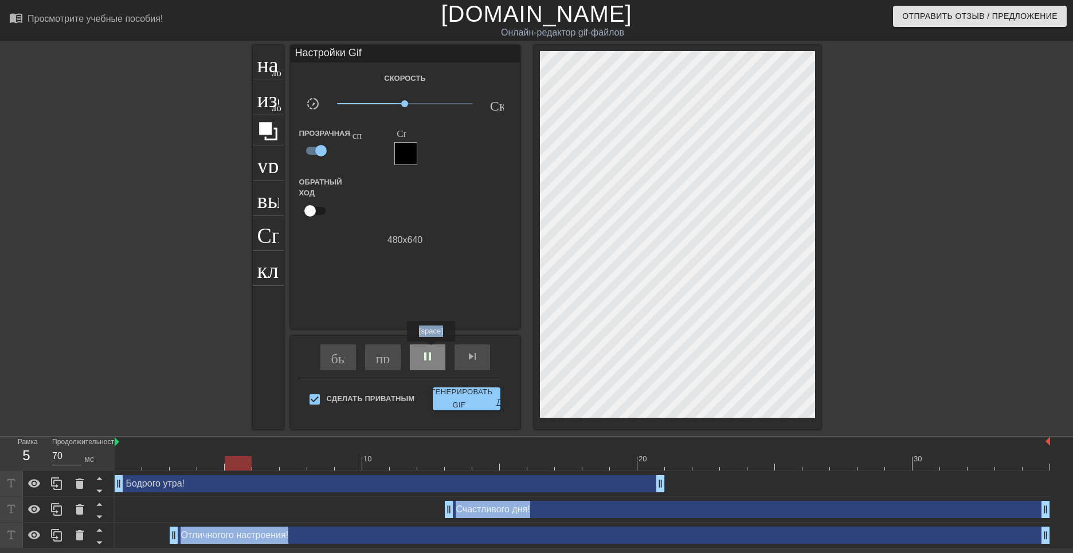
click at [432, 350] on span "pause" at bounding box center [428, 357] width 14 height 14
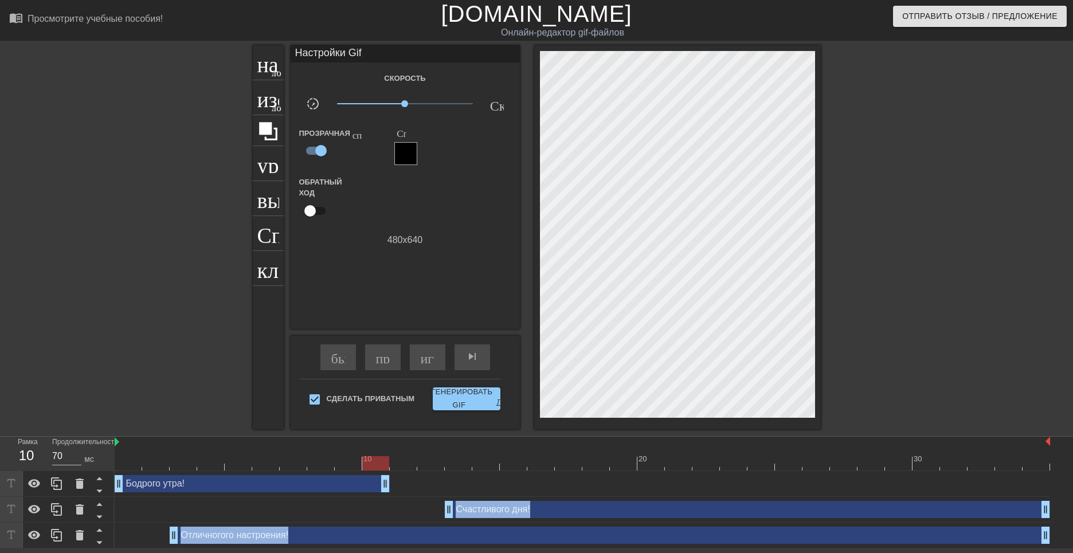
drag, startPoint x: 661, startPoint y: 485, endPoint x: 392, endPoint y: 490, distance: 268.4
click at [392, 490] on div "Бодрого утра! drag_handle - ручка перетаскивания drag_handle - ручка перетаскив…" at bounding box center [583, 483] width 936 height 17
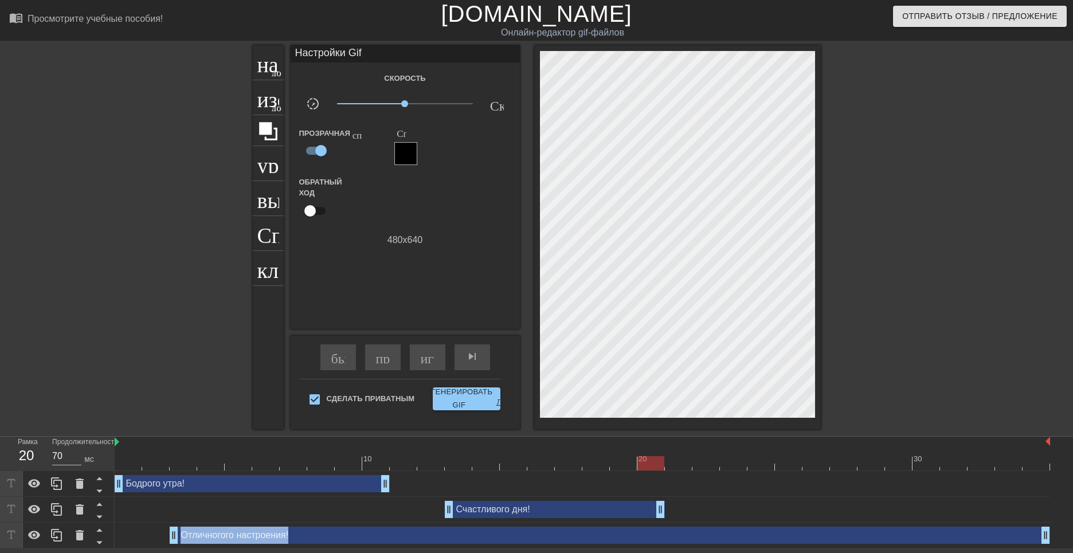
drag, startPoint x: 1047, startPoint y: 510, endPoint x: 649, endPoint y: 528, distance: 398.3
click at [649, 528] on div "Бодрого утра! drag_handle - ручка перетаскивания drag_handle - ручка перетаскив…" at bounding box center [594, 509] width 959 height 77
drag, startPoint x: 451, startPoint y: 512, endPoint x: 431, endPoint y: 511, distance: 19.5
click at [431, 511] on div "Счастливого дня! drag_handle - ручка перетаскивания drag_handle - ручка перетас…" at bounding box center [541, 509] width 248 height 17
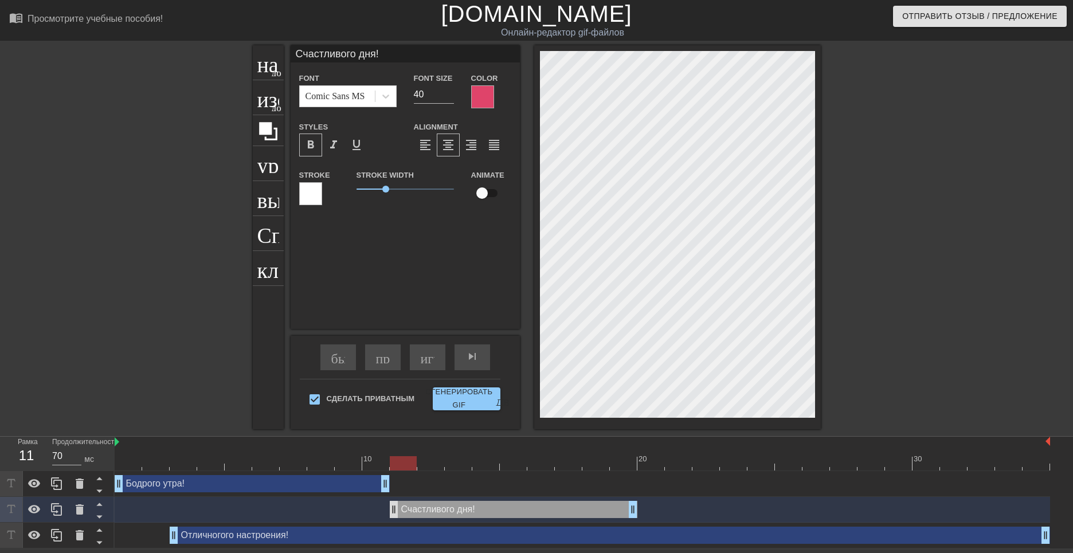
drag, startPoint x: 431, startPoint y: 511, endPoint x: 389, endPoint y: 509, distance: 41.3
click at [390, 509] on div "Счастливого дня! drag_handle - ручка перетаскивания drag_handle - ручка перетас…" at bounding box center [514, 509] width 248 height 17
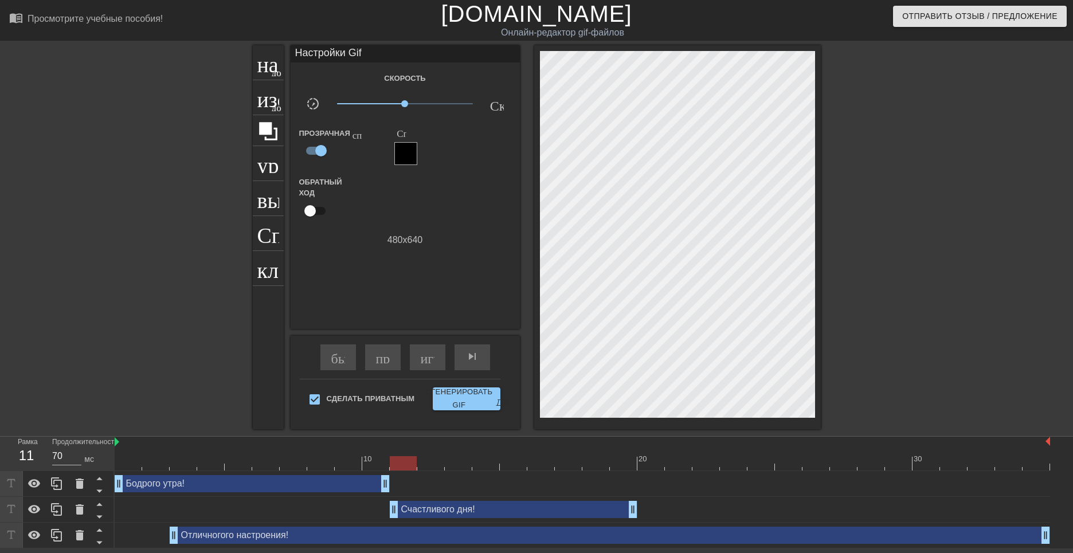
click at [384, 509] on div "Счастливого дня! drag_handle - ручка перетаскивания drag_handle - ручка перетас…" at bounding box center [583, 509] width 936 height 17
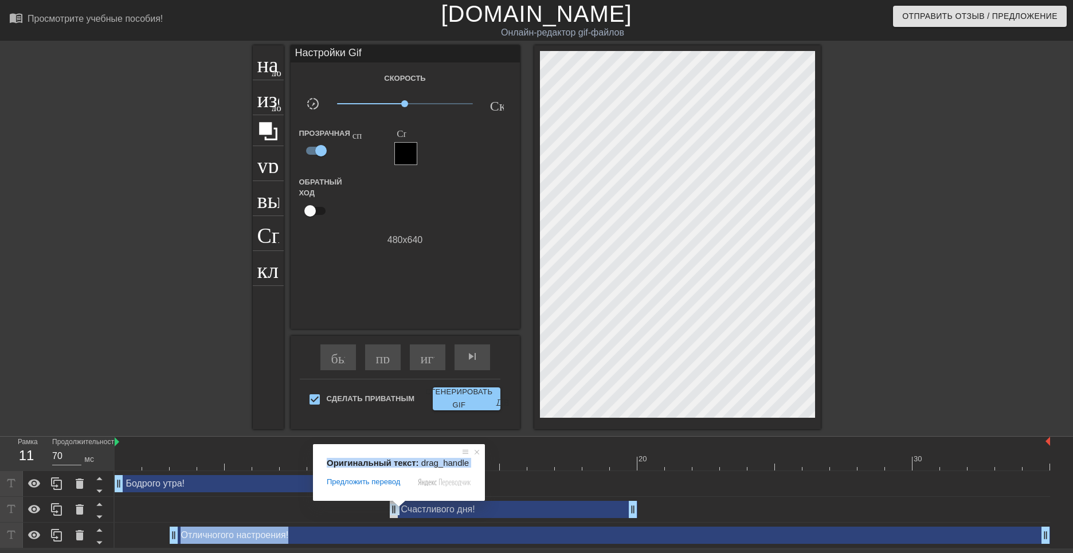
drag, startPoint x: 396, startPoint y: 508, endPoint x: 390, endPoint y: 509, distance: 5.8
click at [390, 509] on body "menu_book_бук меню Просмотрите учебные пособия! [DOMAIN_NAME] Онлайн-редактор g…" at bounding box center [536, 274] width 1073 height 549
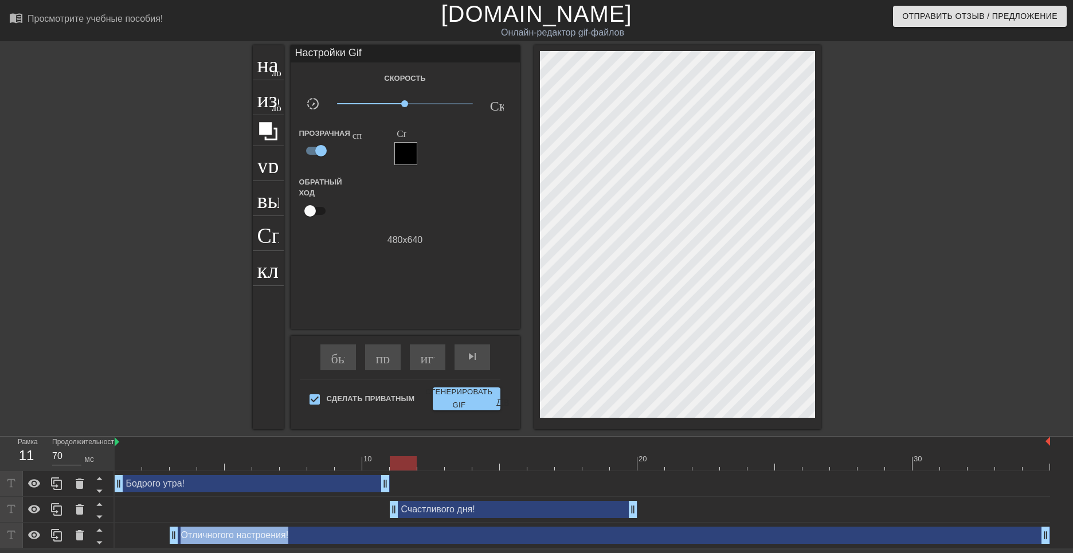
click at [546, 485] on div "Бодрого утра! drag_handle - ручка перетаскивания drag_handle - ручка перетаскив…" at bounding box center [583, 483] width 936 height 17
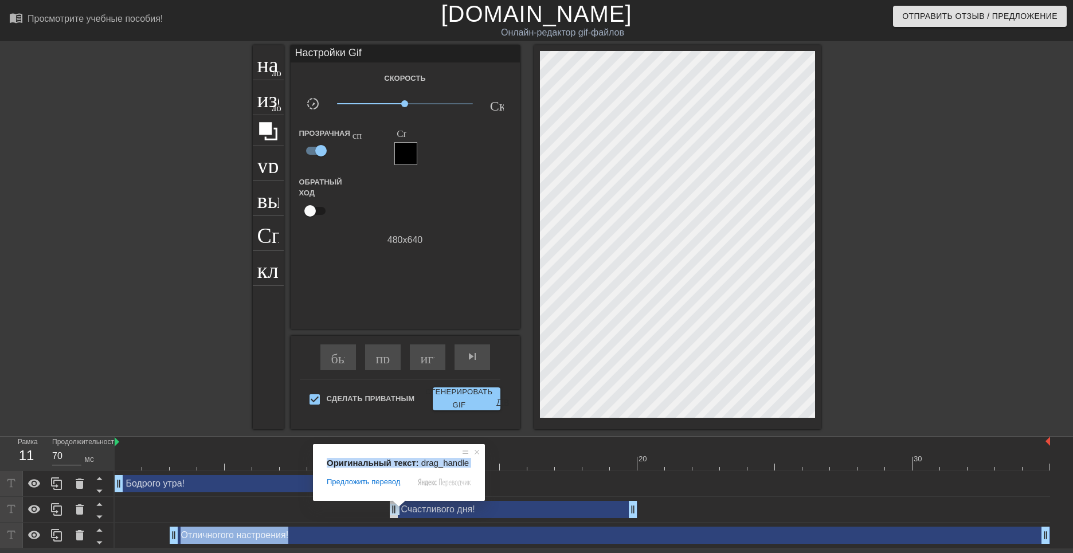
click at [396, 507] on span at bounding box center [399, 504] width 15 height 7
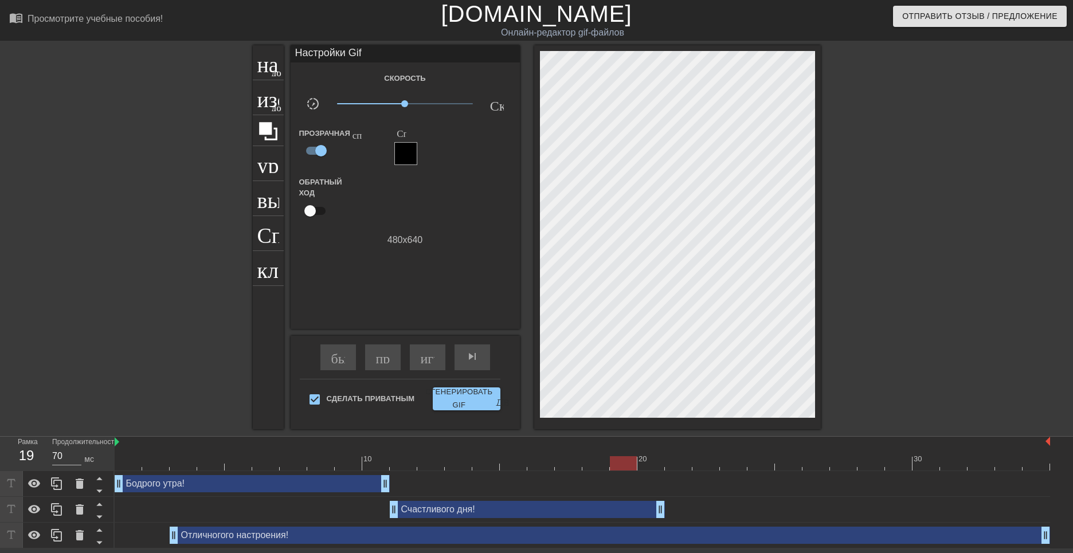
drag, startPoint x: 633, startPoint y: 511, endPoint x: 648, endPoint y: 510, distance: 15.0
drag, startPoint x: 659, startPoint y: 509, endPoint x: 713, endPoint y: 508, distance: 54.5
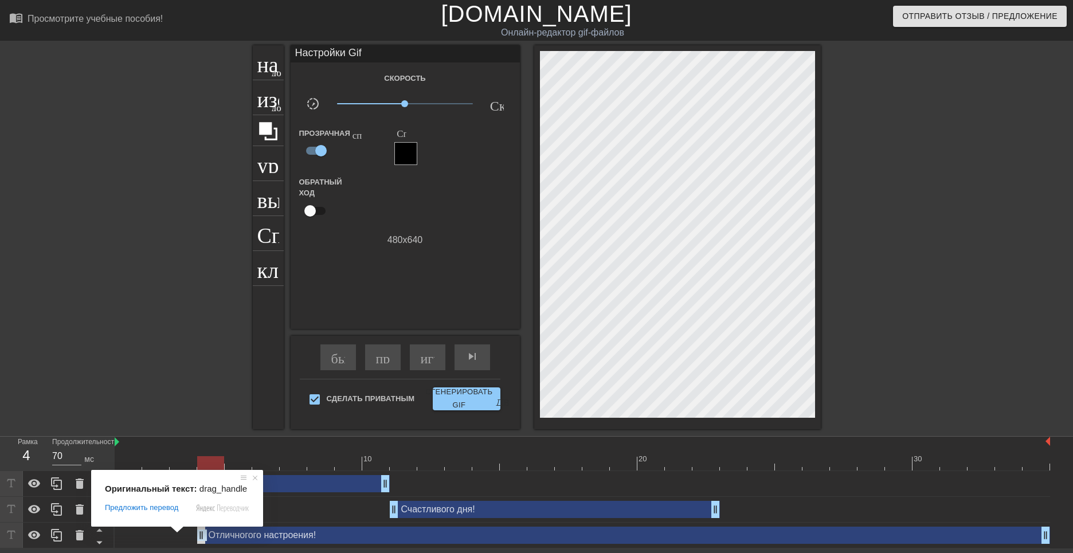
drag, startPoint x: 176, startPoint y: 538, endPoint x: 198, endPoint y: 541, distance: 22.0
drag, startPoint x: 198, startPoint y: 541, endPoint x: 248, endPoint y: 542, distance: 49.9
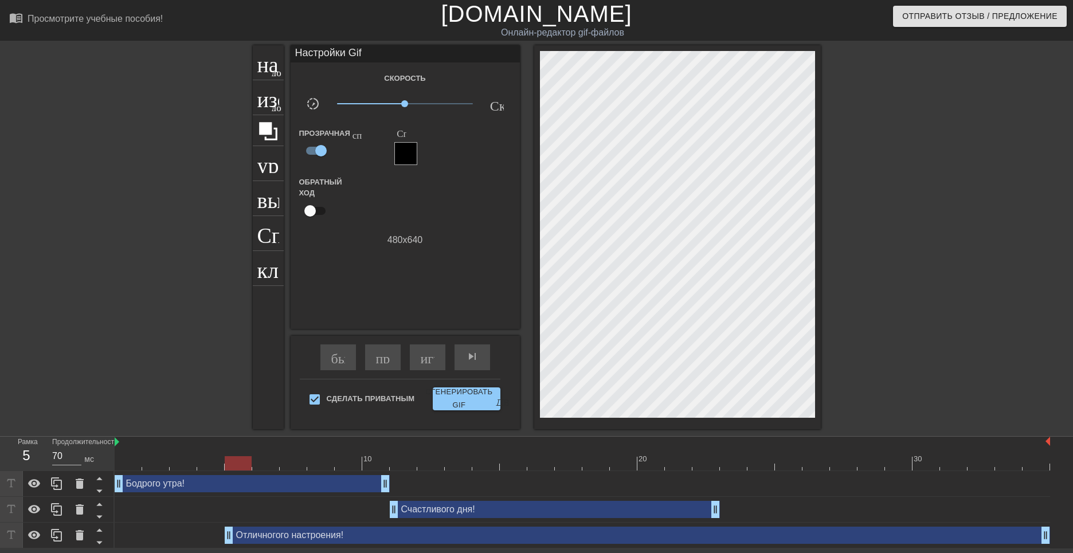
click at [454, 534] on div "Отличногого настроения! drag_handle - ручка перетаскивания drag_handle - ручка …" at bounding box center [638, 535] width 826 height 17
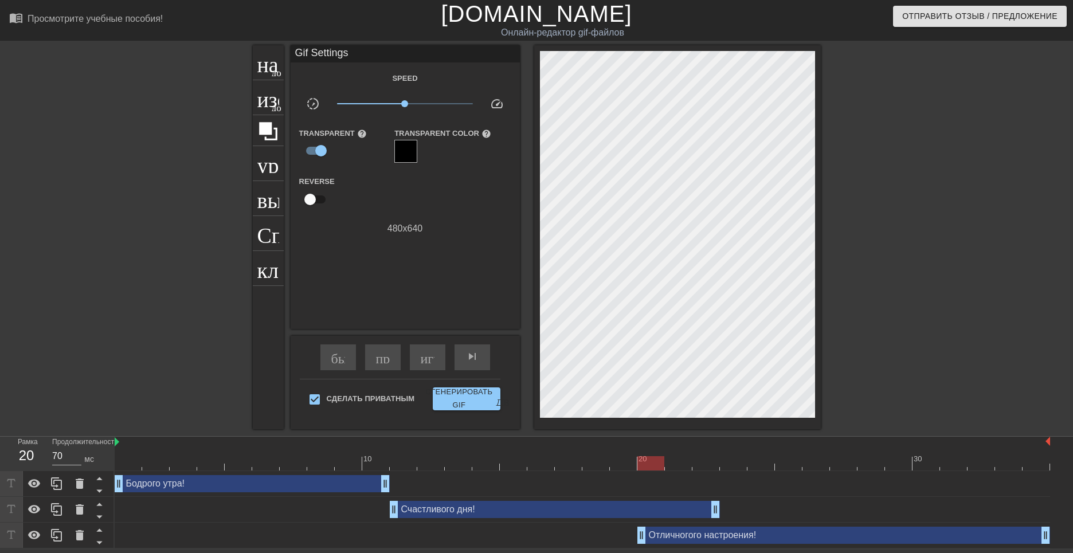
drag, startPoint x: 227, startPoint y: 534, endPoint x: 640, endPoint y: 515, distance: 413.8
click at [634, 515] on div "Бодрого утра! drag_handle - ручка перетаскивания drag_handle - ручка перетаскив…" at bounding box center [594, 509] width 959 height 77
click at [638, 515] on div "Счастливого дня! drag_handle - ручка перетаскивания drag_handle - ручка перетас…" at bounding box center [555, 509] width 330 height 17
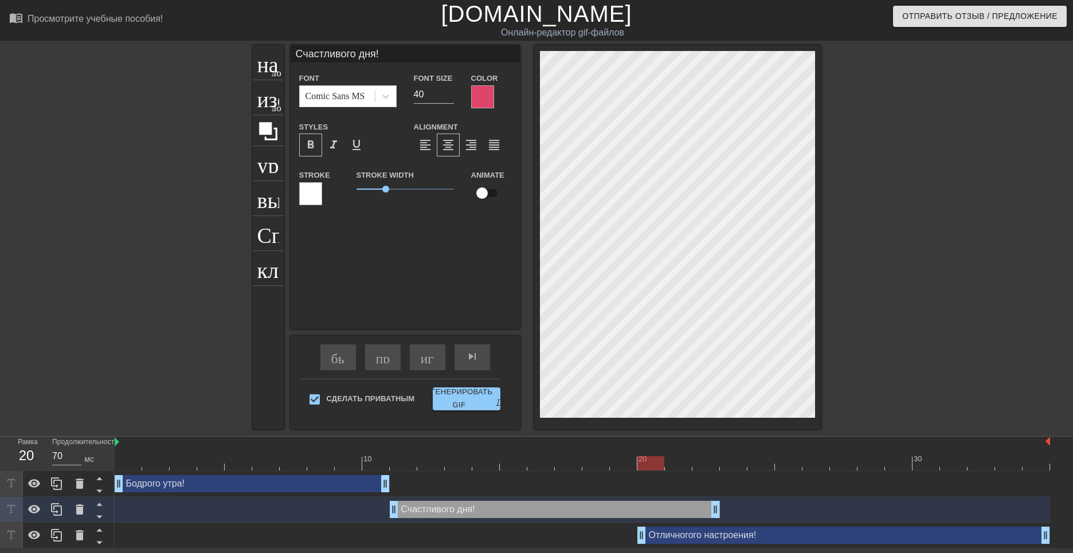
click at [640, 515] on div "Счастливого дня! drag_handle - ручка перетаскивания drag_handle - ручка перетас…" at bounding box center [555, 509] width 330 height 17
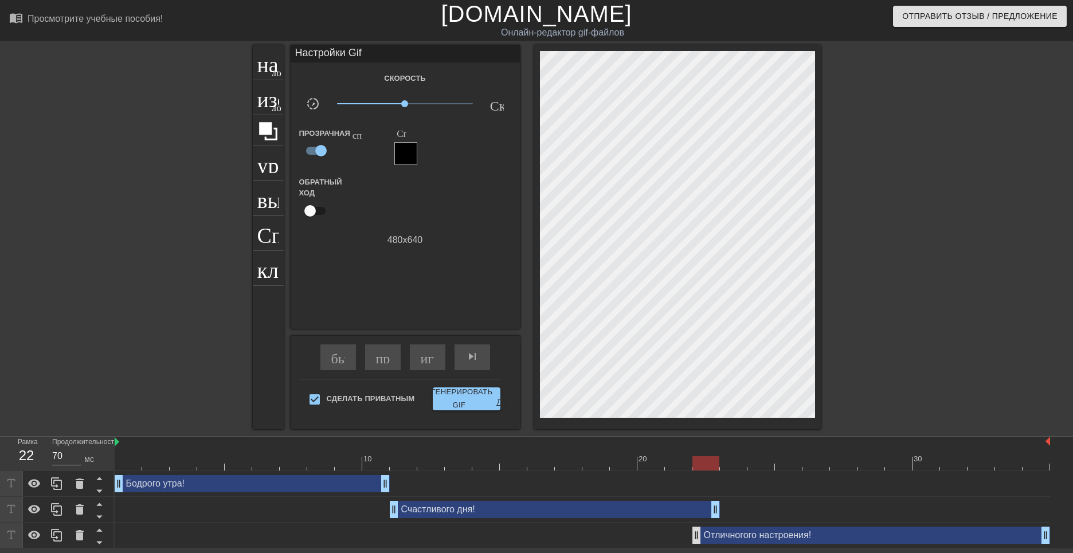
drag, startPoint x: 643, startPoint y: 533, endPoint x: 698, endPoint y: 533, distance: 55.0
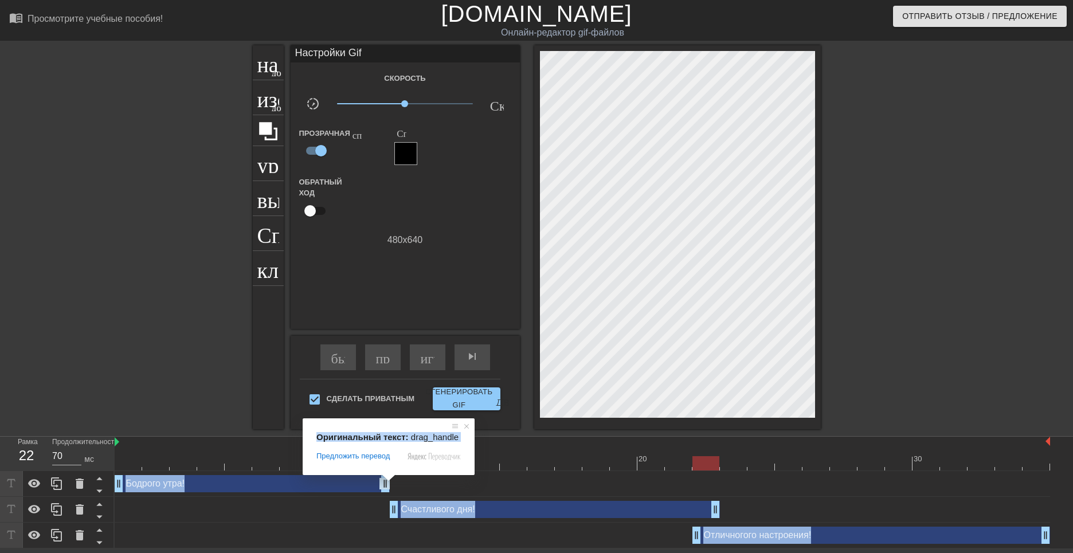
drag, startPoint x: 386, startPoint y: 481, endPoint x: 399, endPoint y: 483, distance: 12.8
click at [400, 482] on body "menu_book_бук меню Просмотрите учебные пособия! [DOMAIN_NAME] Онлайн-редактор g…" at bounding box center [536, 274] width 1073 height 549
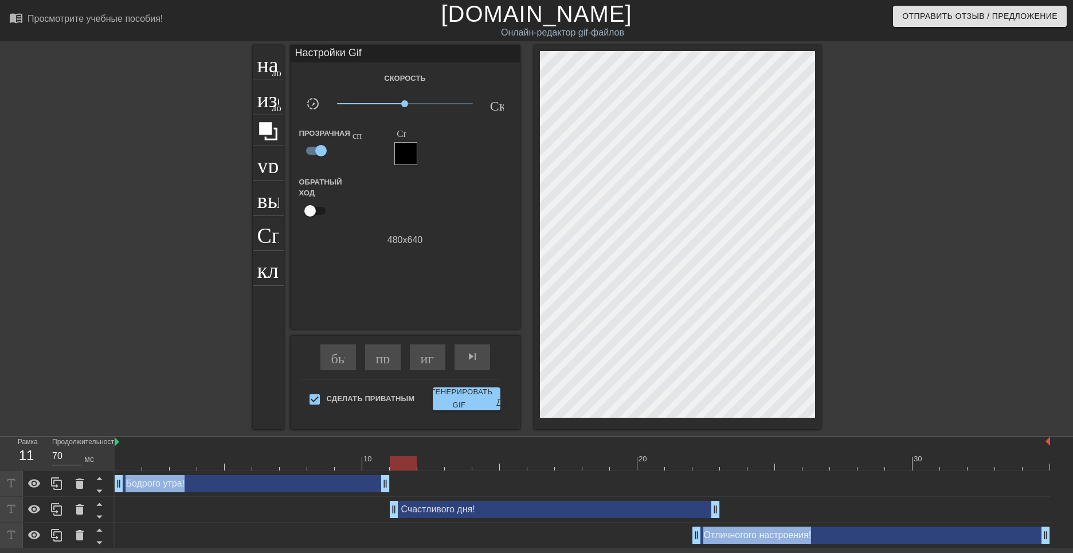
drag, startPoint x: 395, startPoint y: 510, endPoint x: 402, endPoint y: 510, distance: 6.9
click at [597, 470] on div at bounding box center [583, 463] width 936 height 14
click at [417, 351] on div "играй_арроу" at bounding box center [428, 358] width 36 height 26
click at [426, 361] on span "pause" at bounding box center [428, 357] width 14 height 14
drag, startPoint x: 386, startPoint y: 486, endPoint x: 393, endPoint y: 485, distance: 7.5
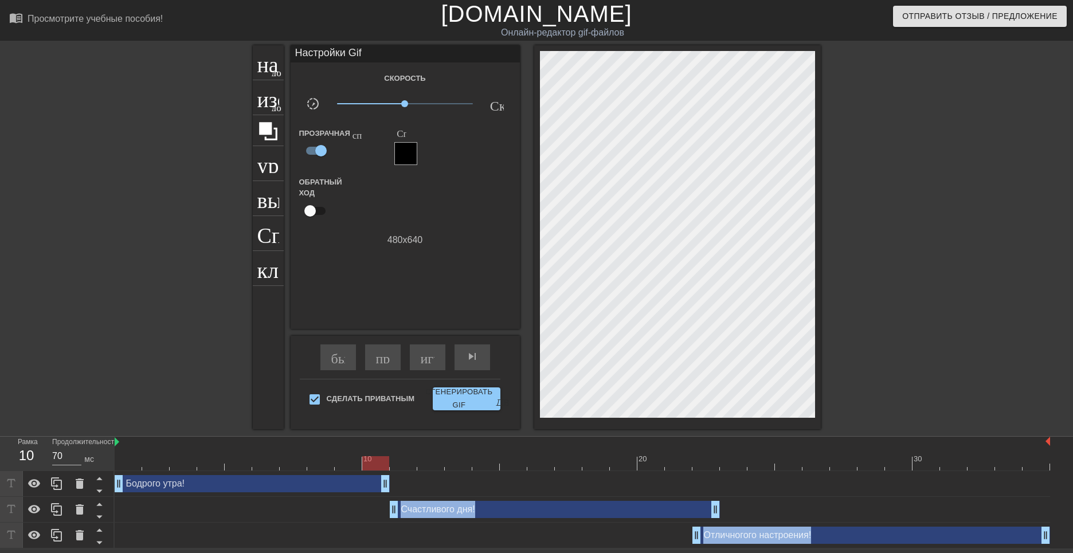
click at [394, 485] on div "Бодрого утра! drag_handle - ручка перетаскивания drag_handle - ручка перетаскив…" at bounding box center [583, 483] width 936 height 17
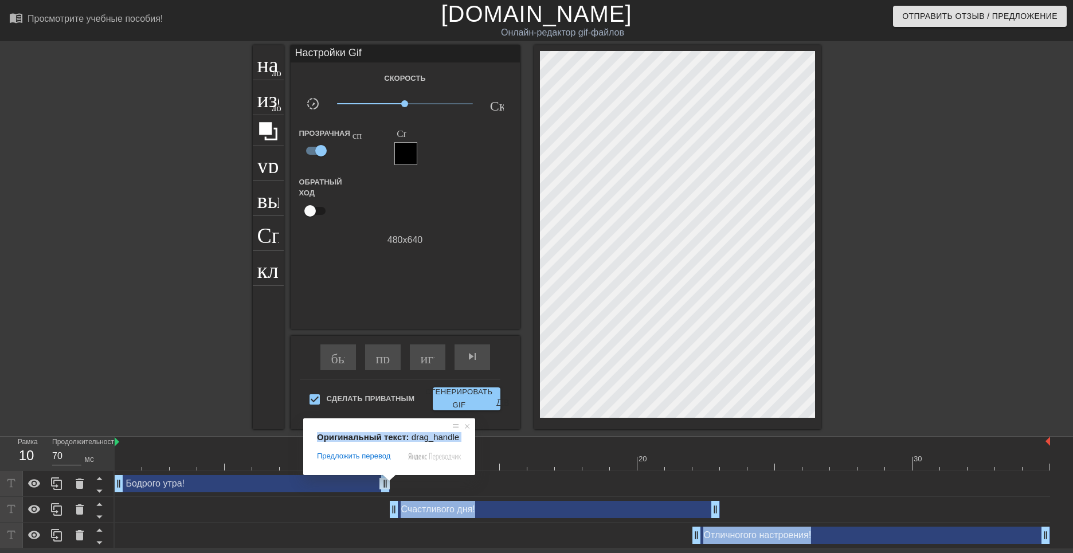
drag, startPoint x: 388, startPoint y: 487, endPoint x: 395, endPoint y: 486, distance: 7.6
click at [391, 487] on div "Бодрого утра! drag_handle - ручка перетаскивания drag_handle - ручка перетаскив…" at bounding box center [583, 483] width 936 height 17
click at [395, 486] on div "Бодрого утра! drag_handle - ручка перетаскивания drag_handle - ручка перетаскив…" at bounding box center [583, 483] width 936 height 17
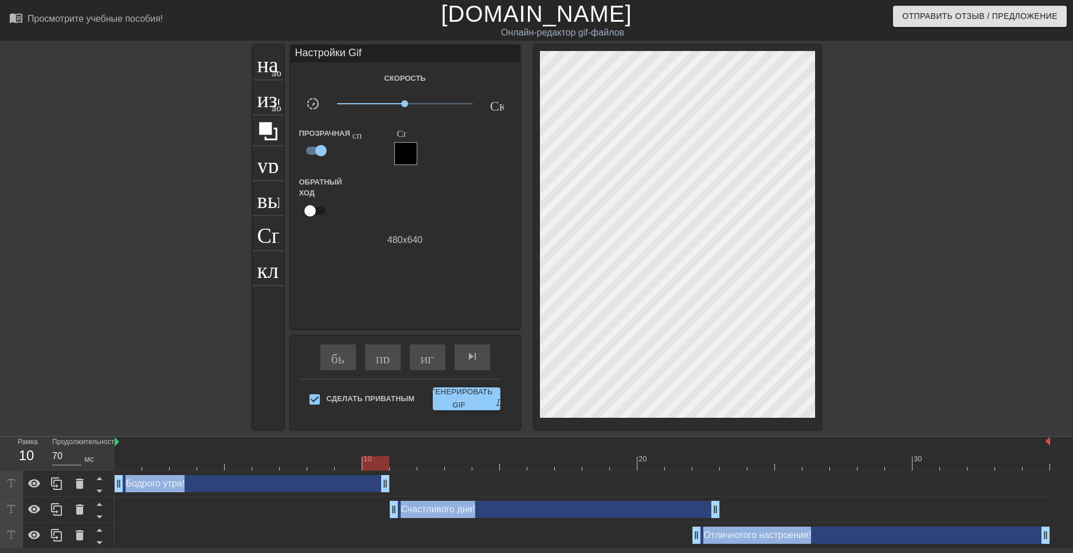
click at [397, 486] on div "Бодрого утра! drag_handle - ручка перетаскивания drag_handle - ручка перетаскив…" at bounding box center [583, 483] width 936 height 17
drag, startPoint x: 395, startPoint y: 513, endPoint x: 369, endPoint y: 510, distance: 26.5
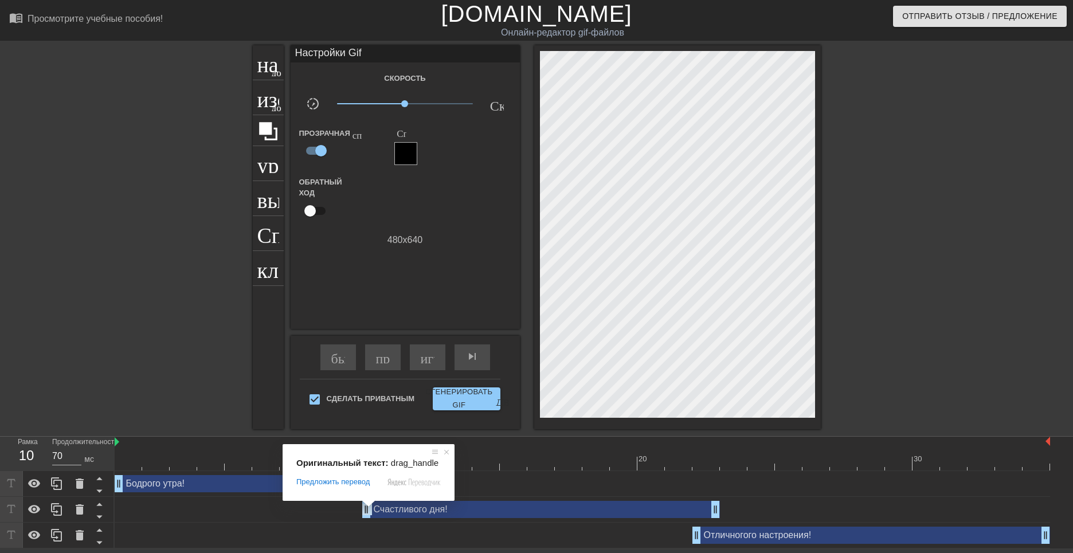
click at [364, 507] on span at bounding box center [368, 504] width 15 height 7
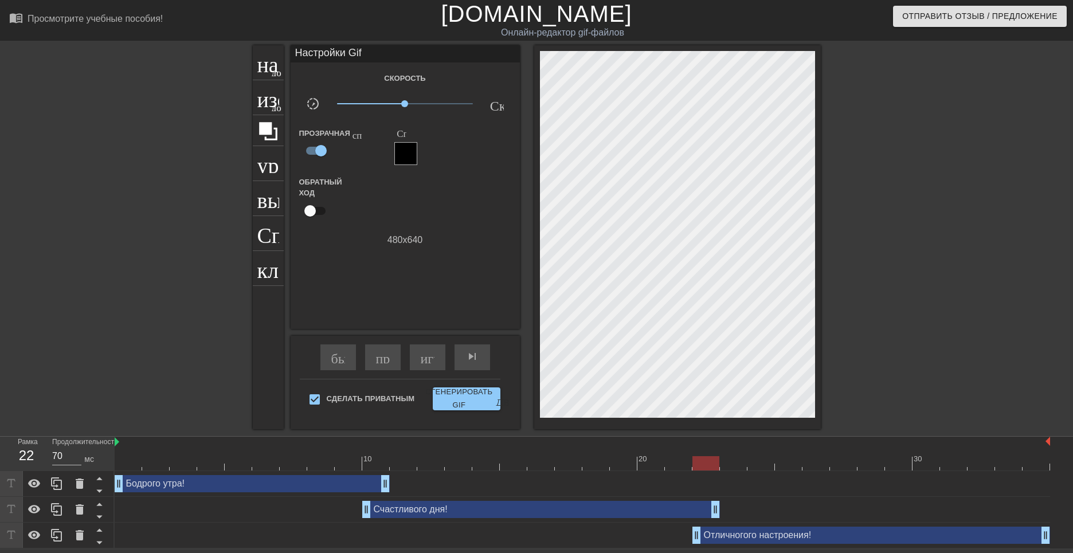
drag, startPoint x: 697, startPoint y: 536, endPoint x: 686, endPoint y: 536, distance: 11.5
click at [686, 536] on div "Отличногого настроения! drag_handle - ручка перетаскивания drag_handle - ручка …" at bounding box center [583, 535] width 936 height 17
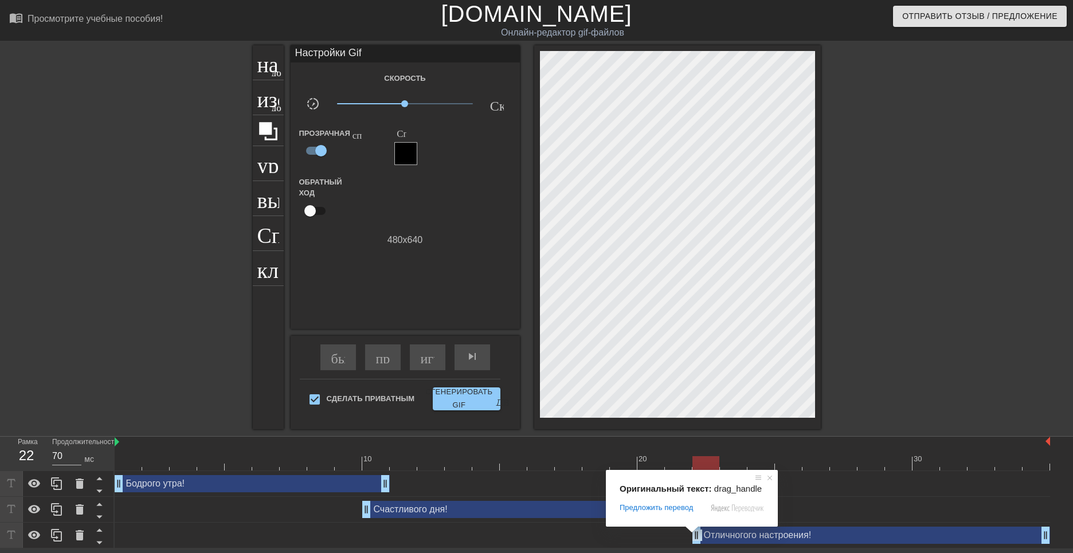
drag, startPoint x: 694, startPoint y: 534, endPoint x: 688, endPoint y: 534, distance: 6.3
click at [694, 533] on span at bounding box center [692, 529] width 15 height 7
click at [686, 533] on span at bounding box center [692, 529] width 15 height 7
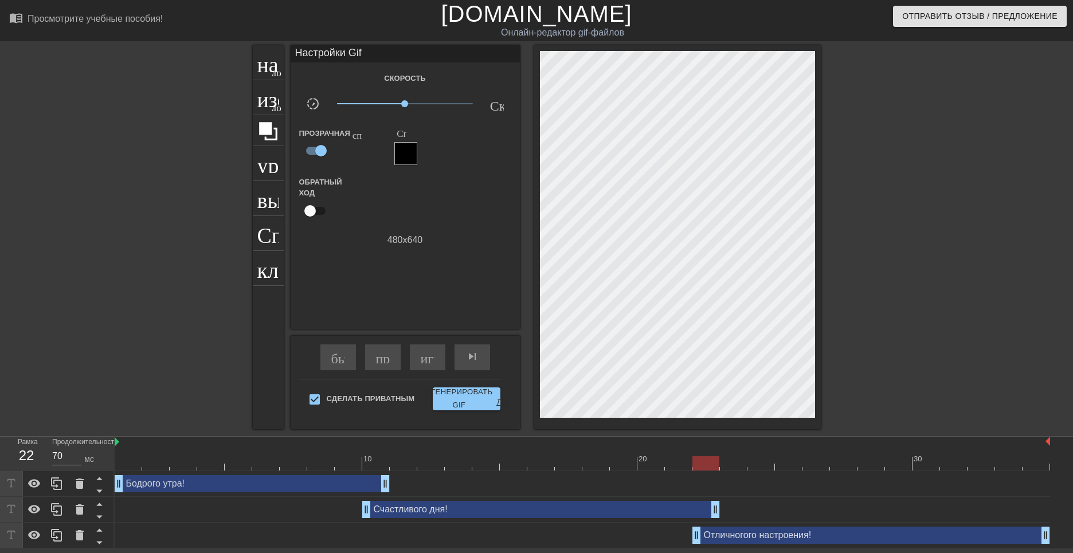
click at [837, 537] on div "Отличногого настроения! drag_handle - ручка перетаскивания drag_handle - ручка …" at bounding box center [872, 535] width 358 height 17
drag, startPoint x: 700, startPoint y: 537, endPoint x: 688, endPoint y: 537, distance: 12.0
click at [688, 537] on div "Отличногого настроения! drag_handle - ручка перетаскивания drag_handle - ручка …" at bounding box center [583, 535] width 936 height 17
click at [692, 535] on div "Отличногого настроения! drag_handle - ручка перетаскивания drag_handle - ручка …" at bounding box center [583, 535] width 936 height 17
click at [683, 535] on div "Отличногого настроения! drag_handle - ручка перетаскивания drag_handle - ручка …" at bounding box center [583, 535] width 936 height 17
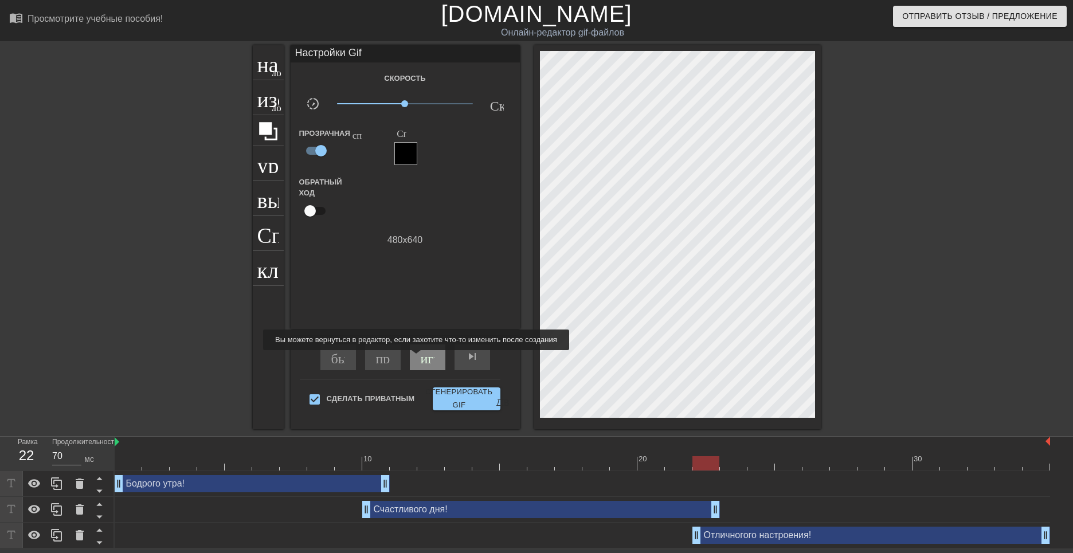
click at [424, 358] on ya-tr-span "играй_арроу" at bounding box center [461, 357] width 80 height 14
click at [421, 362] on span "pause" at bounding box center [428, 357] width 14 height 14
click at [495, 488] on div "Бодрого утра! drag_handle - ручка перетаскивания drag_handle - ручка перетаскив…" at bounding box center [583, 483] width 936 height 17
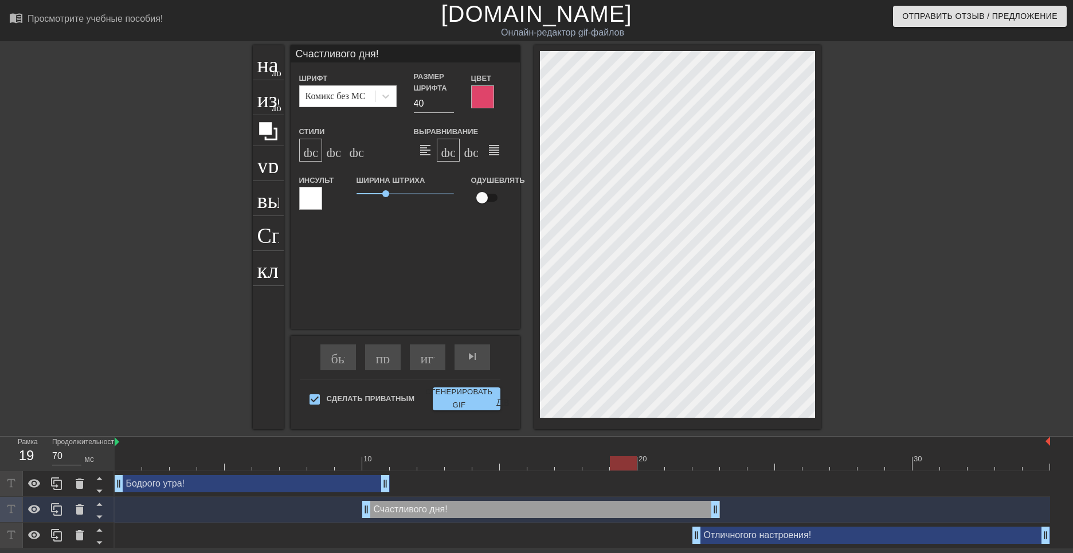
click at [323, 486] on div "Бодрого утра! drag_handle - ручка перетаскивания drag_handle - ручка перетаскив…" at bounding box center [252, 483] width 275 height 17
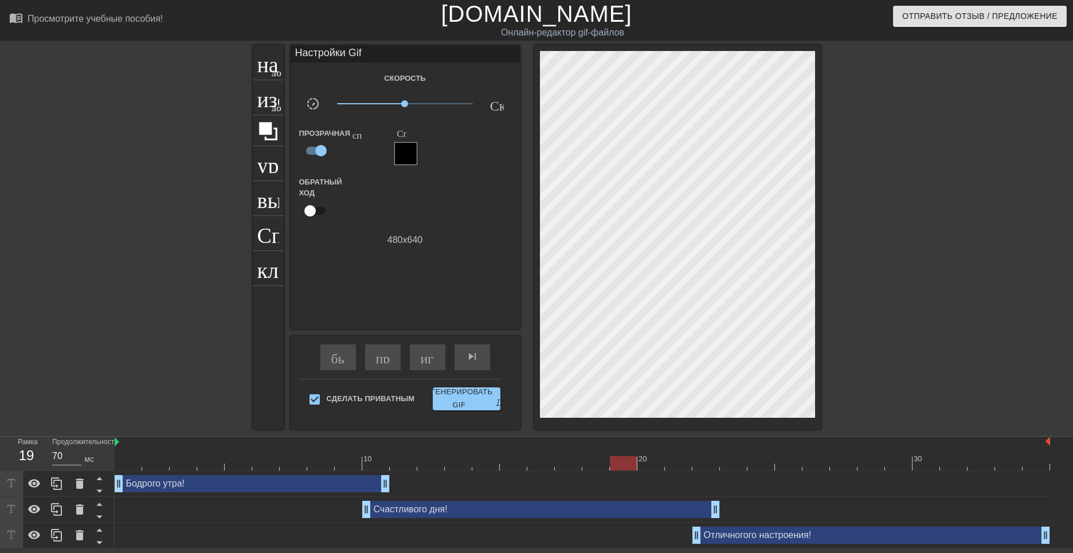
click at [728, 536] on div "Отличногого настроения! drag_handle - ручка перетаскивания drag_handle - ручка …" at bounding box center [872, 535] width 358 height 17
click at [732, 540] on div "Отличногого настроения! drag_handle - ручка перетаскивания drag_handle - ручка …" at bounding box center [872, 535] width 358 height 17
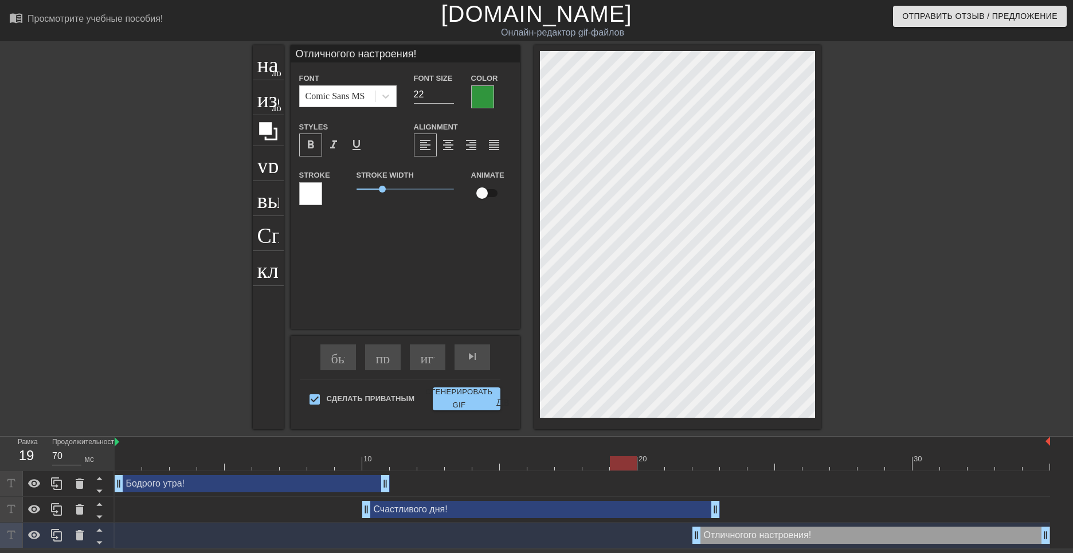
click at [732, 540] on div "Отличногого настроения! drag_handle - ручка перетаскивания drag_handle - ручка …" at bounding box center [872, 535] width 358 height 17
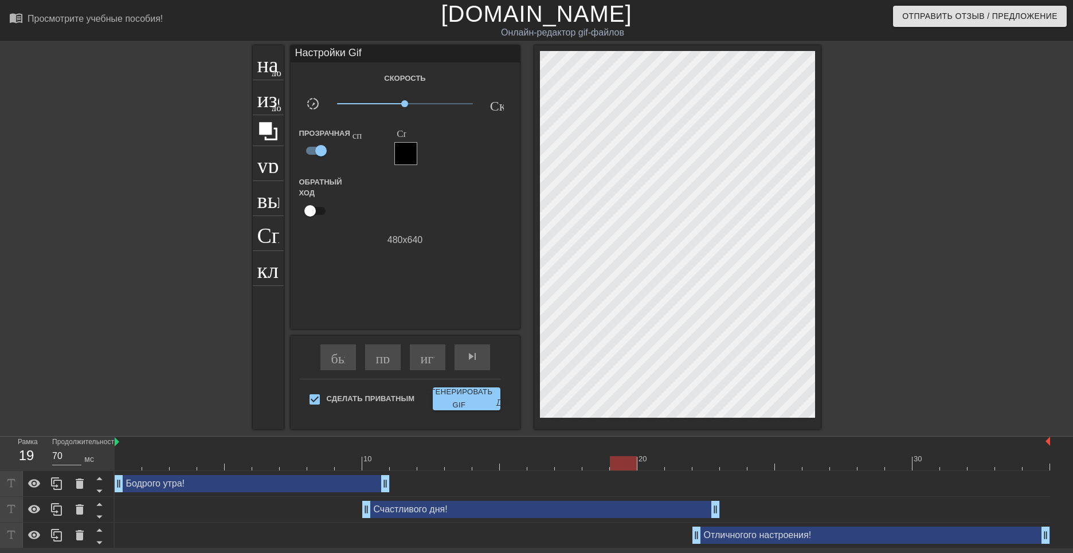
click at [744, 537] on div "Отличногого настроения! drag_handle - ручка перетаскивания drag_handle - ручка …" at bounding box center [872, 535] width 358 height 17
click at [711, 540] on div "Отличногого настроения! drag_handle - ручка перетаскивания drag_handle - ручка …" at bounding box center [872, 535] width 358 height 17
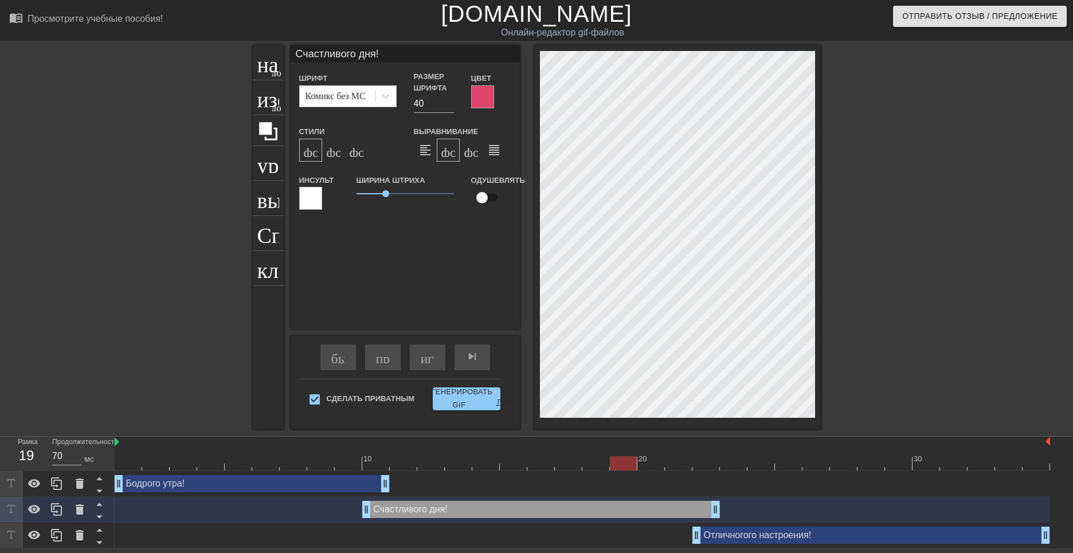
click at [318, 484] on div "Бодрого утра! drag_handle - ручка перетаскивания drag_handle - ручка перетаскив…" at bounding box center [252, 483] width 275 height 17
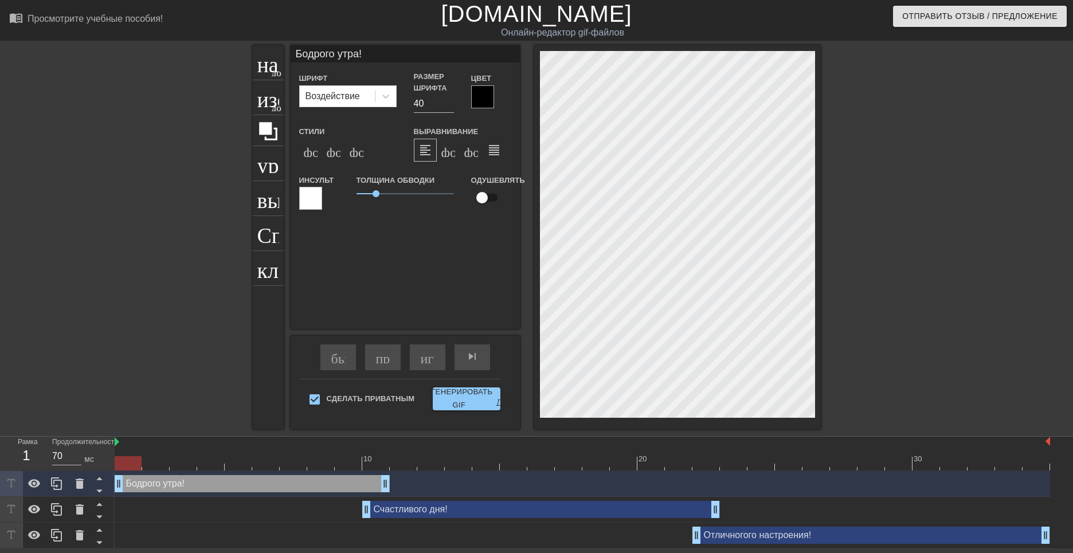
click at [745, 538] on div "Отличногого настроения! drag_handle - ручка перетаскивания drag_handle - ручка …" at bounding box center [872, 535] width 358 height 17
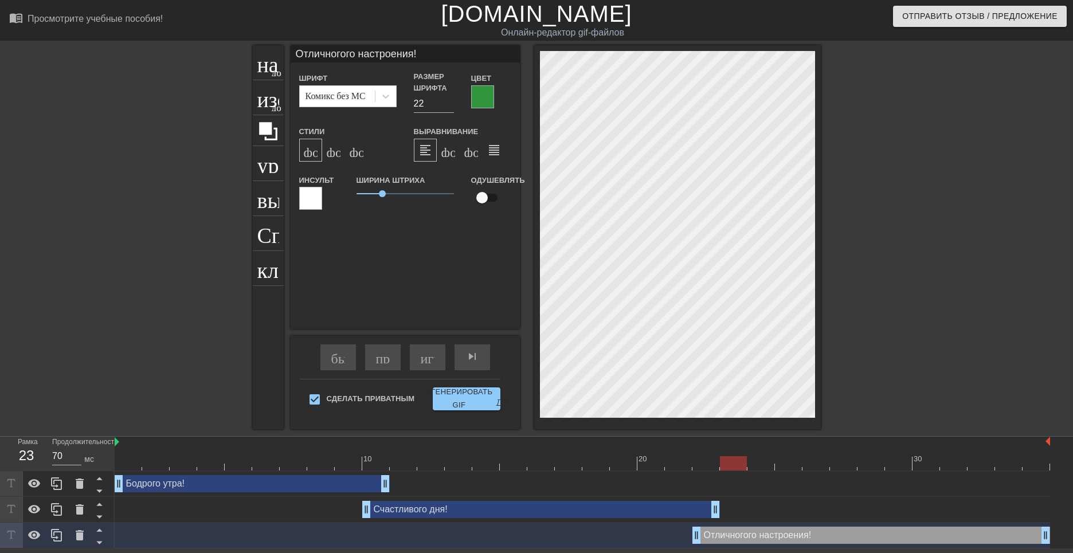
drag, startPoint x: 122, startPoint y: 463, endPoint x: 727, endPoint y: 462, distance: 605.5
click at [728, 461] on div at bounding box center [733, 463] width 27 height 14
click at [422, 363] on ya-tr-span "играй_арроу" at bounding box center [461, 357] width 80 height 14
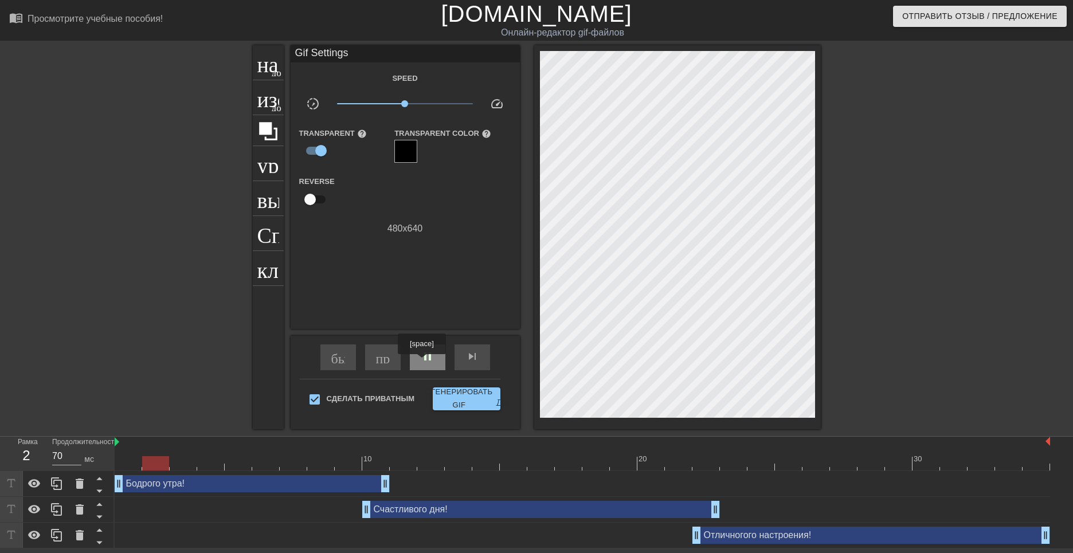
click at [423, 362] on span "pause" at bounding box center [428, 357] width 14 height 14
drag, startPoint x: 178, startPoint y: 467, endPoint x: 719, endPoint y: 421, distance: 543.2
click at [719, 421] on div "menu_book_бук меню Просмотрите учебные пособия! [DOMAIN_NAME] Онлайн-редактор g…" at bounding box center [536, 274] width 1073 height 549
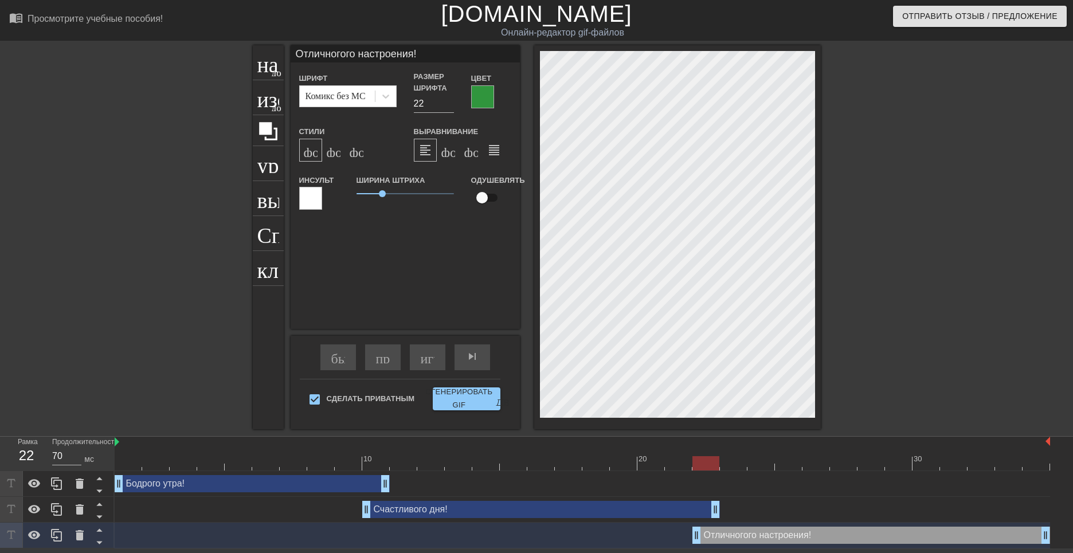
drag, startPoint x: 708, startPoint y: 465, endPoint x: 698, endPoint y: 465, distance: 9.7
click at [698, 465] on div at bounding box center [706, 463] width 27 height 14
click at [698, 464] on div at bounding box center [706, 463] width 27 height 14
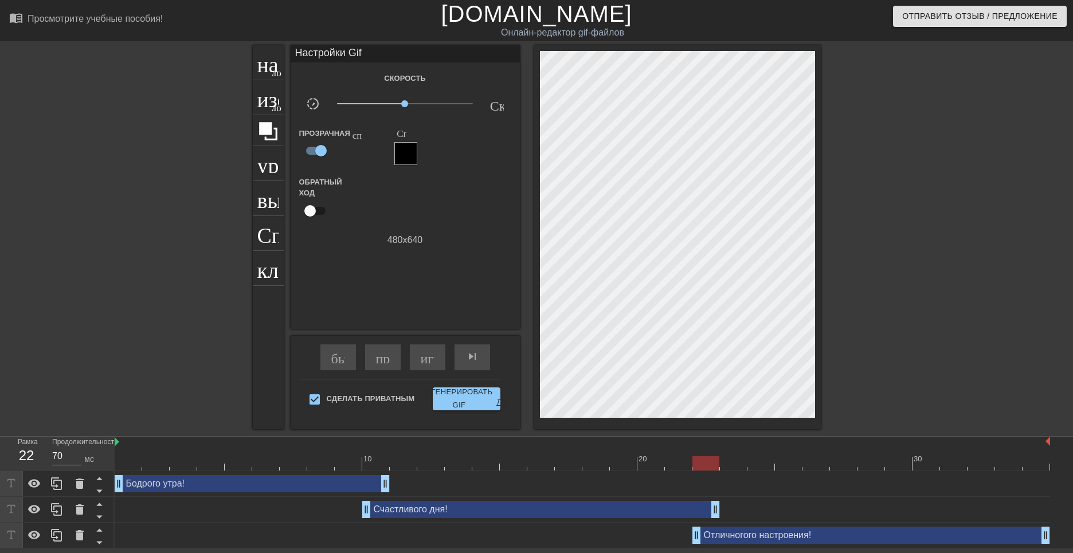
drag, startPoint x: 708, startPoint y: 462, endPoint x: 700, endPoint y: 463, distance: 8.8
click at [700, 463] on div at bounding box center [706, 463] width 27 height 14
click at [760, 439] on div at bounding box center [583, 442] width 936 height 11
click at [648, 511] on div "Счастливого дня! drag_handle - ручка перетаскивания drag_handle - ручка перетас…" at bounding box center [541, 509] width 358 height 17
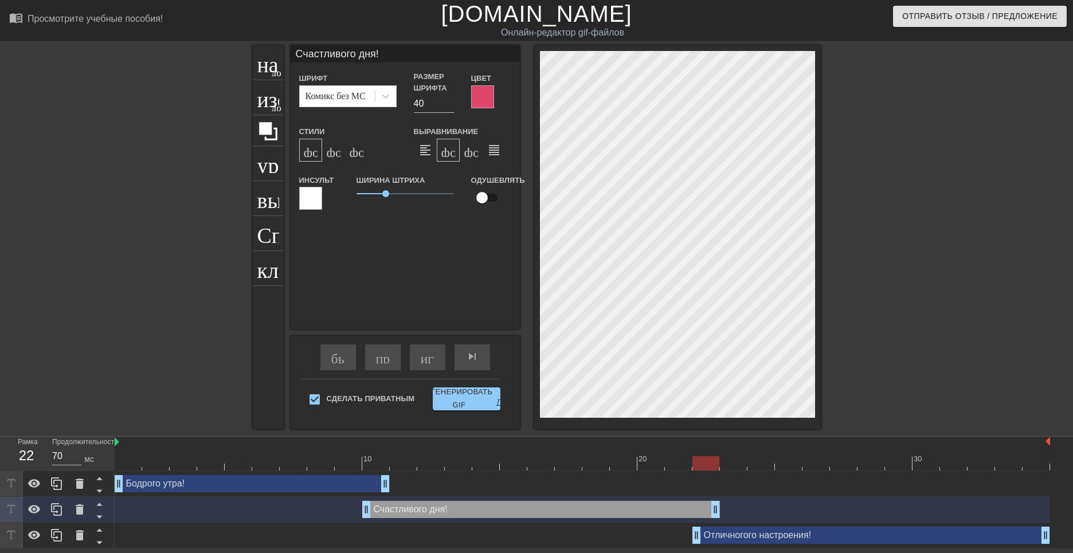
click at [702, 463] on div at bounding box center [706, 463] width 27 height 14
drag, startPoint x: 701, startPoint y: 466, endPoint x: 691, endPoint y: 463, distance: 10.6
click at [691, 463] on div at bounding box center [678, 463] width 27 height 14
drag, startPoint x: 679, startPoint y: 466, endPoint x: 687, endPoint y: 465, distance: 7.5
click at [687, 465] on div at bounding box center [678, 463] width 27 height 14
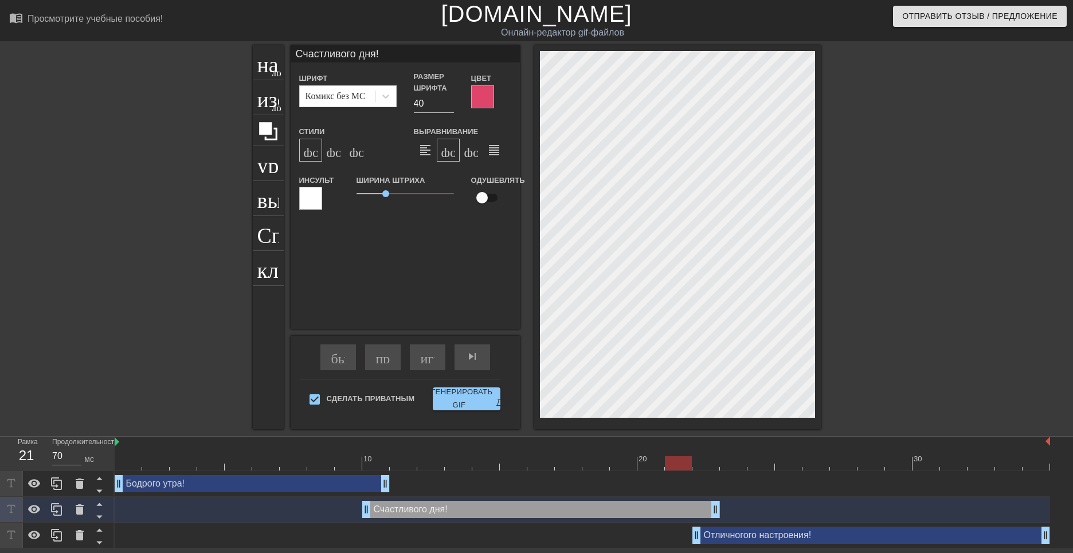
drag, startPoint x: 678, startPoint y: 463, endPoint x: 685, endPoint y: 464, distance: 6.9
click at [685, 464] on div at bounding box center [678, 463] width 27 height 14
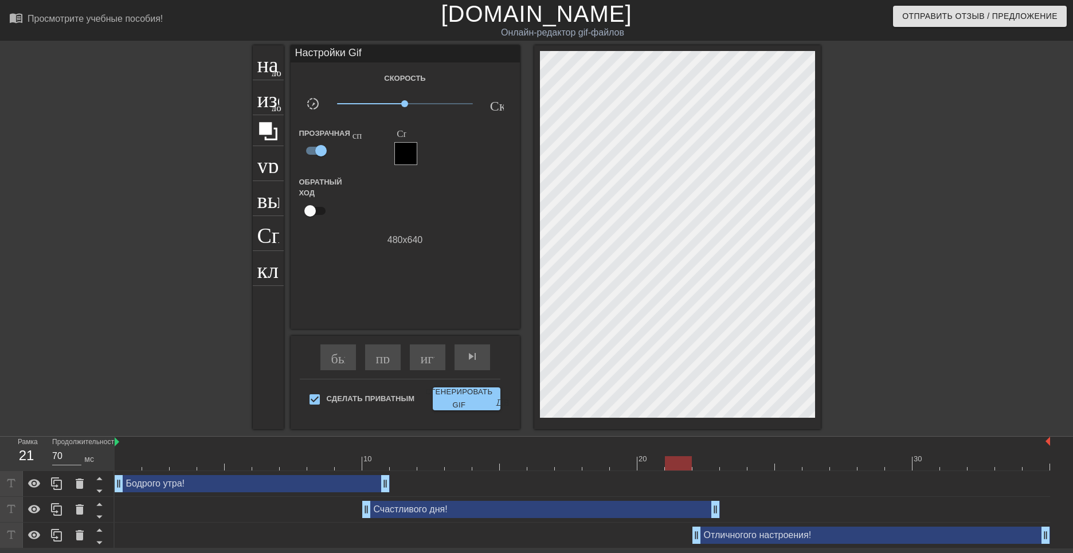
click at [675, 463] on div at bounding box center [678, 463] width 27 height 14
click at [678, 463] on div at bounding box center [678, 463] width 27 height 14
click at [433, 361] on ya-tr-span "играй_арроу" at bounding box center [461, 357] width 80 height 14
click at [432, 355] on span "pause" at bounding box center [428, 357] width 14 height 14
drag, startPoint x: 704, startPoint y: 465, endPoint x: 368, endPoint y: 481, distance: 336.4
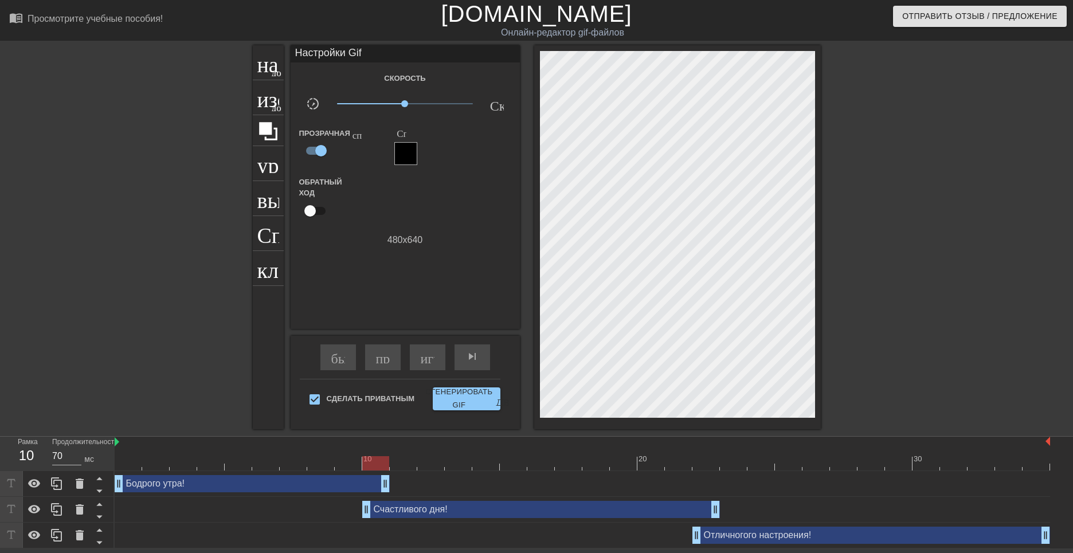
click at [368, 481] on div "10 20 30 Бодрого утра! drag_handle - ручка перетаскивания drag_handle - ручка п…" at bounding box center [594, 493] width 959 height 112
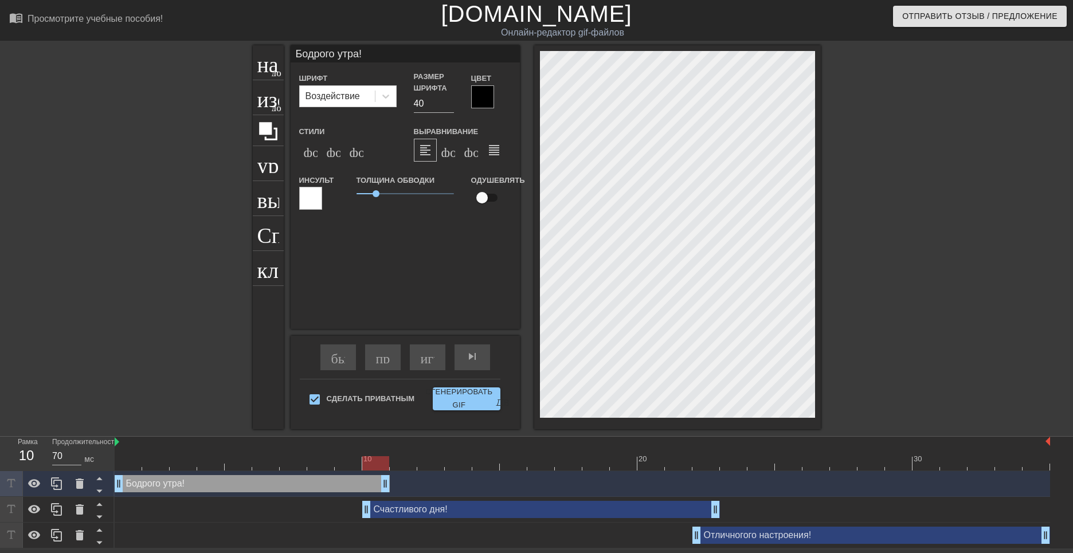
click at [733, 540] on div "Отличногого настроения! drag_handle - ручка перетаскивания drag_handle - ручка …" at bounding box center [872, 535] width 358 height 17
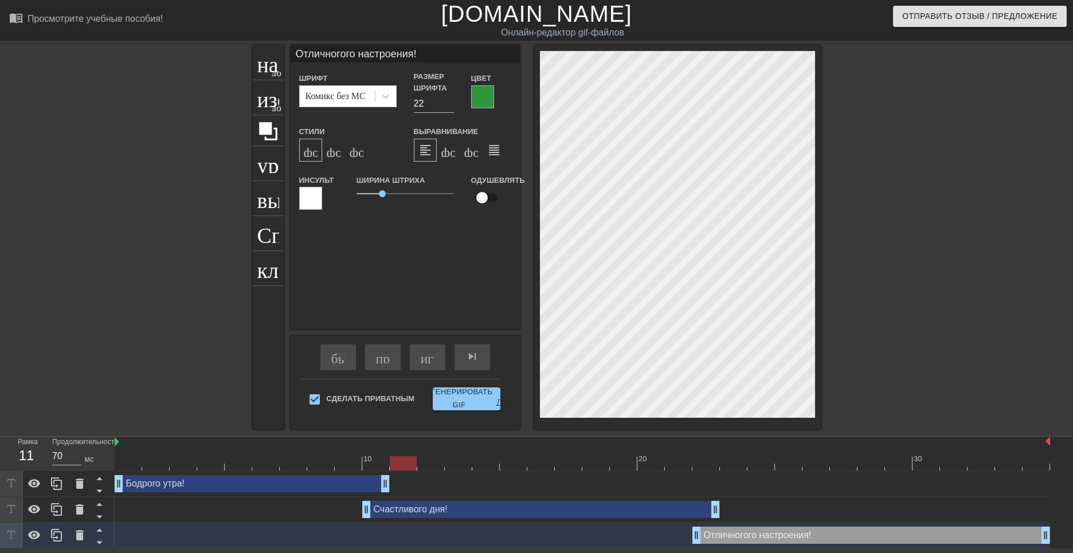
drag, startPoint x: 372, startPoint y: 463, endPoint x: 392, endPoint y: 464, distance: 19.5
click at [392, 464] on div at bounding box center [403, 463] width 27 height 14
drag, startPoint x: 405, startPoint y: 462, endPoint x: 668, endPoint y: 475, distance: 262.9
click at [668, 476] on div "10 20 30 Бодрого утра! drag_handle - ручка перетаскивания drag_handle - ручка п…" at bounding box center [594, 493] width 959 height 112
click at [676, 467] on div at bounding box center [678, 463] width 27 height 14
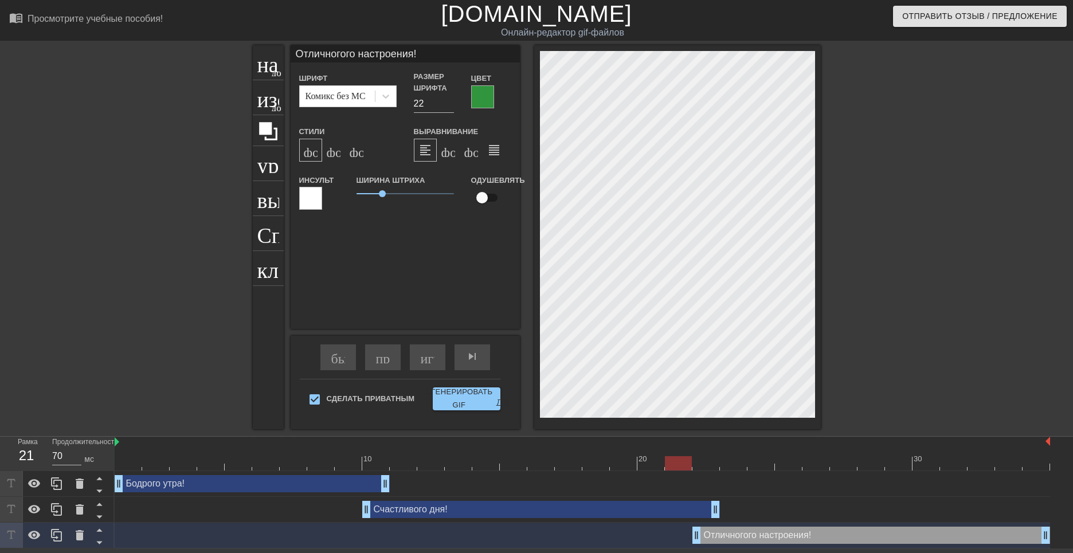
drag, startPoint x: 684, startPoint y: 467, endPoint x: 678, endPoint y: 464, distance: 6.2
click at [683, 466] on div at bounding box center [678, 463] width 27 height 14
click at [675, 463] on div at bounding box center [678, 463] width 27 height 14
click at [666, 463] on div at bounding box center [678, 463] width 27 height 14
drag, startPoint x: 679, startPoint y: 462, endPoint x: 691, endPoint y: 461, distance: 11.5
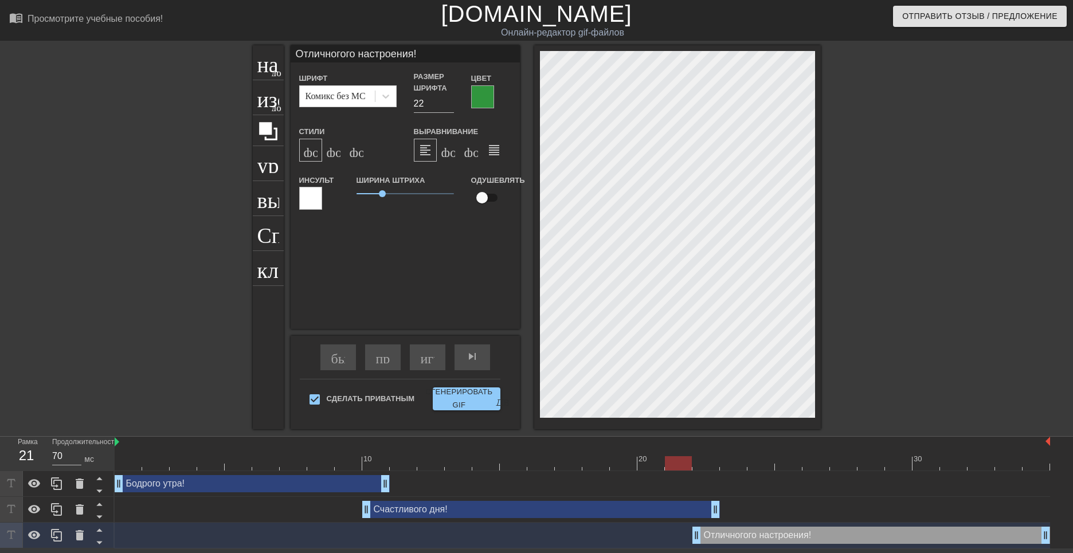
click at [691, 461] on div at bounding box center [678, 463] width 27 height 14
click at [692, 460] on div at bounding box center [678, 463] width 27 height 14
click at [692, 462] on div at bounding box center [583, 463] width 936 height 14
click at [428, 358] on ya-tr-span "играй_арроу" at bounding box center [461, 357] width 80 height 14
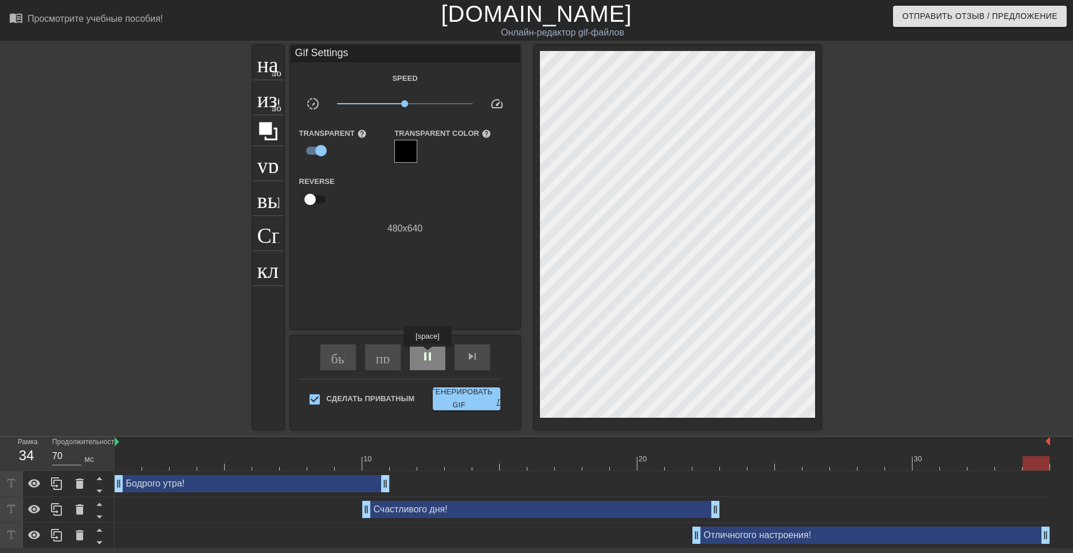
click at [429, 355] on span "pause" at bounding box center [428, 357] width 14 height 14
drag, startPoint x: 404, startPoint y: 102, endPoint x: 380, endPoint y: 104, distance: 24.2
click at [380, 104] on span "x0,432" at bounding box center [380, 103] width 7 height 7
click at [428, 359] on ya-tr-span "играй_арроу" at bounding box center [461, 357] width 80 height 14
click at [428, 357] on span "pause" at bounding box center [428, 357] width 14 height 14
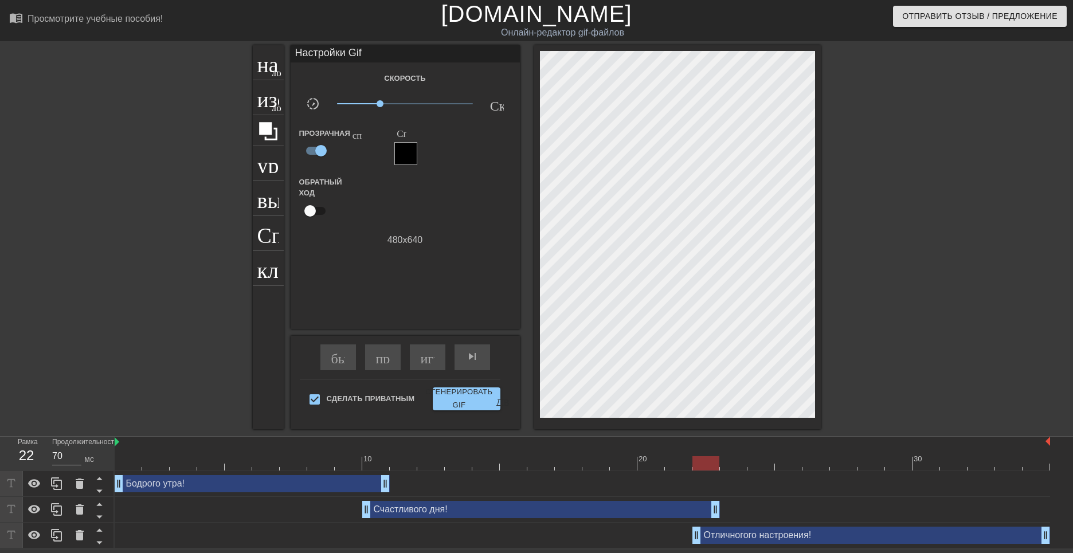
click at [850, 541] on div "Отличногого настроения! drag_handle - ручка перетаскивания drag_handle - ручка …" at bounding box center [872, 535] width 358 height 17
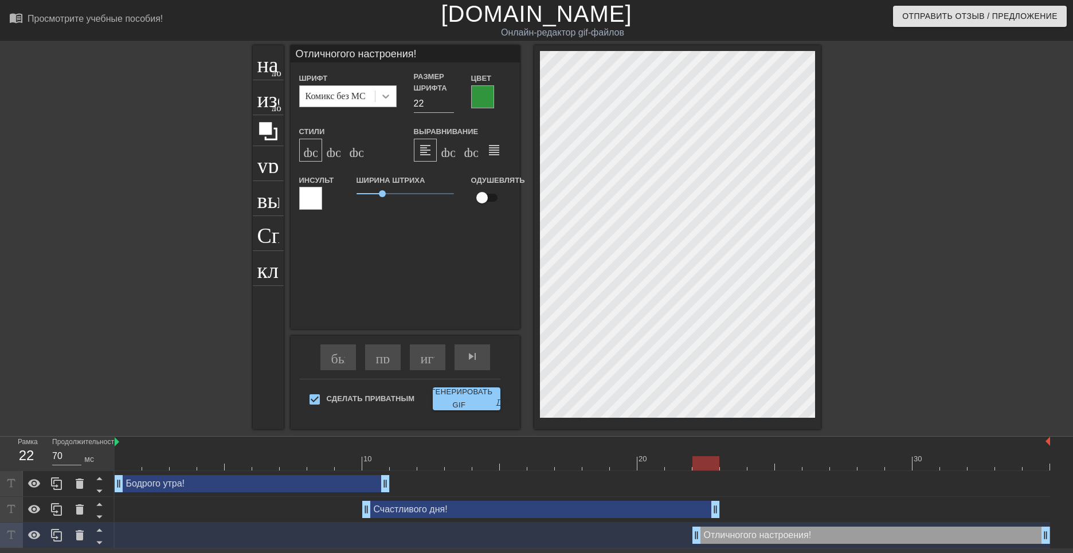
click at [387, 97] on icon at bounding box center [385, 97] width 7 height 4
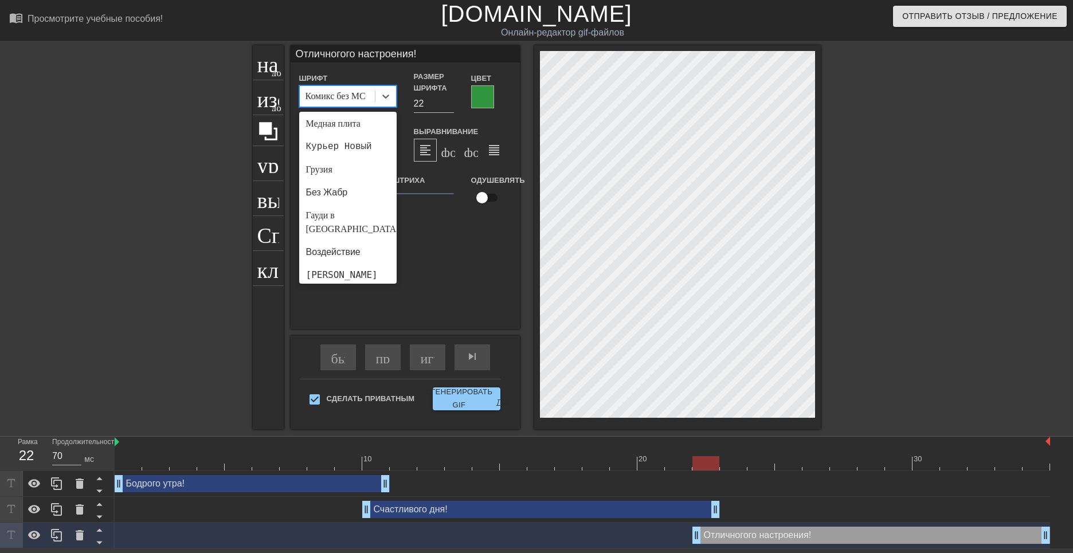
scroll to position [179, 0]
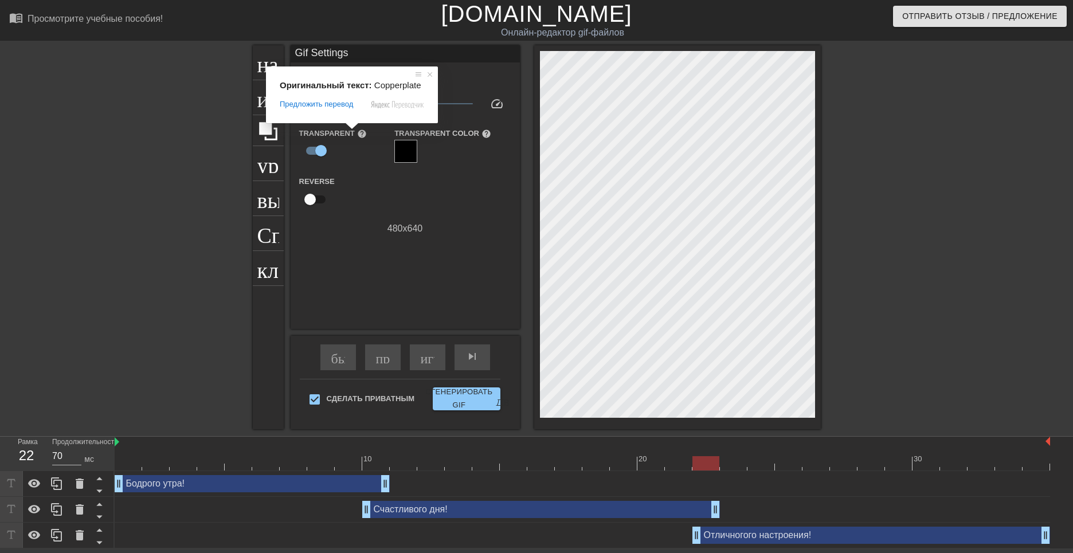
click at [349, 130] on span at bounding box center [352, 126] width 15 height 7
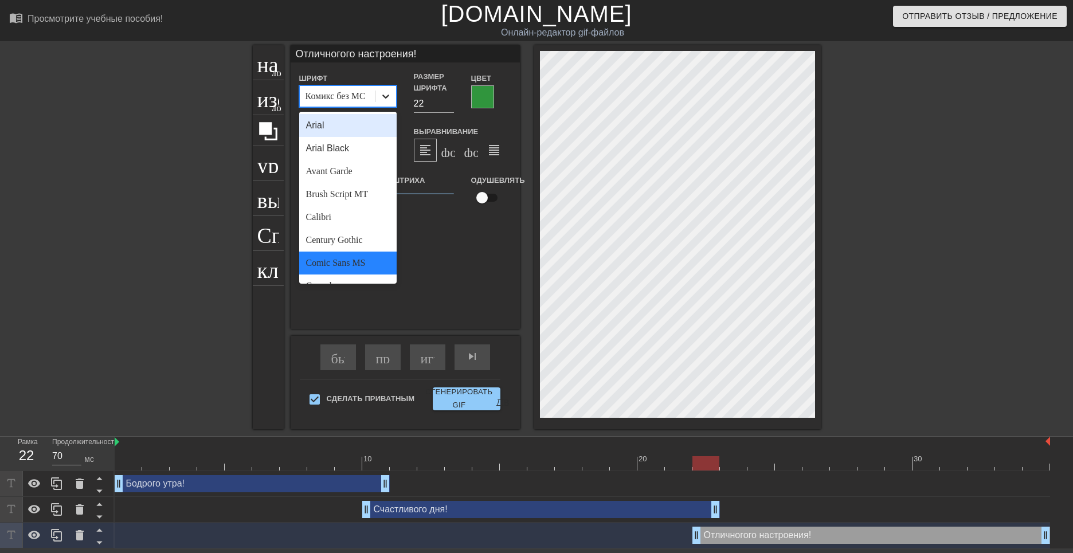
click at [387, 97] on icon at bounding box center [385, 96] width 11 height 11
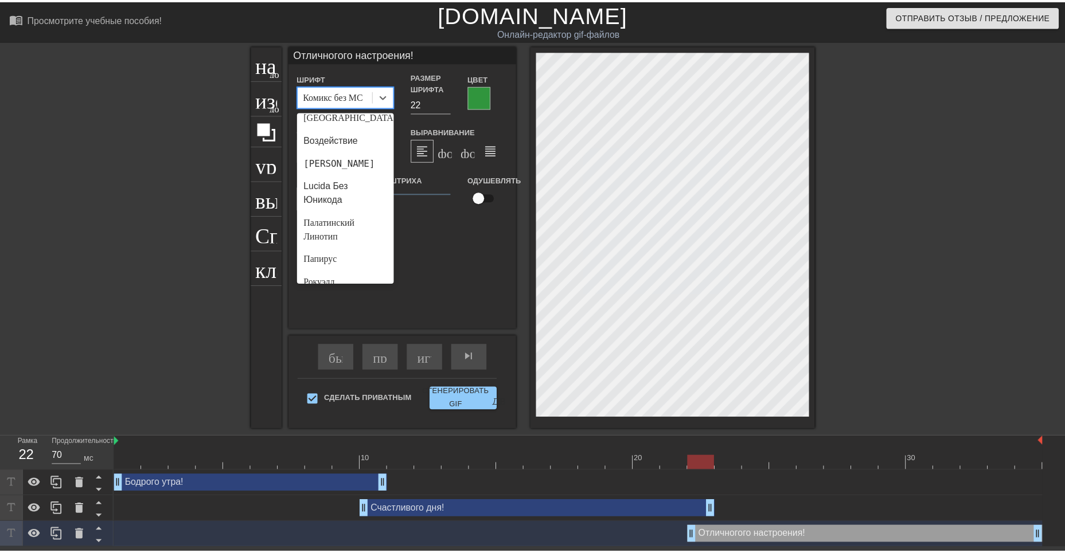
scroll to position [302, 0]
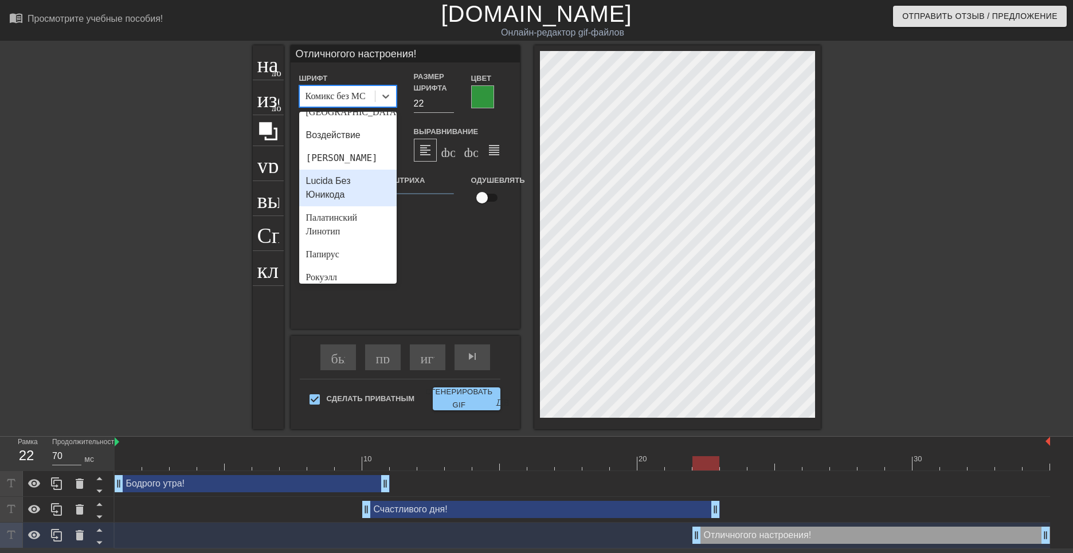
click at [315, 200] on ya-tr-span "Lucida Без Юникода" at bounding box center [328, 188] width 45 height 24
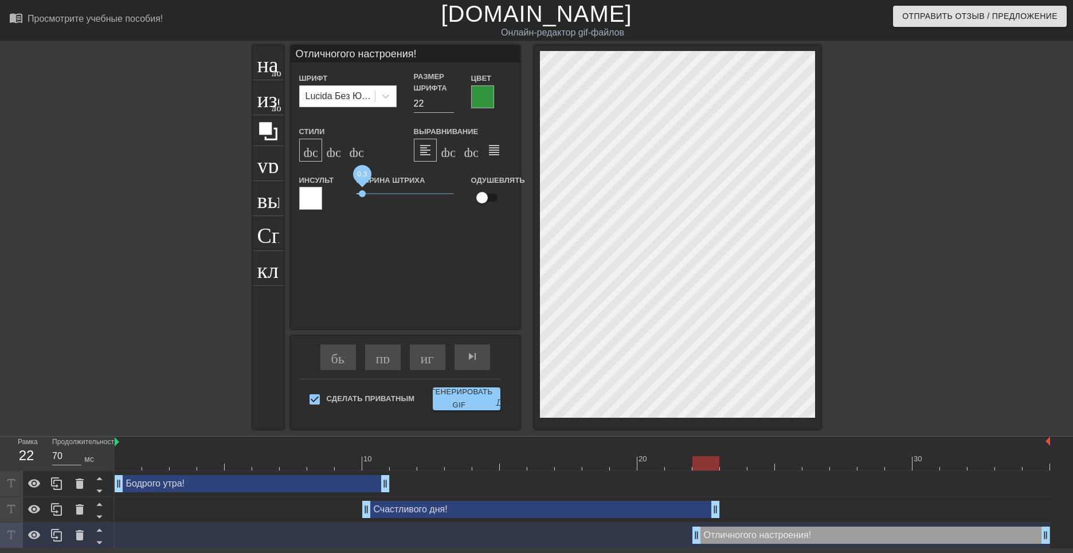
drag, startPoint x: 382, startPoint y: 196, endPoint x: 362, endPoint y: 196, distance: 19.5
click at [362, 196] on span "0.3" at bounding box center [362, 193] width 7 height 7
click at [306, 151] on ya-tr-span "формат_bold" at bounding box center [360, 150] width 112 height 14
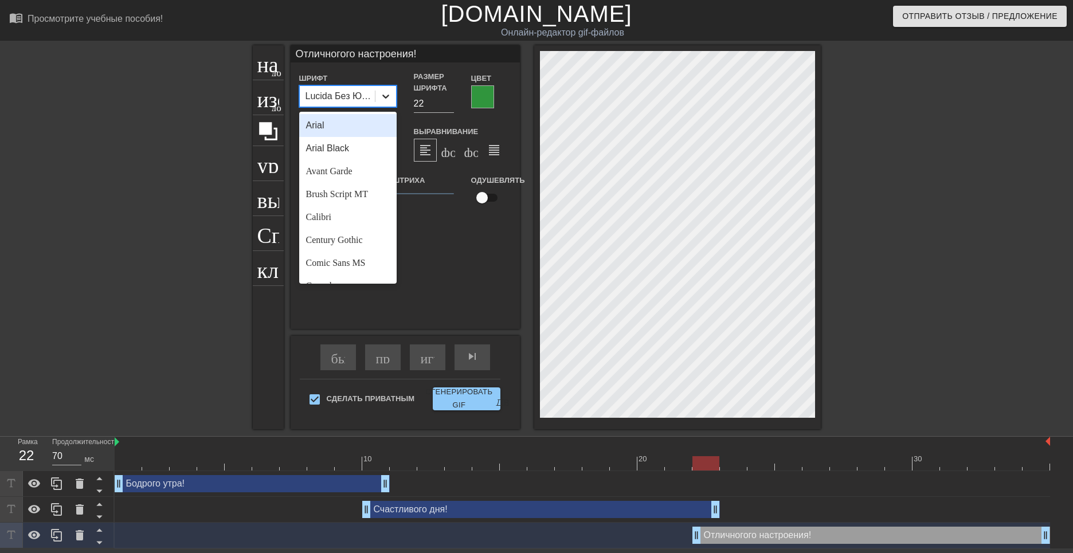
click at [384, 97] on icon at bounding box center [385, 97] width 7 height 4
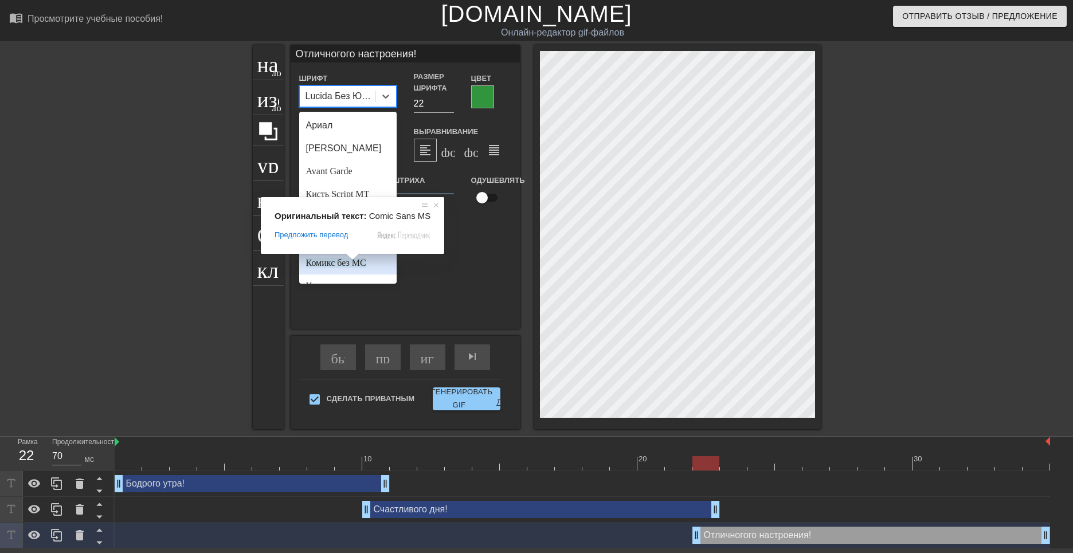
click at [349, 263] on ya-tr-span "Комикс без МС" at bounding box center [336, 263] width 60 height 10
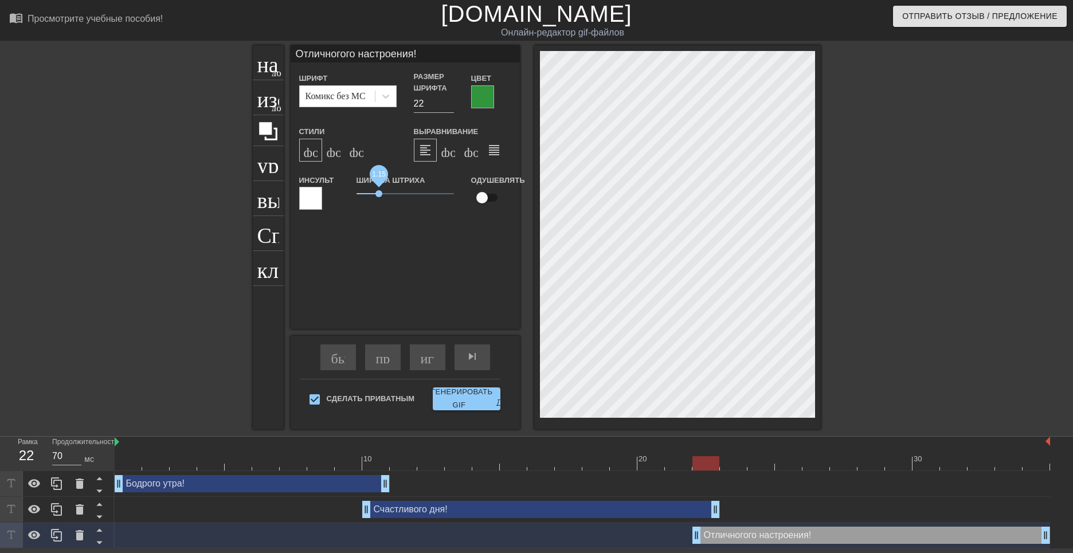
drag, startPoint x: 362, startPoint y: 195, endPoint x: 379, endPoint y: 197, distance: 17.4
click at [379, 197] on span "1.15" at bounding box center [379, 193] width 7 height 7
click at [376, 247] on div "Отличногого настроения! Шрифт Комикс без МС Размер шрифта 22 Цвет Стили формат_…" at bounding box center [405, 187] width 229 height 284
click at [461, 270] on div "Отличногого настроения! Шрифт Комикс без МС Размер шрифта 22 Цвет Стили формат_…" at bounding box center [405, 187] width 229 height 284
click at [427, 361] on ya-tr-span "играй_арроу" at bounding box center [461, 357] width 80 height 14
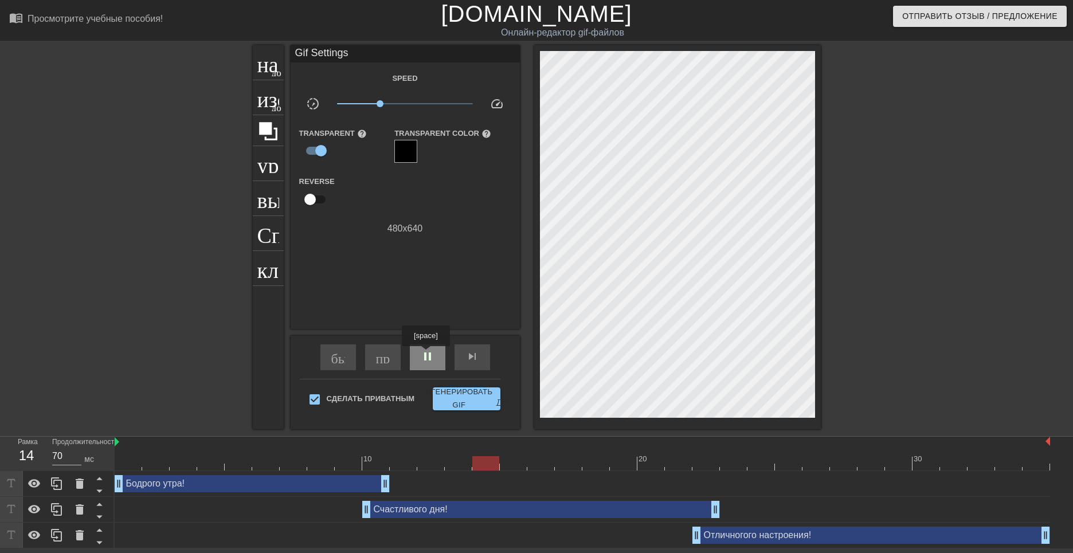
click at [427, 355] on span "pause" at bounding box center [428, 357] width 14 height 14
drag, startPoint x: 366, startPoint y: 511, endPoint x: 372, endPoint y: 506, distance: 7.3
drag, startPoint x: 378, startPoint y: 466, endPoint x: 329, endPoint y: 464, distance: 49.3
click at [329, 464] on div at bounding box center [320, 463] width 27 height 14
drag, startPoint x: 329, startPoint y: 464, endPoint x: 399, endPoint y: 479, distance: 71.0
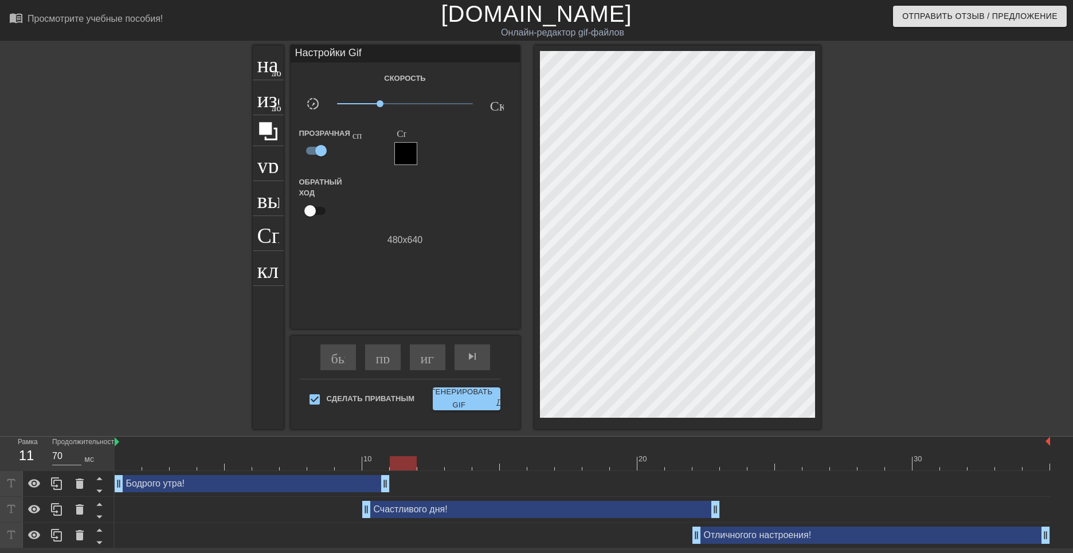
click at [399, 479] on div "10 20 30 Бодрого утра! drag_handle - ручка перетаскивания drag_handle - ручка п…" at bounding box center [594, 493] width 959 height 112
click at [397, 508] on div "Счастливого дня! drag_handle - ручка перетаскивания drag_handle - ручка перетас…" at bounding box center [541, 509] width 358 height 17
drag, startPoint x: 364, startPoint y: 510, endPoint x: 376, endPoint y: 513, distance: 12.4
click at [376, 513] on body "menu_book_бук меню Просмотрите учебные пособия! [DOMAIN_NAME] Онлайн-редактор g…" at bounding box center [536, 274] width 1073 height 549
click at [376, 512] on div "Счастливого дня! drag_handle - ручка перетаскивания drag_handle - ручка перетас…" at bounding box center [541, 509] width 358 height 17
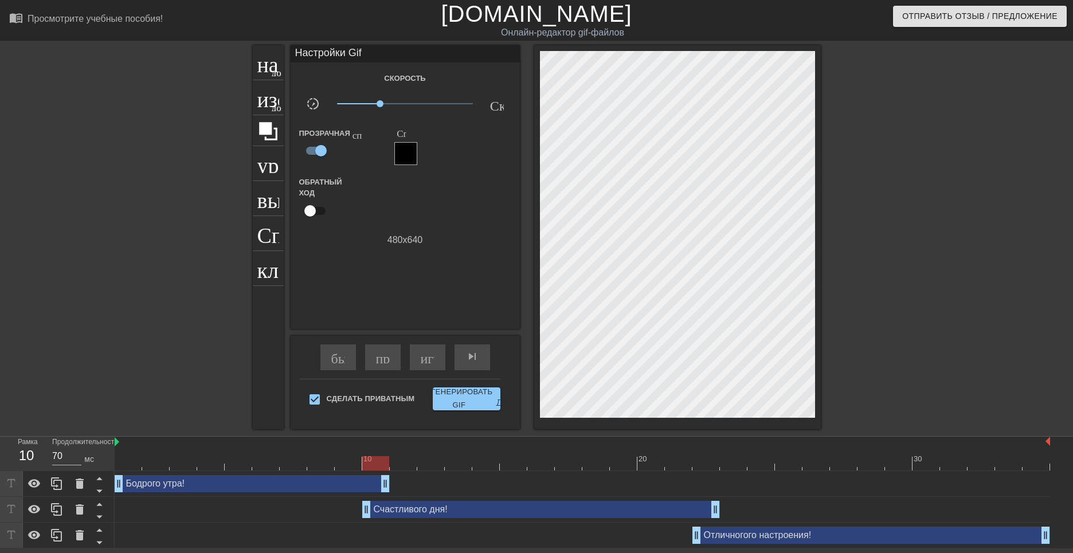
drag, startPoint x: 386, startPoint y: 485, endPoint x: 380, endPoint y: 485, distance: 6.3
click at [397, 483] on div "Бодрого утра! drag_handle - ручка перетаскивания drag_handle - ручка перетаскив…" at bounding box center [583, 483] width 936 height 17
click at [851, 357] on div at bounding box center [921, 217] width 172 height 344
click at [430, 362] on ya-tr-span "играй_арроу" at bounding box center [461, 357] width 80 height 14
click at [436, 359] on div "pause" at bounding box center [428, 358] width 36 height 26
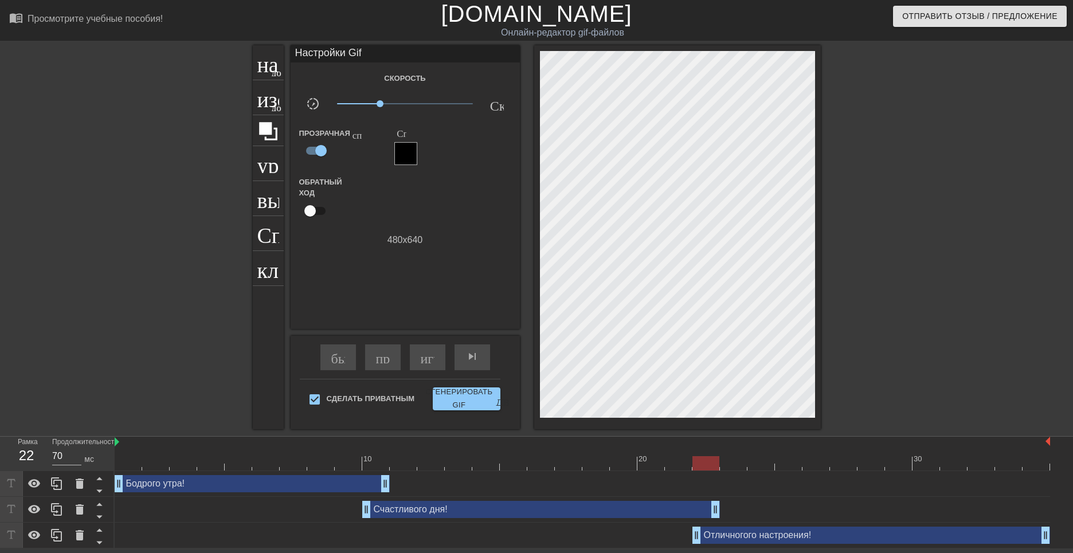
click at [417, 512] on div "Счастливого дня! drag_handle - ручка перетаскивания drag_handle - ручка перетас…" at bounding box center [541, 509] width 358 height 17
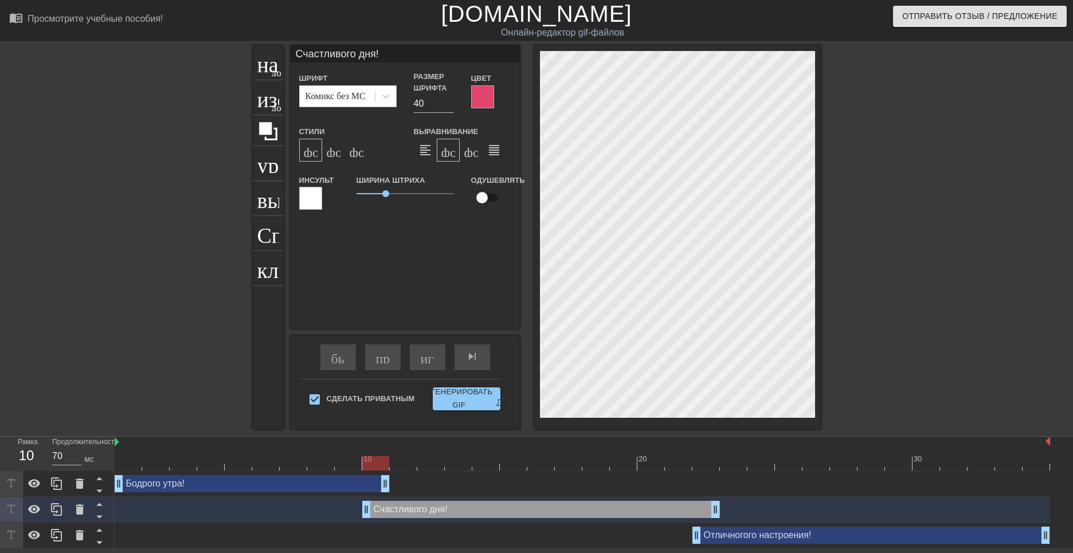
click at [488, 511] on div "Счастливого дня! drag_handle - ручка перетаскивания drag_handle - ручка перетас…" at bounding box center [541, 509] width 358 height 17
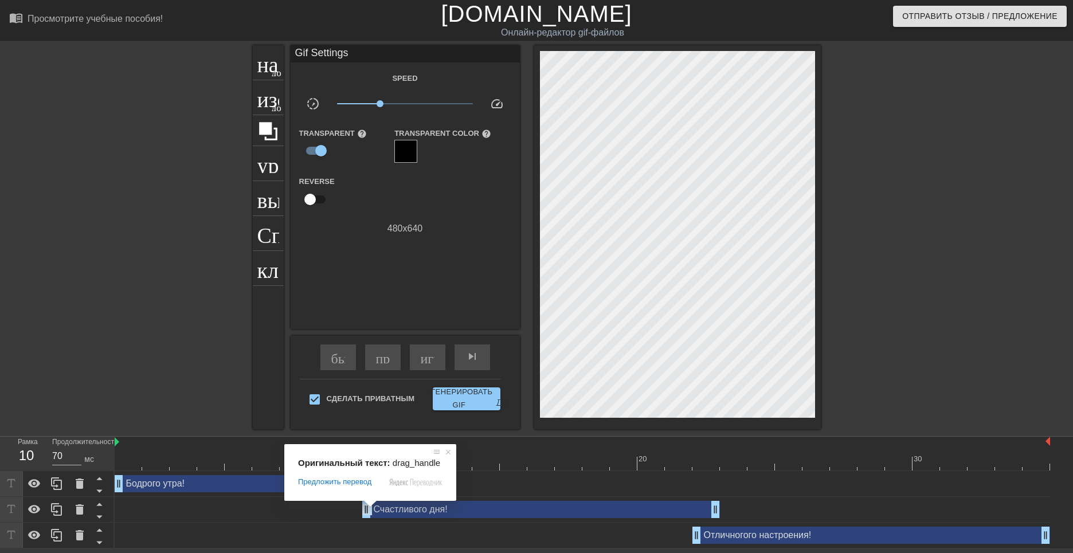
drag, startPoint x: 370, startPoint y: 514, endPoint x: 377, endPoint y: 515, distance: 6.9
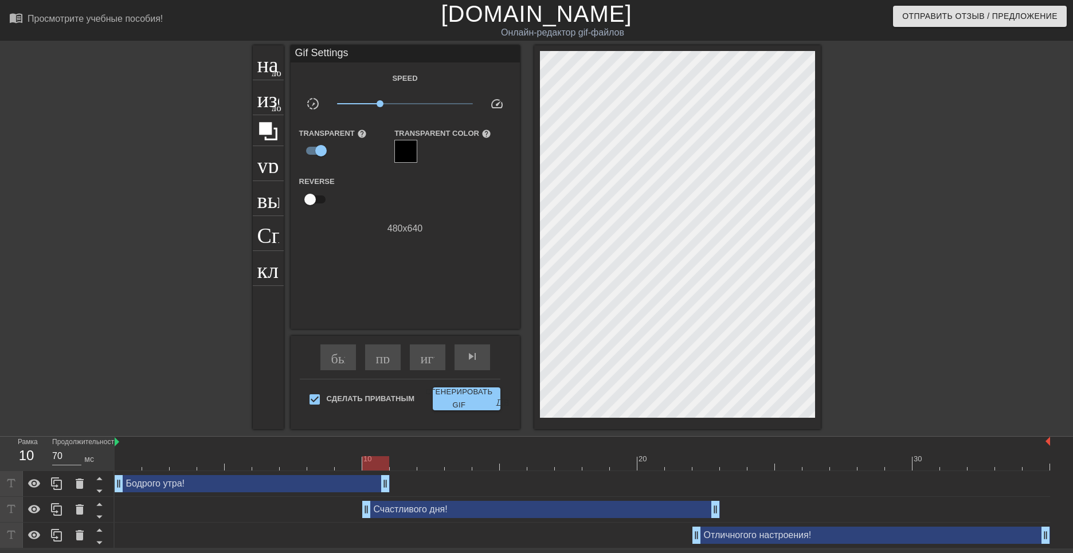
click at [380, 515] on div "Счастливого дня! drag_handle - ручка перетаскивания drag_handle - ручка перетас…" at bounding box center [541, 509] width 358 height 17
drag, startPoint x: 362, startPoint y: 511, endPoint x: 378, endPoint y: 513, distance: 16.1
click at [378, 513] on div "Счастливого дня! drag_handle - ручка перетаскивания drag_handle - ручка перетас…" at bounding box center [583, 509] width 936 height 17
click at [430, 357] on ya-tr-span "играй_арроу" at bounding box center [461, 357] width 80 height 14
click at [428, 360] on span "pause" at bounding box center [428, 357] width 14 height 14
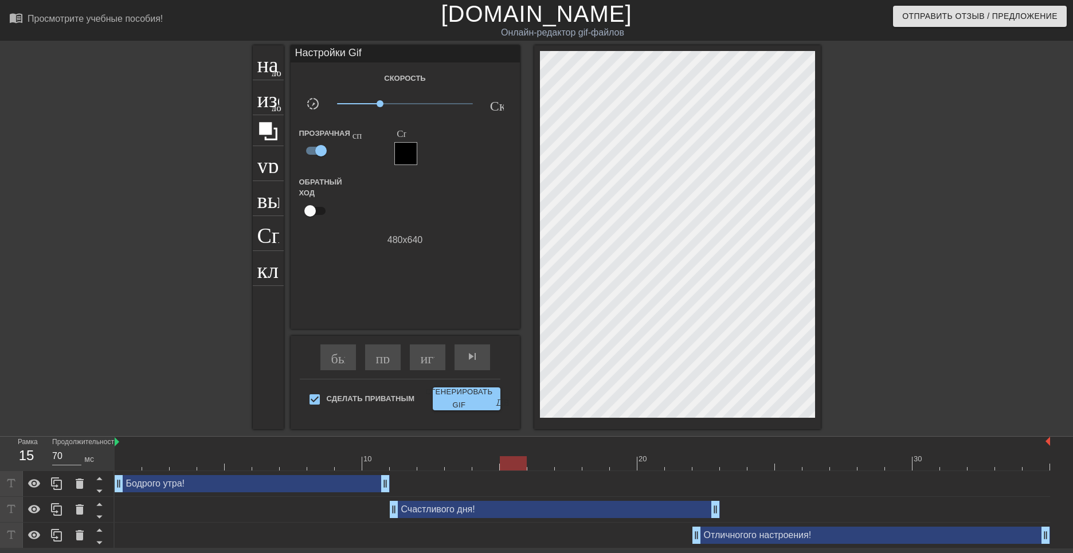
click at [339, 246] on div "Настройки Gif Скорость slow_motion_video x0,432 Скорость Прозрачная справка Спр…" at bounding box center [405, 187] width 229 height 284
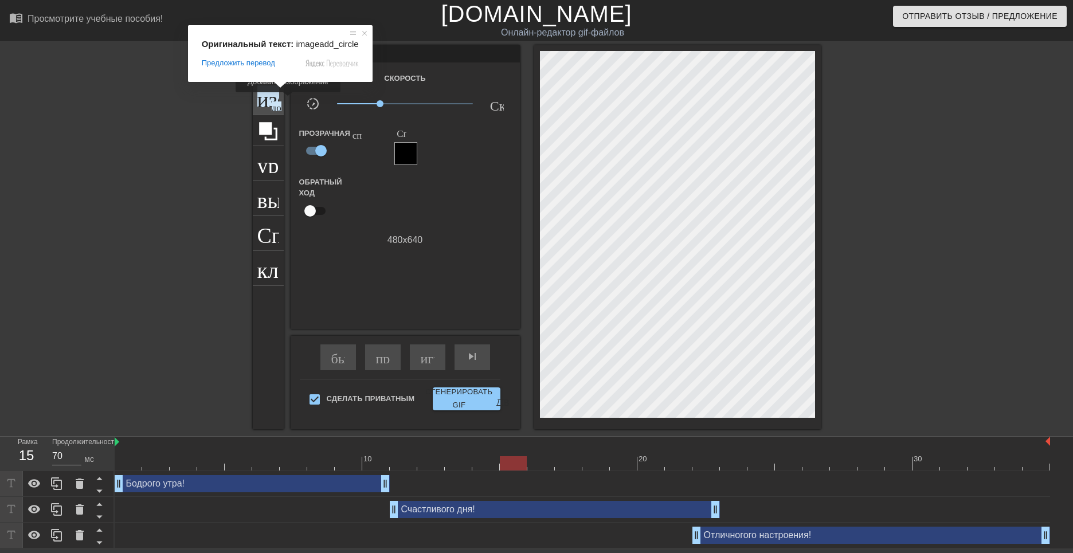
click at [266, 100] on ya-tr-span "изображение" at bounding box center [317, 96] width 120 height 22
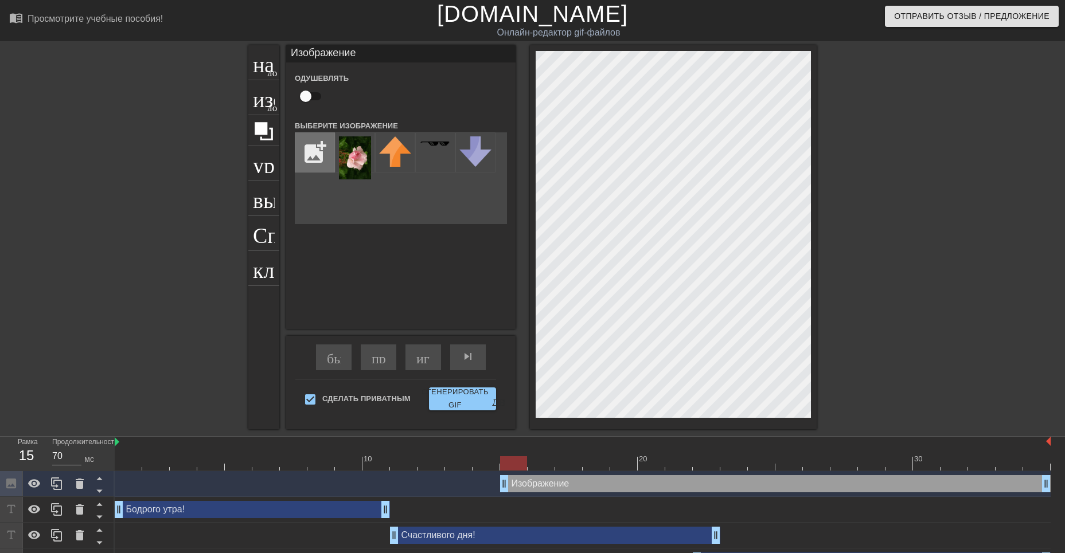
click at [312, 152] on input "file" at bounding box center [314, 152] width 39 height 39
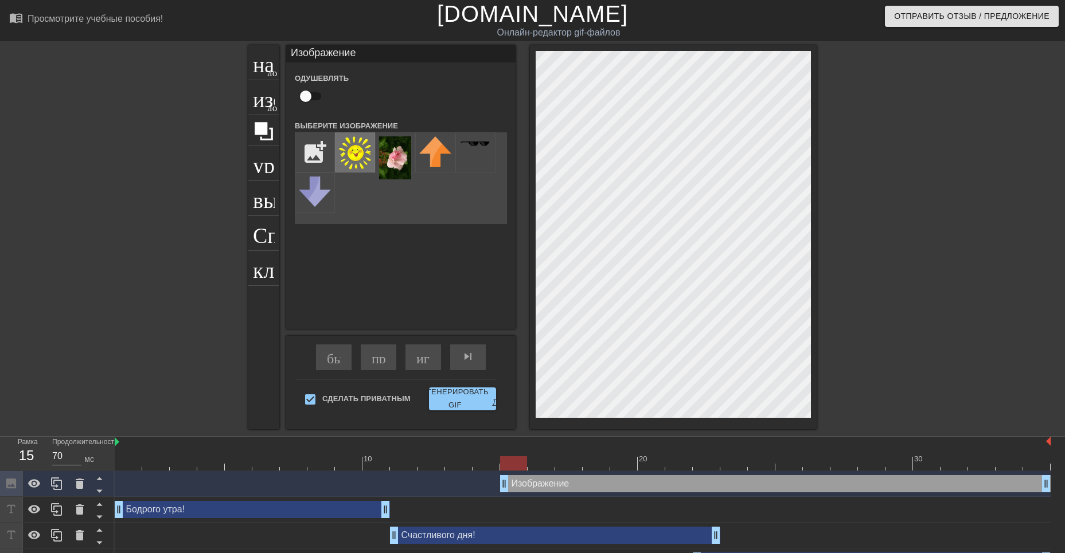
click at [352, 147] on img at bounding box center [355, 152] width 32 height 33
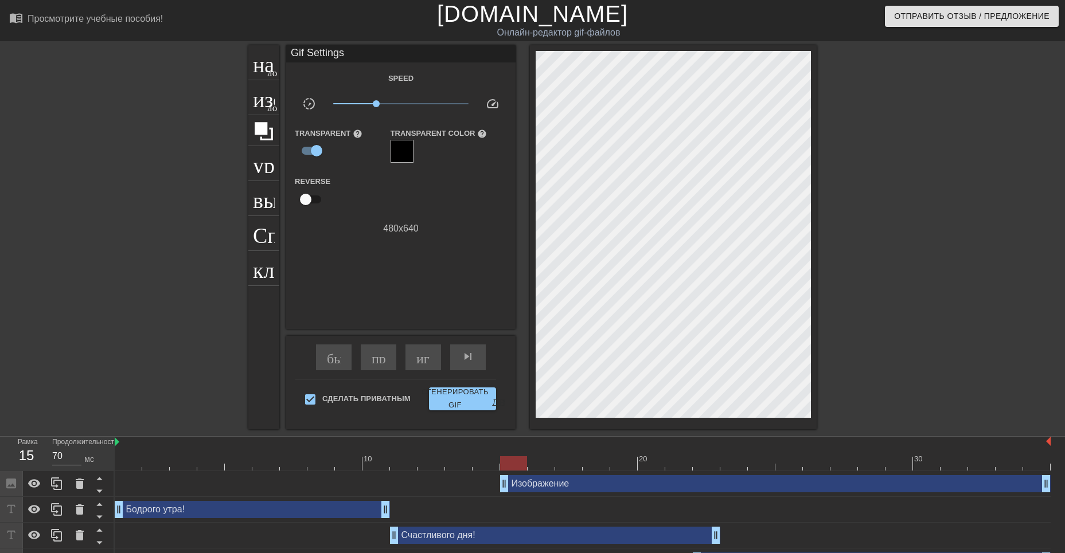
click at [876, 330] on div at bounding box center [916, 217] width 172 height 344
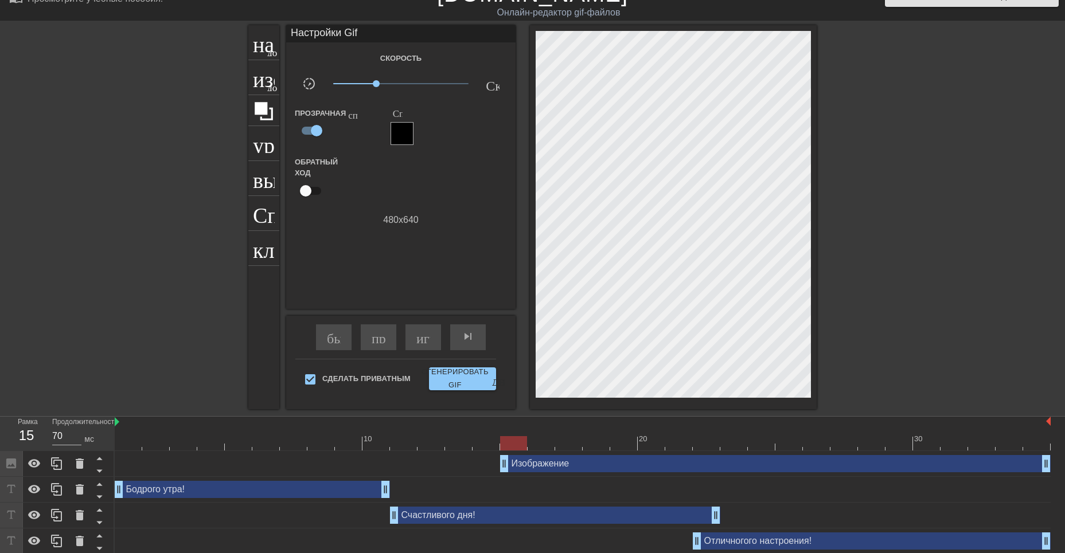
scroll to position [23, 0]
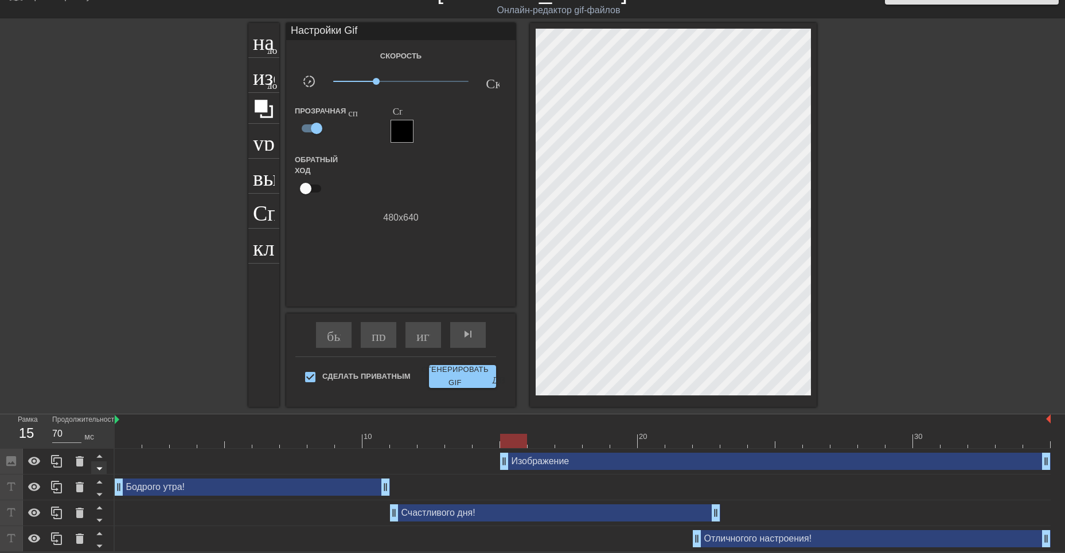
click at [99, 468] on icon at bounding box center [99, 469] width 6 height 3
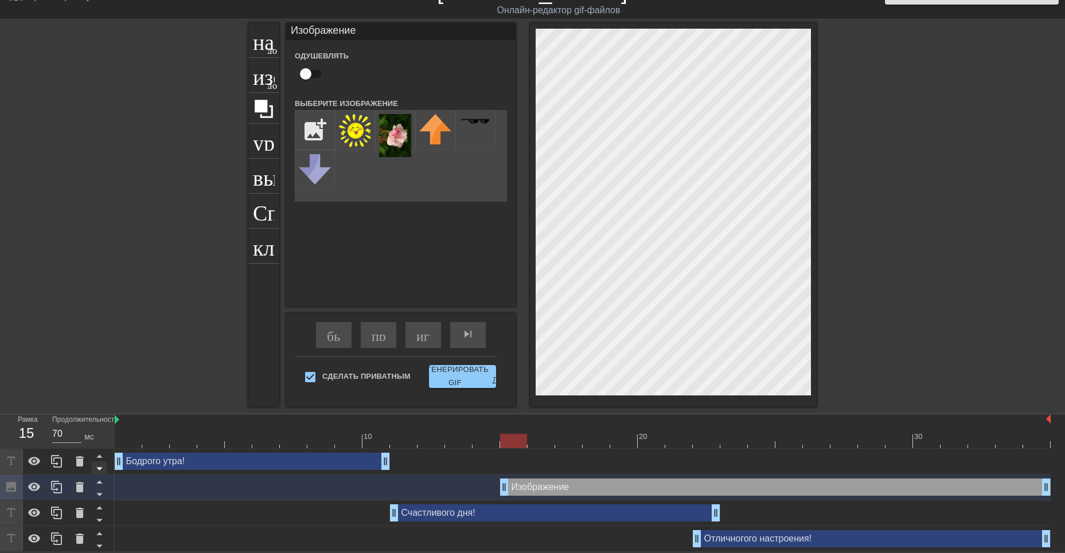
click at [100, 468] on icon at bounding box center [99, 469] width 6 height 3
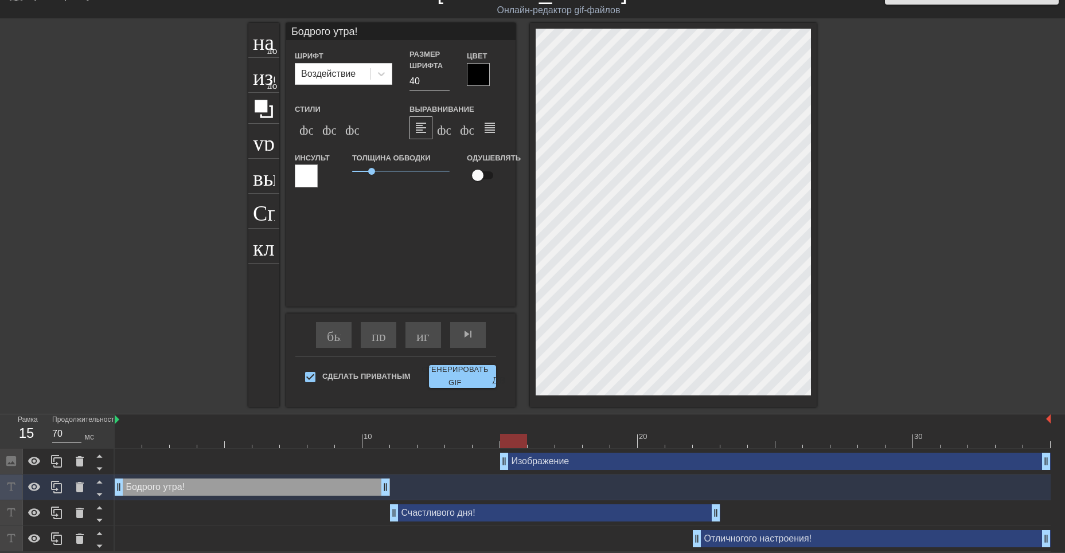
click at [100, 468] on icon at bounding box center [99, 469] width 6 height 3
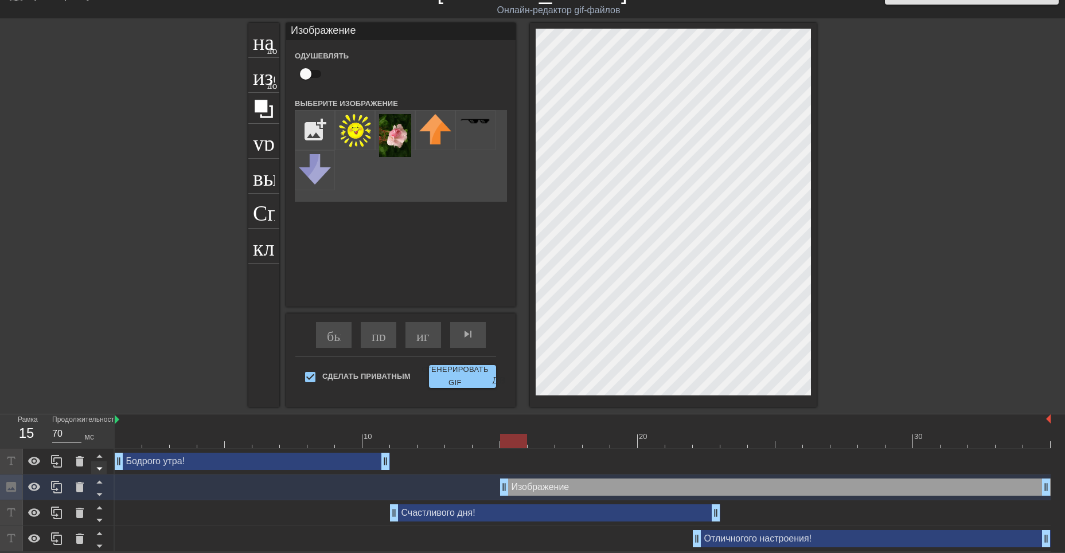
click at [100, 468] on icon at bounding box center [99, 469] width 6 height 3
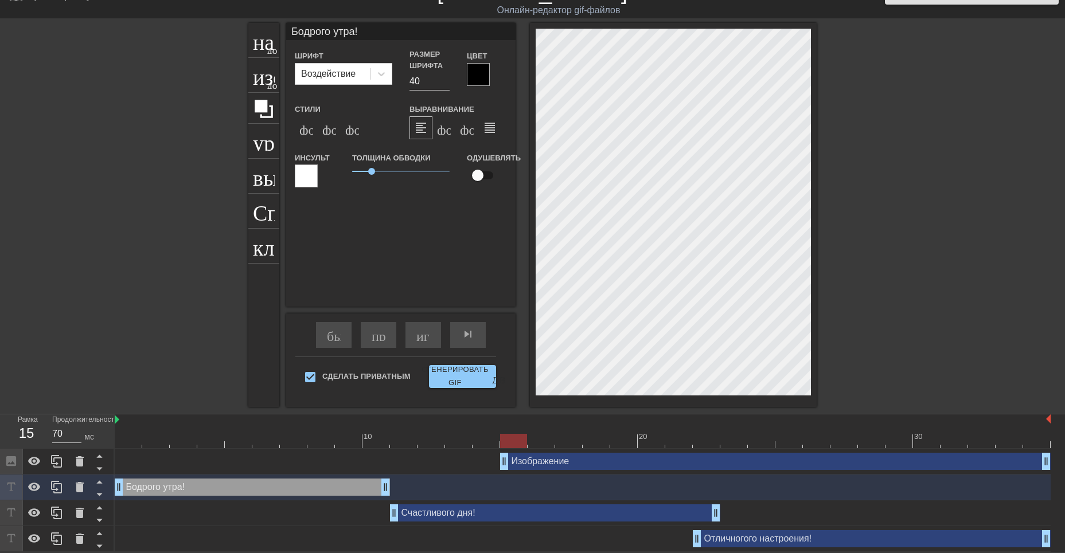
click at [100, 468] on icon at bounding box center [99, 469] width 6 height 3
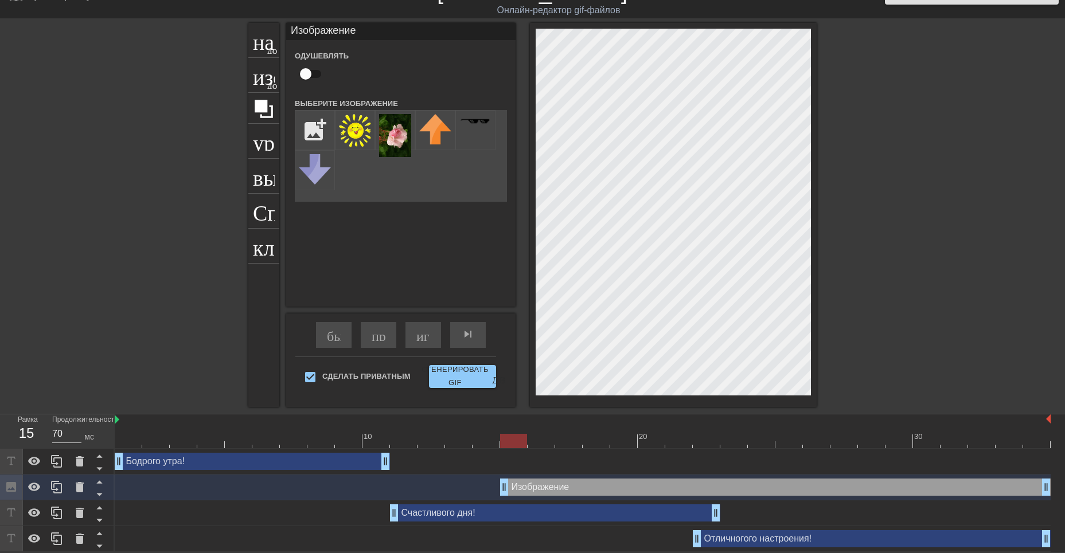
click at [100, 468] on icon at bounding box center [99, 469] width 6 height 3
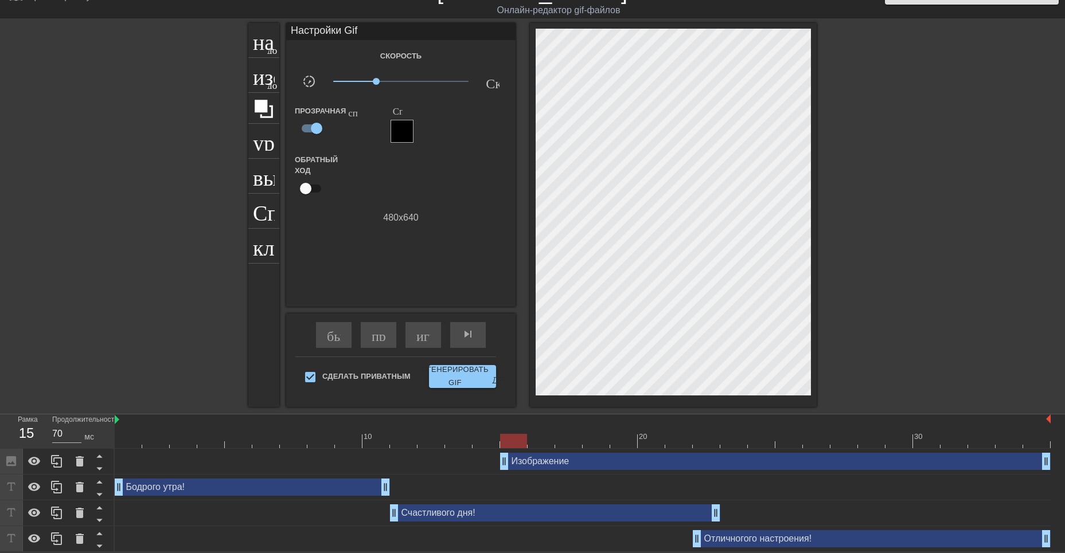
click at [566, 462] on div "Изображение drag_handle - ручка перетаскивания drag_handle - ручка перетаскиван…" at bounding box center [775, 461] width 550 height 17
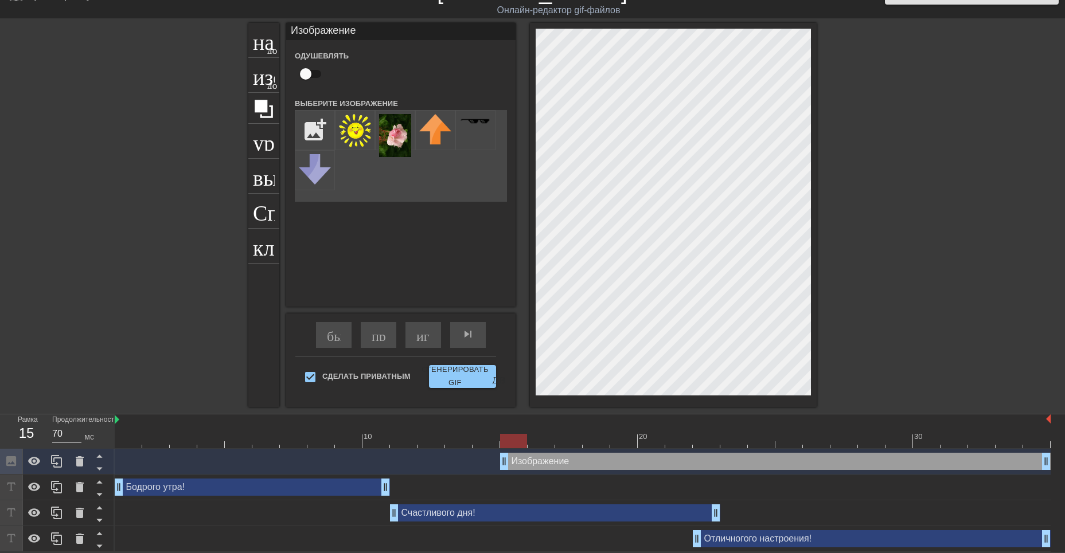
click at [570, 460] on div "Изображение drag_handle - ручка перетаскивания drag_handle - ручка перетаскиван…" at bounding box center [775, 461] width 550 height 17
click at [97, 469] on icon at bounding box center [99, 469] width 14 height 14
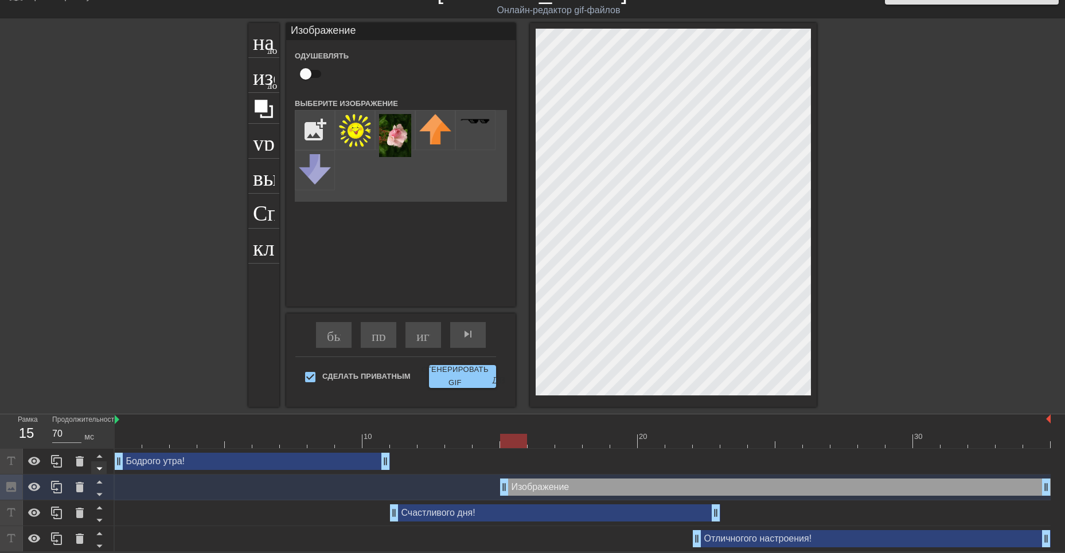
click at [98, 469] on icon at bounding box center [99, 469] width 6 height 3
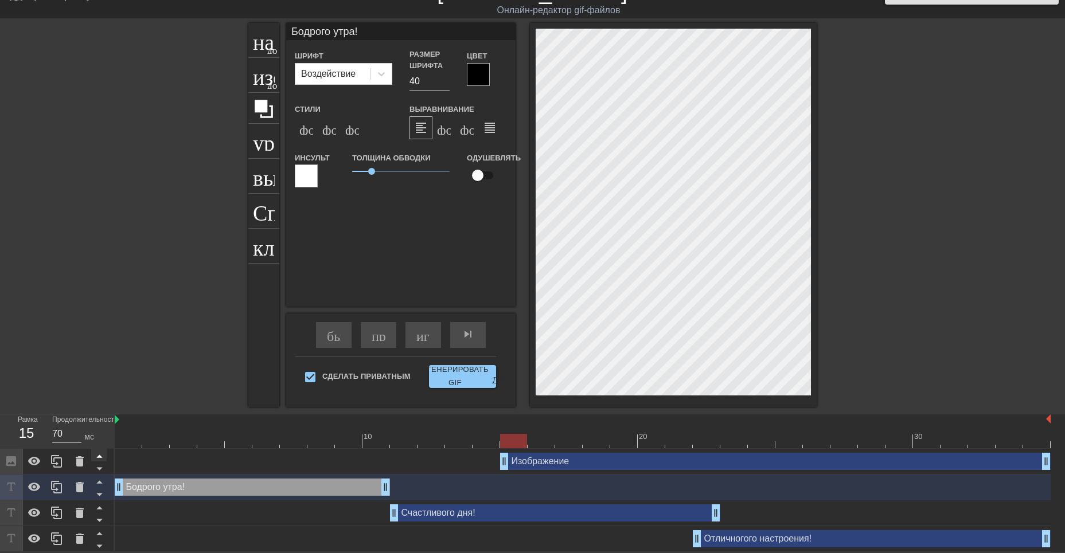
click at [99, 458] on icon at bounding box center [99, 456] width 6 height 3
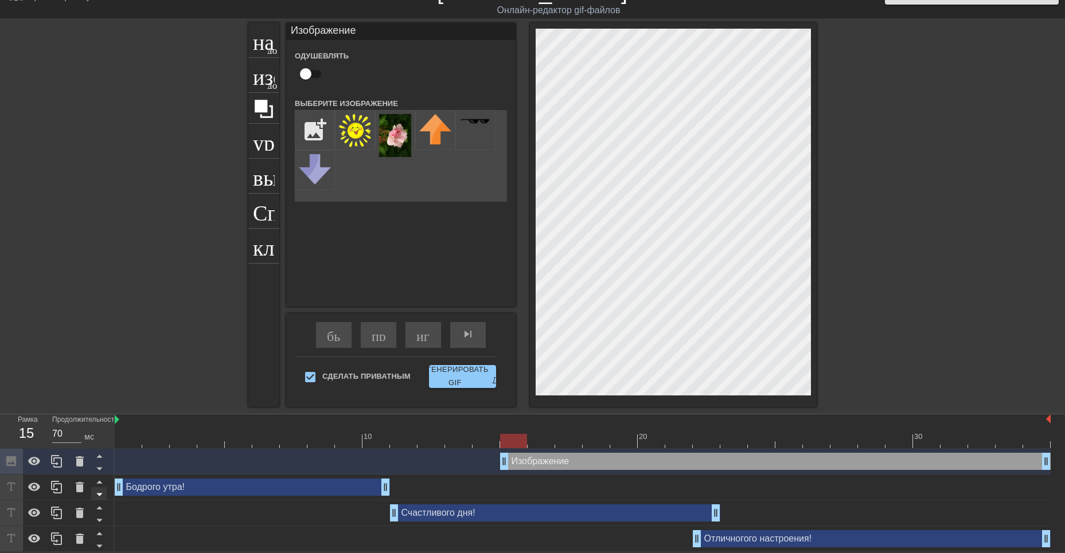
click at [100, 468] on icon at bounding box center [99, 469] width 6 height 3
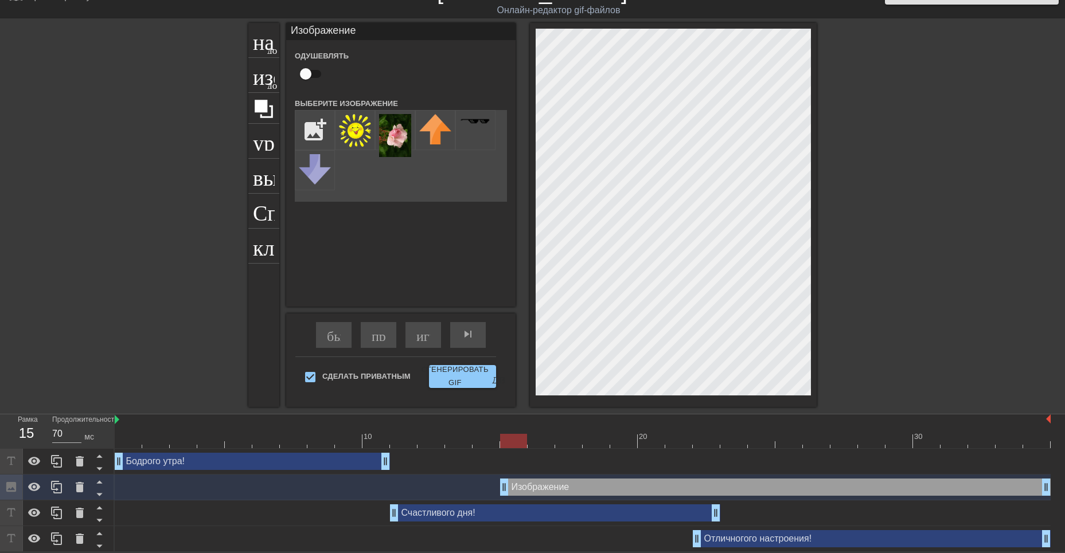
click at [525, 490] on div "Изображение drag_handle - ручка перетаскивания drag_handle - ручка перетаскиван…" at bounding box center [775, 487] width 550 height 17
click at [98, 495] on icon at bounding box center [99, 495] width 6 height 3
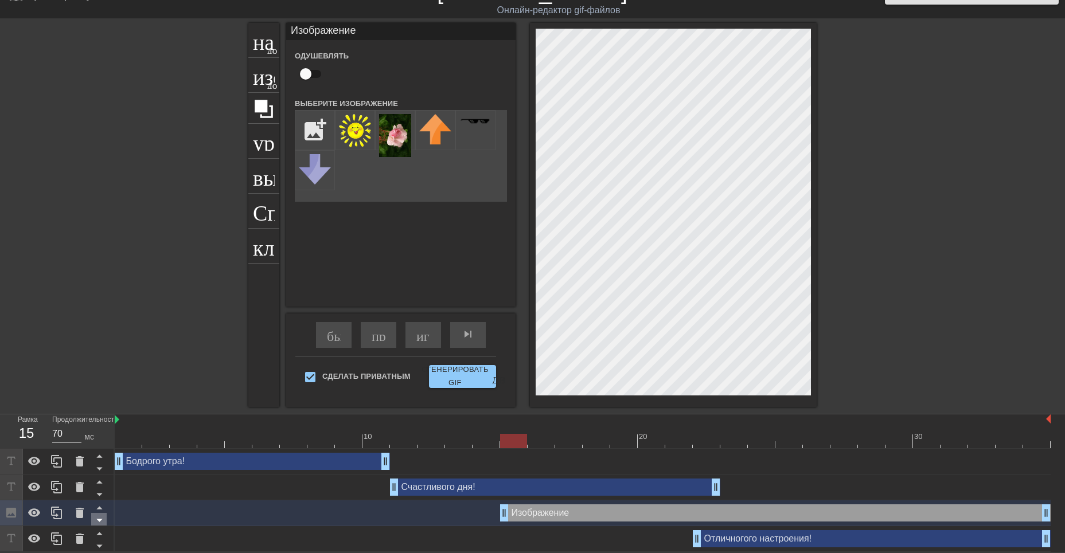
click at [100, 518] on icon at bounding box center [99, 520] width 14 height 14
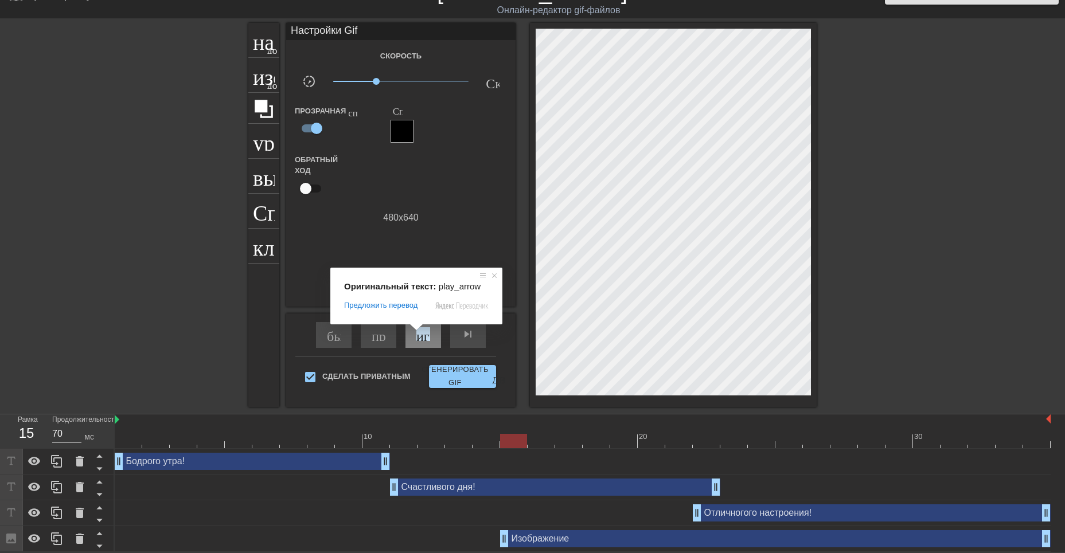
click at [421, 333] on body "menu_book_бук меню Просмотрите учебные пособия! [DOMAIN_NAME] Онлайн-редактор g…" at bounding box center [532, 265] width 1065 height 575
click at [421, 337] on ya-tr-span "играй_арроу" at bounding box center [456, 334] width 80 height 14
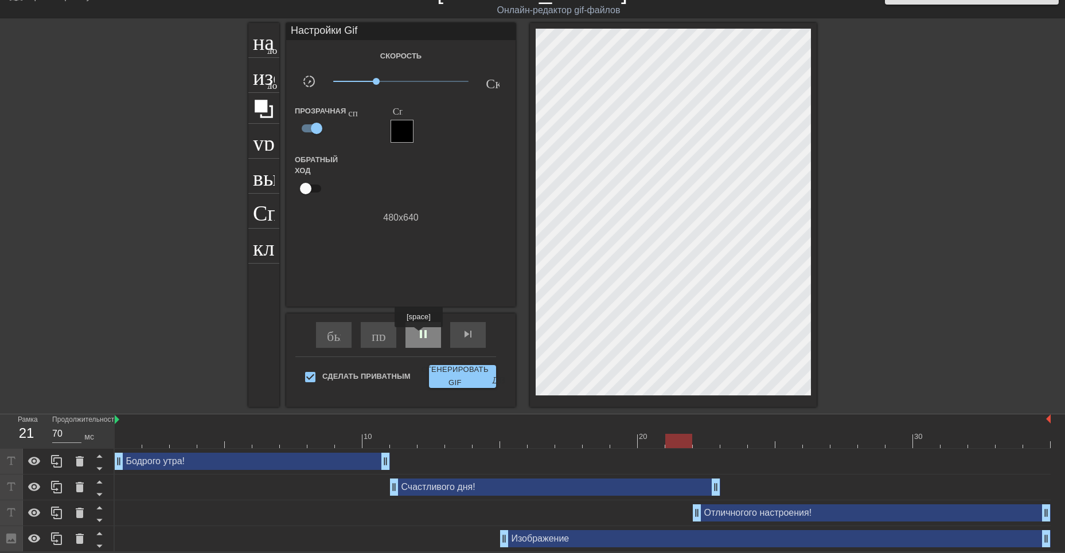
click at [420, 335] on span "pause" at bounding box center [423, 334] width 14 height 14
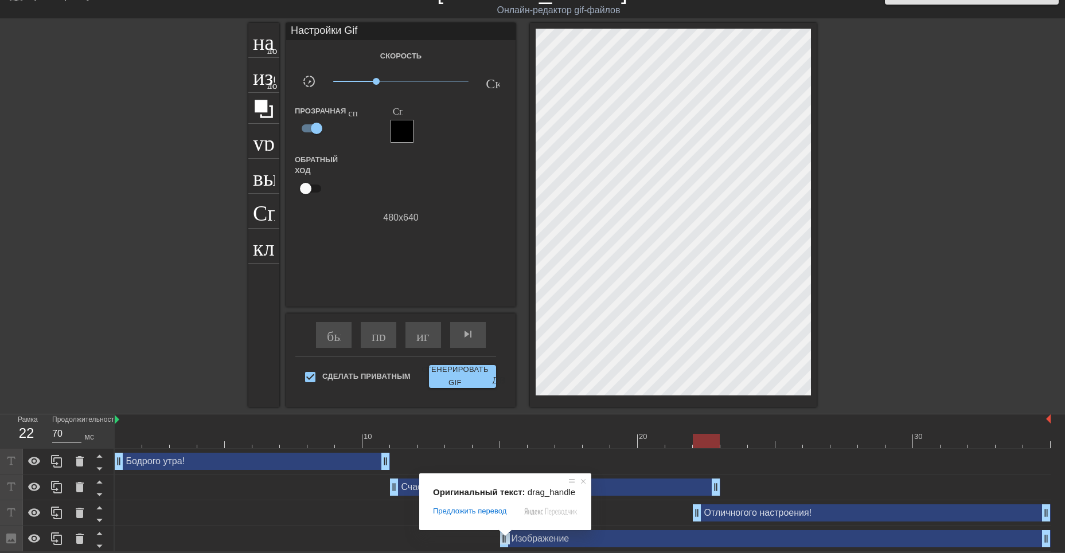
click at [502, 537] on span at bounding box center [505, 533] width 15 height 7
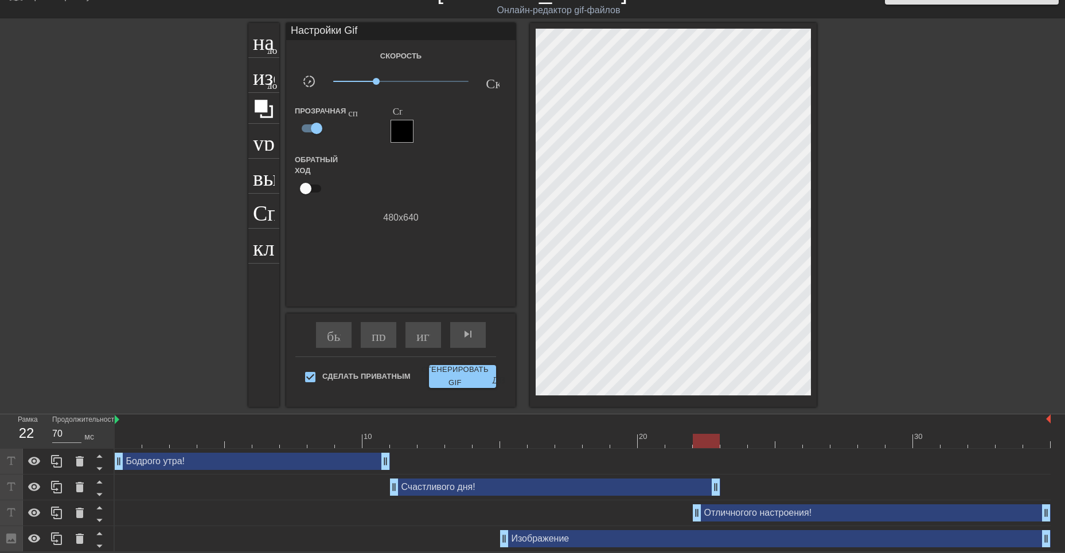
click at [553, 541] on div "Изображение drag_handle - ручка перетаскивания drag_handle - ручка перетаскиван…" at bounding box center [775, 538] width 550 height 17
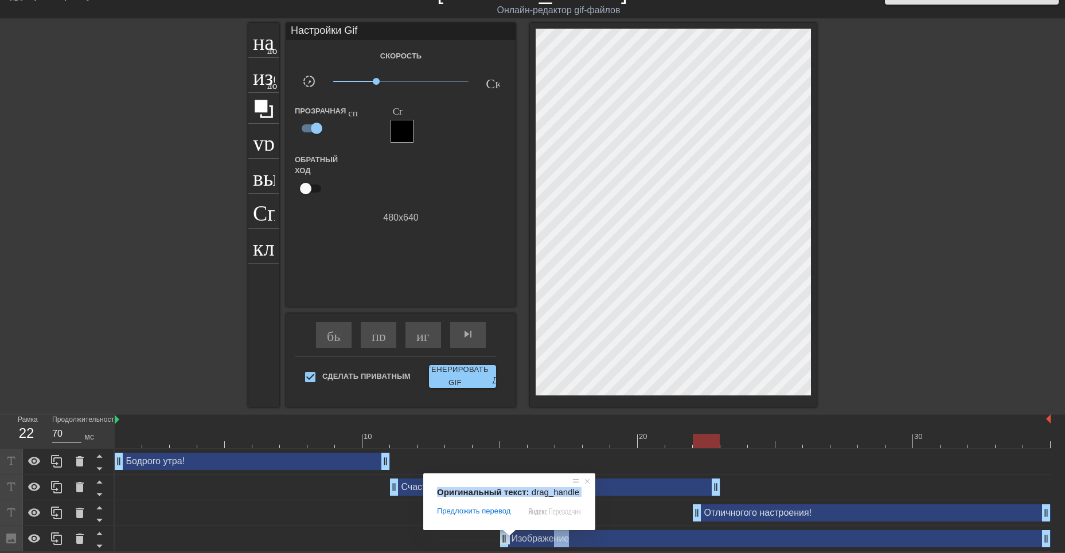
drag, startPoint x: 503, startPoint y: 538, endPoint x: 556, endPoint y: 535, distance: 52.9
click at [556, 535] on body "menu_book_бук меню Просмотрите учебные пособия! [DOMAIN_NAME] Онлайн-редактор g…" at bounding box center [532, 265] width 1065 height 575
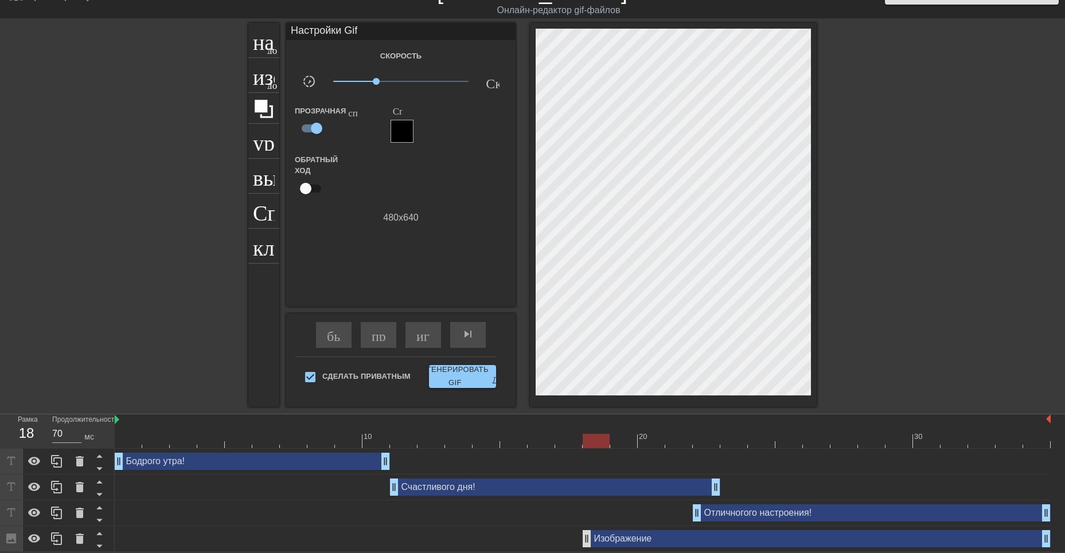
drag, startPoint x: 503, startPoint y: 541, endPoint x: 588, endPoint y: 538, distance: 84.9
click at [615, 541] on div "Изображение drag_handle - ручка перетаскивания drag_handle - ручка перетаскиван…" at bounding box center [817, 538] width 468 height 17
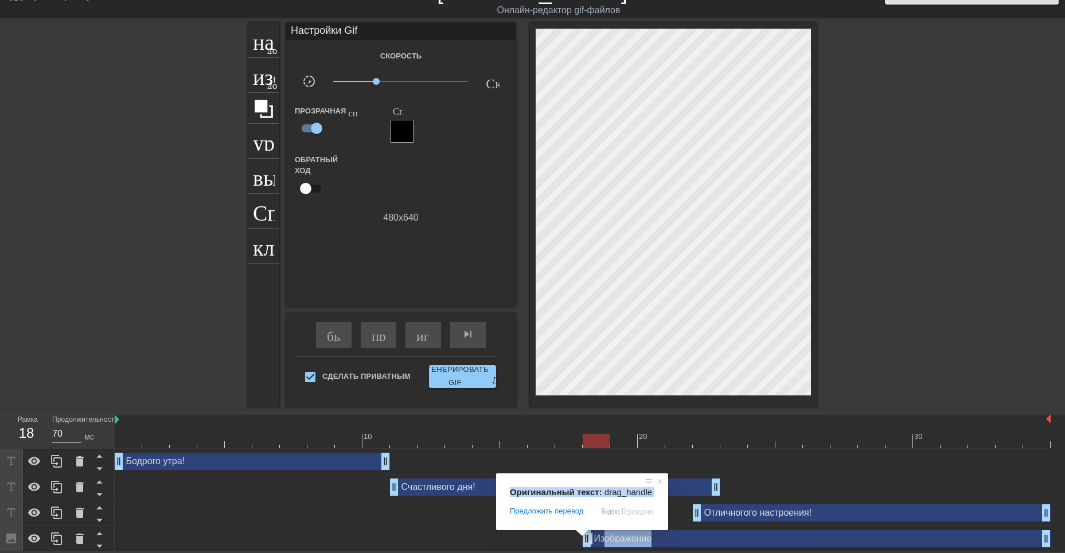
drag, startPoint x: 583, startPoint y: 538, endPoint x: 604, endPoint y: 540, distance: 20.7
click at [604, 540] on body "menu_book_бук меню Просмотрите учебные пособия! [DOMAIN_NAME] Онлайн-редактор g…" at bounding box center [532, 265] width 1065 height 575
click at [604, 540] on div "Изображение drag_handle - ручка перетаскивания drag_handle - ручка перетаскиван…" at bounding box center [817, 538] width 468 height 17
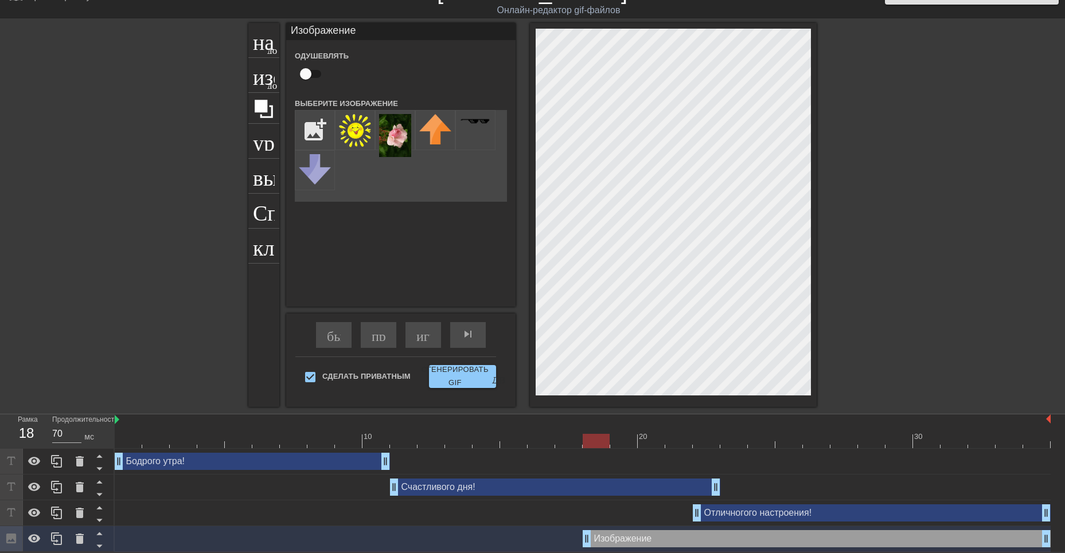
click at [702, 541] on div "Изображение drag_handle - ручка перетаскивания drag_handle - ручка перетаскиван…" at bounding box center [817, 538] width 468 height 17
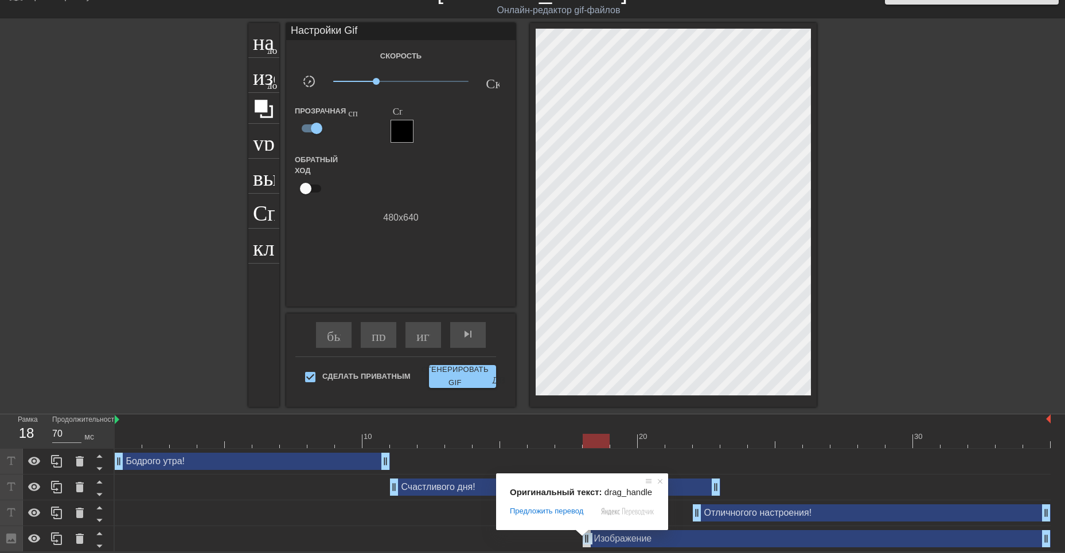
click at [585, 541] on div "Изображение drag_handle - ручка перетаскивания drag_handle - ручка перетаскиван…" at bounding box center [583, 538] width 936 height 17
click at [700, 541] on div "Изображение drag_handle - ручка перетаскивания drag_handle - ручка перетаскиван…" at bounding box center [817, 538] width 468 height 17
click at [758, 547] on div "Изображение drag_handle - ручка перетаскивания drag_handle - ручка перетаскиван…" at bounding box center [583, 539] width 936 height 26
click at [584, 536] on span at bounding box center [582, 533] width 15 height 7
drag, startPoint x: 587, startPoint y: 537, endPoint x: 595, endPoint y: 537, distance: 8.0
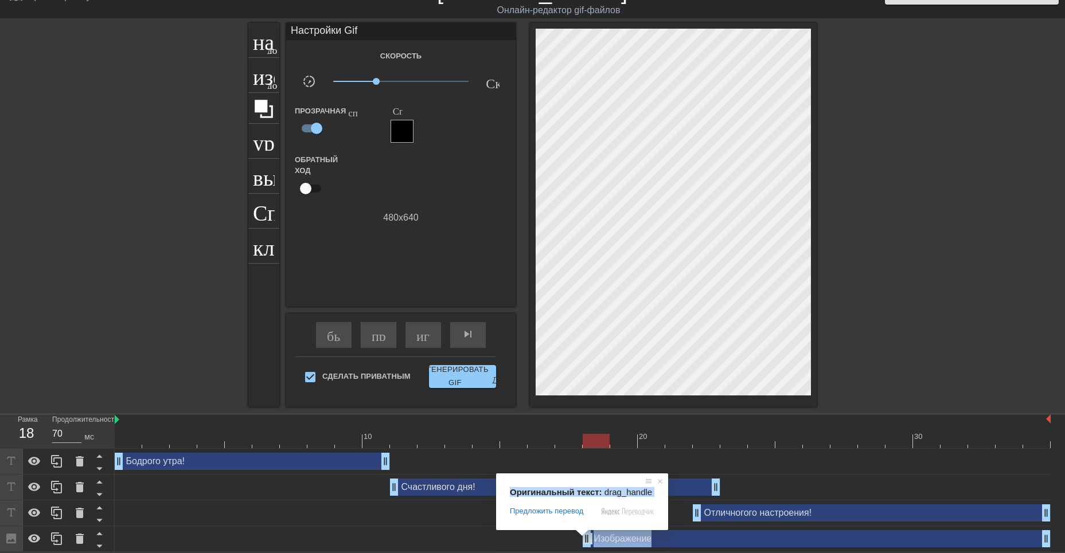
click at [595, 537] on body "menu_book_бук меню Просмотрите учебные пособия! [DOMAIN_NAME] Онлайн-редактор g…" at bounding box center [532, 265] width 1065 height 575
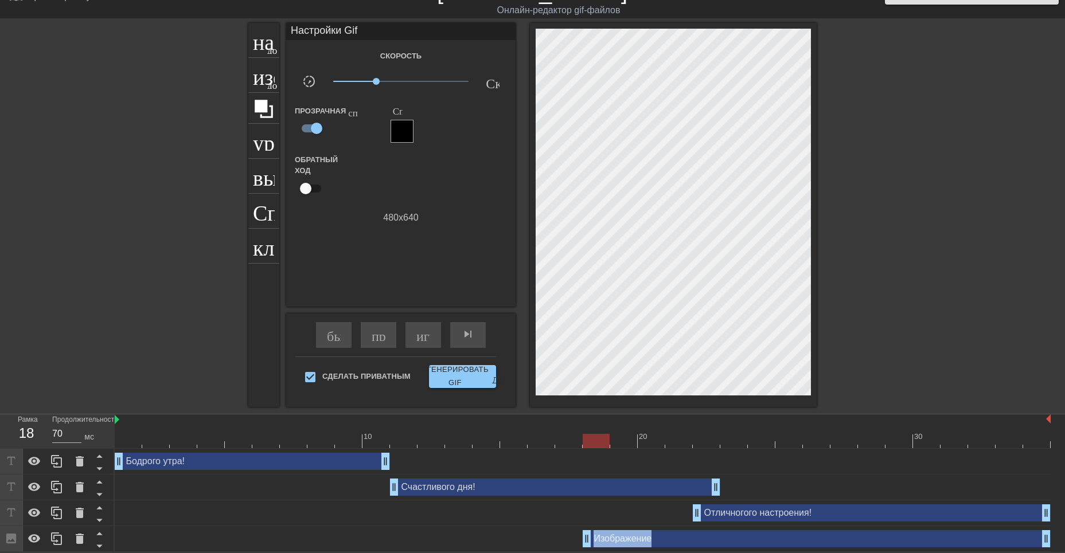
click at [594, 537] on div "Изображение drag_handle - ручка перетаскивания drag_handle - ручка перетаскиван…" at bounding box center [817, 538] width 468 height 17
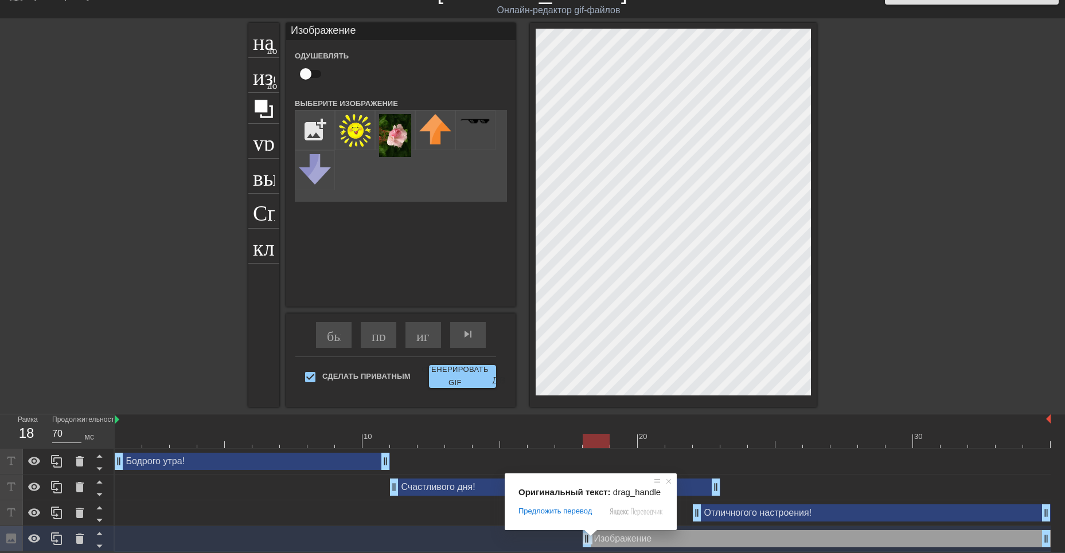
drag, startPoint x: 529, startPoint y: 415, endPoint x: 549, endPoint y: 400, distance: 25.0
click at [529, 415] on div at bounding box center [583, 420] width 936 height 11
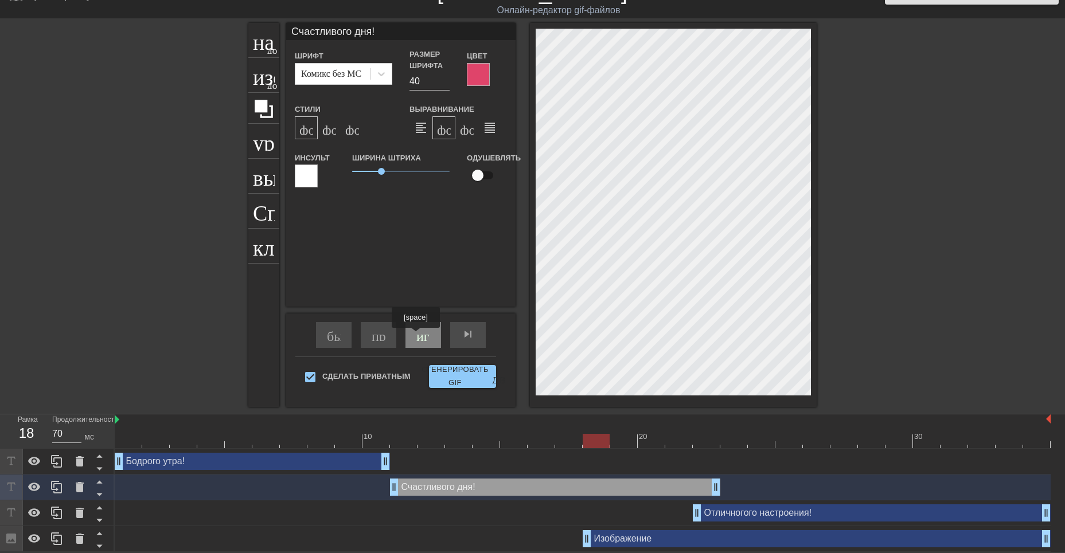
click at [417, 336] on ya-tr-span "играй_арроу" at bounding box center [456, 334] width 80 height 14
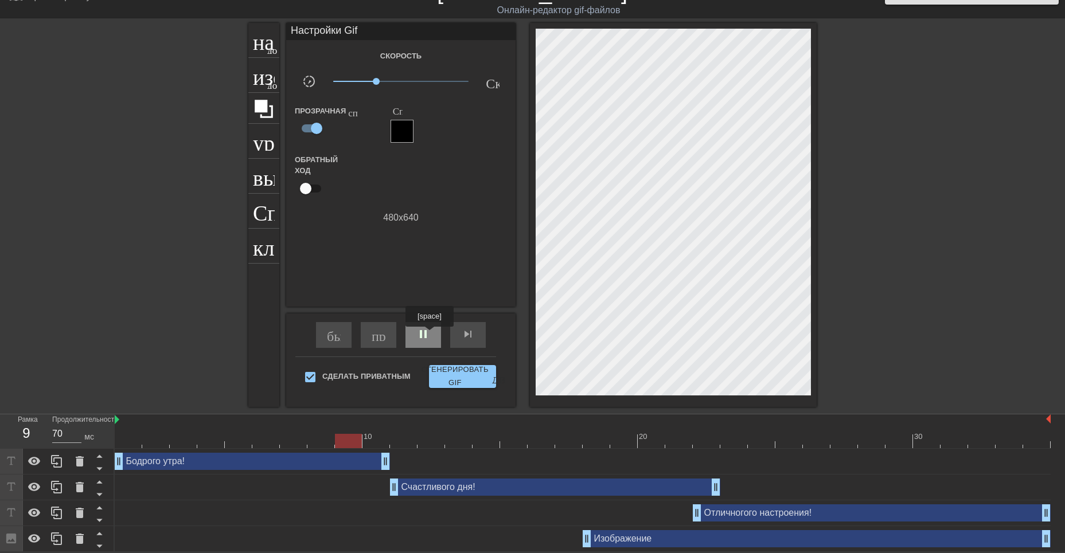
click at [428, 334] on span "pause" at bounding box center [423, 334] width 14 height 14
drag, startPoint x: 585, startPoint y: 541, endPoint x: 592, endPoint y: 540, distance: 7.0
drag, startPoint x: 587, startPoint y: 540, endPoint x: 595, endPoint y: 540, distance: 8.0
click at [595, 540] on div "Изображение drag_handle - ручка перетаскивания drag_handle - ручка перетаскиван…" at bounding box center [817, 538] width 468 height 17
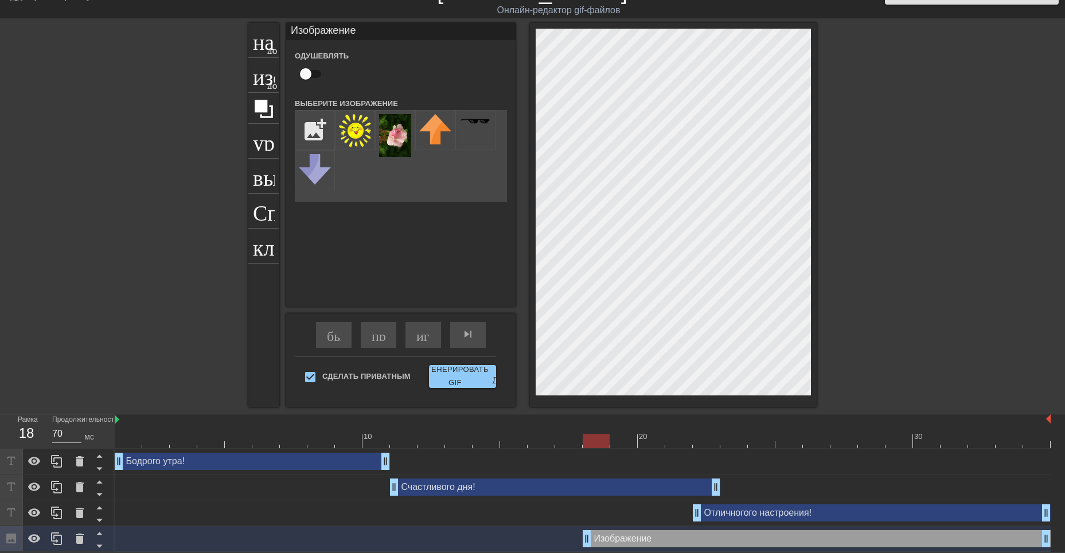
click at [595, 540] on div "Изображение drag_handle - ручка перетаскивания drag_handle - ручка перетаскиван…" at bounding box center [817, 538] width 468 height 17
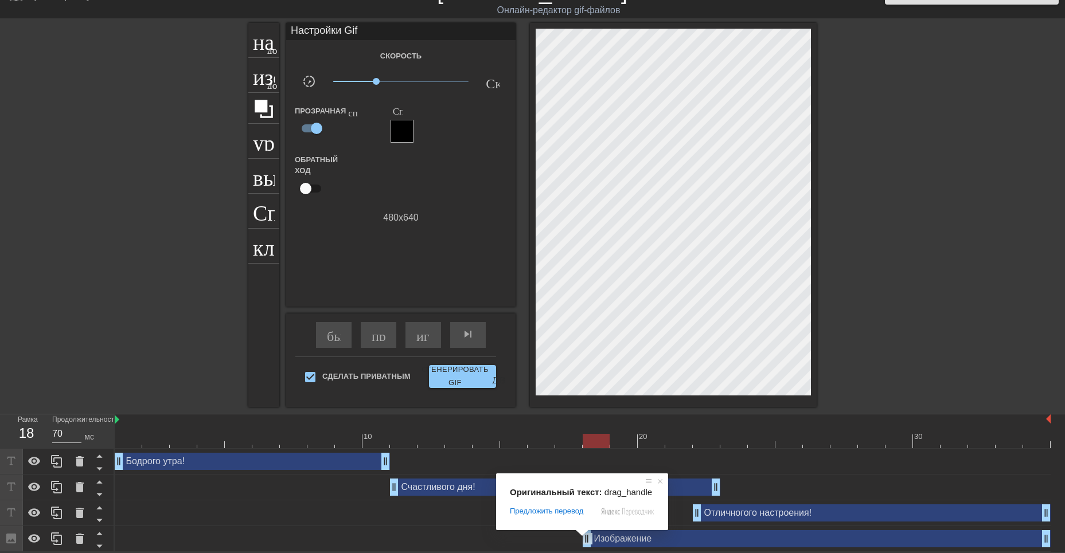
click at [584, 537] on span at bounding box center [582, 533] width 15 height 7
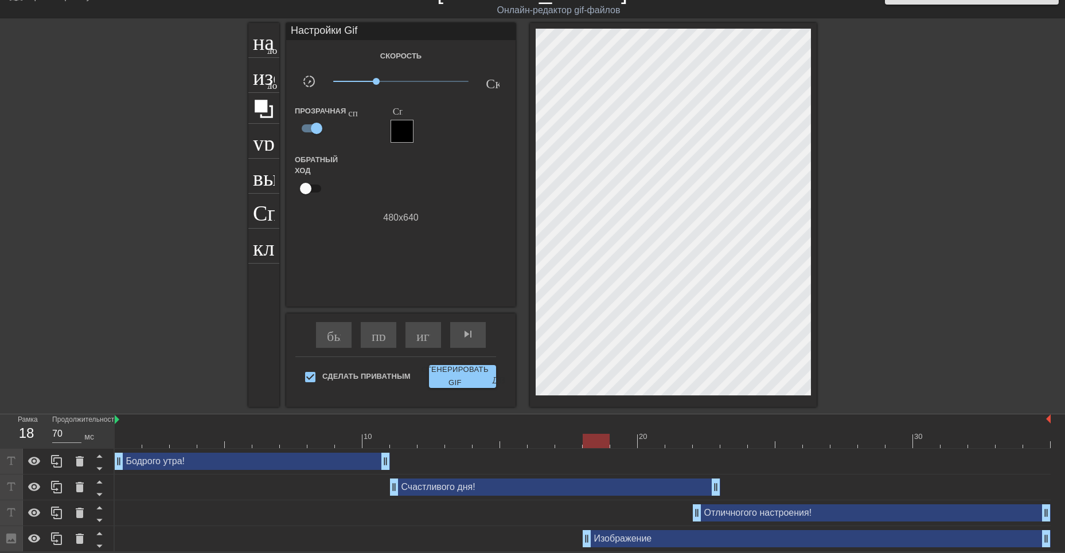
drag, startPoint x: 587, startPoint y: 540, endPoint x: 595, endPoint y: 541, distance: 8.6
click at [595, 541] on div "Изображение drag_handle - ручка перетаскивания drag_handle - ручка перетаскиван…" at bounding box center [817, 538] width 468 height 17
click at [739, 536] on div "Изображение drag_handle - ручка перетаскивания drag_handle - ручка перетаскиван…" at bounding box center [817, 538] width 468 height 17
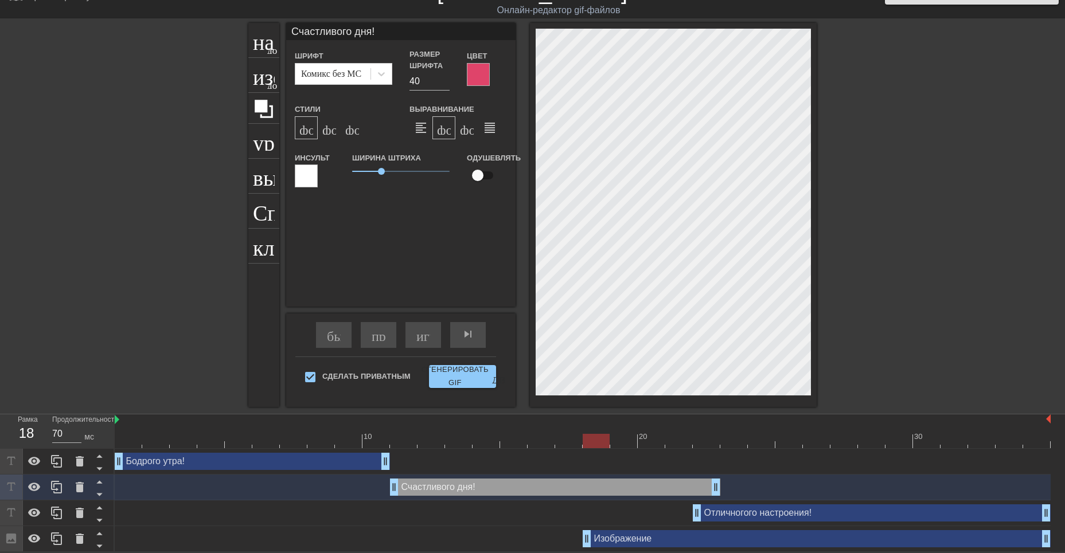
click at [627, 543] on div "Изображение drag_handle - ручка перетаскивания drag_handle - ручка перетаскиван…" at bounding box center [817, 538] width 468 height 17
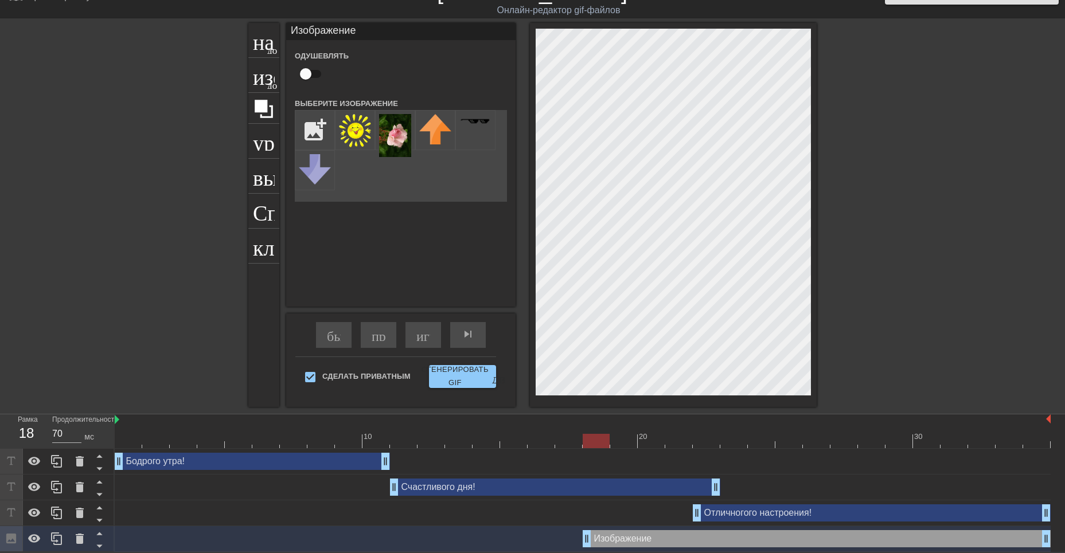
drag, startPoint x: 597, startPoint y: 442, endPoint x: 606, endPoint y: 442, distance: 8.6
click at [606, 442] on div at bounding box center [596, 441] width 27 height 14
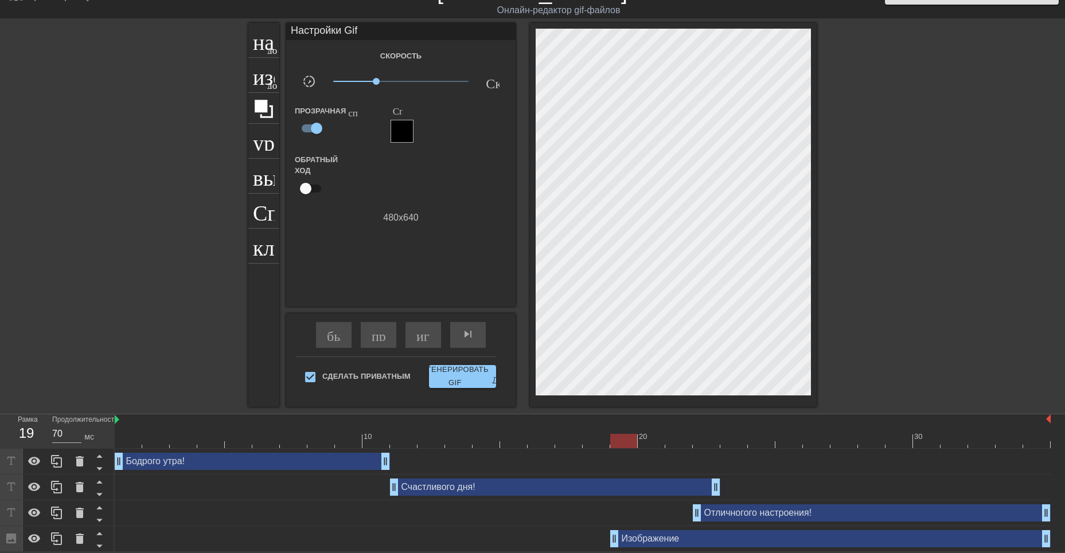
drag, startPoint x: 585, startPoint y: 541, endPoint x: 632, endPoint y: 542, distance: 47.0
click at [634, 542] on div "Изображение drag_handle - ручка перетаскивания drag_handle - ручка перетаскиван…" at bounding box center [830, 538] width 440 height 17
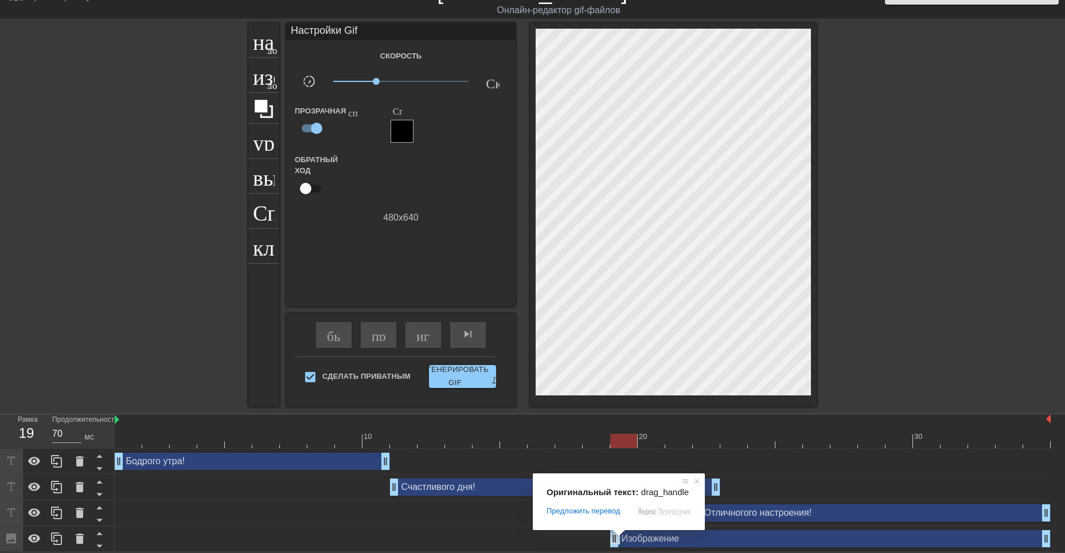
click at [634, 541] on div "Изображение drag_handle - ручка перетаскивания drag_handle - ручка перетаскиван…" at bounding box center [830, 538] width 440 height 17
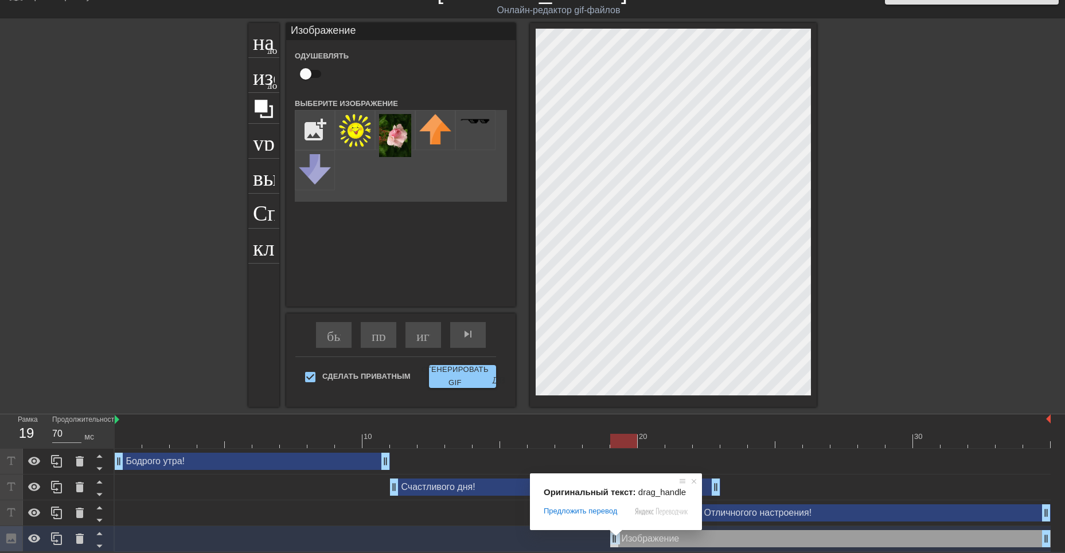
click at [611, 537] on span at bounding box center [615, 533] width 15 height 7
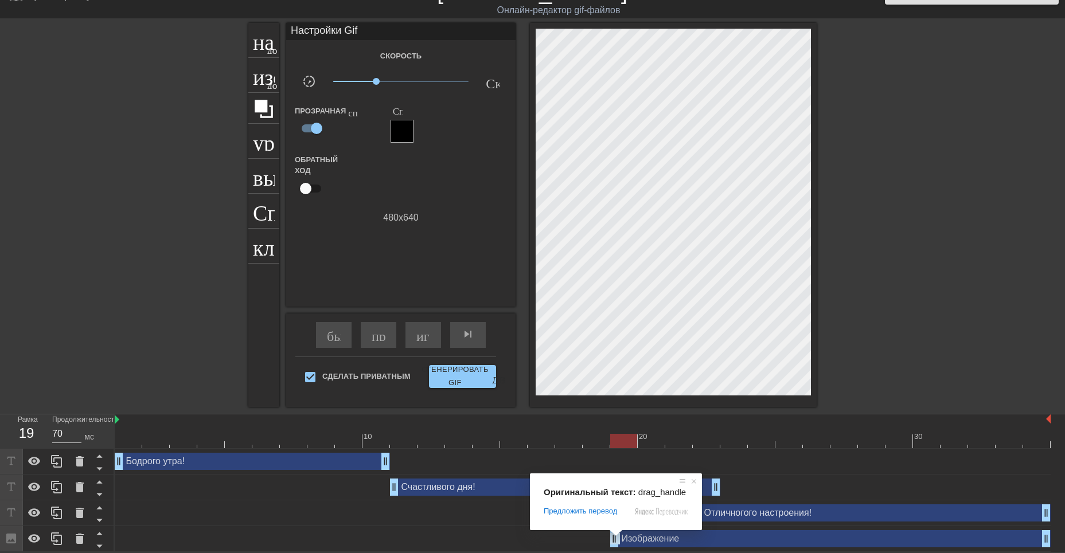
click at [629, 540] on div "Изображение drag_handle - ручка перетаскивания drag_handle - ручка перетаскиван…" at bounding box center [830, 538] width 440 height 17
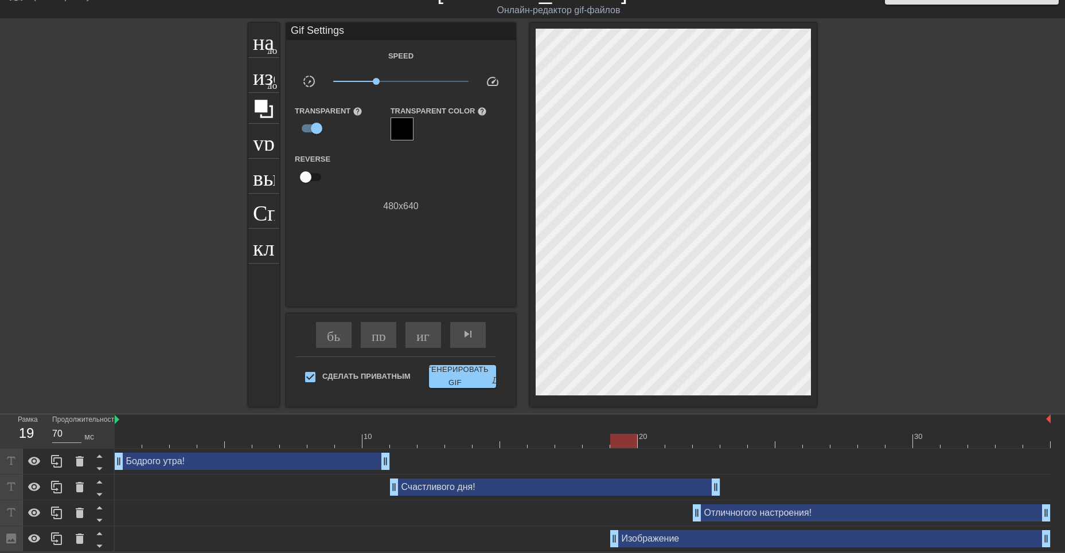
click at [583, 539] on div "Изображение drag_handle - ручка перетаскивания drag_handle - ручка перетаскиван…" at bounding box center [583, 538] width 936 height 17
drag, startPoint x: 611, startPoint y: 537, endPoint x: 653, endPoint y: 539, distance: 42.5
click at [654, 539] on body "menu_book_бук меню Просмотрите учебные пособия! [DOMAIN_NAME] Онлайн-редактор g…" at bounding box center [532, 265] width 1065 height 575
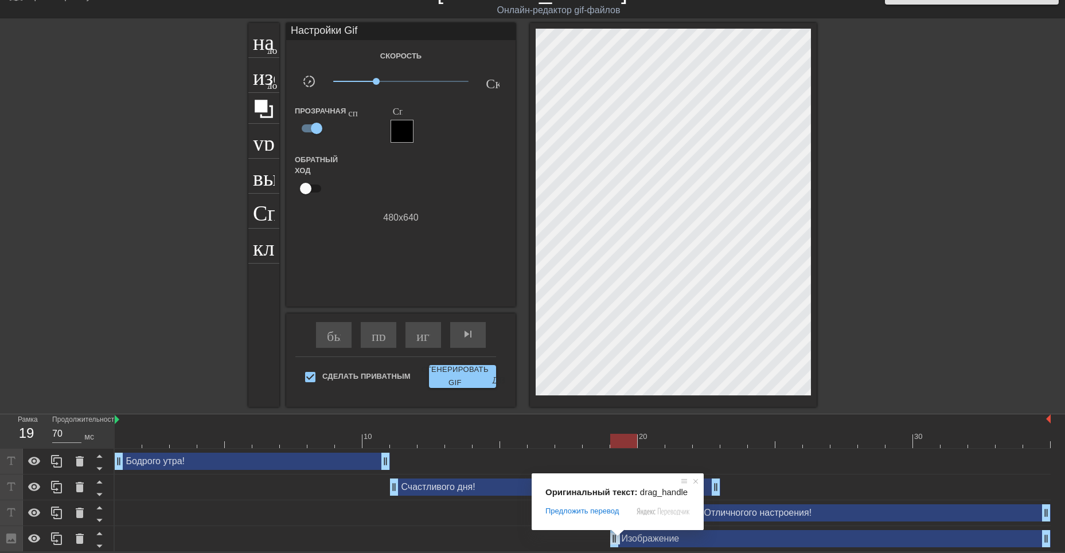
drag, startPoint x: 611, startPoint y: 542, endPoint x: 604, endPoint y: 542, distance: 6.3
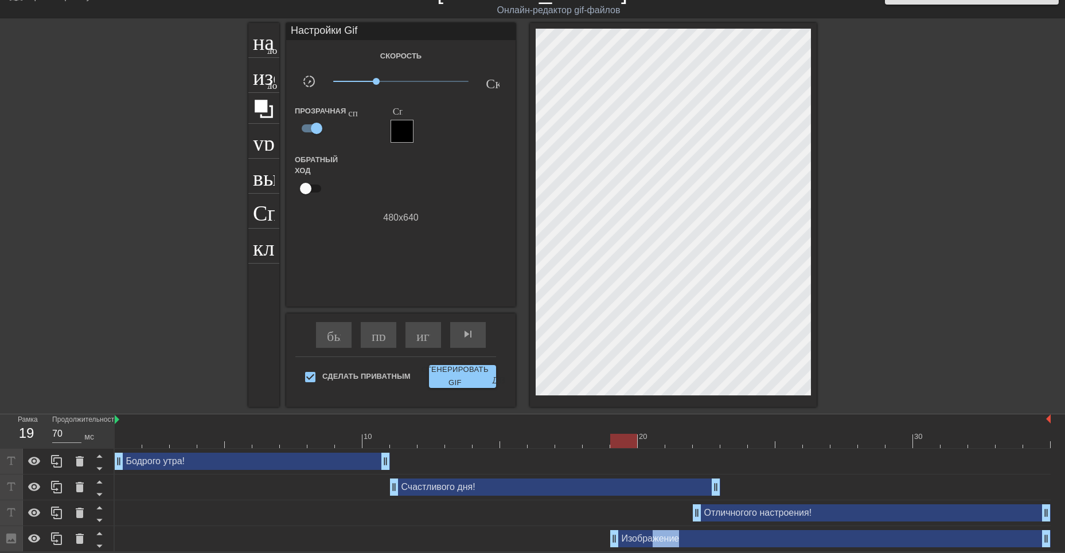
click at [609, 541] on div "Изображение drag_handle - ручка перетаскивания drag_handle - ручка перетаскиван…" at bounding box center [583, 538] width 936 height 17
click at [569, 541] on div "Изображение drag_handle - ручка перетаскивания drag_handle - ручка перетаскиван…" at bounding box center [583, 538] width 936 height 17
click at [719, 544] on div "Изображение drag_handle - ручка перетаскивания drag_handle - ручка перетаскиван…" at bounding box center [830, 538] width 440 height 17
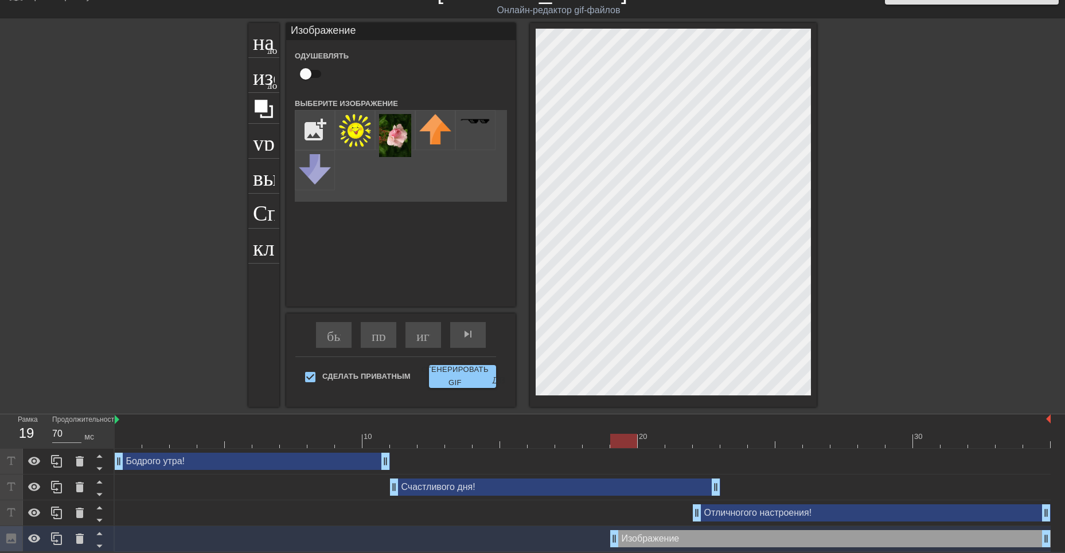
drag, startPoint x: 626, startPoint y: 442, endPoint x: 636, endPoint y: 443, distance: 10.4
click at [637, 443] on div at bounding box center [583, 441] width 936 height 14
click at [652, 538] on div "Изображение drag_handle - ручка перетаскивания drag_handle - ручка перетаскиван…" at bounding box center [830, 538] width 440 height 17
click at [624, 437] on div at bounding box center [623, 441] width 27 height 14
click at [728, 427] on div at bounding box center [734, 433] width 28 height 14
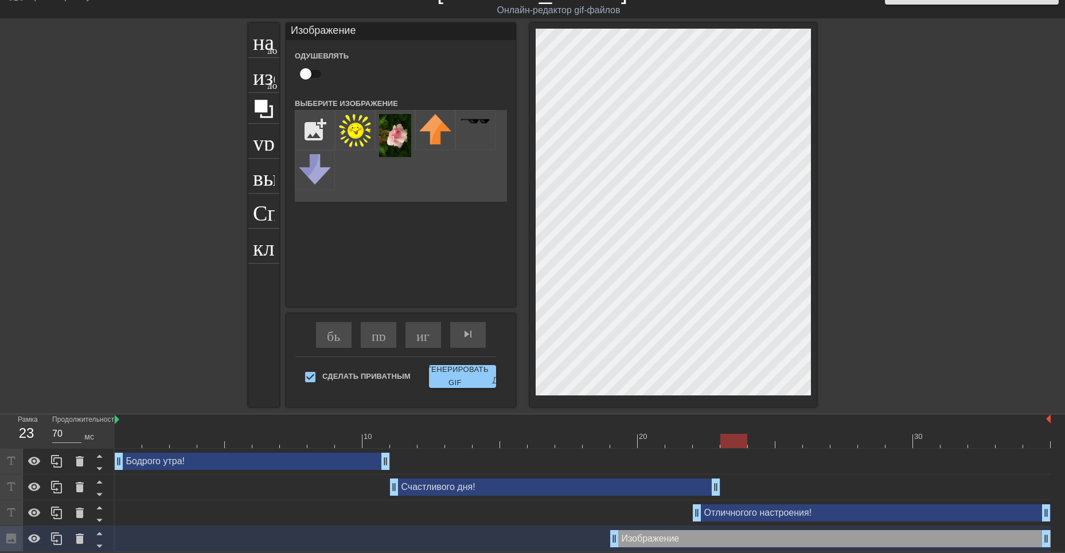
click at [790, 514] on div "Отличногого настроения! drag_handle - ручка перетаскивания drag_handle - ручка …" at bounding box center [872, 513] width 358 height 17
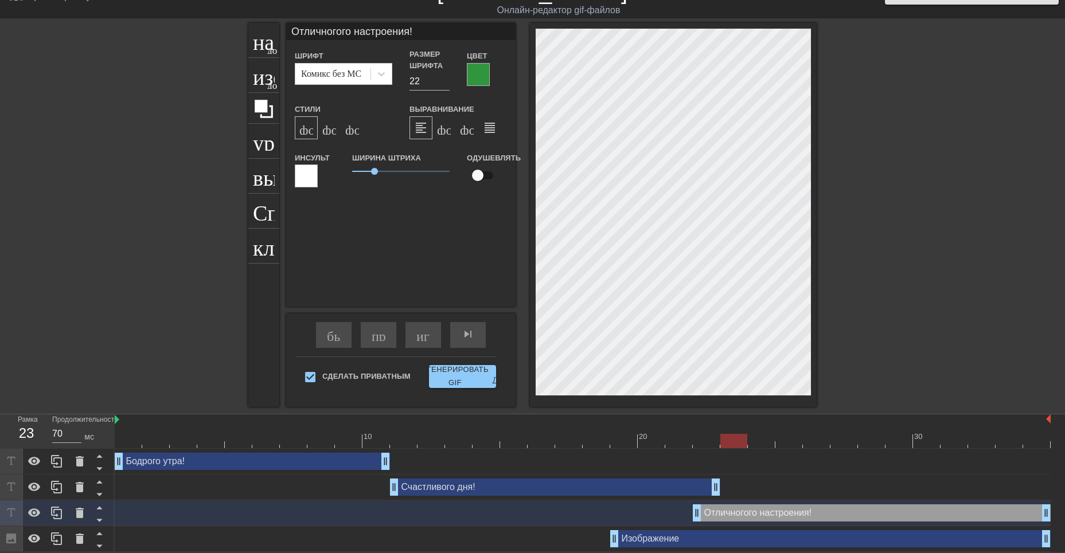
click at [737, 541] on div "Изображение drag_handle - ручка перетаскивания drag_handle - ручка перетаскиван…" at bounding box center [830, 538] width 440 height 17
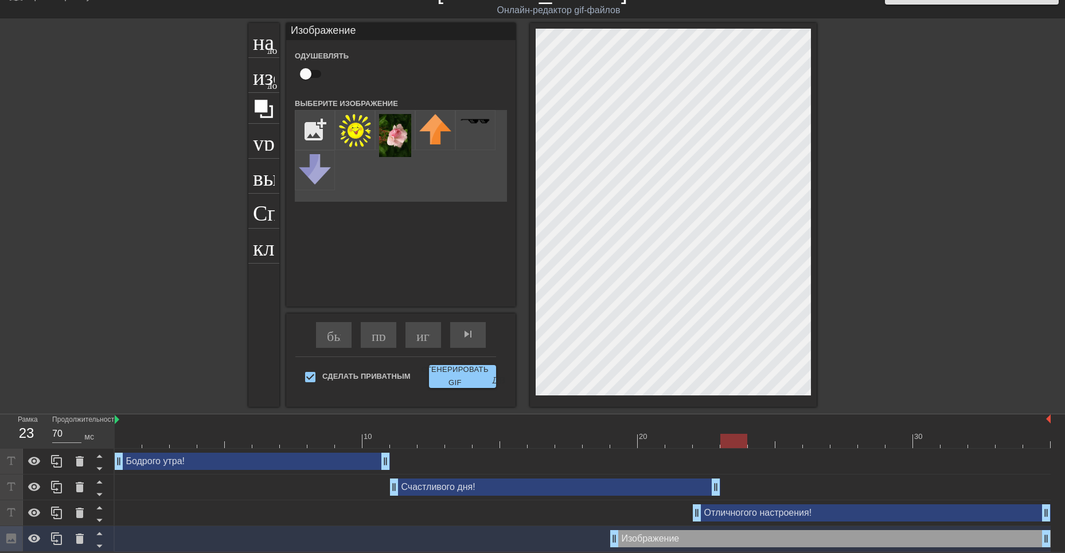
click at [741, 513] on div "Отличногого настроения! drag_handle - ручка перетаскивания drag_handle - ручка …" at bounding box center [872, 513] width 358 height 17
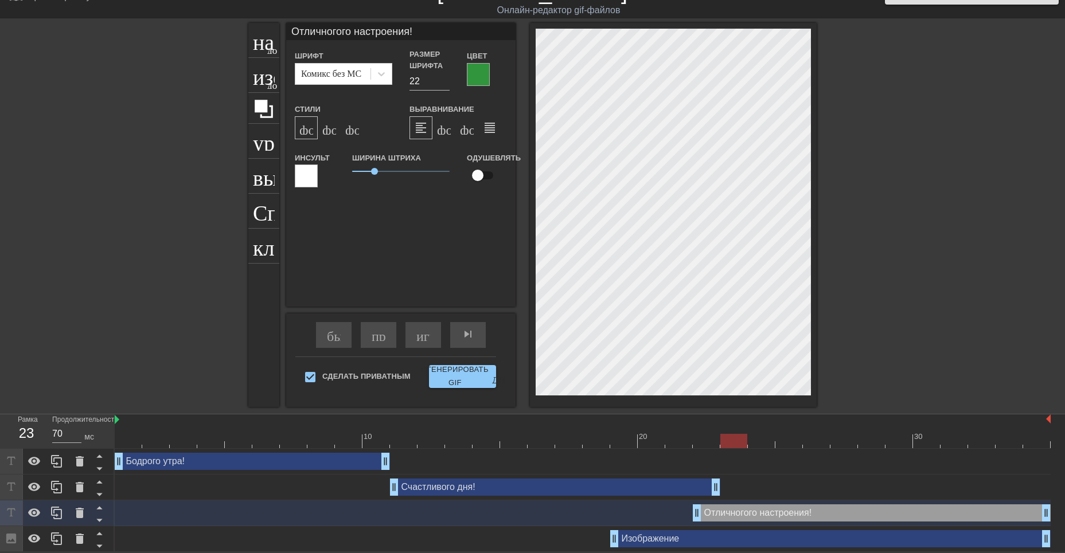
click at [666, 540] on div "Изображение drag_handle - ручка перетаскивания drag_handle - ручка перетаскиван…" at bounding box center [830, 538] width 440 height 17
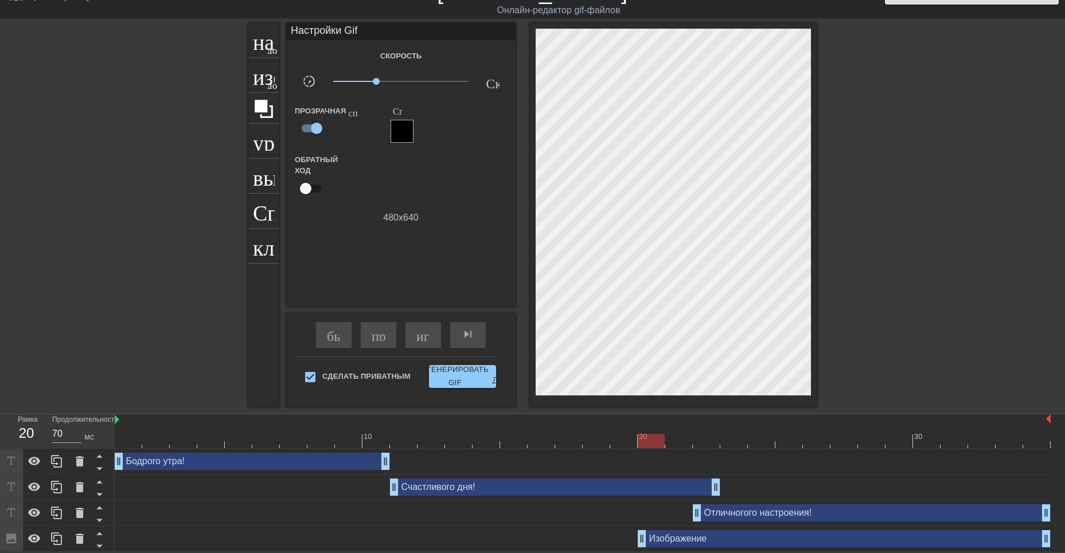
drag, startPoint x: 619, startPoint y: 540, endPoint x: 653, endPoint y: 540, distance: 33.8
click at [652, 540] on div "Изображение drag_handle - ручка перетаскивания drag_handle - ручка перетаскиван…" at bounding box center [844, 538] width 413 height 17
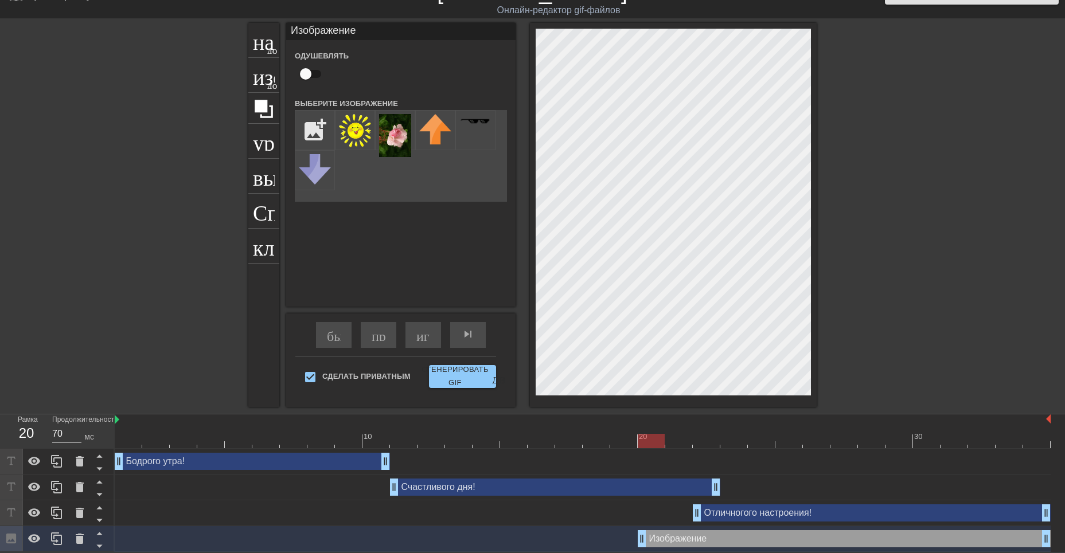
click at [669, 540] on div "Изображение drag_handle - ручка перетаскивания drag_handle - ручка перетаскиван…" at bounding box center [844, 538] width 413 height 17
drag, startPoint x: 669, startPoint y: 540, endPoint x: 657, endPoint y: 538, distance: 12.8
click at [669, 540] on div "Изображение drag_handle - ручка перетаскивания drag_handle - ручка перетаскиван…" at bounding box center [844, 538] width 413 height 17
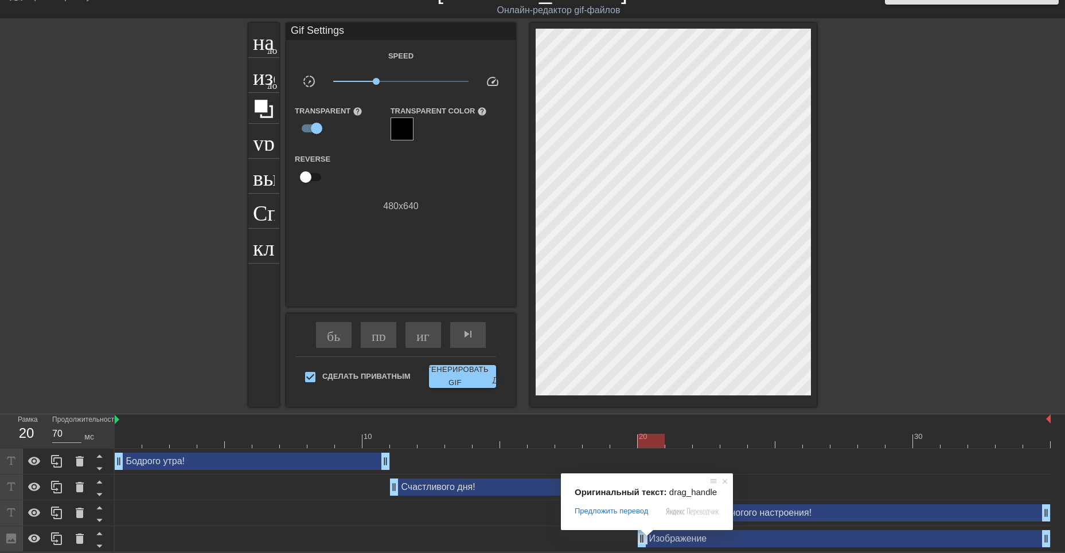
drag, startPoint x: 645, startPoint y: 538, endPoint x: 655, endPoint y: 540, distance: 9.9
click at [646, 537] on span at bounding box center [646, 533] width 15 height 7
drag, startPoint x: 655, startPoint y: 540, endPoint x: 668, endPoint y: 540, distance: 13.2
click at [656, 540] on div "Изображение drag_handle - ручка перетаскивания drag_handle - ручка перетаскиван…" at bounding box center [844, 538] width 413 height 17
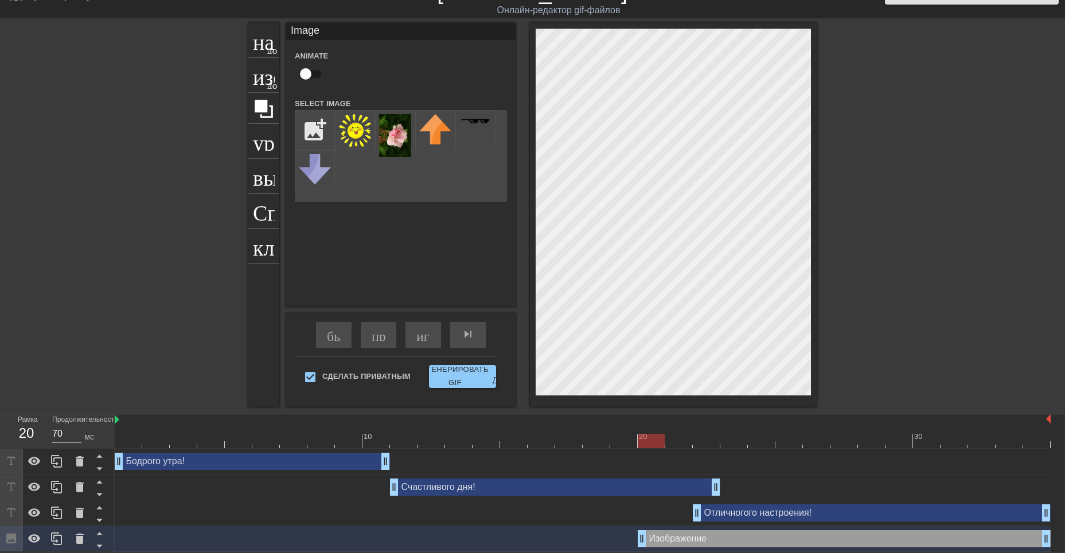
drag, startPoint x: 668, startPoint y: 540, endPoint x: 674, endPoint y: 540, distance: 6.3
click at [674, 540] on div "Изображение drag_handle - ручка перетаскивания drag_handle - ручка перетаскиван…" at bounding box center [844, 538] width 413 height 17
click at [685, 540] on div "Изображение drag_handle - ручка перетаскивания drag_handle - ручка перетаскиван…" at bounding box center [844, 538] width 413 height 17
click at [702, 542] on div "Изображение drag_handle - ручка перетаскивания drag_handle - ручка перетаскиван…" at bounding box center [844, 538] width 413 height 17
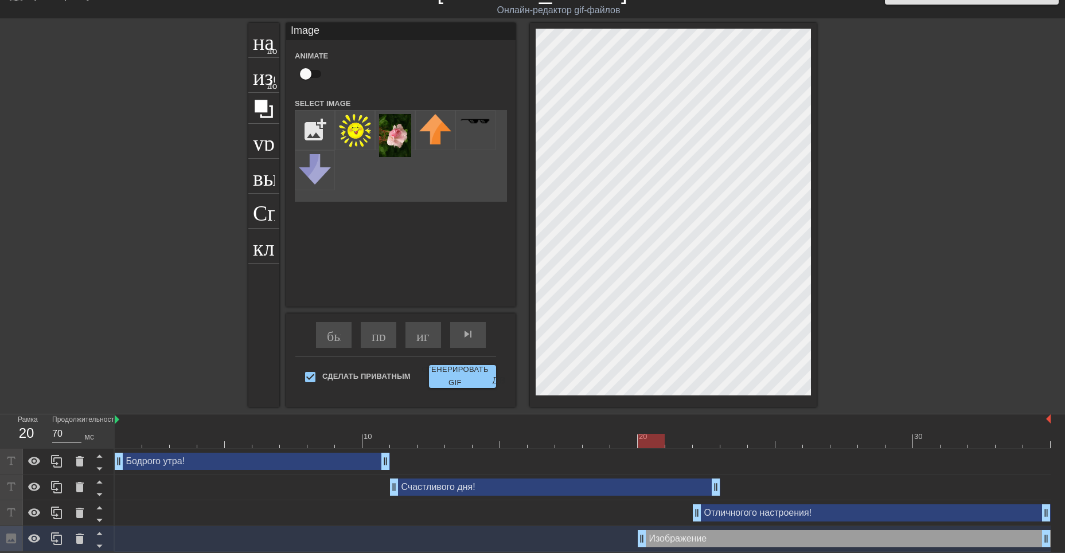
click at [718, 537] on div "Изображение drag_handle - ручка перетаскивания drag_handle - ручка перетаскиван…" at bounding box center [844, 538] width 413 height 17
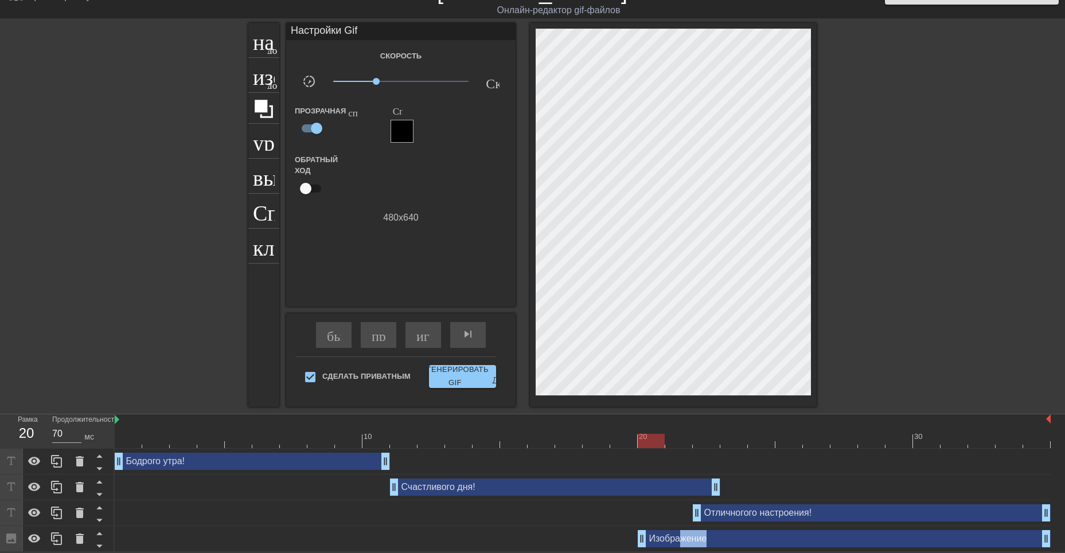
drag, startPoint x: 646, startPoint y: 538, endPoint x: 679, endPoint y: 540, distance: 32.7
click at [679, 540] on body "menu_book_бук меню Просмотрите учебные пособия! [DOMAIN_NAME] Онлайн-редактор g…" at bounding box center [532, 265] width 1065 height 575
click at [724, 541] on div "Изображение drag_handle - ручка перетаскивания drag_handle - ручка перетаскиван…" at bounding box center [844, 538] width 413 height 17
drag, startPoint x: 639, startPoint y: 540, endPoint x: 671, endPoint y: 539, distance: 32.1
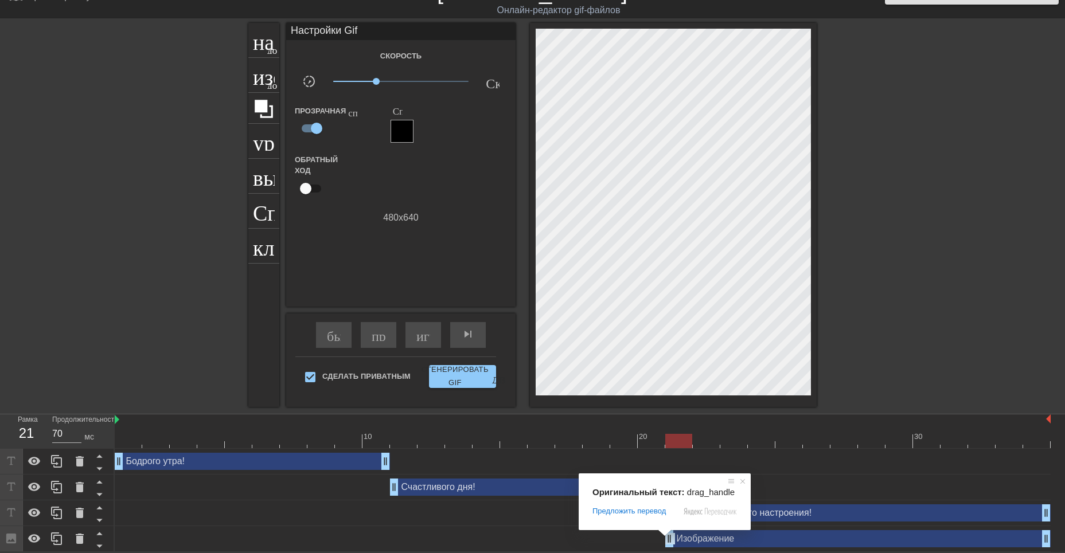
click at [667, 537] on span at bounding box center [664, 533] width 15 height 7
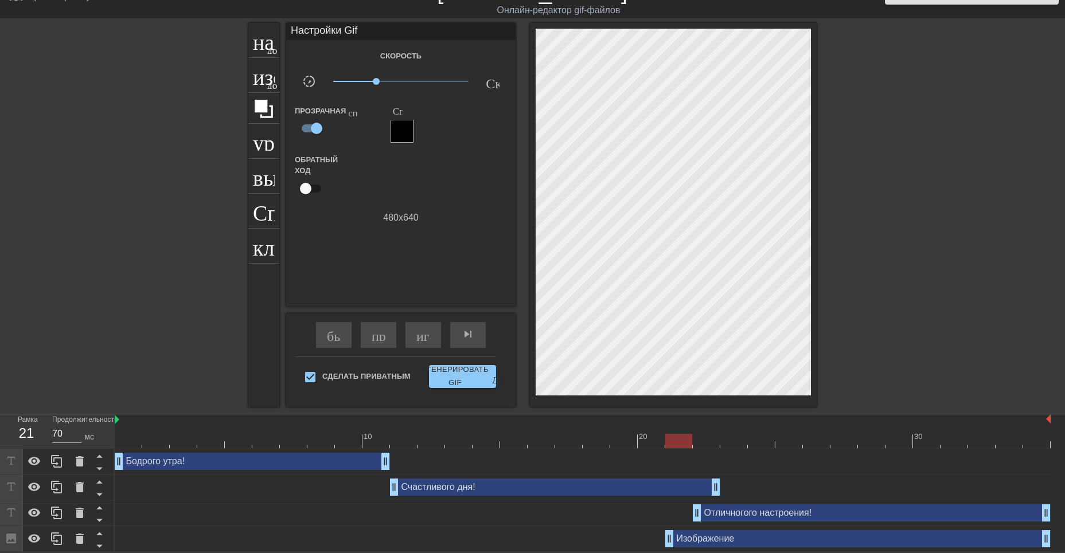
click at [501, 524] on div "Отличногого настроения! drag_handle - ручка перетаскивания drag_handle - ручка …" at bounding box center [583, 514] width 936 height 26
click at [482, 339] on div "skip_next - пропустить следующий" at bounding box center [468, 335] width 36 height 26
click at [388, 382] on label "Сделать Приватным" at bounding box center [354, 377] width 112 height 24
click at [322, 382] on input "Сделать Приватным" at bounding box center [310, 377] width 24 height 24
click at [314, 376] on input "Сделать Приватным" at bounding box center [310, 377] width 24 height 24
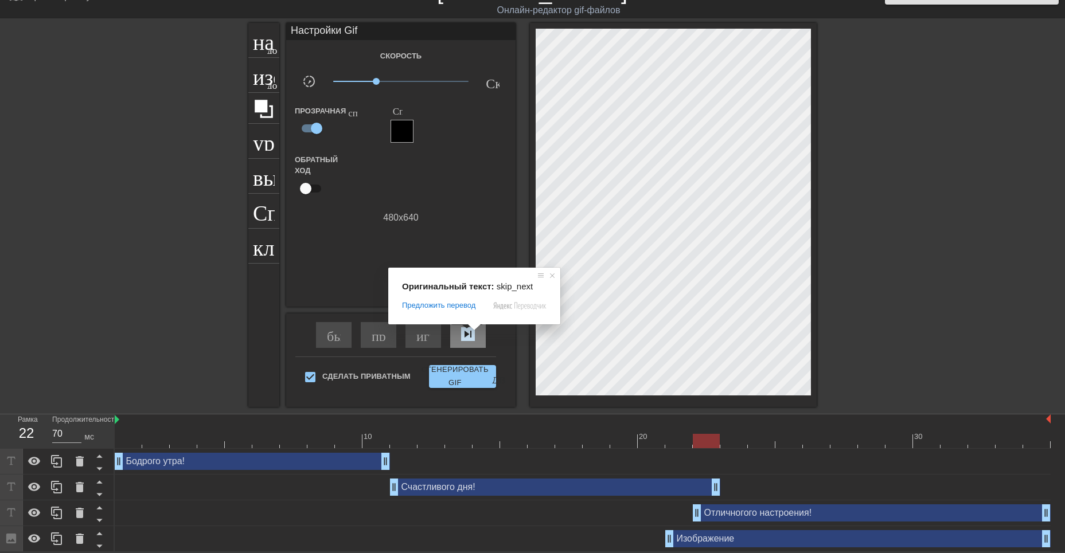
click at [468, 333] on ya-tr-span "skip_next - пропустить следующий" at bounding box center [543, 334] width 164 height 14
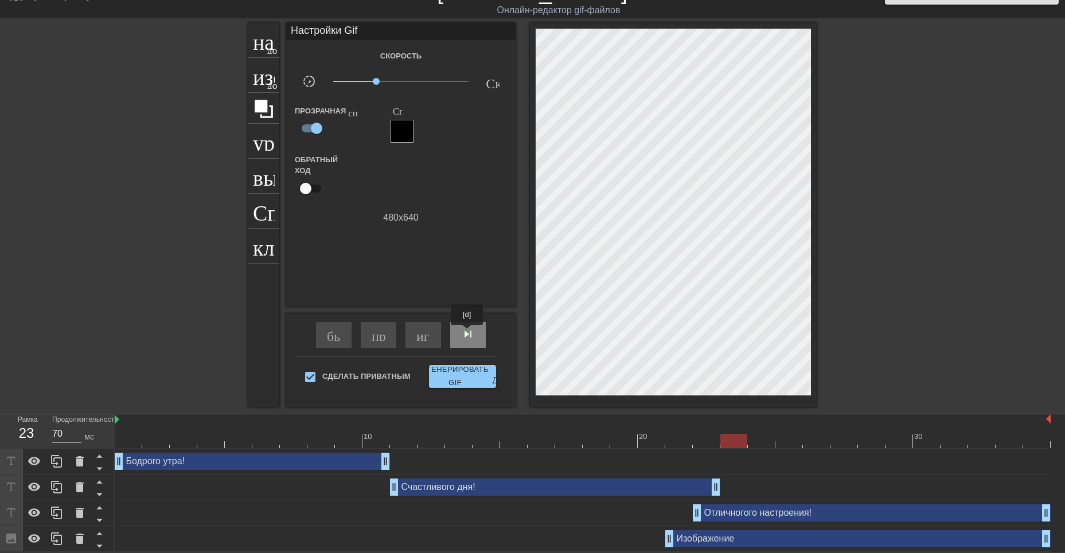
click at [468, 333] on ya-tr-span "skip_next - пропустить следующий" at bounding box center [543, 334] width 164 height 14
click at [428, 341] on div "играй_арроу" at bounding box center [423, 335] width 36 height 26
click at [855, 373] on div "название добавить_круг изображение добавить_круг урожай выбор_размера_фото_боль…" at bounding box center [532, 215] width 1065 height 384
click at [419, 333] on span "pause" at bounding box center [423, 334] width 14 height 14
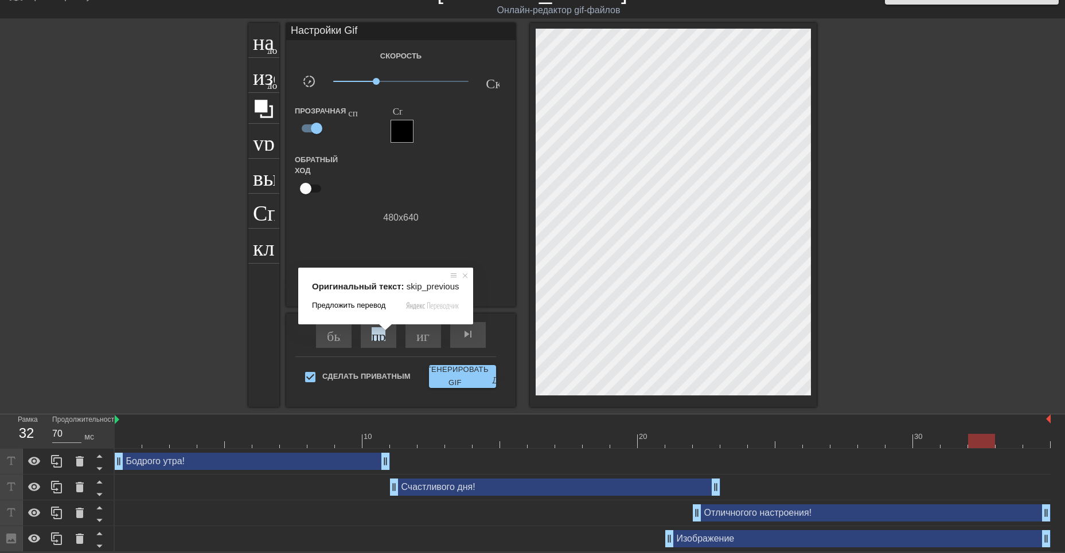
click at [381, 308] on span "Предложить перевод" at bounding box center [348, 305] width 73 height 10
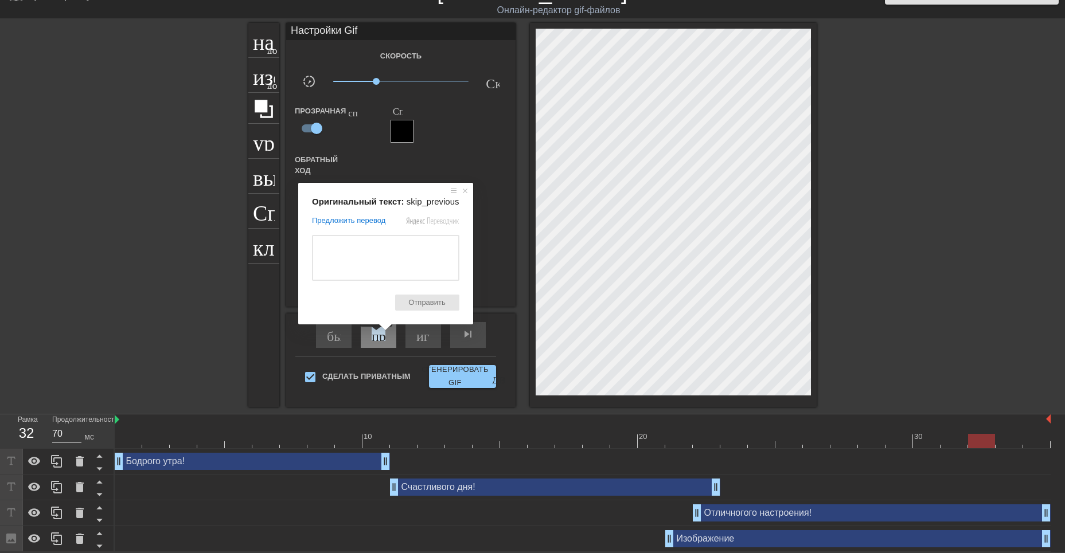
click at [377, 335] on ya-tr-span "пропускать ранее" at bounding box center [423, 334] width 102 height 14
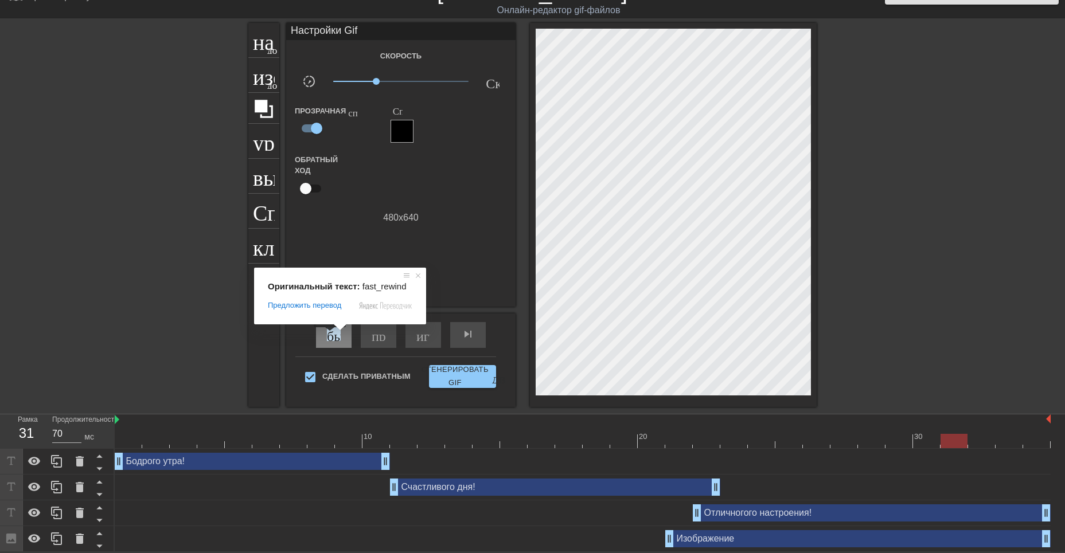
click at [331, 335] on ya-tr-span "быстрый поворот" at bounding box center [378, 334] width 103 height 14
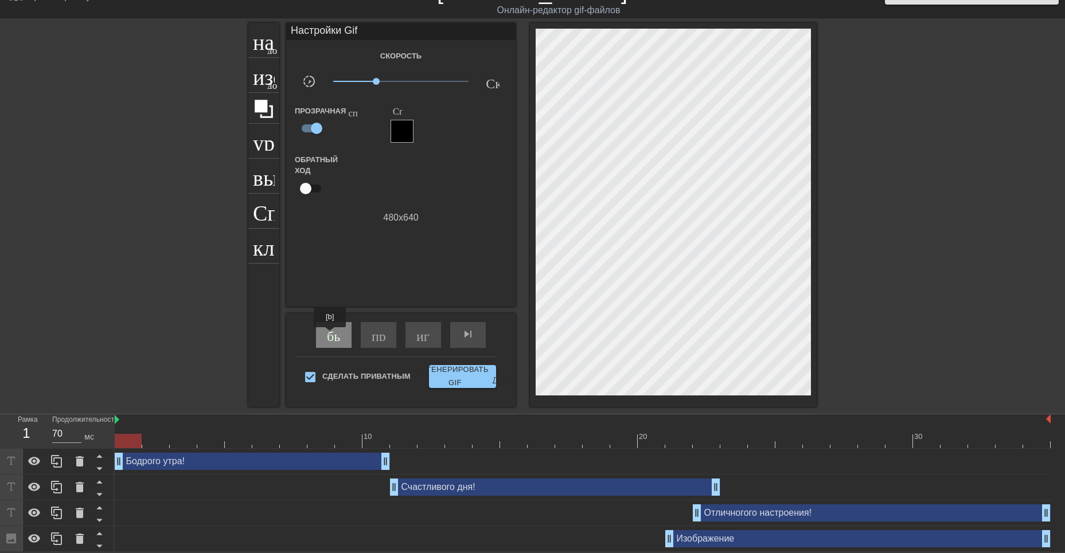
click at [331, 335] on ya-tr-span "быстрый поворот" at bounding box center [378, 334] width 103 height 14
click at [332, 335] on ya-tr-span "быстрый поворот" at bounding box center [378, 334] width 103 height 14
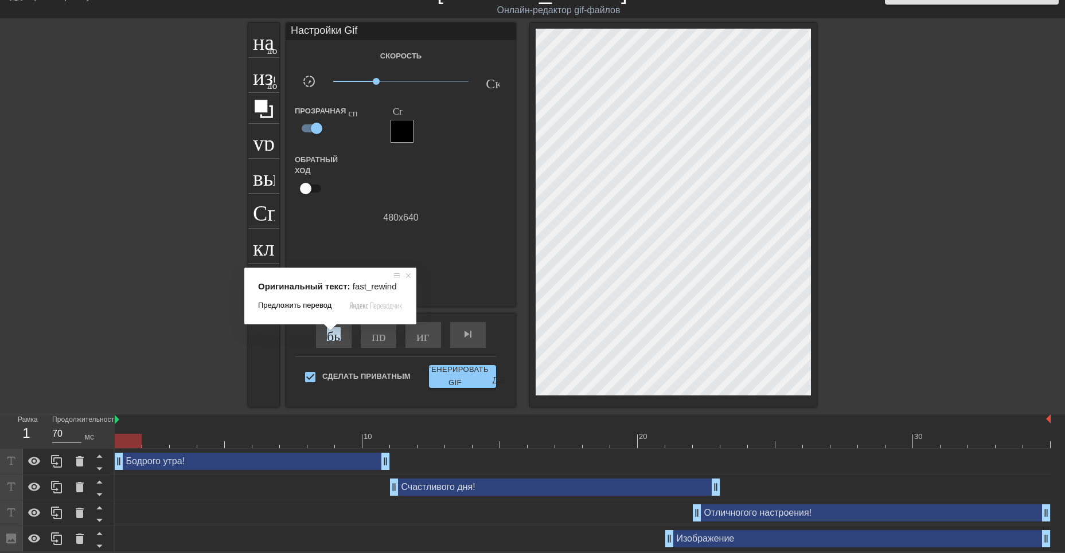
click at [326, 306] on span "Предложить перевод" at bounding box center [294, 305] width 73 height 10
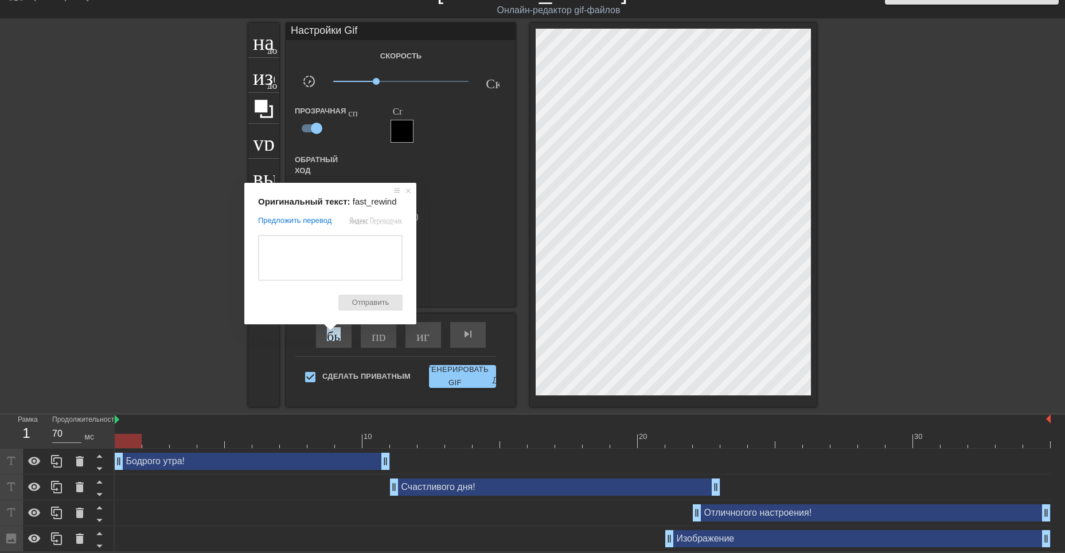
click at [471, 263] on div "Настройки Gif Скорость slow_motion_video x0,432 Скорость Прозрачная справка Спр…" at bounding box center [400, 165] width 229 height 284
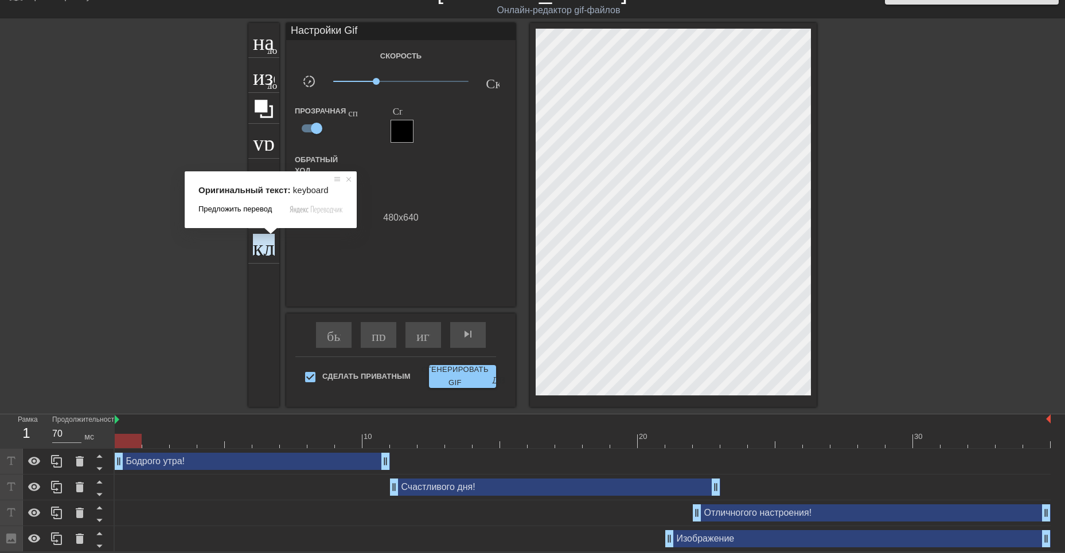
click at [248, 212] on span "Предложить перевод" at bounding box center [234, 209] width 73 height 10
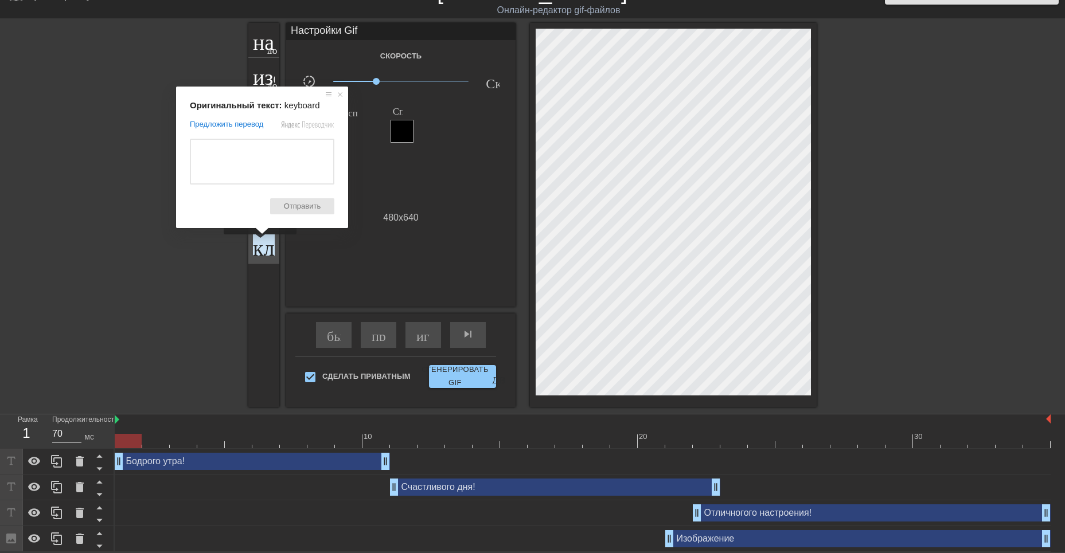
click at [262, 243] on ya-tr-span "клавиатура" at bounding box center [304, 245] width 103 height 22
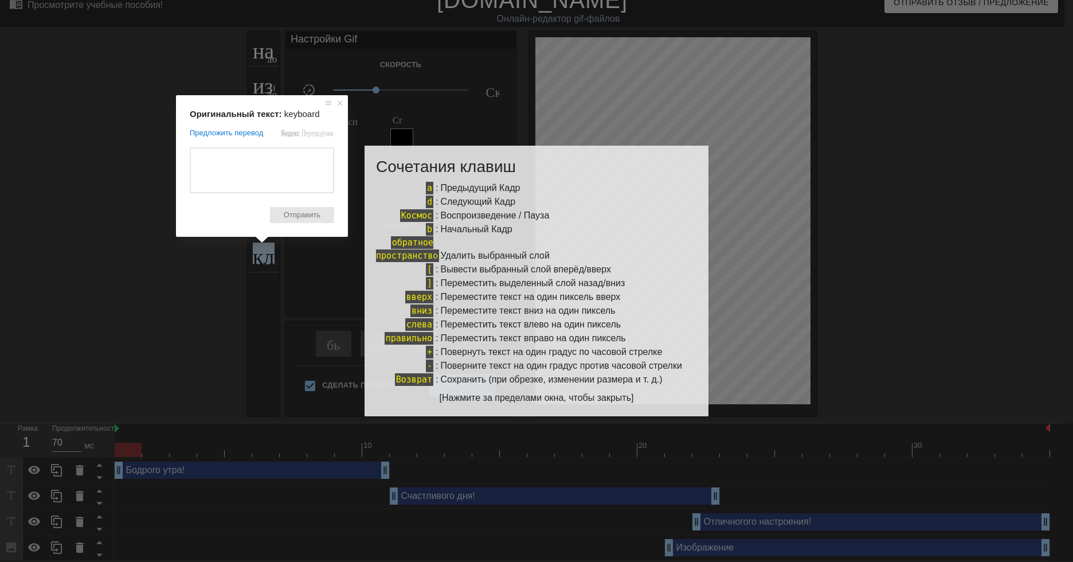
click at [261, 239] on span at bounding box center [262, 239] width 15 height 7
click at [293, 311] on div at bounding box center [536, 281] width 1073 height 562
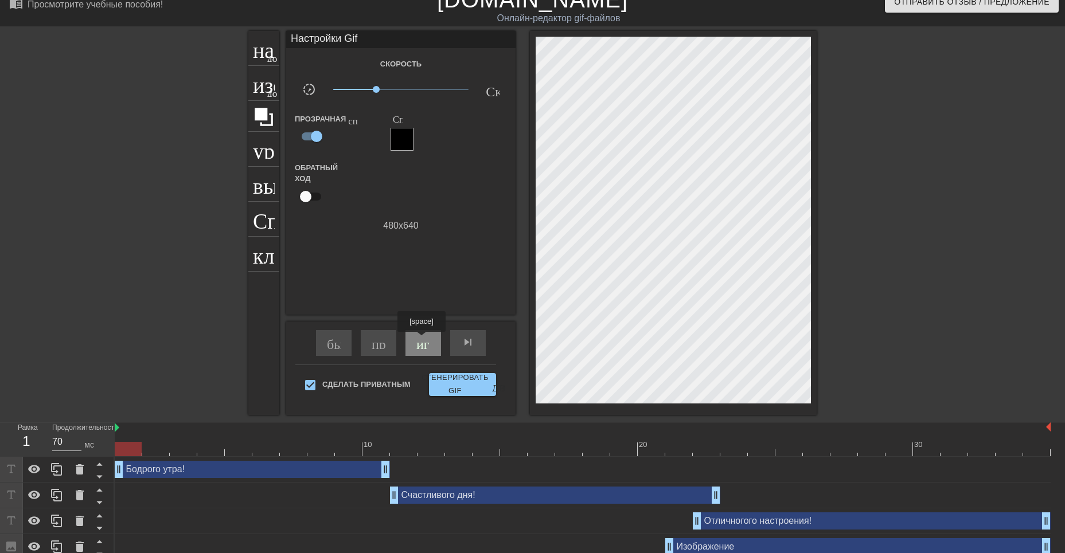
click at [423, 339] on ya-tr-span "играй_арроу" at bounding box center [456, 342] width 80 height 14
click at [419, 337] on span "pause" at bounding box center [423, 342] width 14 height 14
drag, startPoint x: 377, startPoint y: 90, endPoint x: 382, endPoint y: 92, distance: 6.2
click at [385, 91] on span "x0.582" at bounding box center [384, 89] width 7 height 7
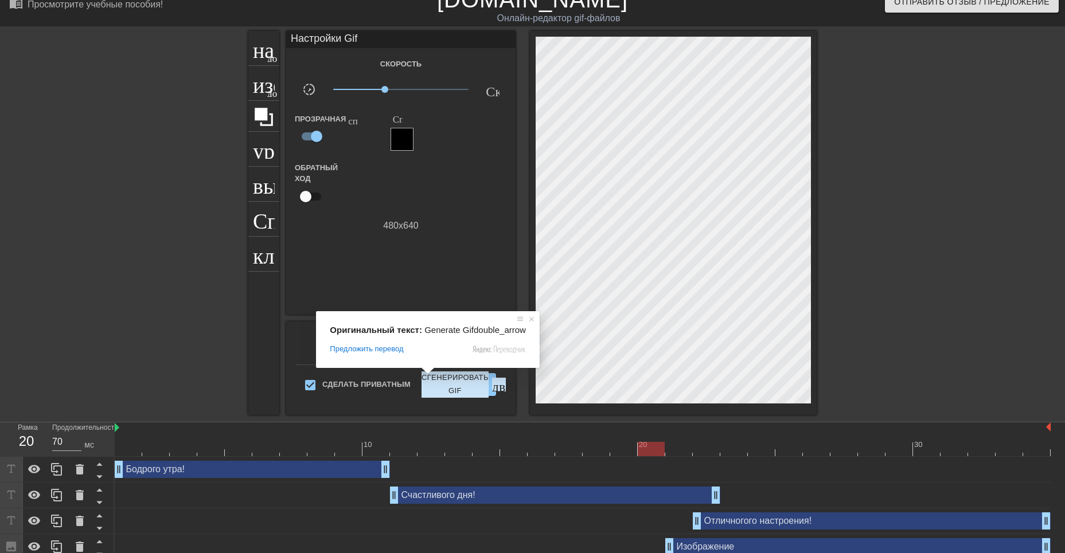
click at [456, 255] on div "Настройки Gif Скорость slow_motion_video x0,582 Скорость Прозрачная справка Спр…" at bounding box center [400, 173] width 229 height 284
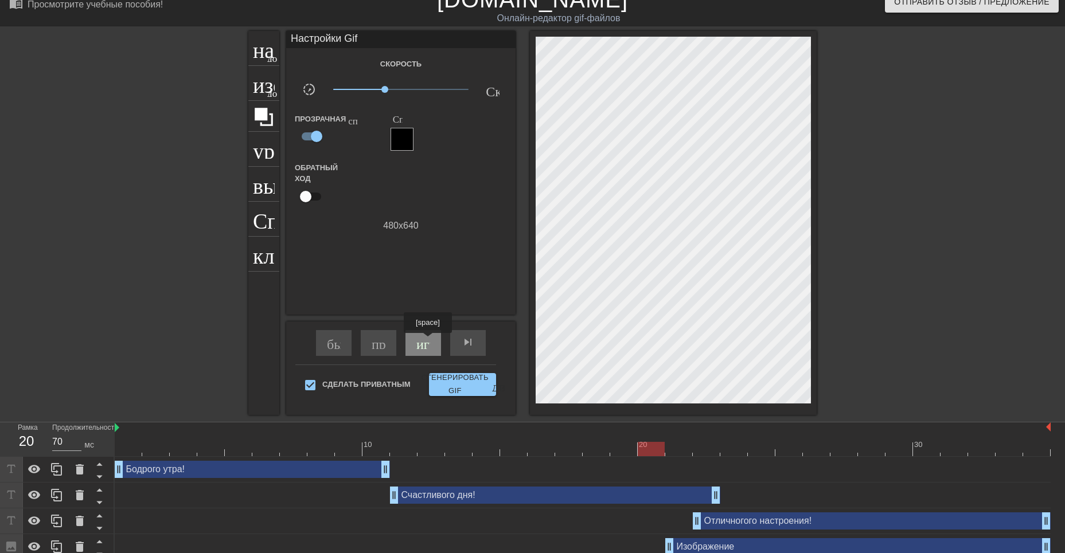
click at [429, 341] on ya-tr-span "играй_арроу" at bounding box center [456, 342] width 80 height 14
click at [424, 347] on span "pause" at bounding box center [423, 342] width 14 height 14
click at [744, 549] on div "Изображение drag_handle - ручка перетаскивания drag_handle - ручка перетаскиван…" at bounding box center [857, 546] width 385 height 17
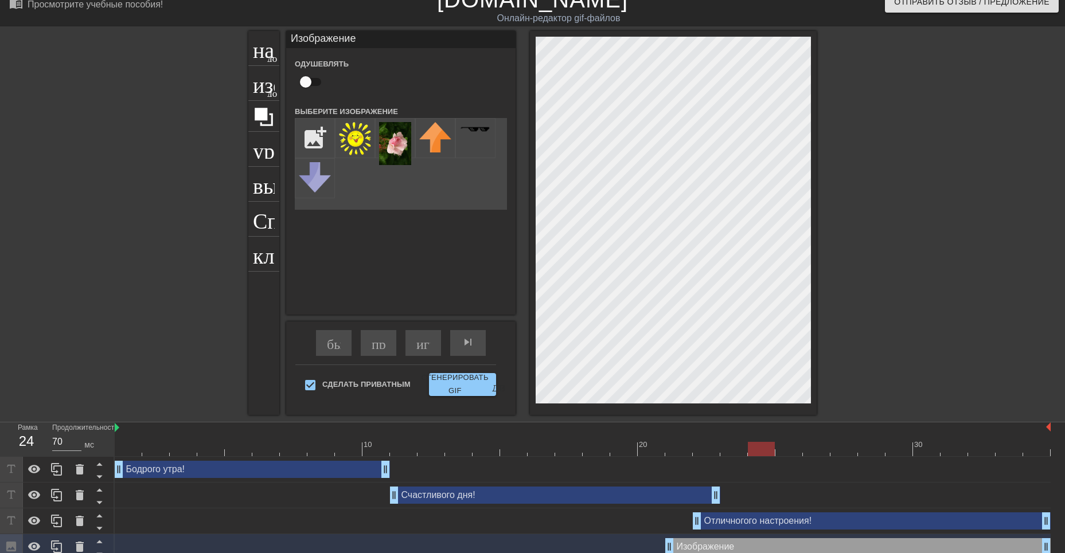
drag, startPoint x: 595, startPoint y: 449, endPoint x: 747, endPoint y: 455, distance: 152.7
click at [748, 455] on div at bounding box center [761, 449] width 27 height 14
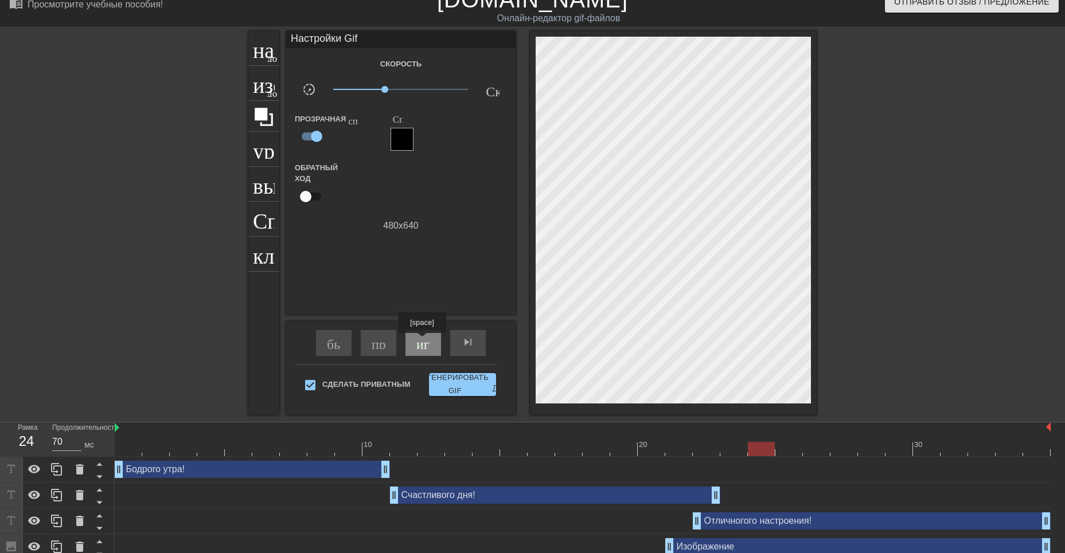
click at [423, 342] on ya-tr-span "играй_арроу" at bounding box center [456, 342] width 80 height 14
click at [417, 340] on span "pause" at bounding box center [423, 342] width 14 height 14
click at [395, 89] on span "x0.822" at bounding box center [401, 90] width 136 height 14
click at [427, 340] on body "menu_book_бук меню Просмотрите учебные пособия! [DOMAIN_NAME] Онлайн-редактор g…" at bounding box center [532, 273] width 1065 height 575
click at [437, 346] on div "играй_арроу" at bounding box center [423, 343] width 36 height 26
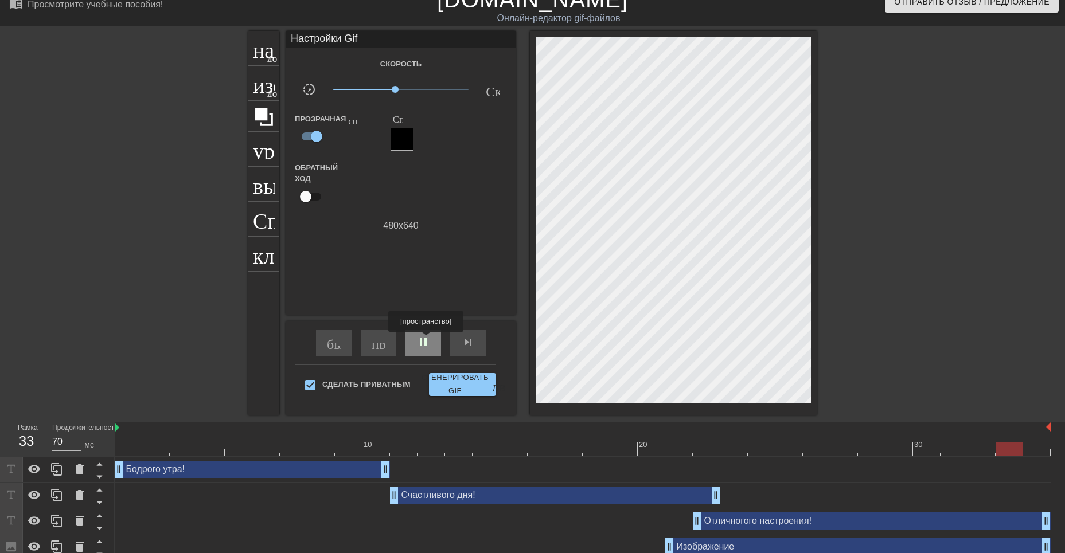
click at [427, 341] on span "pause" at bounding box center [423, 342] width 14 height 14
click at [713, 545] on div "Изображение drag_handle - ручка перетаскивания drag_handle - ручка перетаскиван…" at bounding box center [857, 546] width 385 height 17
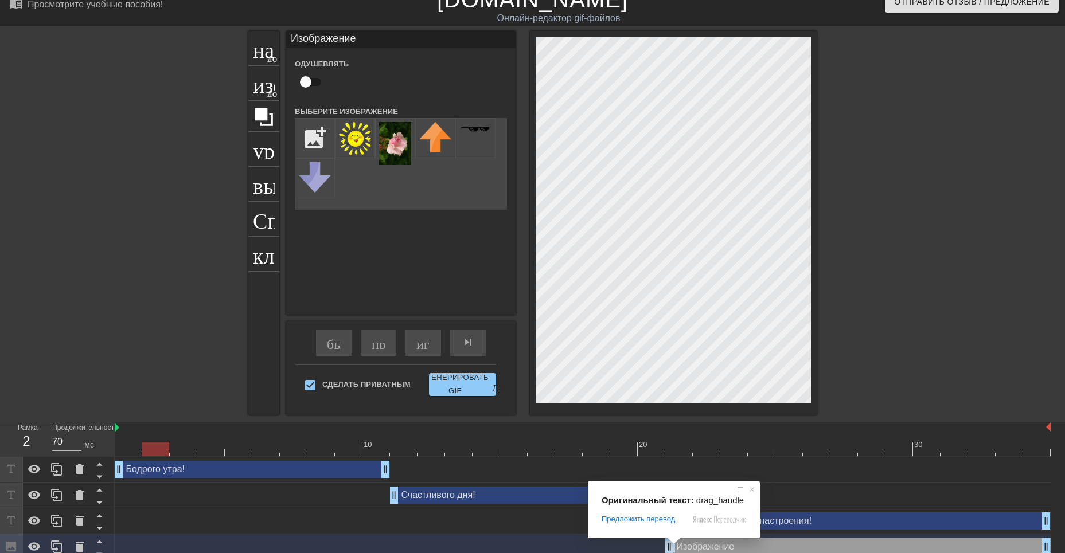
click at [706, 547] on div "Изображение drag_handle - ручка перетаскивания drag_handle - ручка перетаскиван…" at bounding box center [857, 546] width 385 height 17
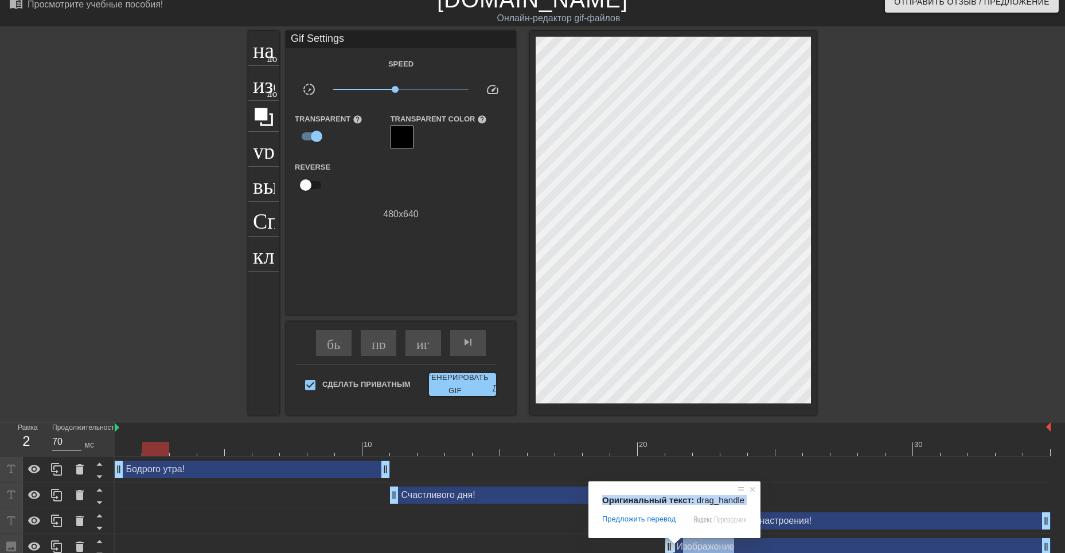
scroll to position [23, 0]
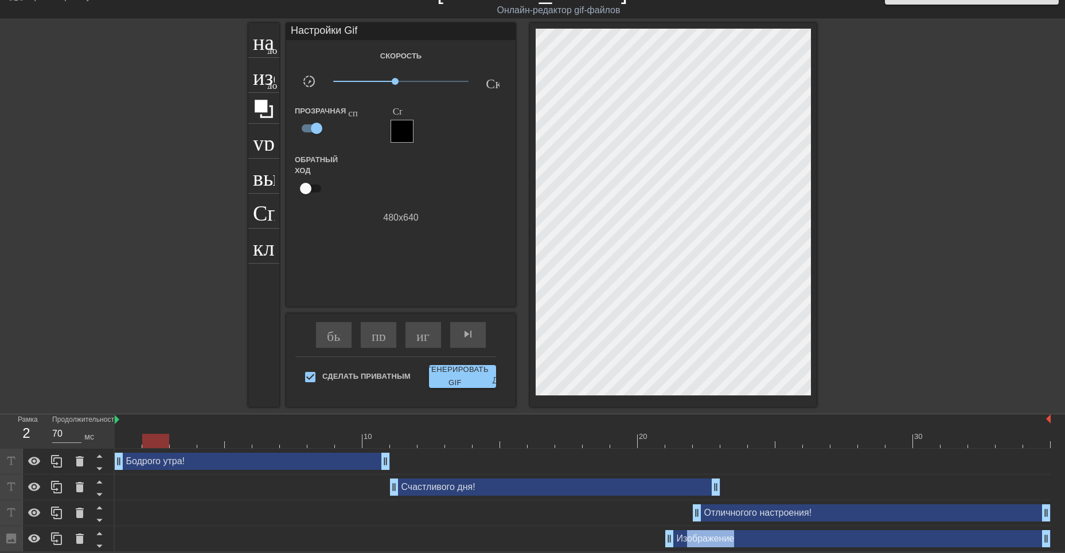
drag, startPoint x: 674, startPoint y: 545, endPoint x: 686, endPoint y: 546, distance: 11.5
click at [686, 546] on body "menu_book_бук меню Просмотрите учебные пособия! [DOMAIN_NAME] Онлайн-редактор g…" at bounding box center [532, 265] width 1065 height 575
click at [760, 541] on div "Изображение drag_handle - ручка перетаскивания drag_handle - ручка перетаскиван…" at bounding box center [857, 538] width 385 height 17
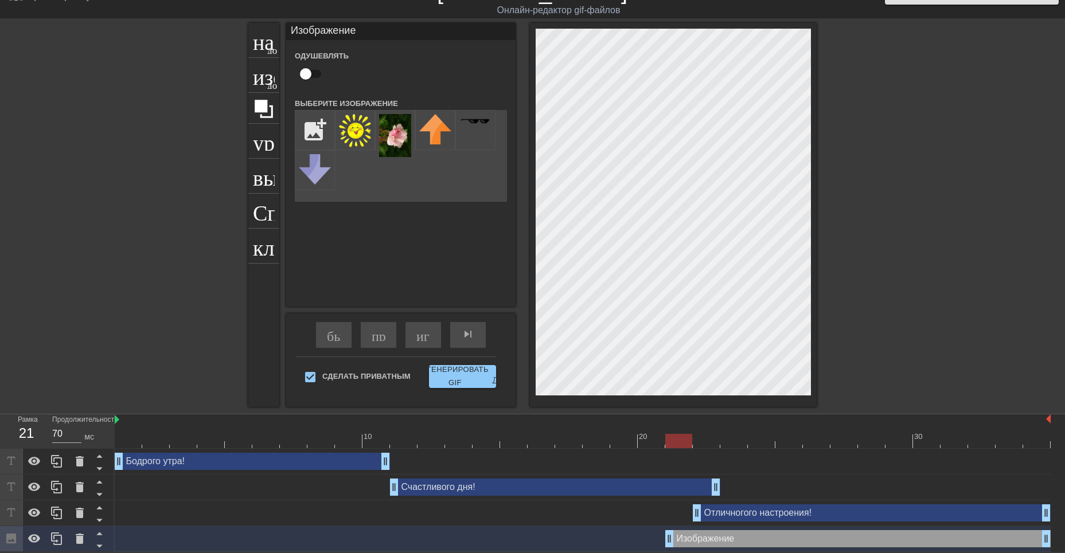
drag, startPoint x: 159, startPoint y: 441, endPoint x: 667, endPoint y: 462, distance: 509.0
click at [667, 462] on div "10 20 30 Бодрого утра! drag_handle - ручка перетаскивания drag_handle - ручка п…" at bounding box center [590, 484] width 950 height 138
click at [682, 443] on div at bounding box center [678, 441] width 27 height 14
click at [689, 538] on div "Изображение drag_handle - ручка перетаскивания drag_handle - ручка перетаскиван…" at bounding box center [857, 538] width 385 height 17
click at [682, 538] on div "Изображение drag_handle - ручка перетаскивания drag_handle - ручка перетаскиван…" at bounding box center [857, 538] width 385 height 17
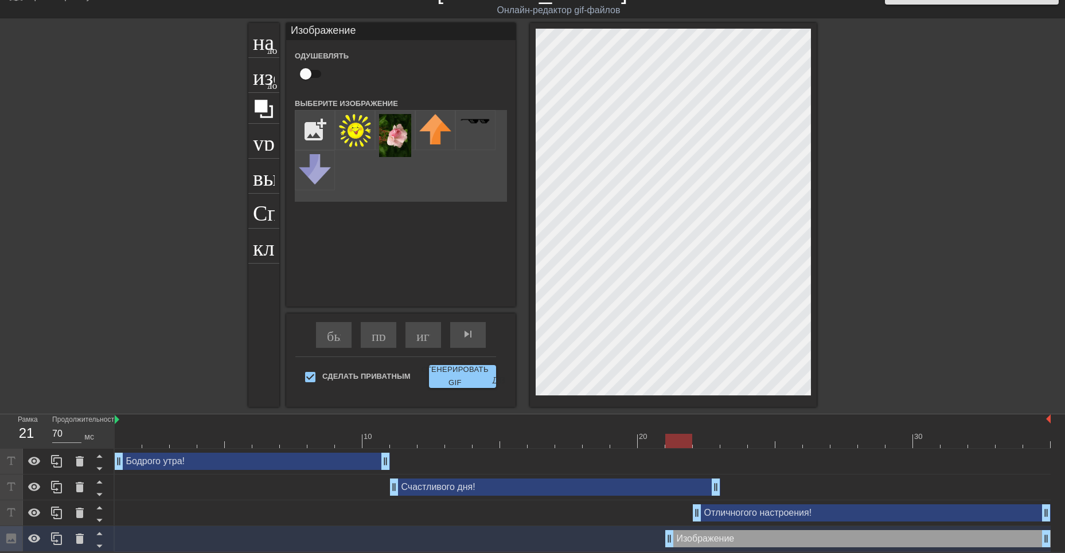
drag, startPoint x: 677, startPoint y: 445, endPoint x: 684, endPoint y: 443, distance: 7.6
click at [684, 443] on div at bounding box center [678, 441] width 27 height 14
drag, startPoint x: 679, startPoint y: 439, endPoint x: 685, endPoint y: 440, distance: 6.4
click at [685, 440] on div at bounding box center [678, 441] width 27 height 14
click at [685, 441] on div at bounding box center [678, 441] width 27 height 14
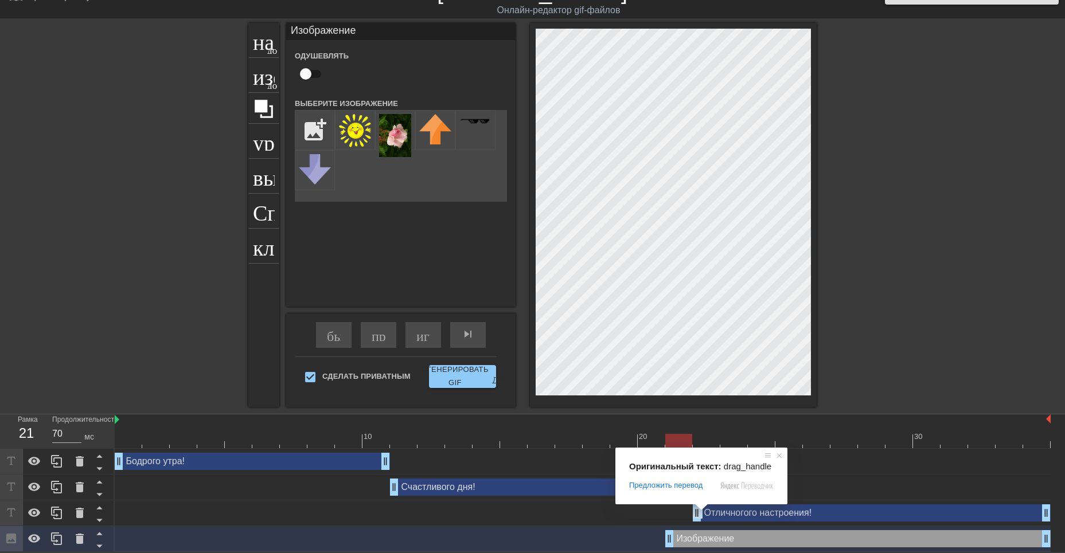
click at [697, 510] on span at bounding box center [701, 507] width 15 height 7
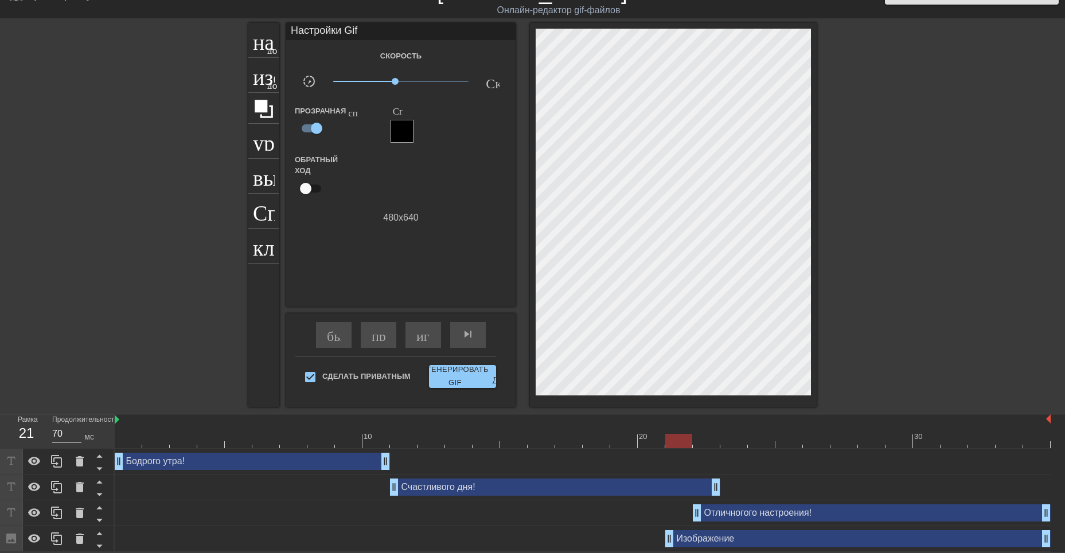
click at [727, 515] on div "Отличногого настроения! drag_handle - ручка перетаскивания drag_handle - ручка …" at bounding box center [872, 513] width 358 height 17
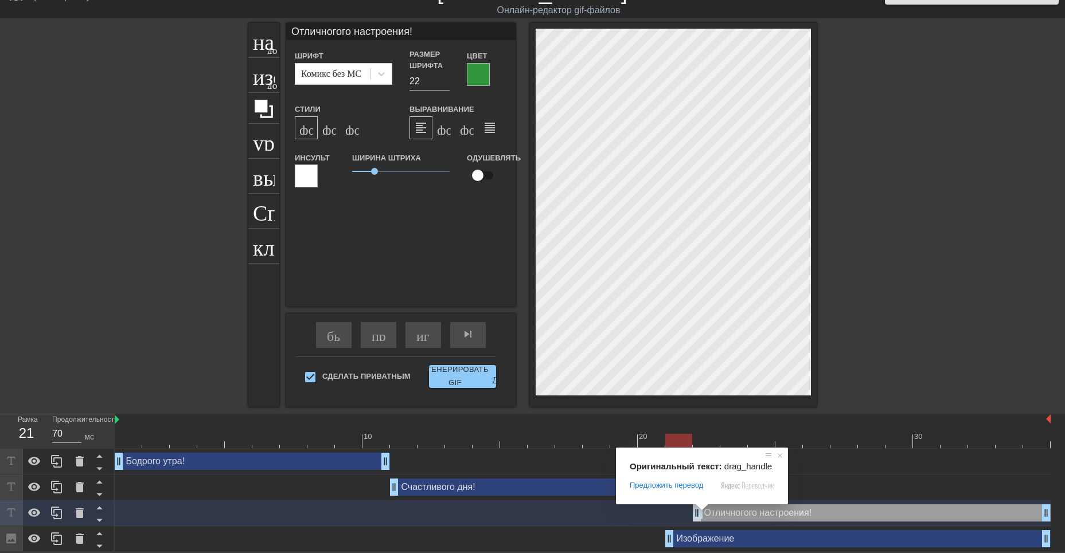
click at [694, 511] on span at bounding box center [701, 507] width 15 height 7
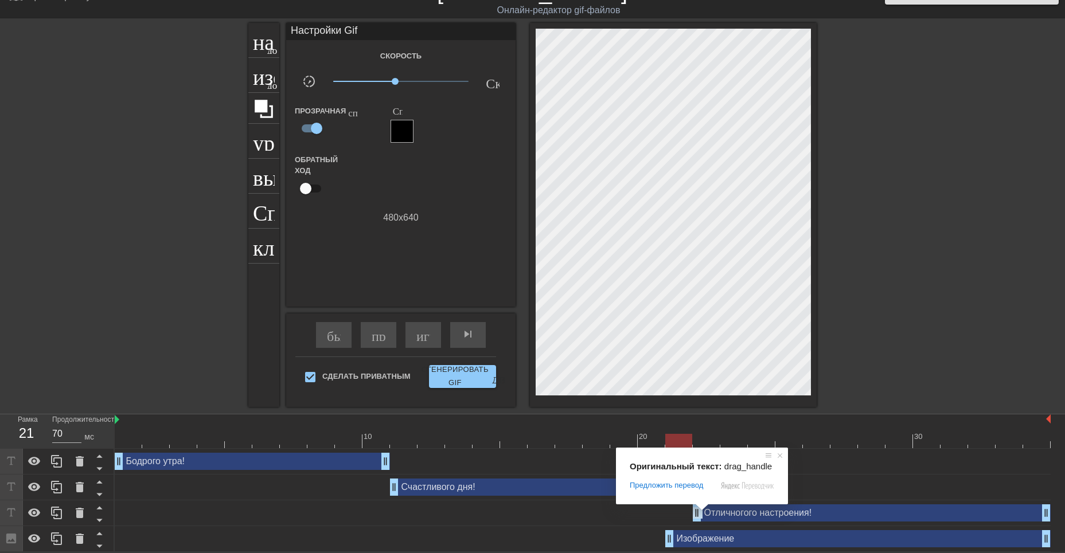
click at [703, 513] on div "Отличногого настроения! drag_handle - ручка перетаскивания drag_handle - ручка …" at bounding box center [872, 513] width 358 height 17
drag, startPoint x: 699, startPoint y: 513, endPoint x: 706, endPoint y: 513, distance: 7.5
click at [706, 513] on body "menu_book_бук меню Просмотрите учебные пособия! [DOMAIN_NAME] Онлайн-редактор g…" at bounding box center [532, 265] width 1065 height 575
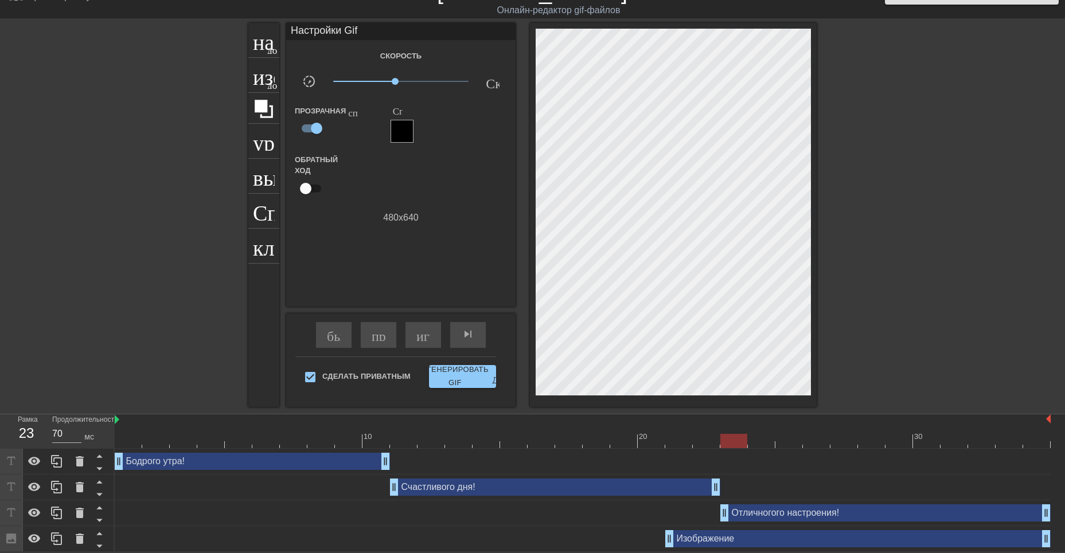
drag, startPoint x: 692, startPoint y: 514, endPoint x: 706, endPoint y: 516, distance: 14.4
click at [708, 515] on div "Отличногого настроения! drag_handle - ручка перетаскивания drag_handle - ручка …" at bounding box center [583, 513] width 936 height 17
drag, startPoint x: 665, startPoint y: 541, endPoint x: 741, endPoint y: 538, distance: 75.7
click at [741, 538] on div "Изображение drag_handle - ручка перетаскивания drag_handle - ручка перетаскиван…" at bounding box center [583, 538] width 936 height 17
click at [422, 339] on ya-tr-span "играй_арроу" at bounding box center [456, 334] width 80 height 14
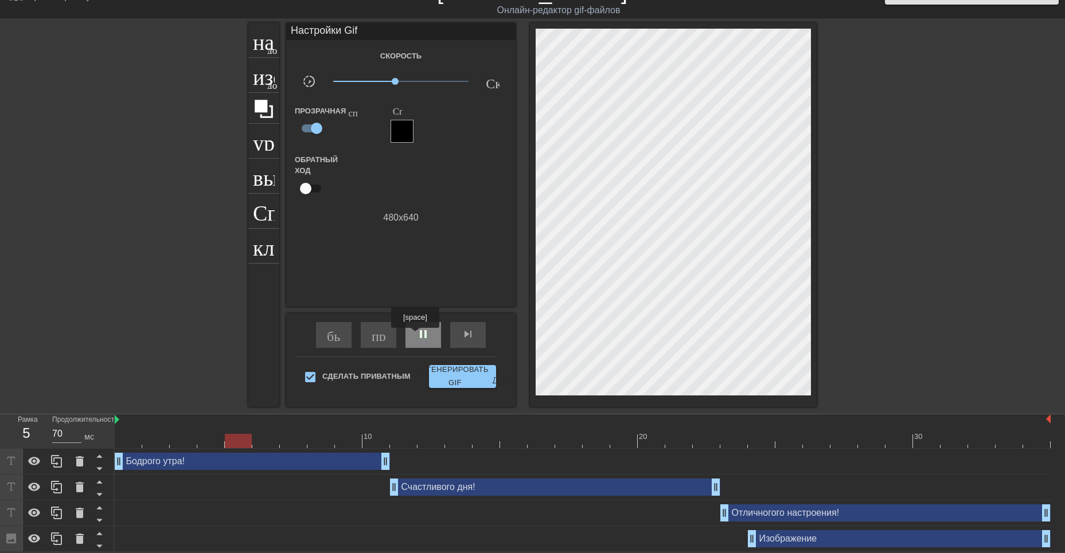
click at [417, 337] on span "pause" at bounding box center [423, 334] width 14 height 14
drag, startPoint x: 752, startPoint y: 540, endPoint x: 734, endPoint y: 540, distance: 18.3
drag, startPoint x: 736, startPoint y: 445, endPoint x: 611, endPoint y: 449, distance: 124.5
click at [693, 447] on div at bounding box center [706, 441] width 27 height 14
drag, startPoint x: 400, startPoint y: 459, endPoint x: 316, endPoint y: 444, distance: 85.5
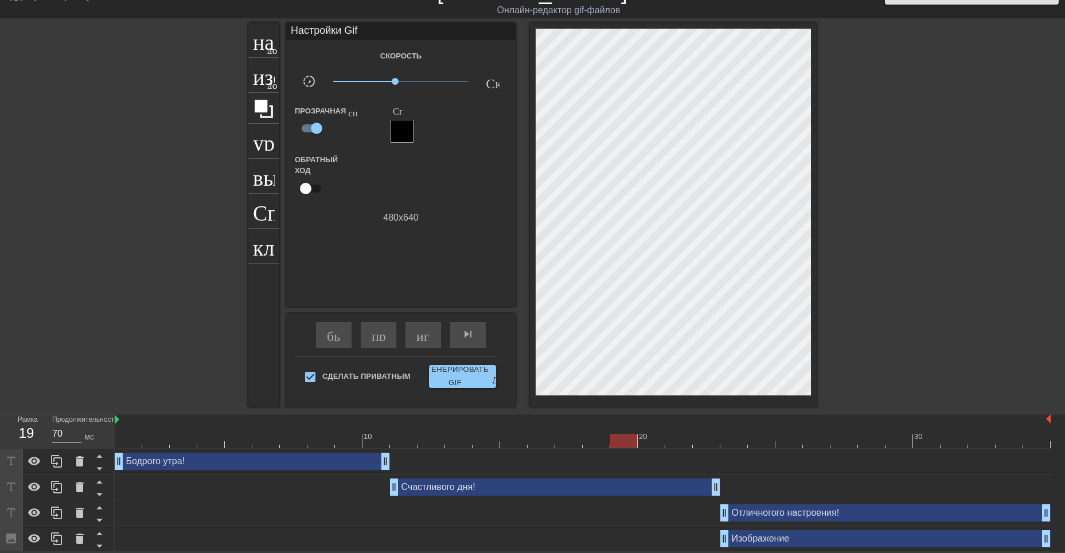
click at [317, 443] on div "10 20 30 Бодрого утра! drag_handle - ручка перетаскивания drag_handle - ручка п…" at bounding box center [590, 484] width 950 height 138
click at [76, 431] on input "71" at bounding box center [66, 434] width 29 height 18
click at [76, 437] on input "70" at bounding box center [66, 434] width 29 height 18
click at [139, 430] on div at bounding box center [129, 433] width 28 height 14
drag, startPoint x: 396, startPoint y: 81, endPoint x: 405, endPoint y: 84, distance: 10.2
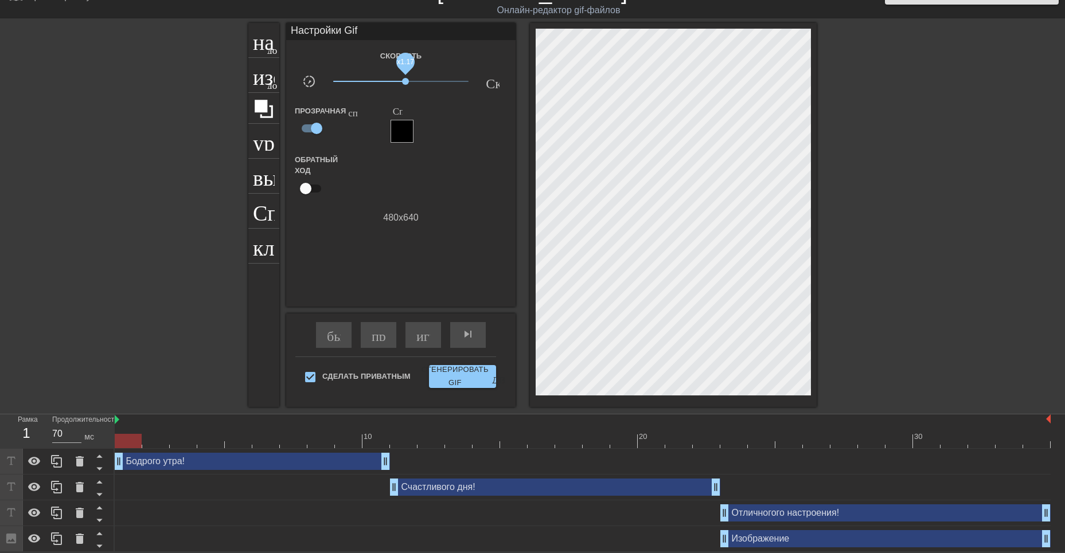
click at [405, 84] on span "x1.17" at bounding box center [405, 81] width 7 height 7
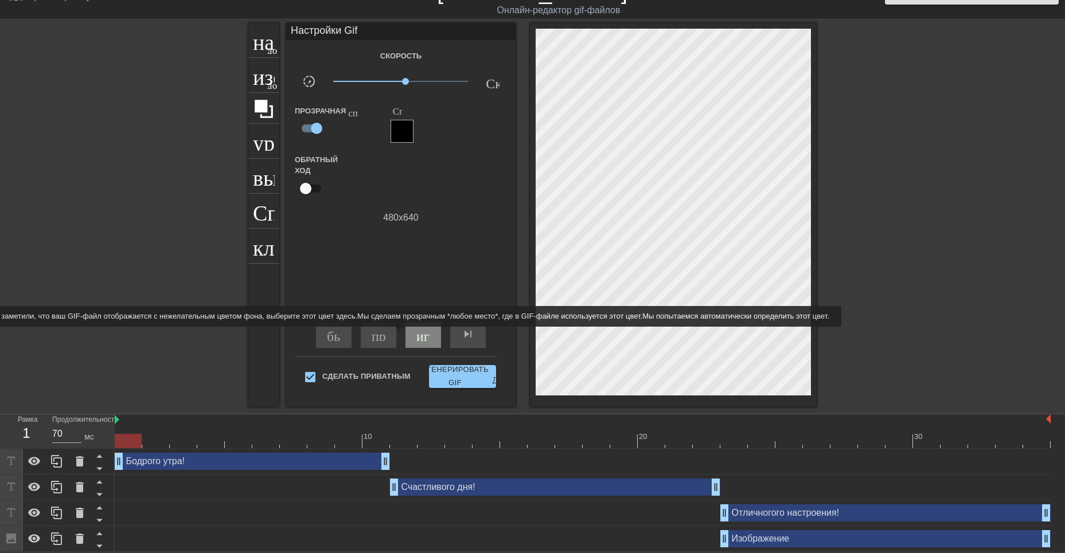
click at [421, 335] on ya-tr-span "играй_арроу" at bounding box center [456, 334] width 80 height 14
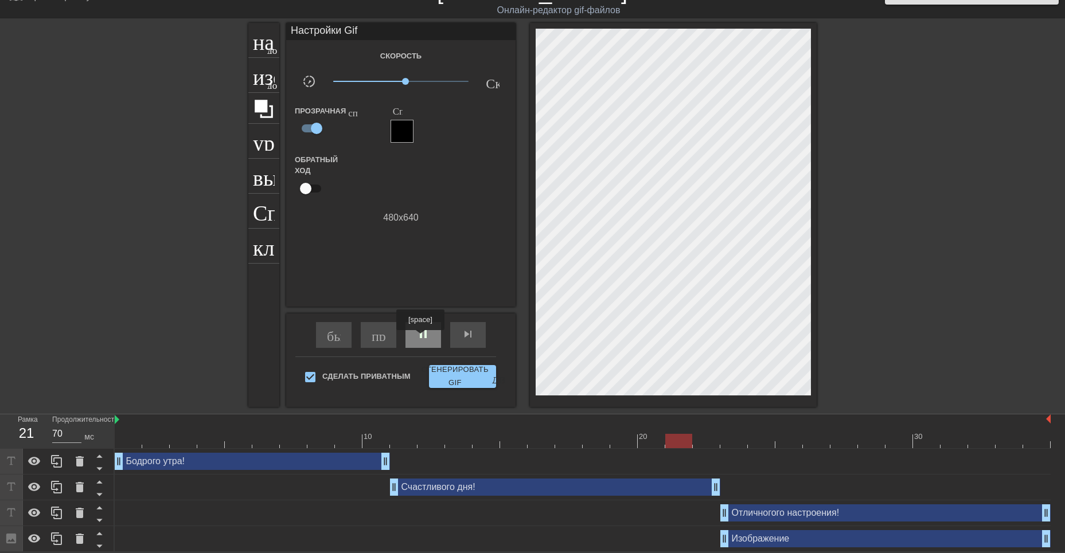
click at [421, 338] on span "pause" at bounding box center [423, 334] width 14 height 14
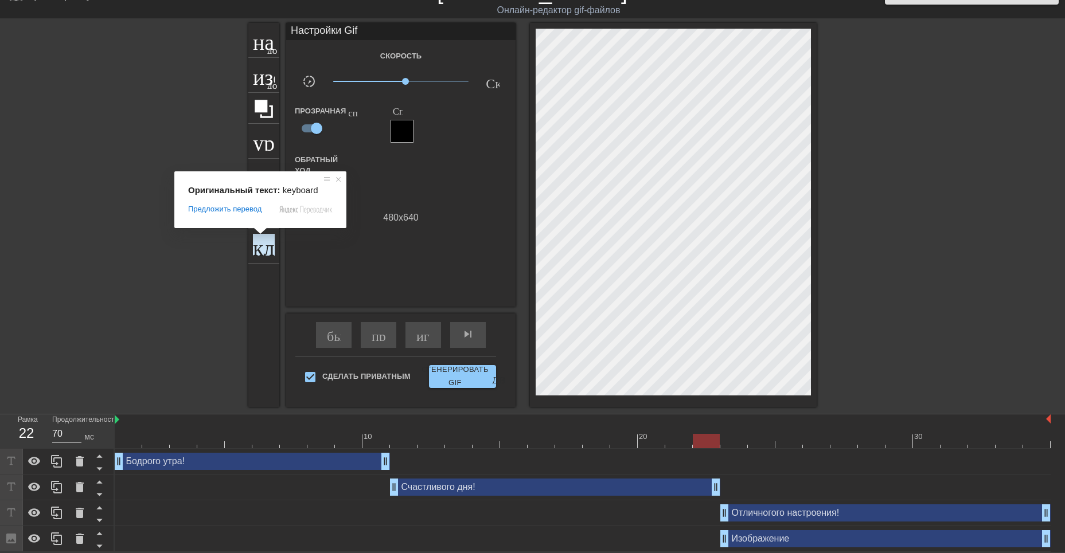
click at [396, 165] on div at bounding box center [363, 176] width 76 height 45
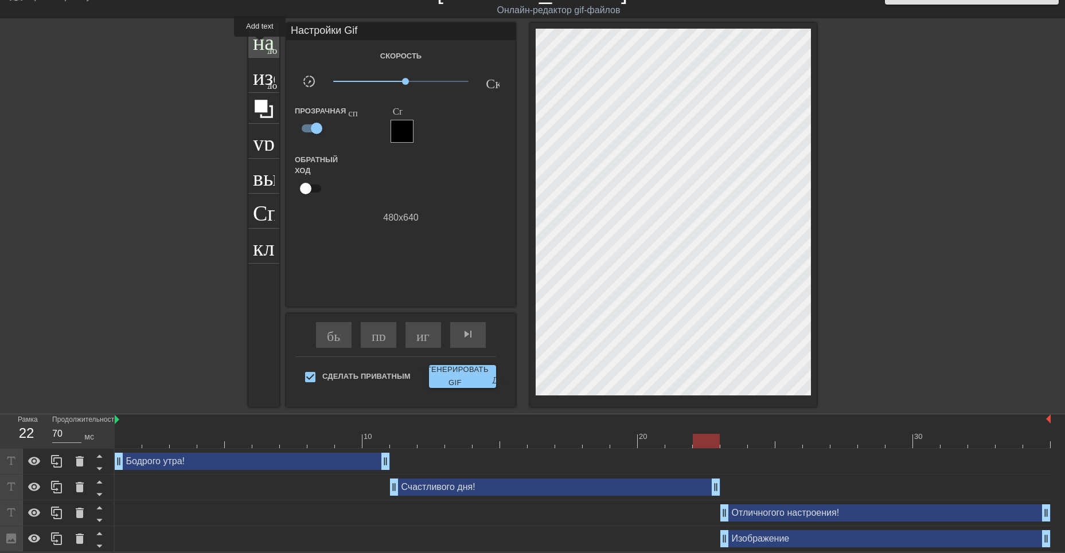
click at [260, 45] on ya-tr-span "название" at bounding box center [294, 39] width 83 height 22
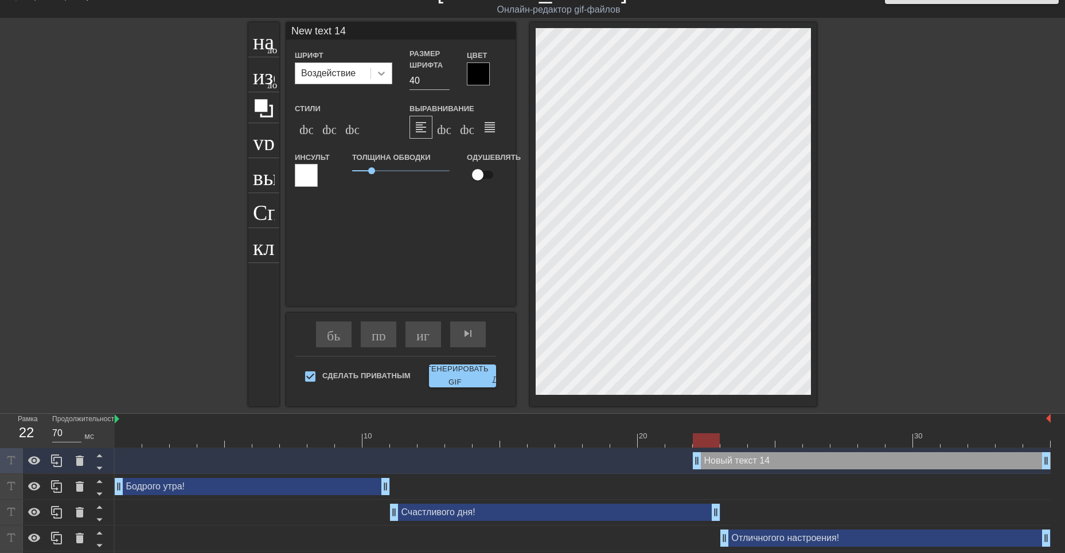
click at [379, 72] on icon at bounding box center [381, 73] width 11 height 11
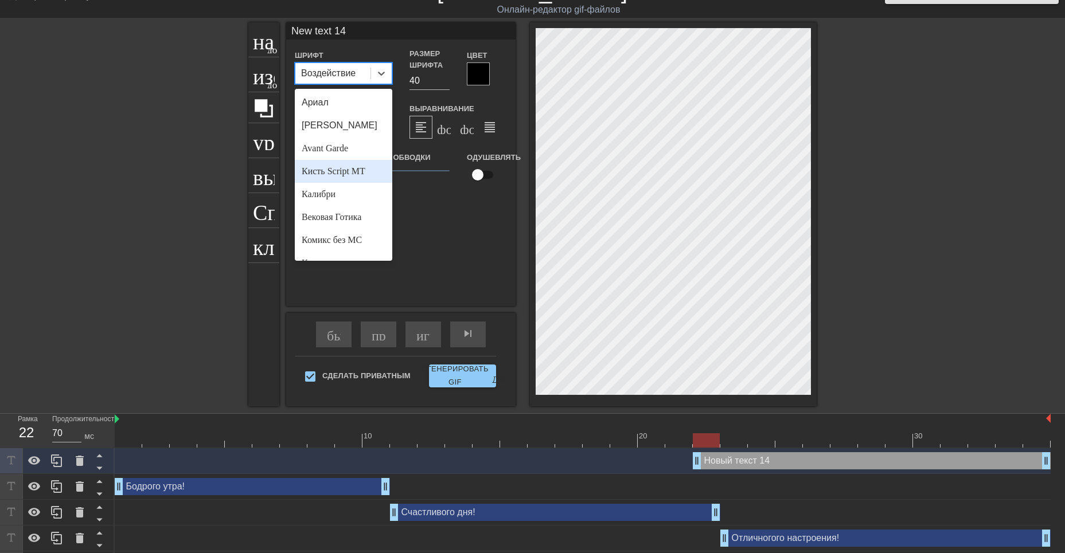
click at [336, 172] on body "menu_book_бук меню Просмотрите учебные пособия! [DOMAIN_NAME] Онлайн-редактор g…" at bounding box center [532, 277] width 1065 height 600
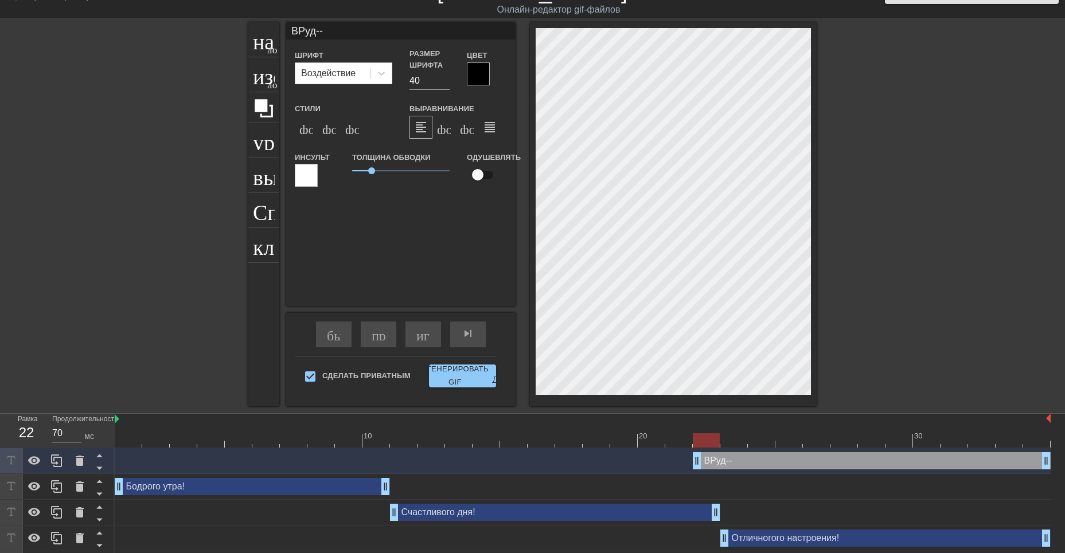
scroll to position [2, 1]
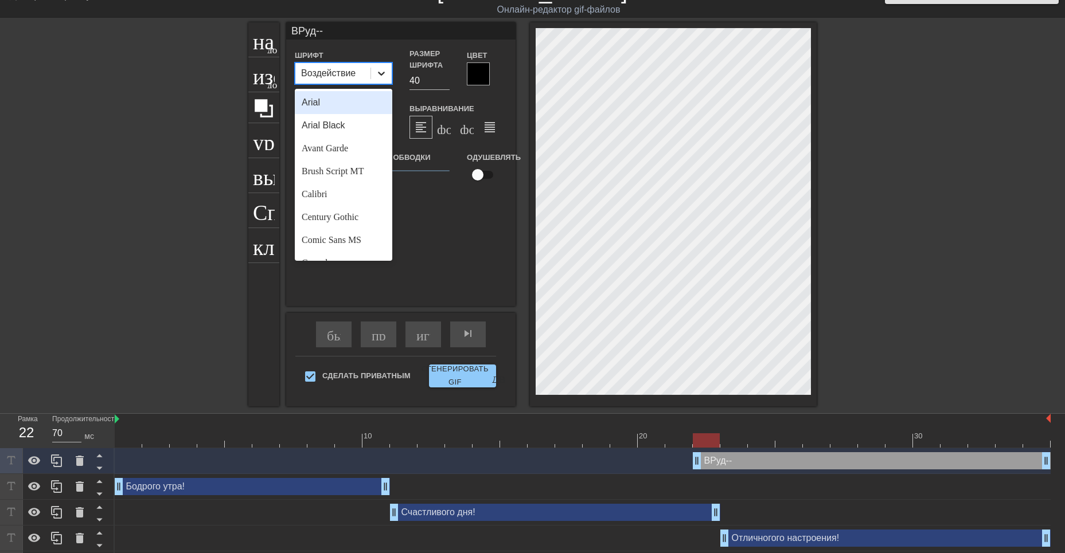
click at [376, 71] on icon at bounding box center [381, 73] width 11 height 11
click at [342, 169] on ya-tr-span "Кисть Script MT" at bounding box center [334, 171] width 64 height 10
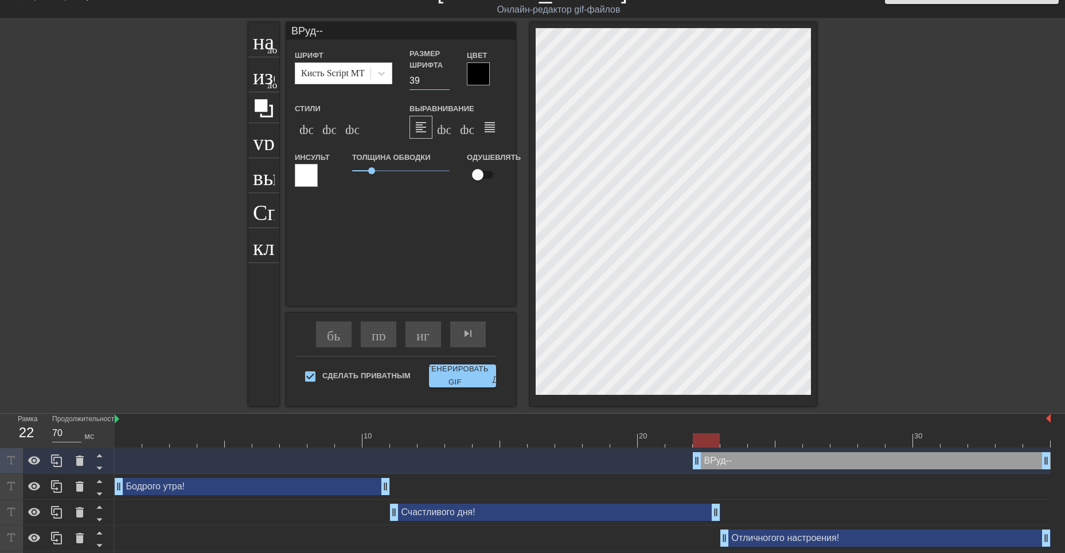
click at [445, 84] on input "39" at bounding box center [429, 81] width 40 height 18
click at [446, 84] on input "38" at bounding box center [429, 81] width 40 height 18
click at [446, 84] on input "37" at bounding box center [429, 81] width 40 height 18
click at [446, 84] on input "36" at bounding box center [429, 81] width 40 height 18
click at [446, 84] on input "35" at bounding box center [429, 81] width 40 height 18
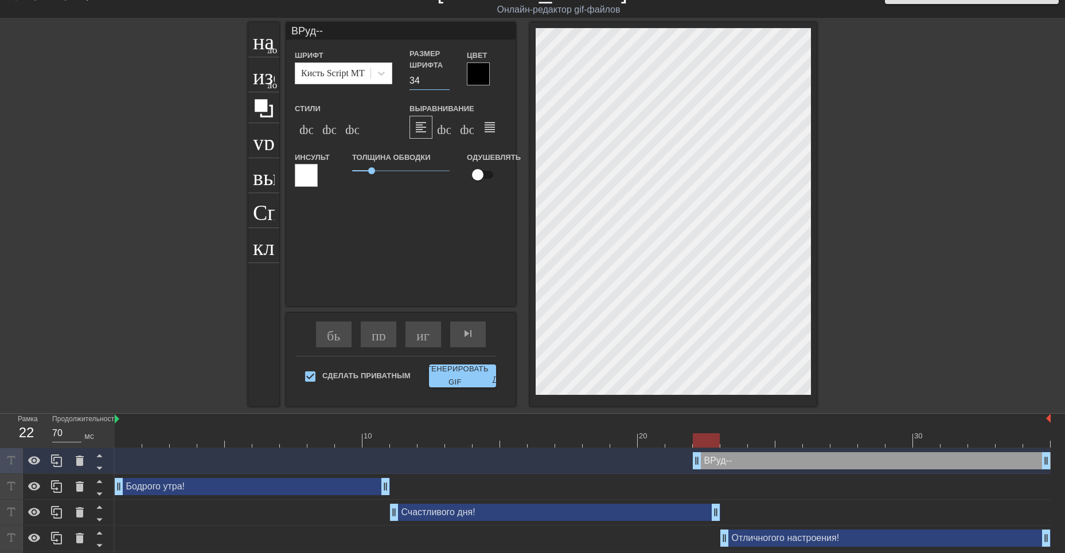
click at [446, 84] on input "34" at bounding box center [429, 81] width 40 height 18
click at [446, 84] on input "33" at bounding box center [429, 81] width 40 height 18
click at [446, 84] on input "32" at bounding box center [429, 81] width 40 height 18
click at [446, 84] on input "31" at bounding box center [429, 81] width 40 height 18
click at [446, 84] on input "30" at bounding box center [429, 81] width 40 height 18
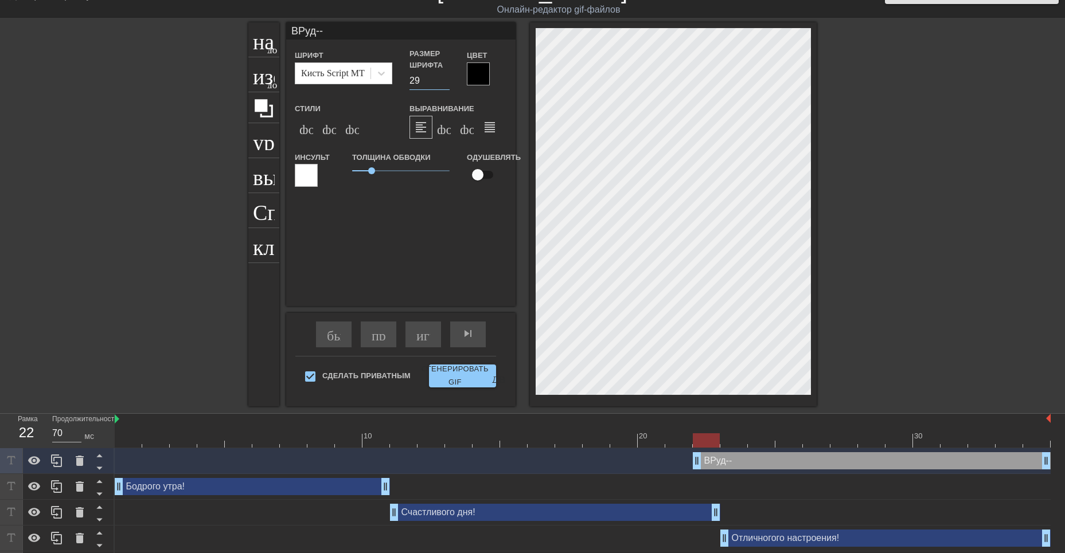
click at [446, 84] on input "29" at bounding box center [429, 81] width 40 height 18
click at [446, 84] on input "28" at bounding box center [429, 81] width 40 height 18
click at [446, 84] on input "27" at bounding box center [429, 81] width 40 height 18
click at [446, 84] on input "26" at bounding box center [429, 81] width 40 height 18
click at [446, 84] on input "25" at bounding box center [429, 81] width 40 height 18
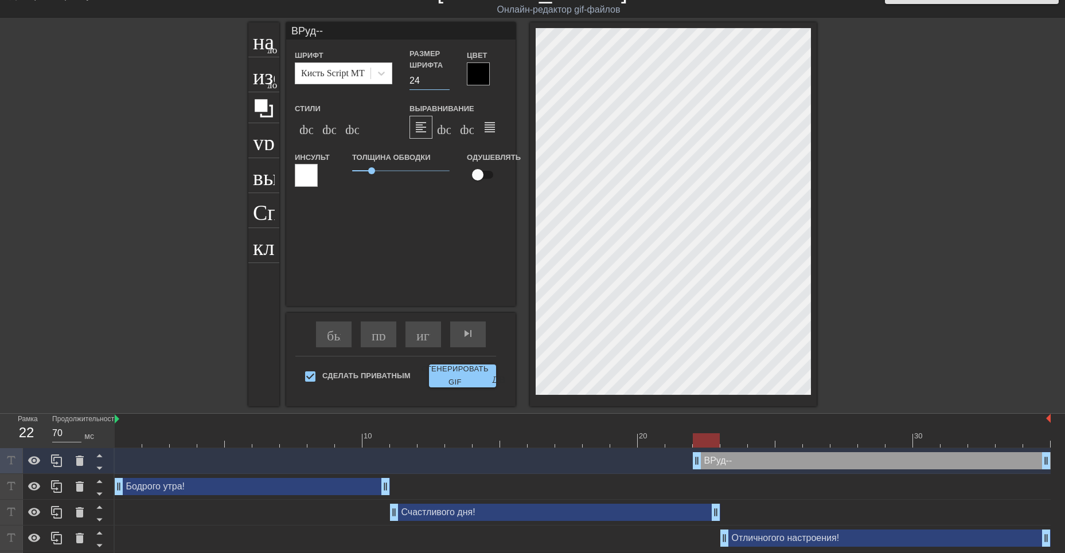
click at [446, 84] on input "24" at bounding box center [429, 81] width 40 height 18
click at [446, 84] on input "23" at bounding box center [429, 81] width 40 height 18
click at [446, 84] on input "22" at bounding box center [429, 81] width 40 height 18
click at [444, 76] on input "23" at bounding box center [429, 81] width 40 height 18
click at [443, 78] on input "24" at bounding box center [429, 81] width 40 height 18
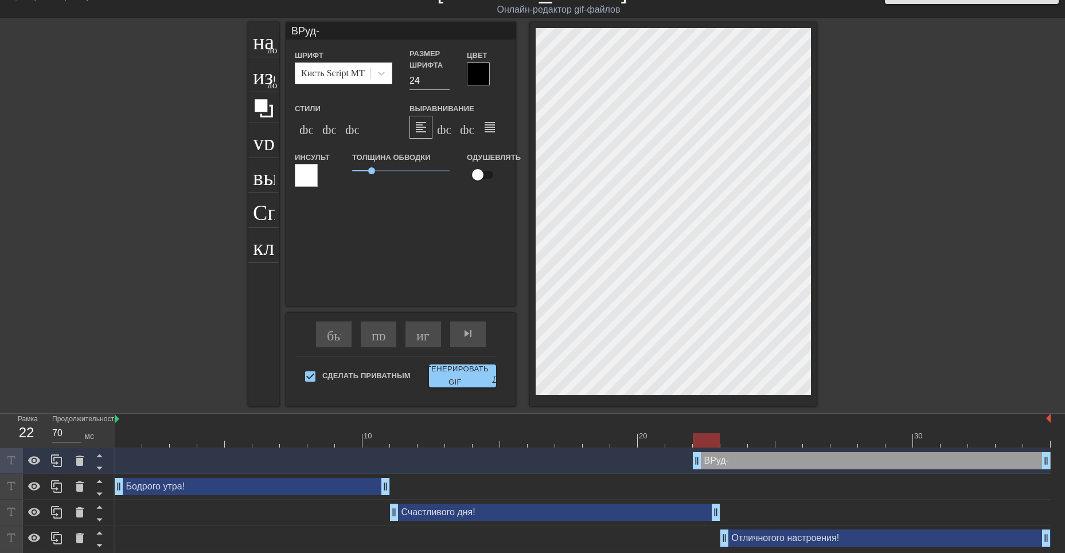
scroll to position [2, 2]
drag, startPoint x: 374, startPoint y: 171, endPoint x: 354, endPoint y: 173, distance: 19.5
click at [354, 173] on span "0.1" at bounding box center [353, 170] width 7 height 7
click at [445, 83] on input "23" at bounding box center [429, 81] width 40 height 18
click at [445, 83] on input "22" at bounding box center [429, 81] width 40 height 18
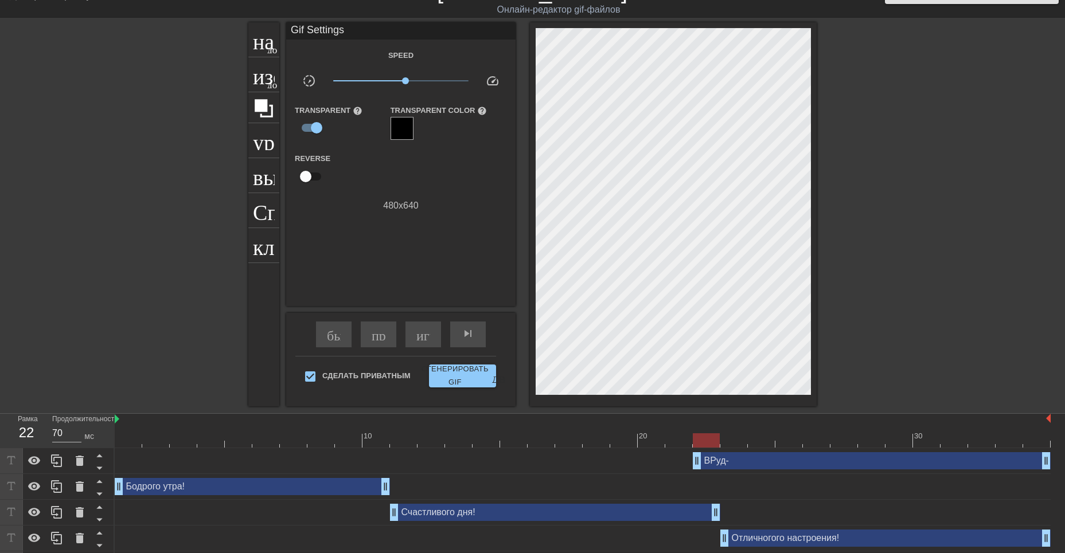
click at [766, 493] on div "Бодрого утра! drag_handle - ручка перетаскивания drag_handle - ручка перетаскив…" at bounding box center [583, 486] width 936 height 17
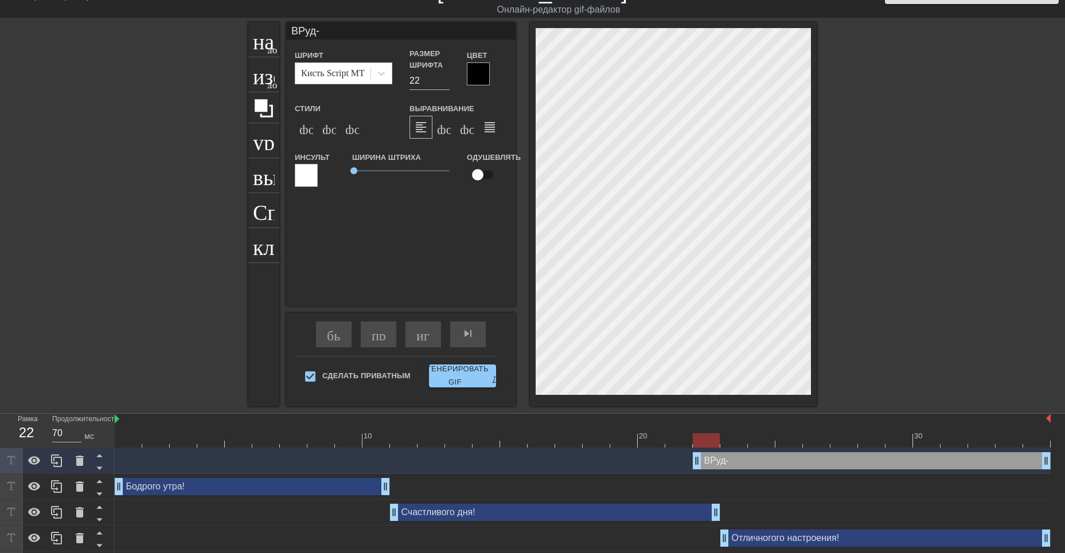
click at [483, 72] on div at bounding box center [478, 73] width 23 height 23
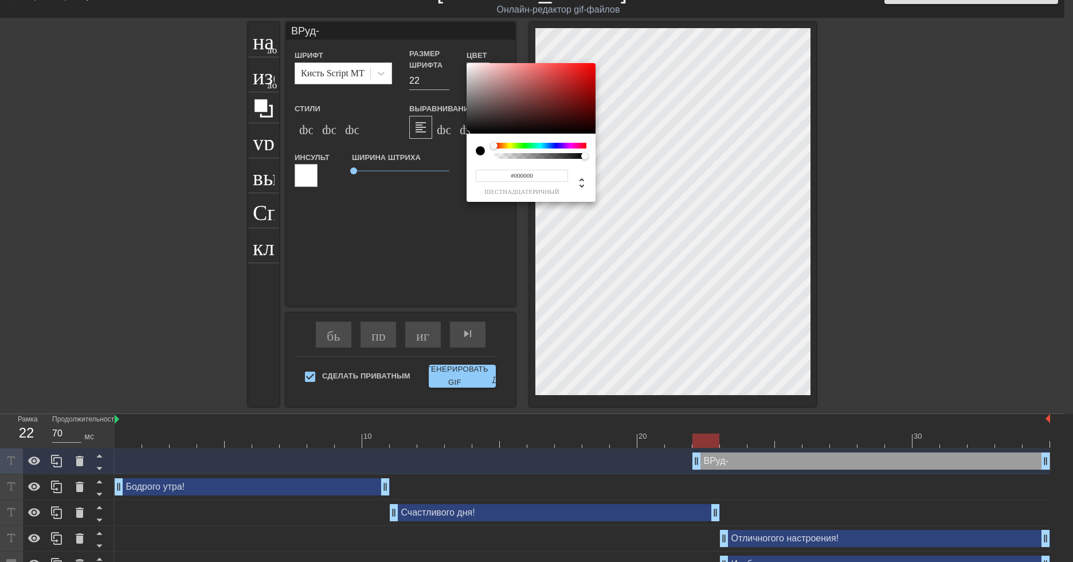
click at [560, 146] on div at bounding box center [540, 146] width 92 height 6
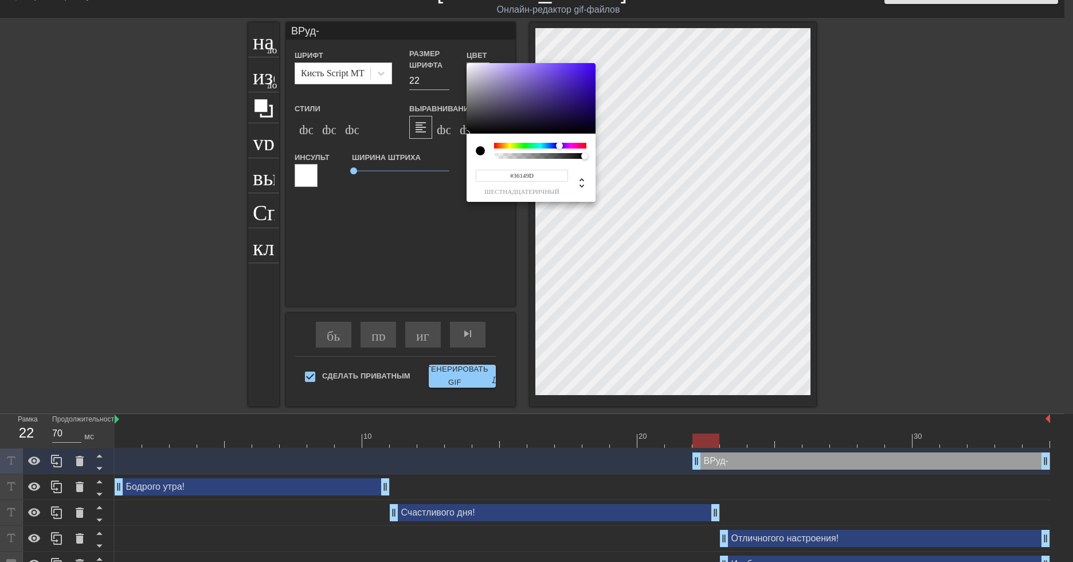
click at [579, 90] on div at bounding box center [531, 98] width 129 height 71
click at [577, 102] on div at bounding box center [531, 98] width 129 height 71
click at [579, 103] on div at bounding box center [578, 103] width 7 height 7
click at [579, 107] on div at bounding box center [582, 106] width 7 height 7
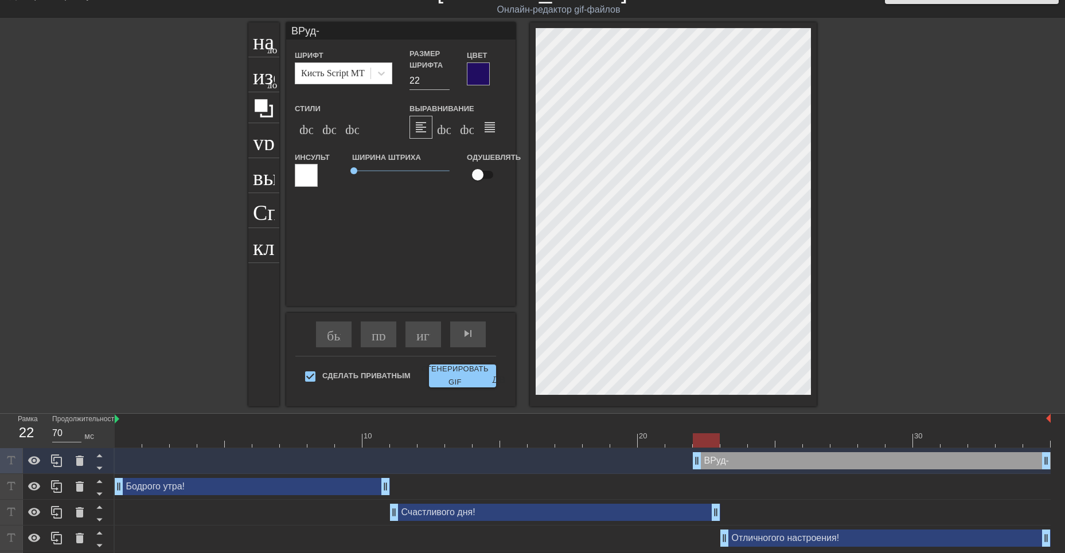
click at [443, 227] on div "ВРуд- Шрифт Кисть Script MT Размер шрифта 22 Цвет Стили формат_bold формат_ital…" at bounding box center [400, 164] width 229 height 284
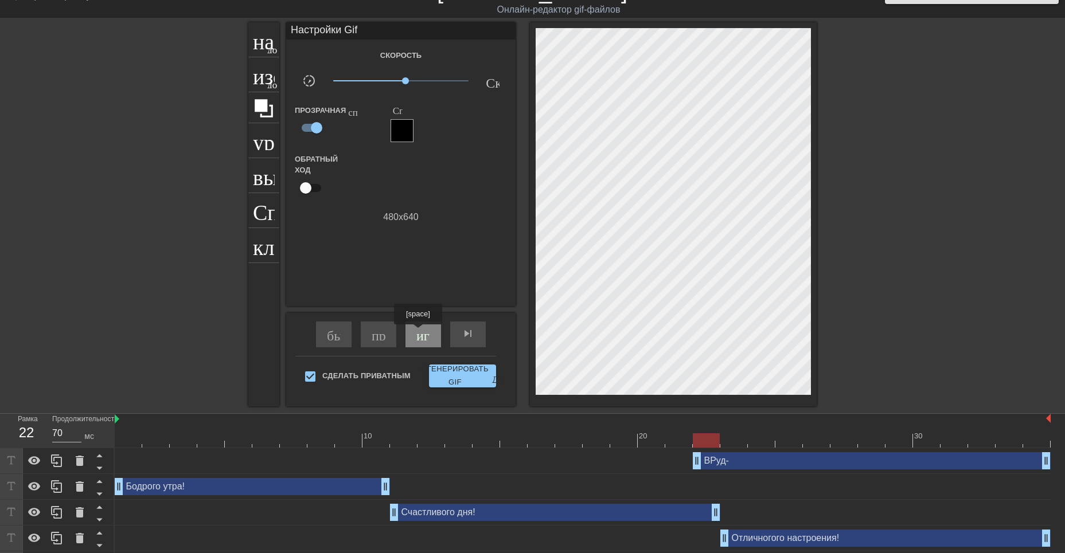
click at [419, 333] on ya-tr-span "играй_арроу" at bounding box center [456, 334] width 80 height 14
click at [417, 334] on span "pause" at bounding box center [423, 334] width 14 height 14
drag, startPoint x: 649, startPoint y: 442, endPoint x: 745, endPoint y: 448, distance: 97.1
click at [745, 448] on div "10 20 30" at bounding box center [583, 431] width 936 height 34
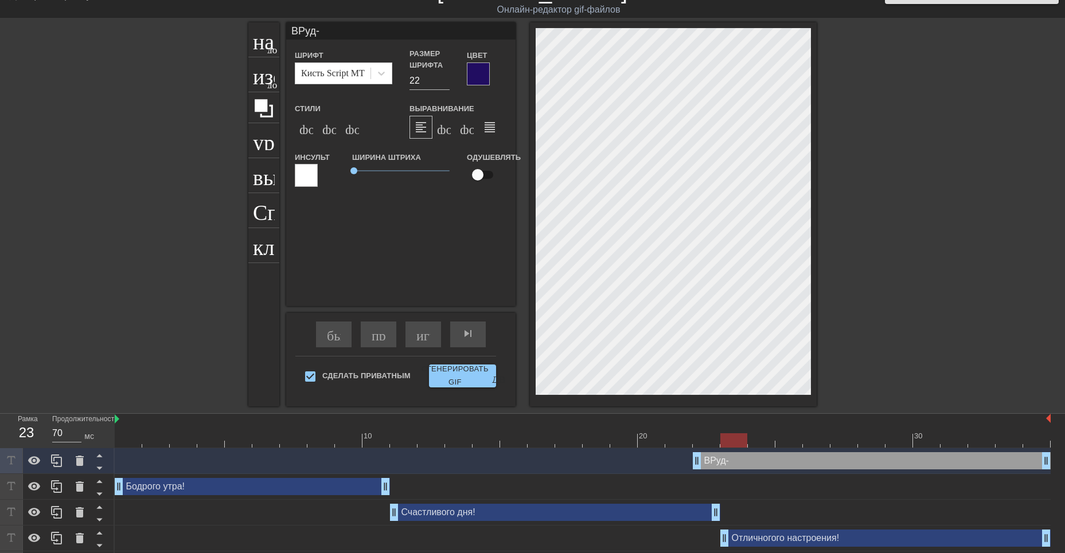
click at [479, 73] on div at bounding box center [478, 73] width 23 height 23
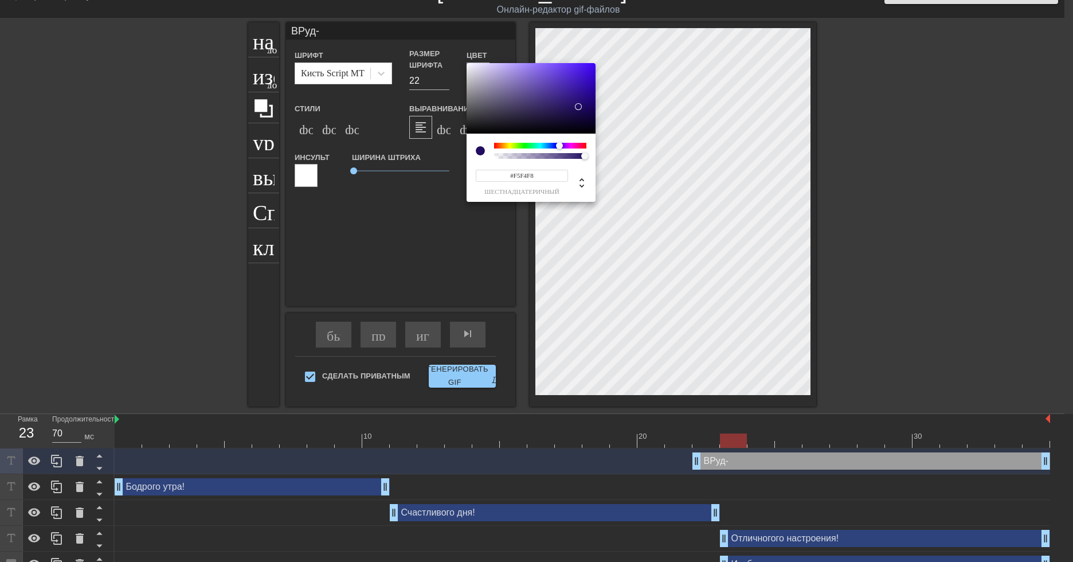
click at [468, 65] on div at bounding box center [531, 98] width 129 height 71
click at [467, 65] on div at bounding box center [531, 98] width 129 height 71
drag, startPoint x: 524, startPoint y: 65, endPoint x: 466, endPoint y: 64, distance: 57.9
click at [466, 64] on div at bounding box center [466, 64] width 7 height 7
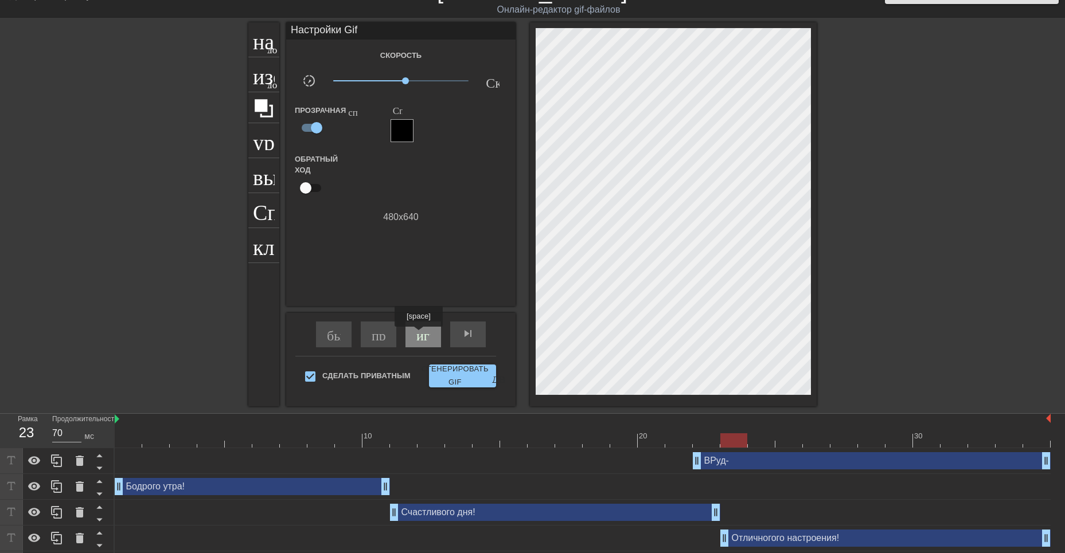
click at [420, 335] on ya-tr-span "играй_арроу" at bounding box center [456, 334] width 80 height 14
click at [423, 339] on span "pause" at bounding box center [423, 334] width 14 height 14
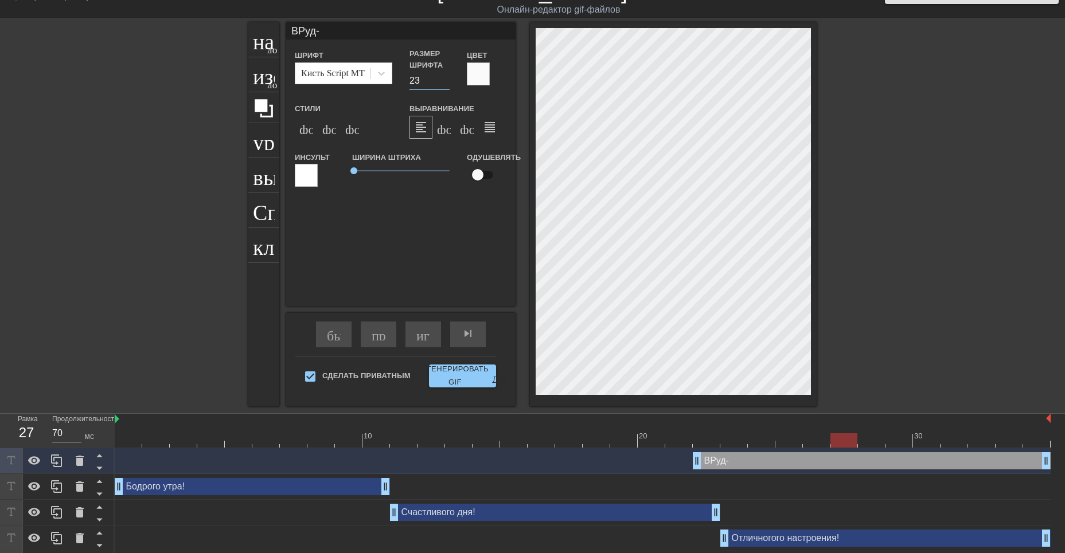
click at [444, 76] on input "23" at bounding box center [429, 81] width 40 height 18
click at [444, 77] on input "24" at bounding box center [429, 81] width 40 height 18
click at [444, 77] on input "25" at bounding box center [429, 81] width 40 height 18
click at [444, 77] on input "26" at bounding box center [429, 81] width 40 height 18
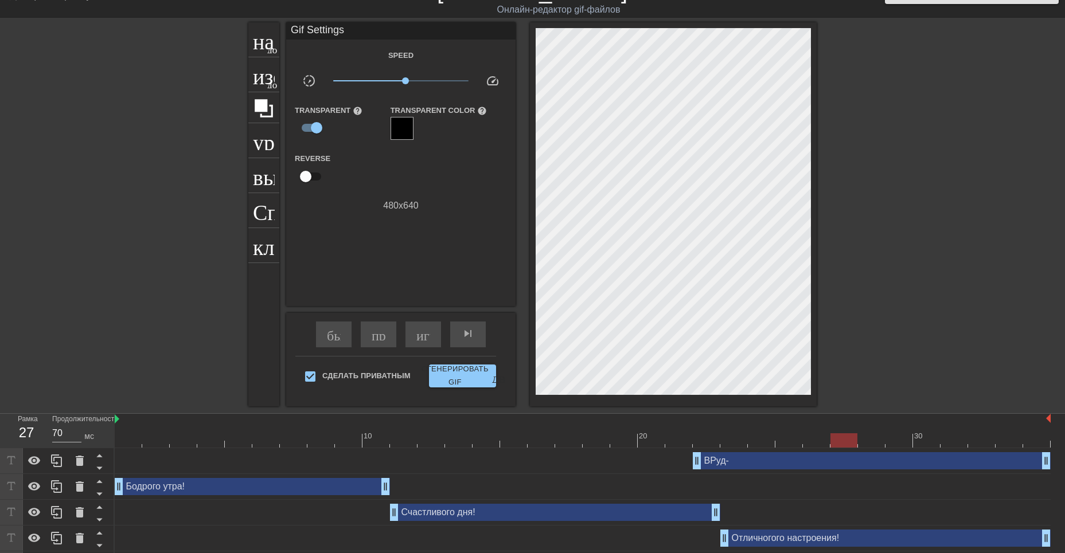
click at [850, 216] on div at bounding box center [916, 194] width 172 height 344
click at [417, 334] on ya-tr-span "играй_арроу" at bounding box center [456, 334] width 80 height 14
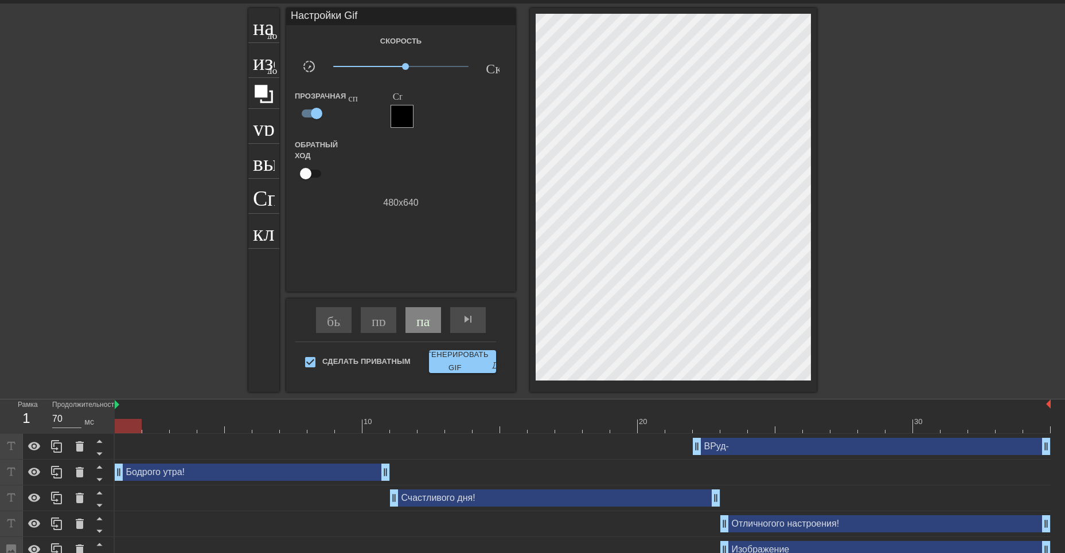
scroll to position [49, 0]
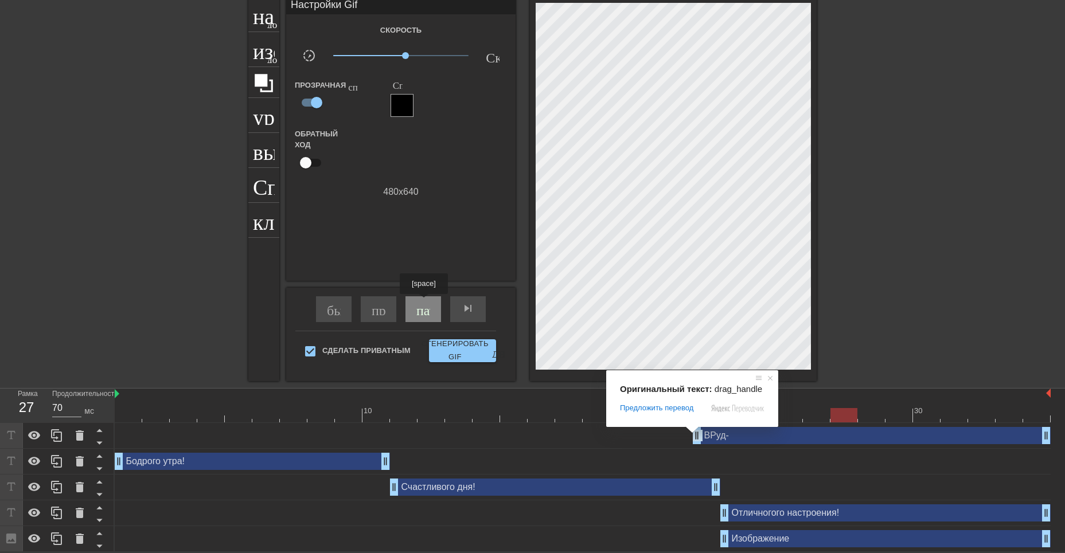
click at [425, 302] on body "menu_book_бук меню Просмотрите учебные пособия! [DOMAIN_NAME] Онлайн-редактор g…" at bounding box center [532, 252] width 1065 height 600
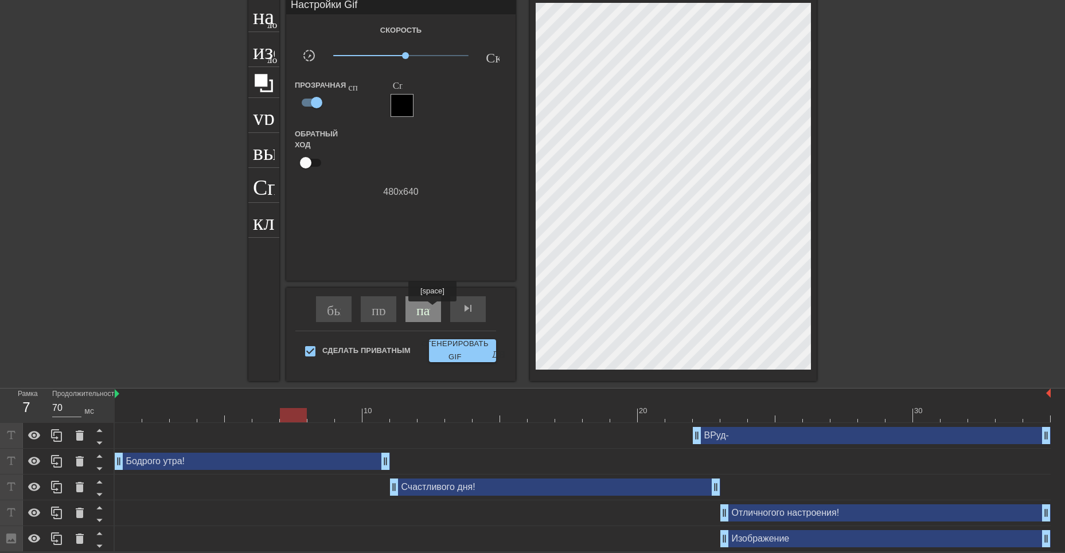
click at [433, 310] on div "пауза" at bounding box center [423, 309] width 36 height 26
drag, startPoint x: 696, startPoint y: 439, endPoint x: 717, endPoint y: 439, distance: 21.8
click at [718, 439] on div "ВРуд- drag_handle - ручка перетаскивания drag_handle - ручка перетаскивания" at bounding box center [583, 435] width 936 height 17
click at [422, 309] on ya-tr-span "играй_арроу" at bounding box center [456, 309] width 80 height 14
click at [456, 389] on div at bounding box center [583, 394] width 936 height 11
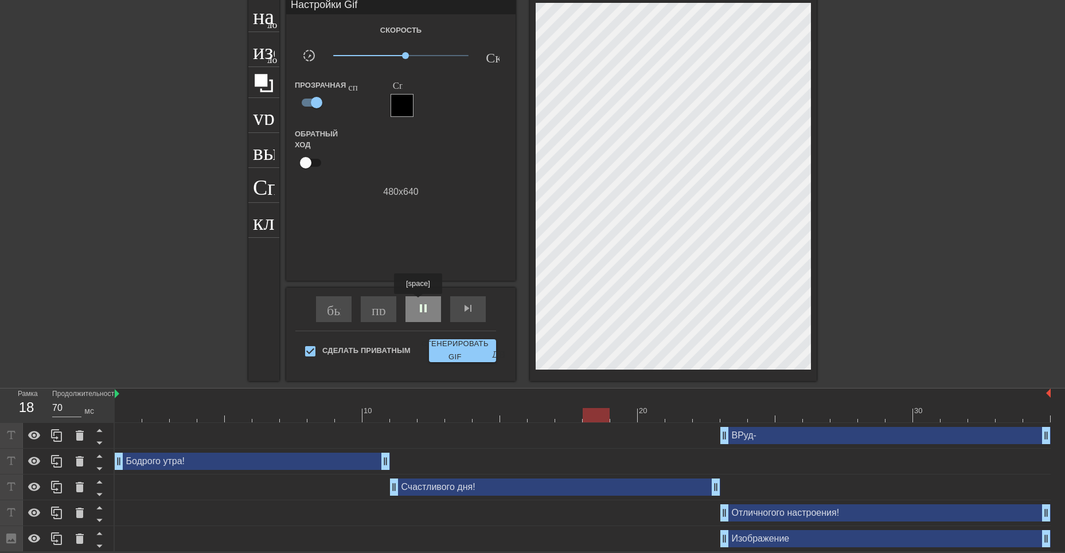
click at [420, 303] on span "pause" at bounding box center [423, 309] width 14 height 14
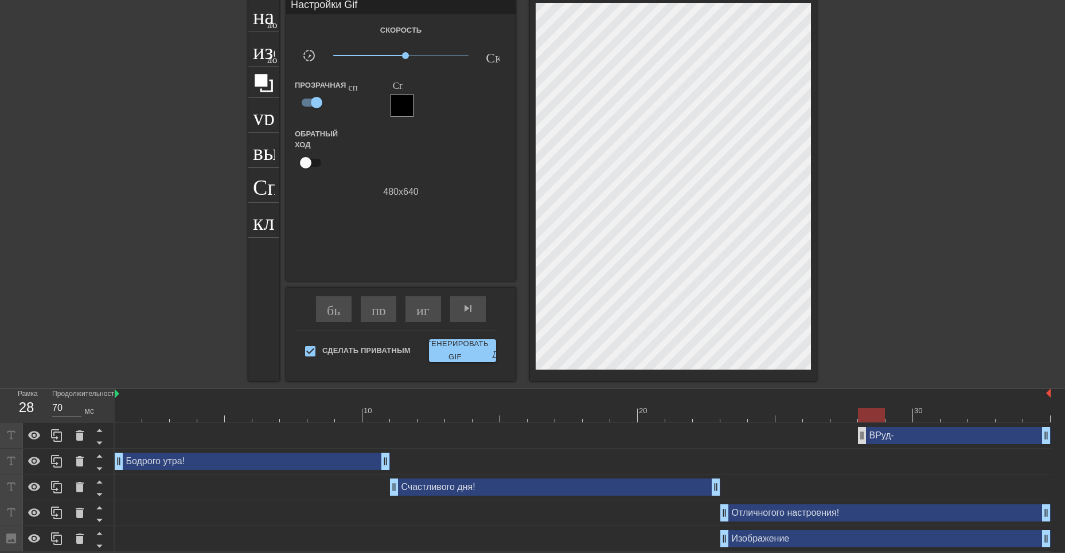
drag, startPoint x: 724, startPoint y: 436, endPoint x: 858, endPoint y: 437, distance: 133.6
click at [858, 315] on div at bounding box center [916, 169] width 172 height 344
click at [422, 313] on ya-tr-span "играй_арроу" at bounding box center [456, 309] width 80 height 14
click at [422, 314] on span "pause" at bounding box center [423, 309] width 14 height 14
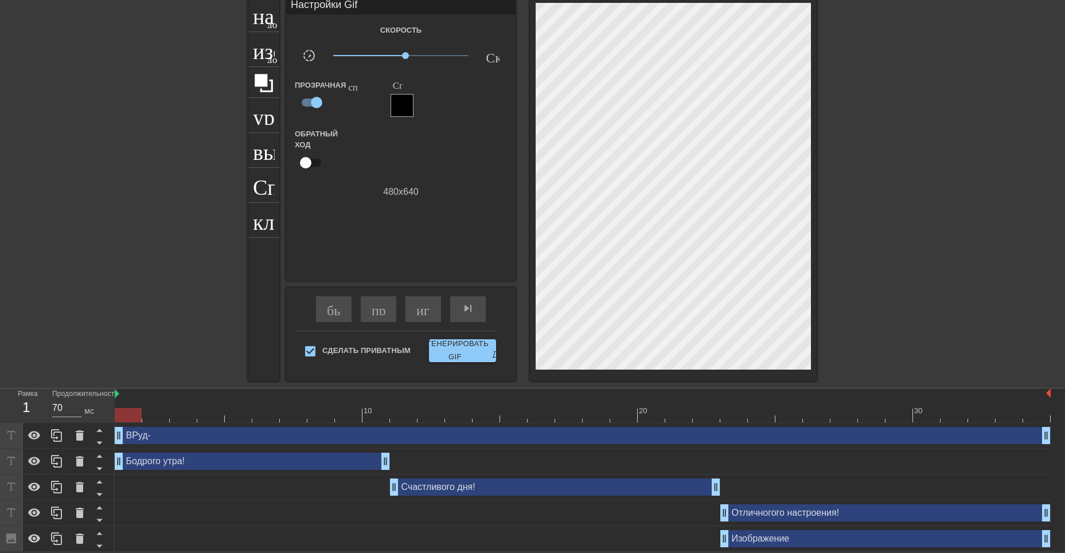
drag, startPoint x: 860, startPoint y: 437, endPoint x: 106, endPoint y: 412, distance: 754.4
click at [106, 412] on div "Рамка 1 Продолжительность 70 мс 10 20 30 ВРуд- drag_handle - ручка перетаскиван…" at bounding box center [532, 470] width 1065 height 163
click at [420, 306] on ya-tr-span "играй_арроу" at bounding box center [456, 309] width 80 height 14
click at [423, 312] on ya-tr-span "пауза" at bounding box center [431, 309] width 31 height 14
drag, startPoint x: 407, startPoint y: 54, endPoint x: 397, endPoint y: 54, distance: 9.8
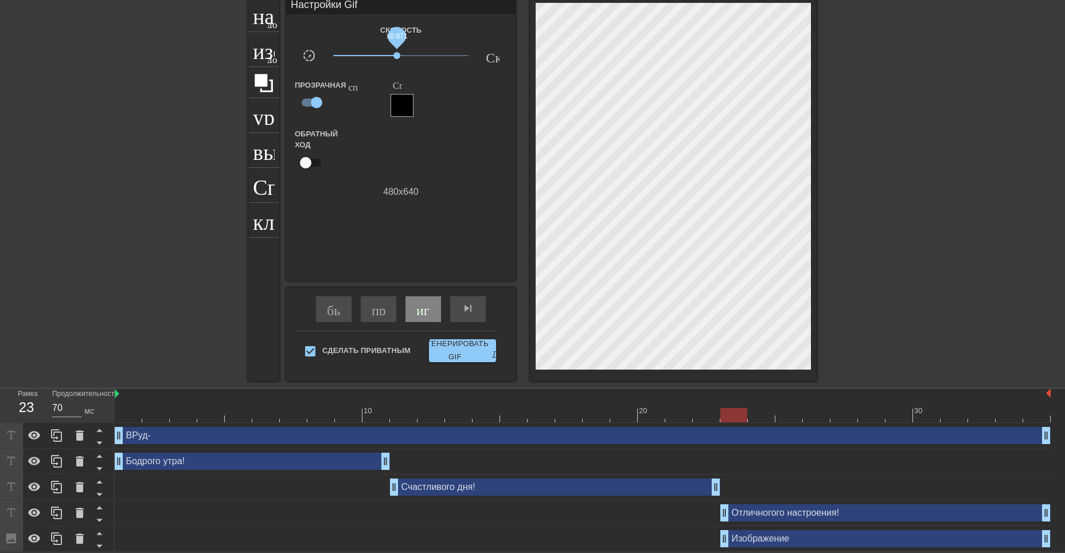
click at [397, 54] on span "x0.871" at bounding box center [396, 55] width 7 height 7
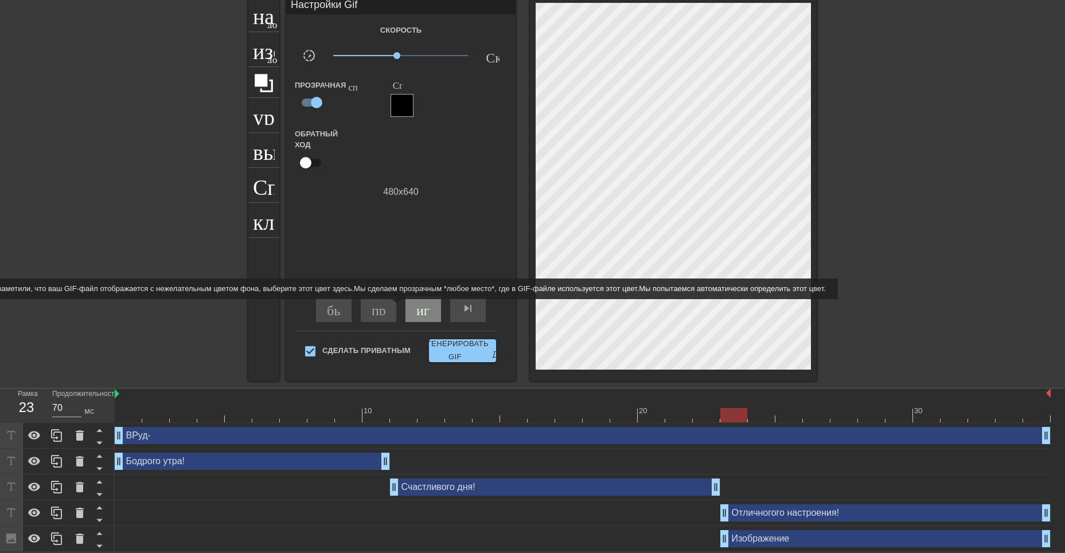
click at [418, 307] on ya-tr-span "играй_арроу" at bounding box center [456, 309] width 80 height 14
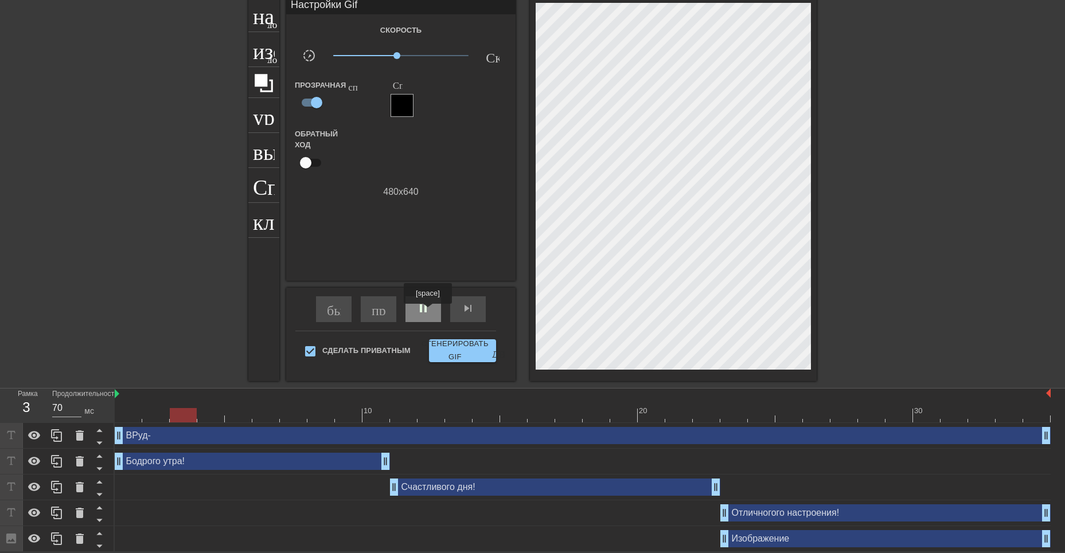
click at [429, 312] on span "pause" at bounding box center [423, 309] width 14 height 14
drag, startPoint x: 247, startPoint y: 414, endPoint x: 796, endPoint y: 463, distance: 550.9
click at [796, 463] on div "10 20 30 ВРуд- drag_handle - ручка перетаскивания drag_handle - ручка перетаски…" at bounding box center [590, 470] width 950 height 163
click at [420, 307] on ya-tr-span "играй_арроу" at bounding box center [456, 309] width 80 height 14
click at [422, 311] on span "pause" at bounding box center [423, 309] width 14 height 14
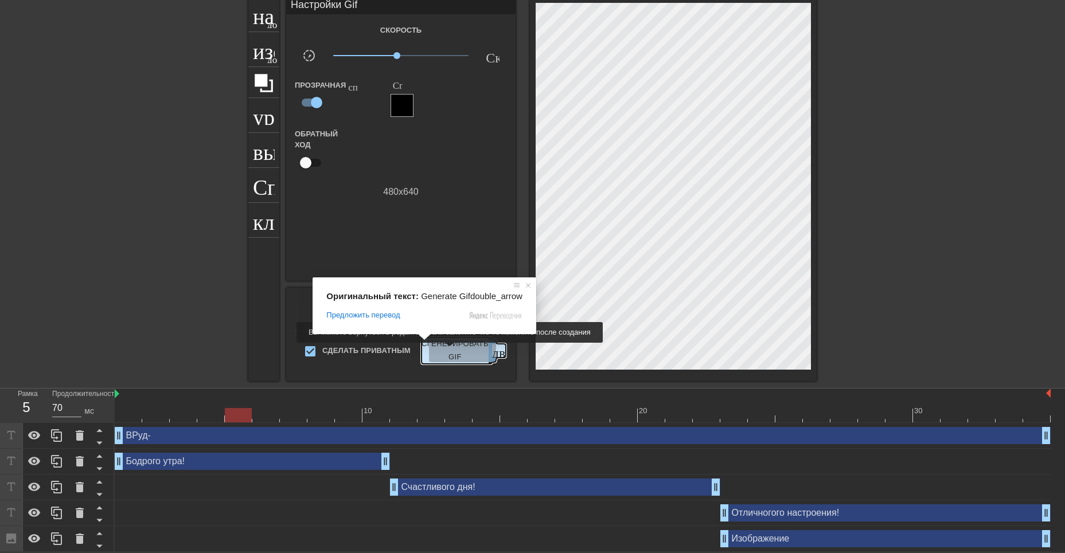
click at [458, 351] on ya-tr-span "Сгенерировать GIF" at bounding box center [454, 351] width 67 height 26
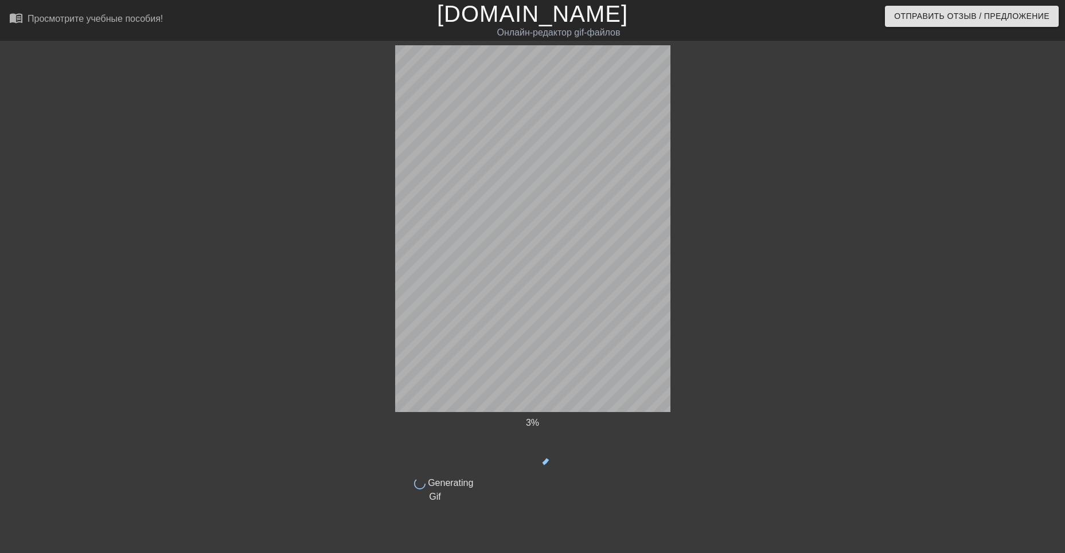
scroll to position [0, 0]
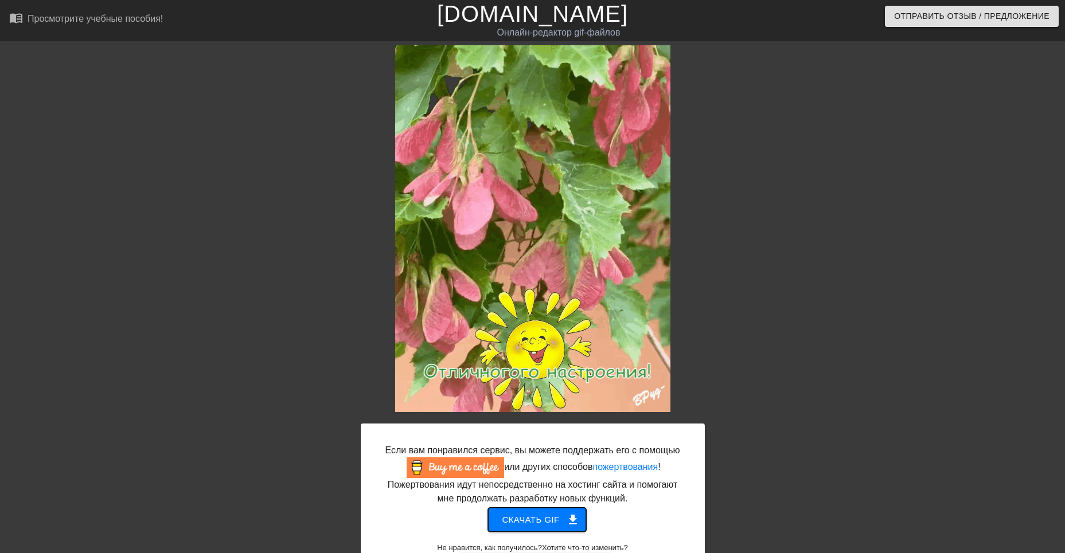
click at [548, 513] on ya-tr-span "Скачать gif" at bounding box center [530, 520] width 57 height 15
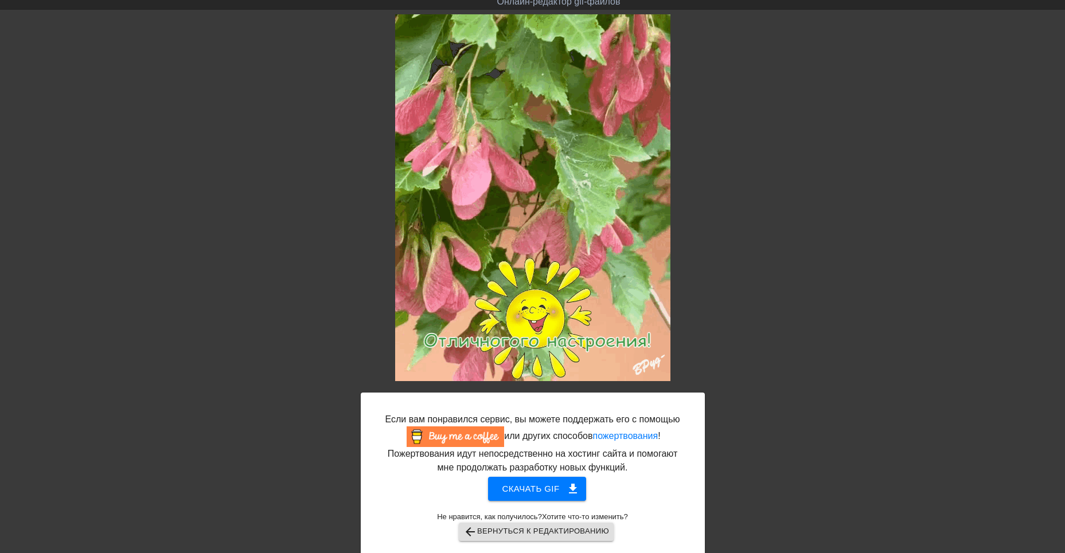
scroll to position [36, 0]
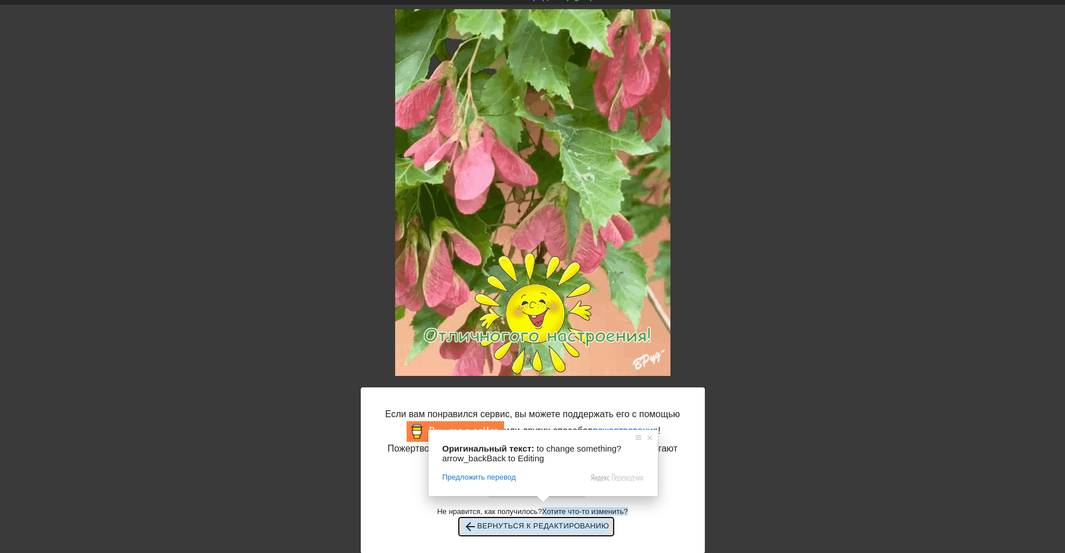
click at [494, 521] on ya-tr-span "Вернуться к редактированию" at bounding box center [543, 526] width 132 height 13
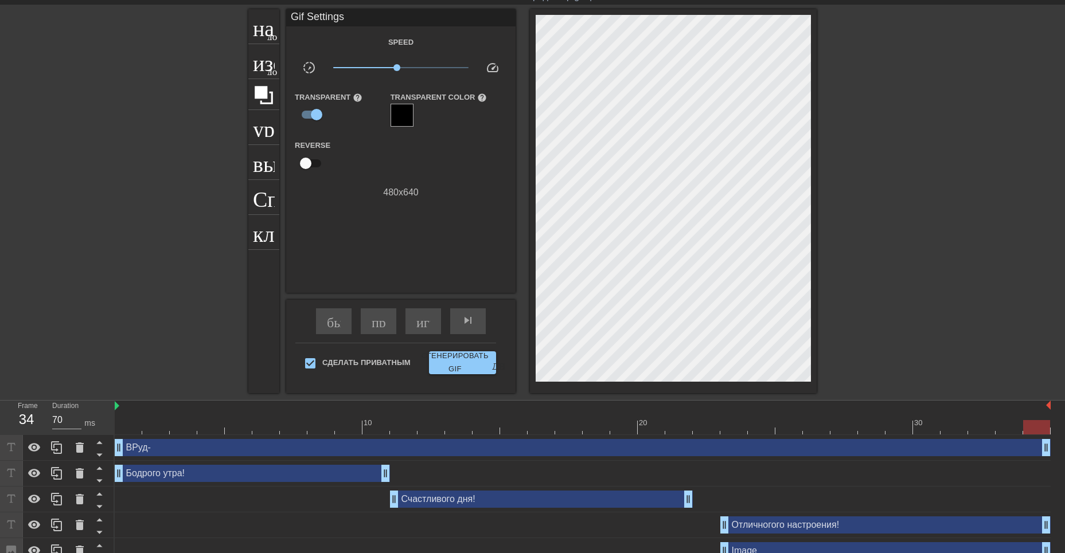
click at [494, 521] on div "ВРуд- drag_handle drag_handle Бодрого утра! drag_handle drag_handle Счастливого…" at bounding box center [590, 499] width 950 height 129
click at [300, 475] on div "Бодрого утра! drag_handle - ручка перетаскивания drag_handle - ручка перетаскив…" at bounding box center [252, 473] width 275 height 17
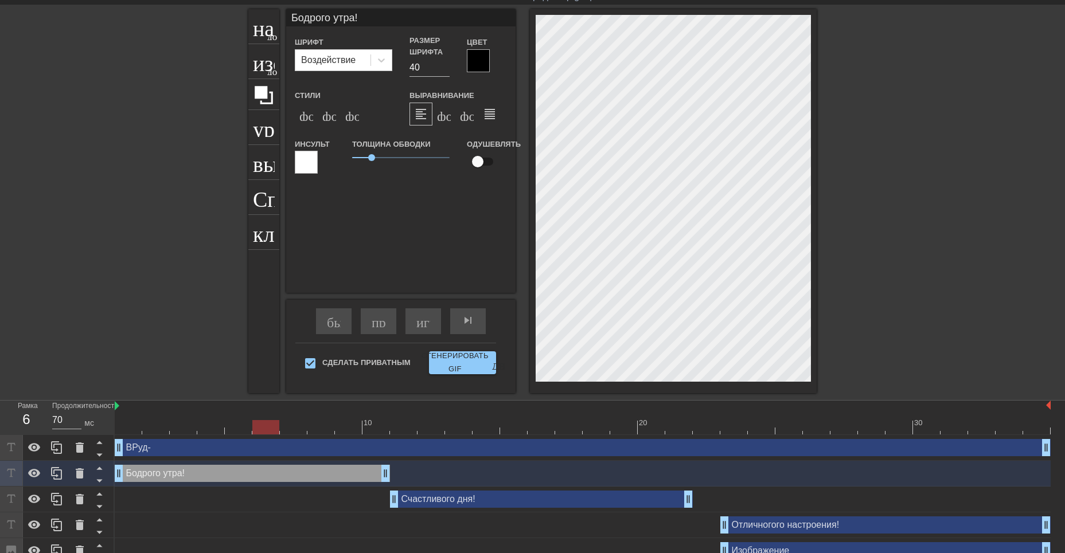
drag, startPoint x: 1034, startPoint y: 428, endPoint x: 276, endPoint y: 447, distance: 758.2
click at [276, 447] on div "10 20 30 ВРуд- drag_handle - ручка перетаскивания drag_handle - ручка перетаски…" at bounding box center [590, 482] width 950 height 163
click at [379, 62] on icon at bounding box center [381, 59] width 11 height 11
click at [343, 65] on div "Воздействие" at bounding box center [328, 60] width 54 height 14
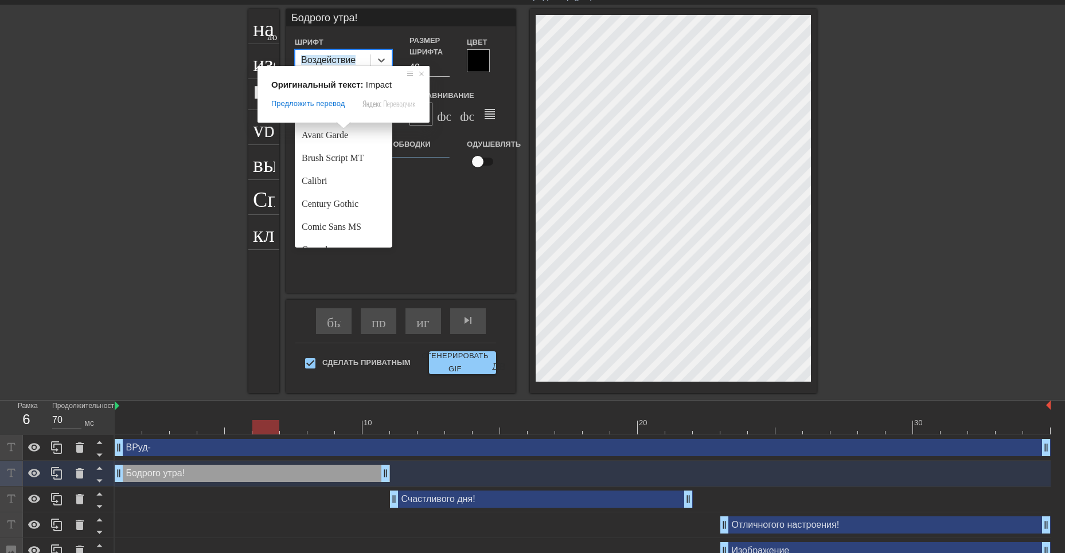
click at [343, 62] on ya-tr-span "Воздействие" at bounding box center [328, 60] width 54 height 10
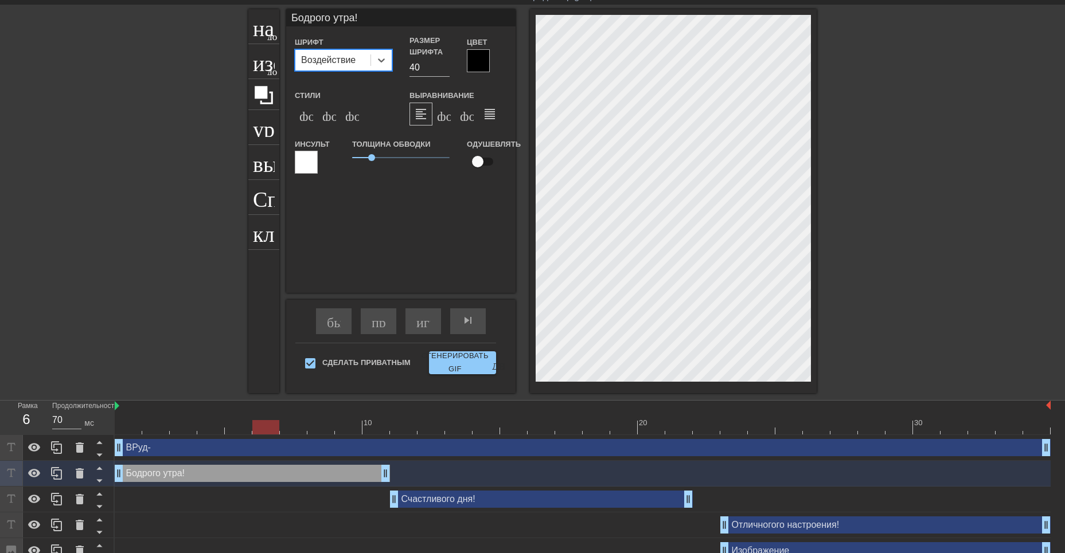
click at [343, 62] on ya-tr-span "Воздействие" at bounding box center [328, 60] width 54 height 10
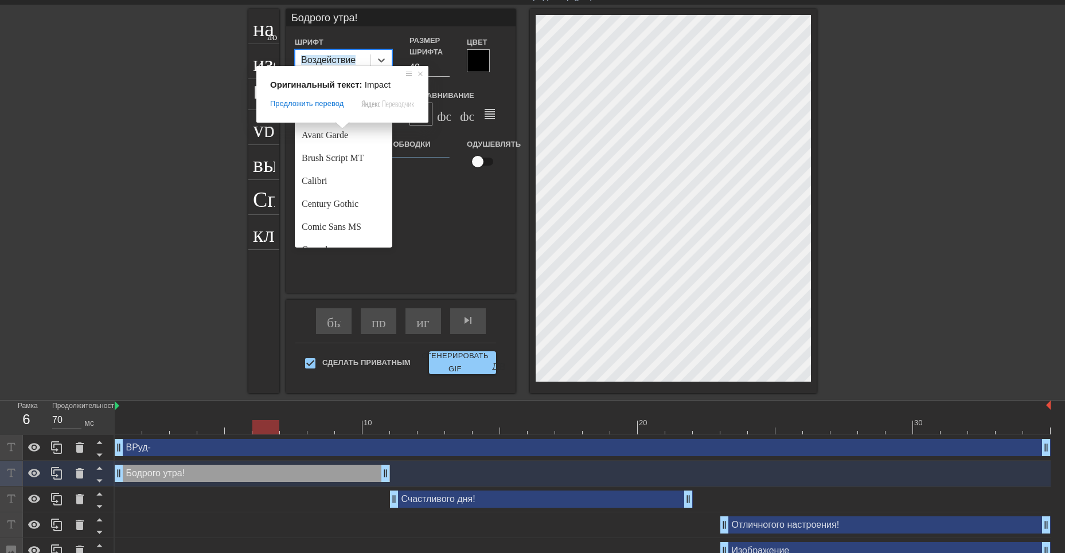
click at [330, 65] on ya-tr-span "Воздействие" at bounding box center [328, 60] width 54 height 10
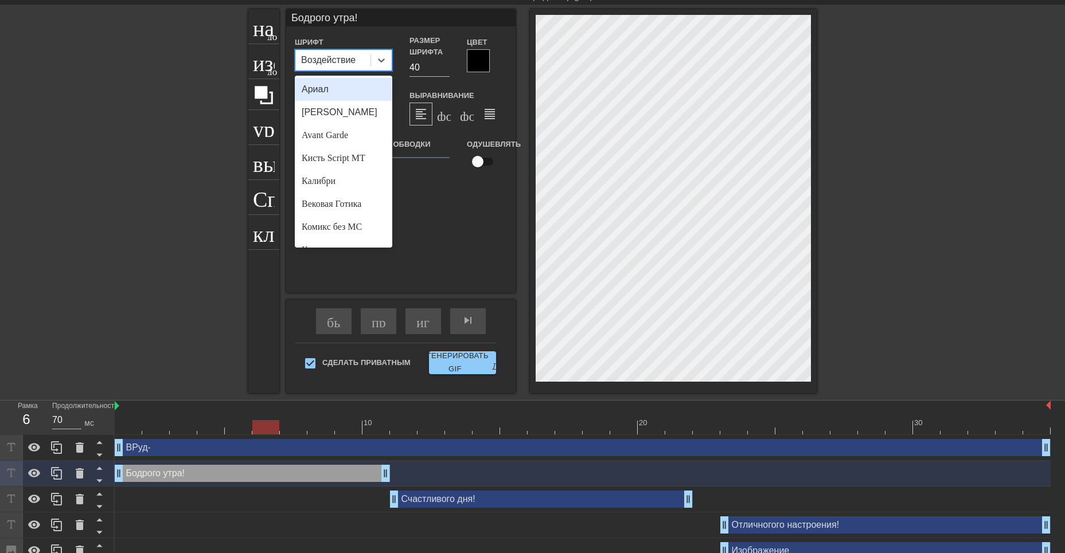
click at [330, 61] on ya-tr-span "Воздействие" at bounding box center [328, 60] width 54 height 10
click at [309, 478] on div "Бодрого утра! drag_handle - ручка перетаскивания drag_handle - ручка перетаскив…" at bounding box center [252, 473] width 275 height 17
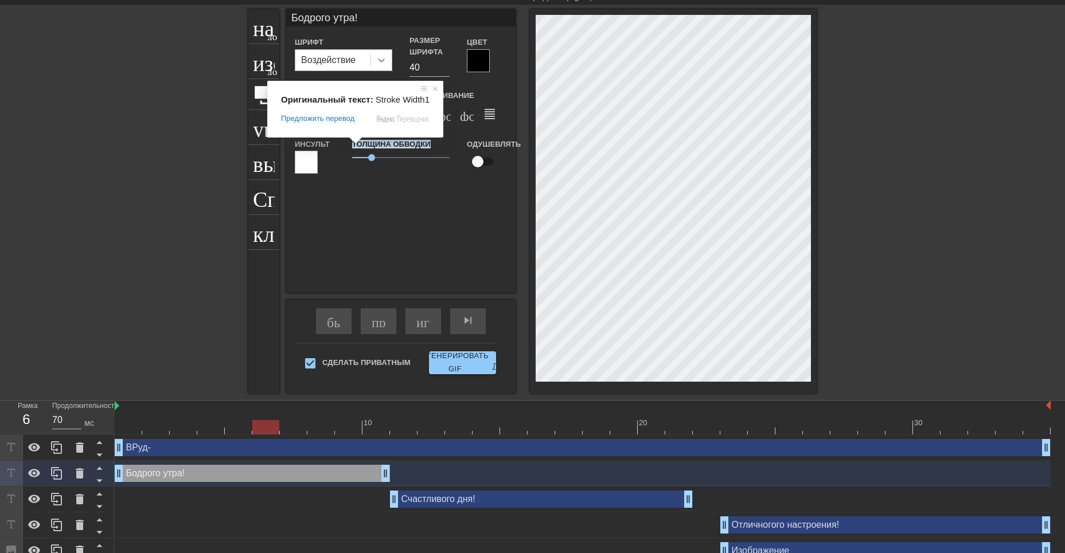
click at [381, 59] on icon at bounding box center [381, 59] width 11 height 11
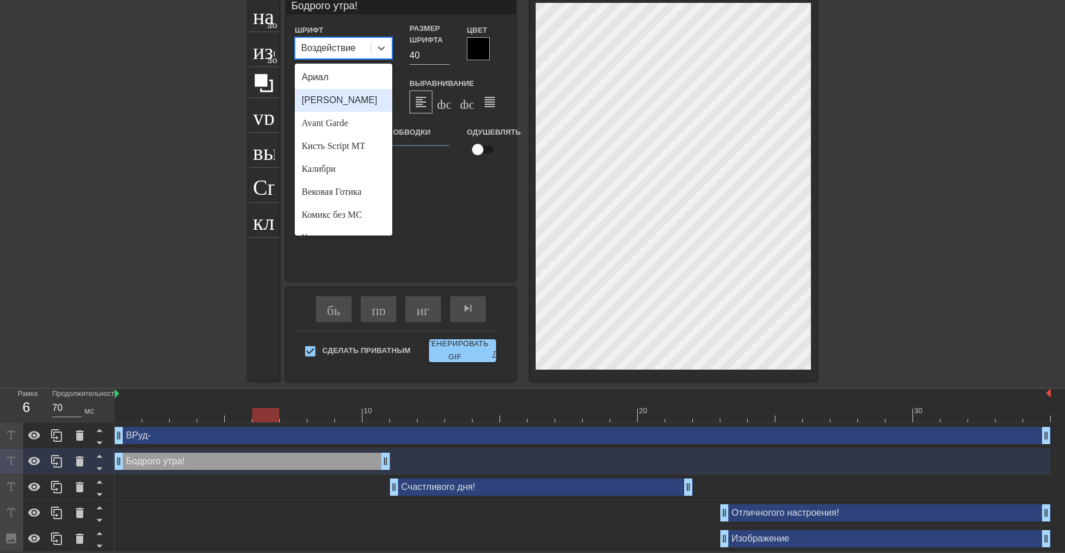
scroll to position [0, 0]
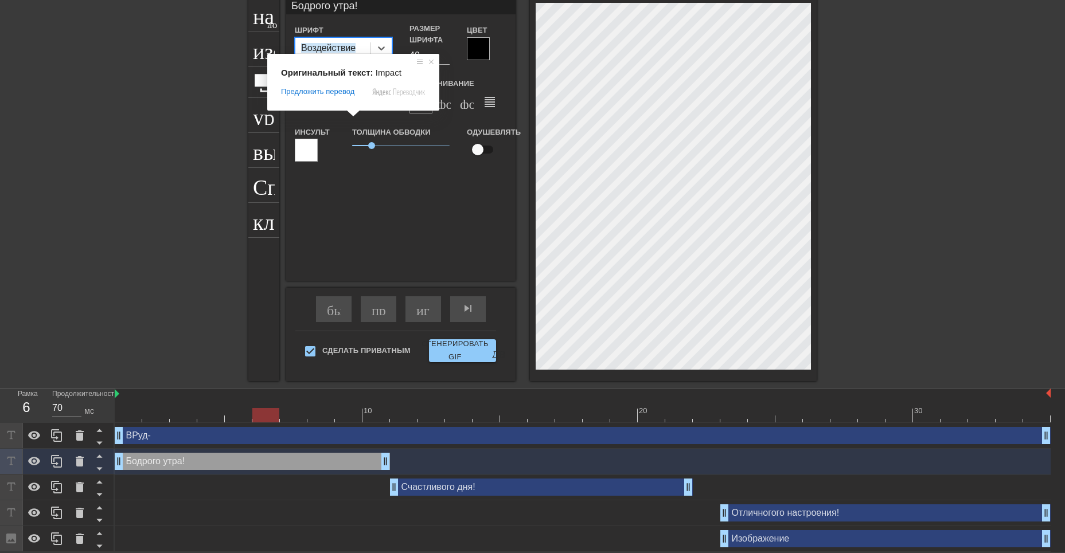
click at [342, 48] on ya-tr-span "Воздействие" at bounding box center [328, 48] width 54 height 10
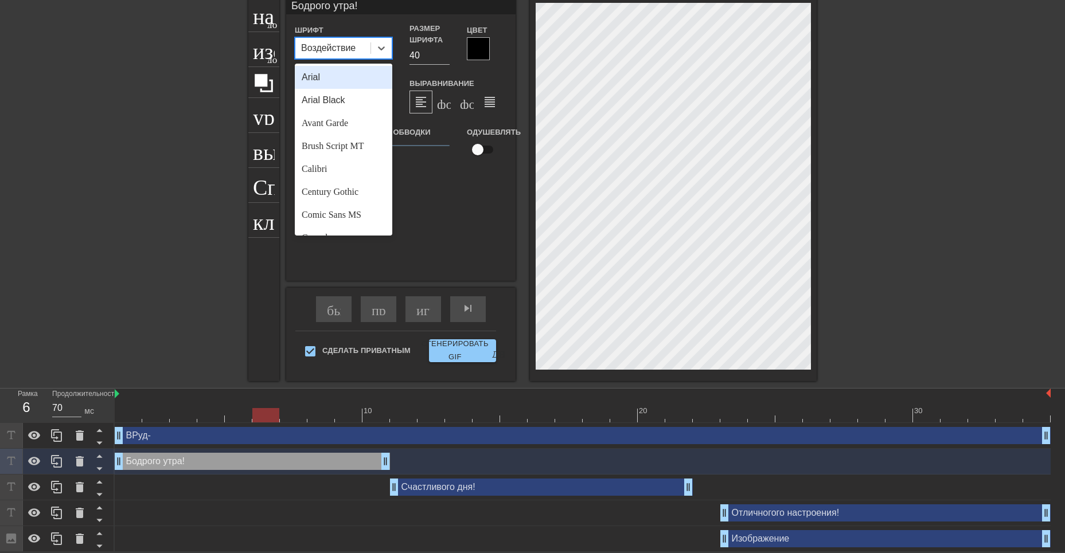
click at [342, 48] on ya-tr-span "Воздействие" at bounding box center [328, 48] width 54 height 10
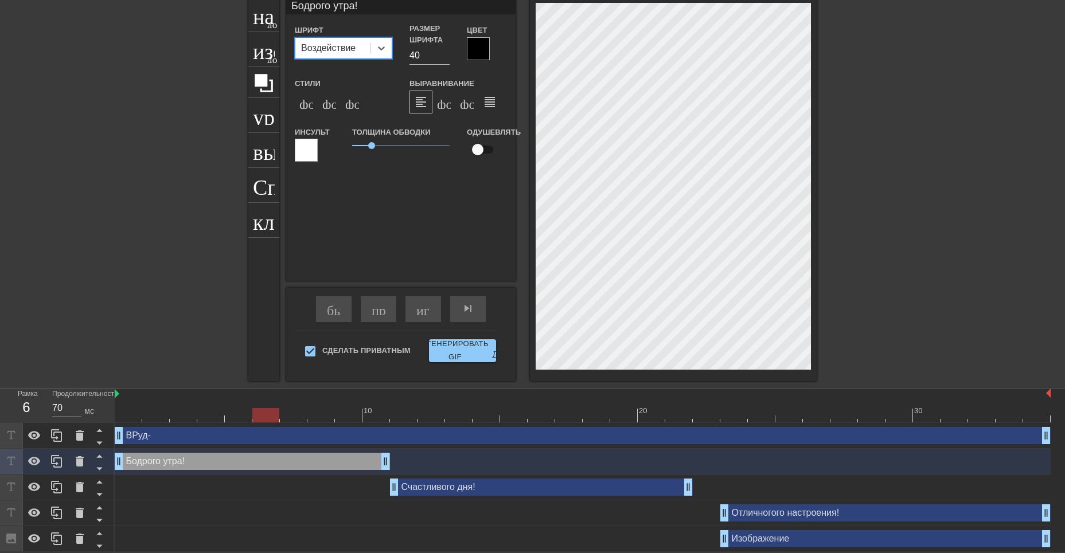
click at [339, 46] on ya-tr-span "Воздействие" at bounding box center [328, 48] width 54 height 10
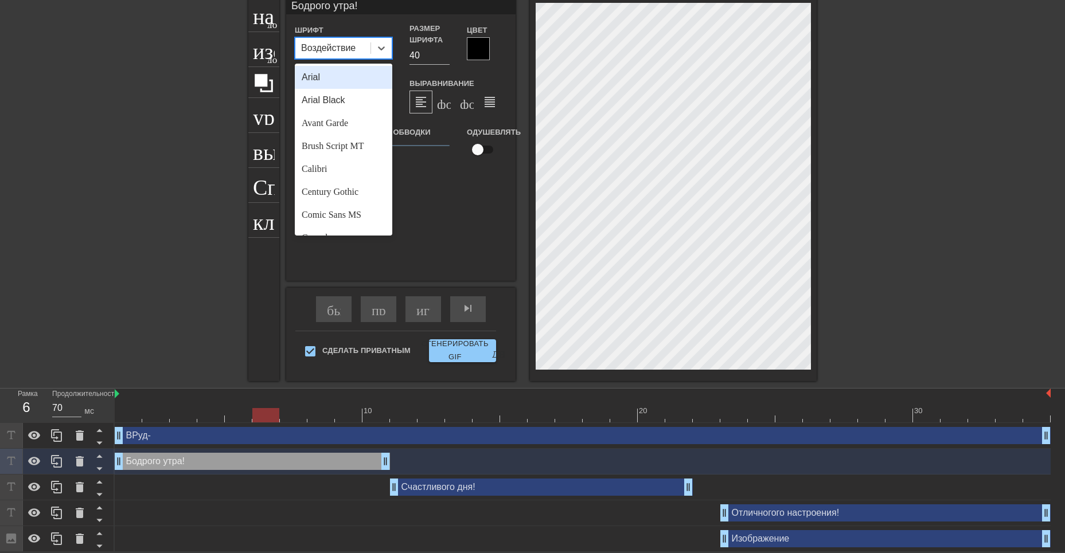
click at [339, 46] on ya-tr-span "Воздействие" at bounding box center [328, 48] width 54 height 10
click at [339, 47] on ya-tr-span "Воздействие" at bounding box center [328, 48] width 54 height 10
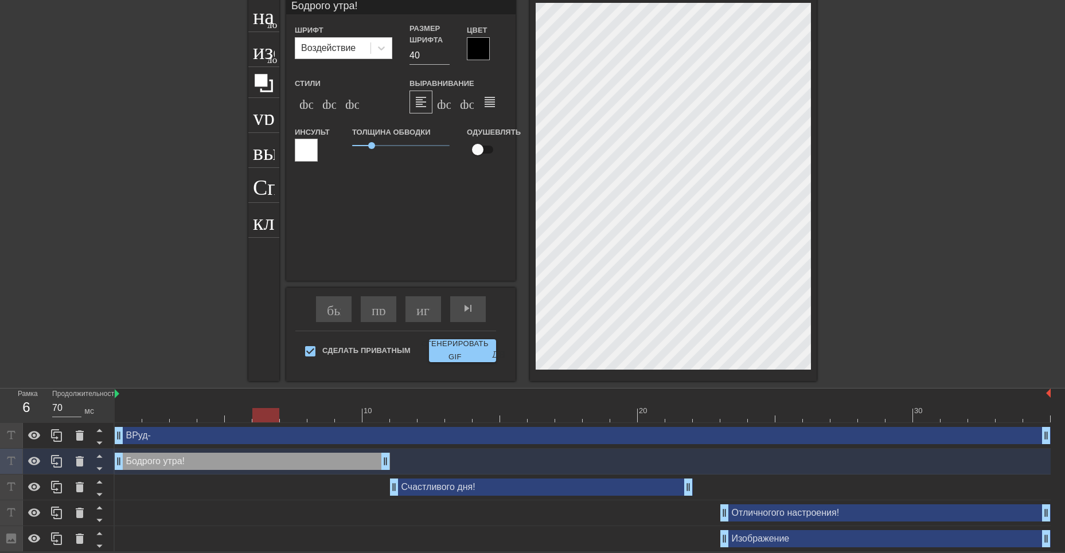
scroll to position [2, 2]
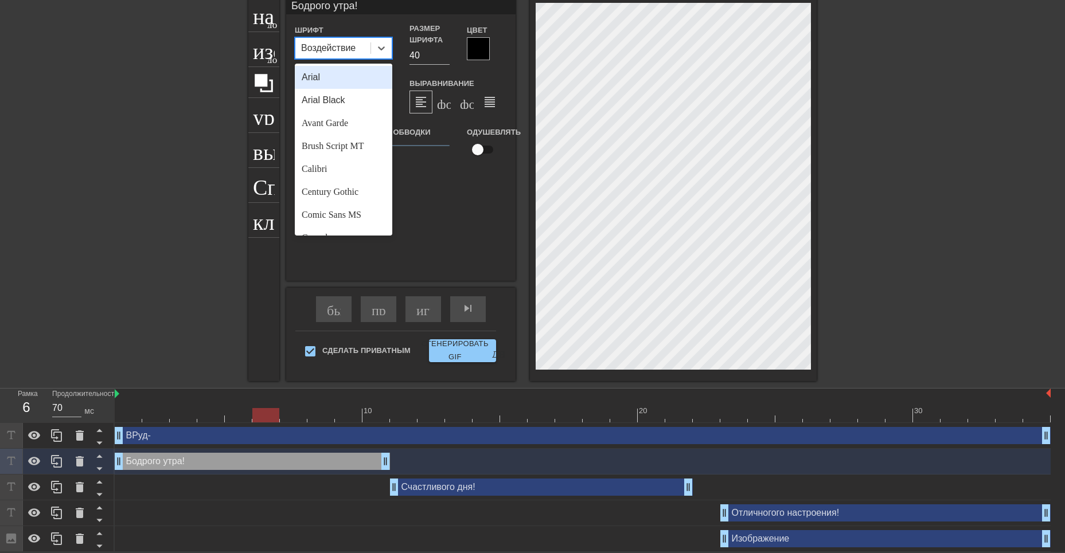
click at [330, 43] on ya-tr-span "Воздействие" at bounding box center [328, 48] width 54 height 10
click at [327, 126] on ya-tr-span "Avant Garde" at bounding box center [325, 123] width 46 height 10
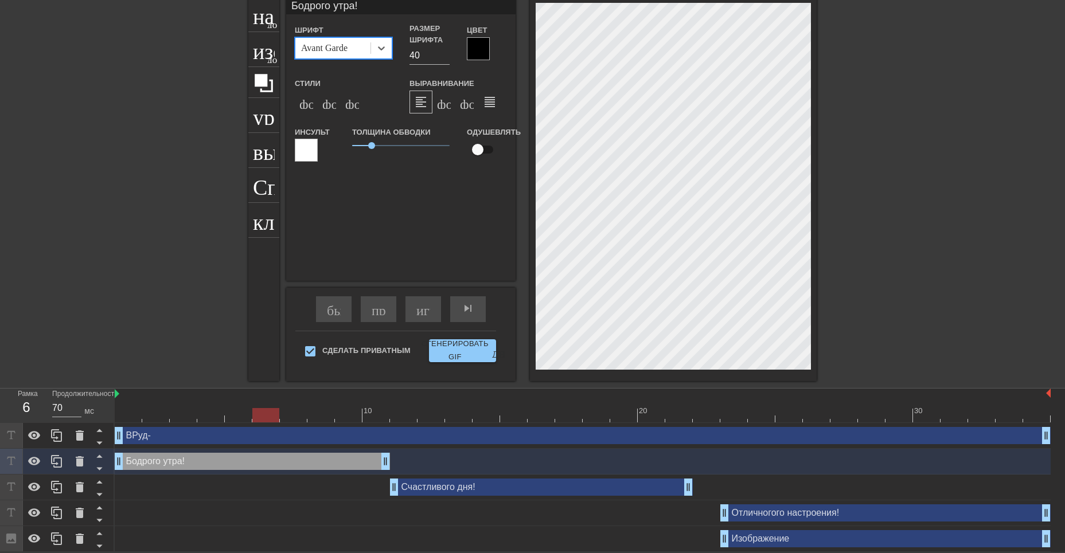
click at [347, 46] on ya-tr-span "Avant Garde" at bounding box center [324, 48] width 46 height 10
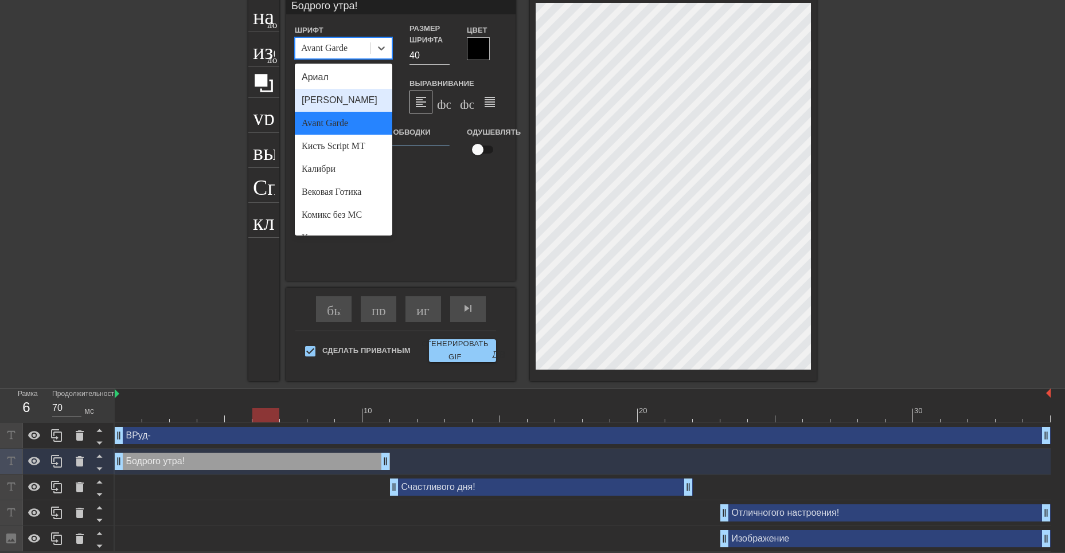
click at [333, 95] on ya-tr-span "[PERSON_NAME]" at bounding box center [340, 100] width 76 height 10
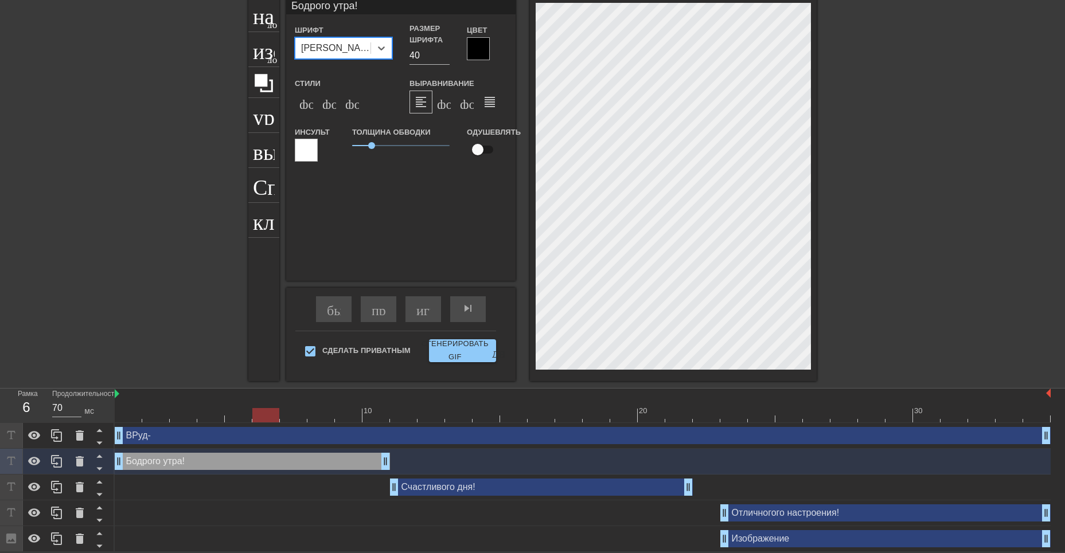
click at [376, 24] on div "Шрифт Выбран вариант Avant Garde. выбран вариант Arial, 1 из 24. Доступно 24 ре…" at bounding box center [343, 41] width 97 height 36
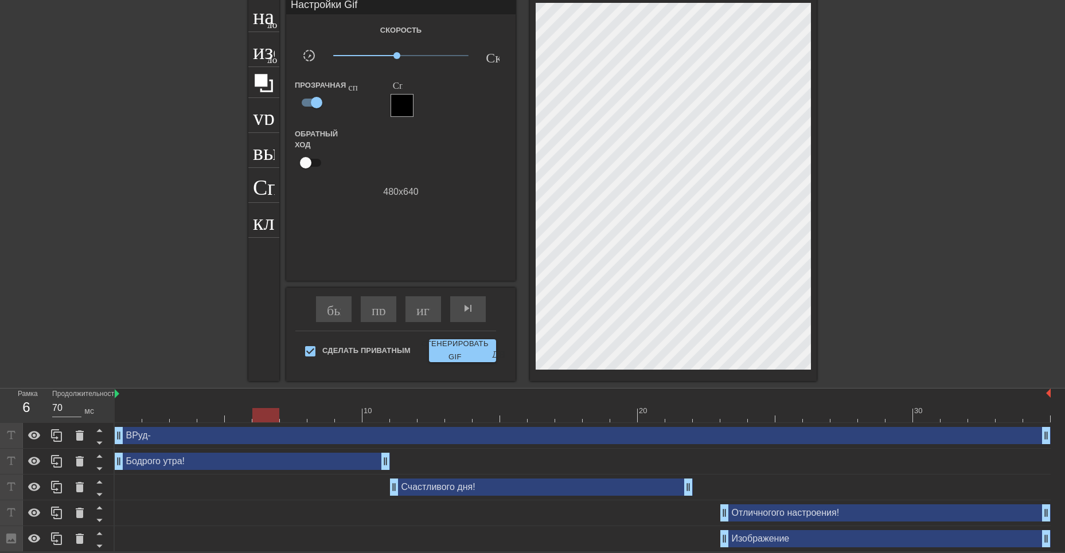
click at [764, 514] on div "Отличногого настроения! drag_handle - ручка перетаскивания drag_handle - ручка …" at bounding box center [885, 513] width 330 height 17
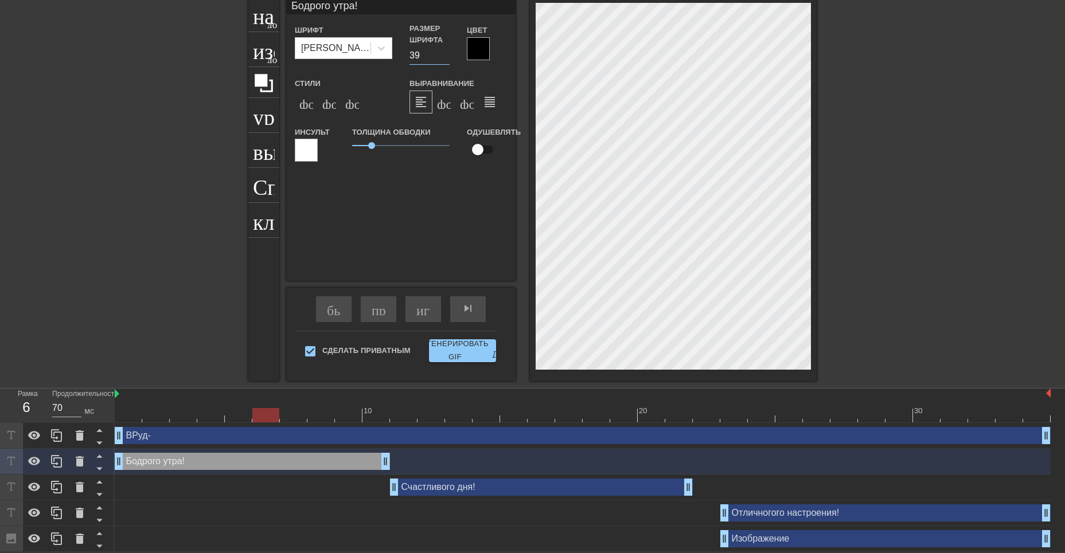
click at [444, 57] on input "39" at bounding box center [429, 55] width 40 height 18
click at [444, 52] on input "40" at bounding box center [429, 55] width 40 height 18
click at [444, 52] on input "41" at bounding box center [429, 55] width 40 height 18
drag, startPoint x: 260, startPoint y: 413, endPoint x: 732, endPoint y: 430, distance: 472.2
click at [732, 430] on div "10 20 30 ВРуд- drag_handle - ручка перетаскивания drag_handle - ручка перетаски…" at bounding box center [590, 470] width 950 height 163
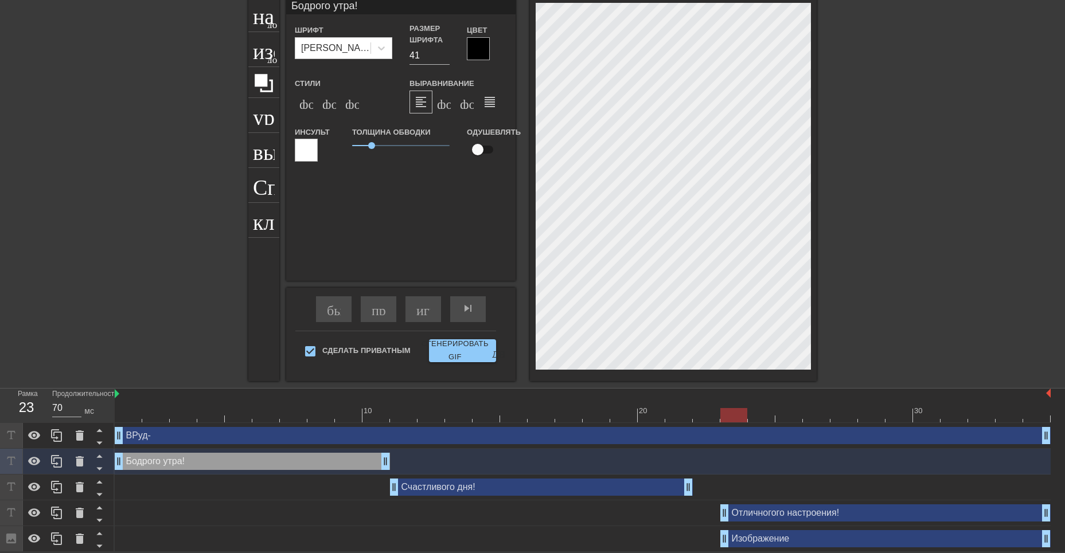
click at [746, 514] on div "Отличногого настроения! drag_handle - ручка перетаскивания drag_handle - ручка …" at bounding box center [885, 513] width 330 height 17
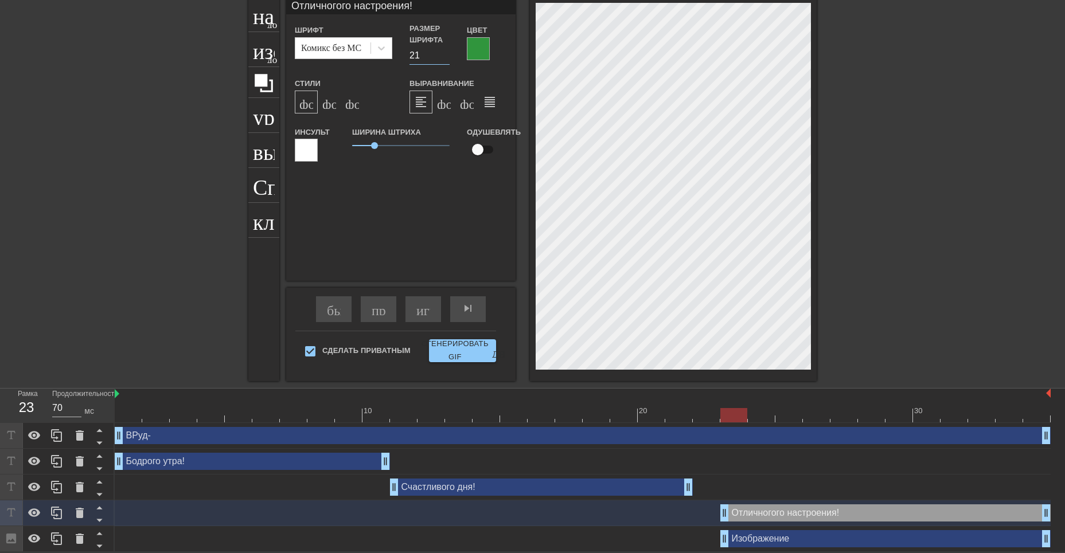
click at [446, 58] on input "21" at bounding box center [429, 55] width 40 height 18
click at [445, 52] on input "22" at bounding box center [429, 55] width 40 height 18
click at [445, 52] on input "23" at bounding box center [429, 55] width 40 height 18
click at [445, 52] on input "24" at bounding box center [429, 55] width 40 height 18
click at [445, 52] on input "25" at bounding box center [429, 55] width 40 height 18
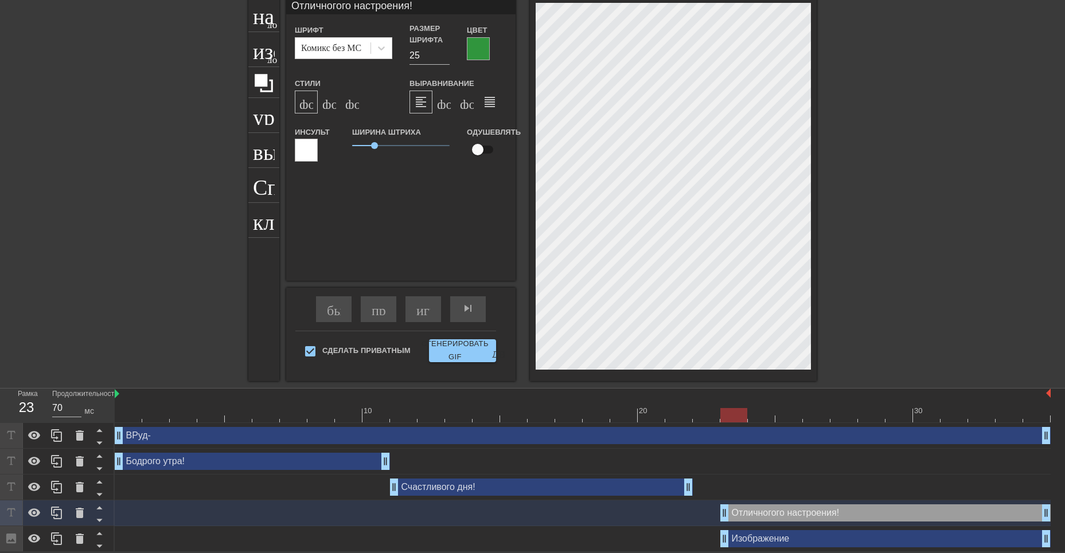
click at [874, 314] on div at bounding box center [916, 169] width 172 height 344
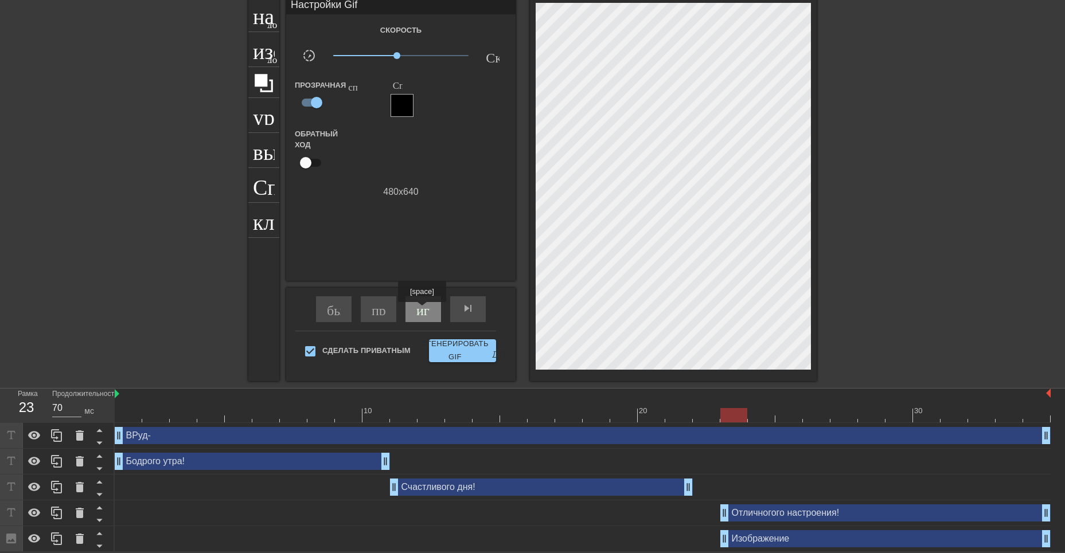
click at [423, 310] on ya-tr-span "играй_арроу" at bounding box center [456, 309] width 80 height 14
click at [419, 307] on ya-tr-span "пауза" at bounding box center [431, 309] width 31 height 14
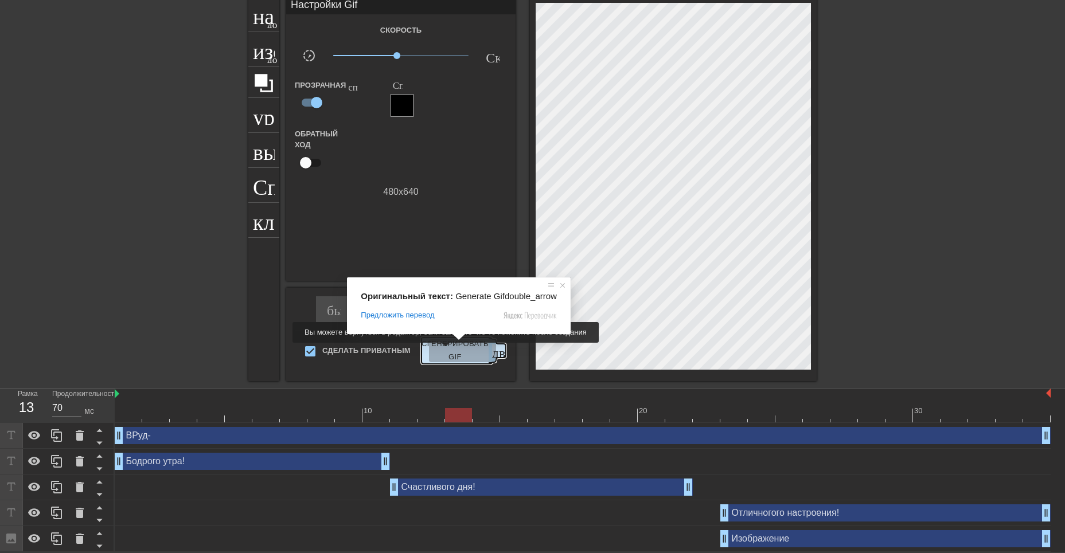
click at [454, 351] on ya-tr-span "Сгенерировать GIF" at bounding box center [454, 351] width 67 height 26
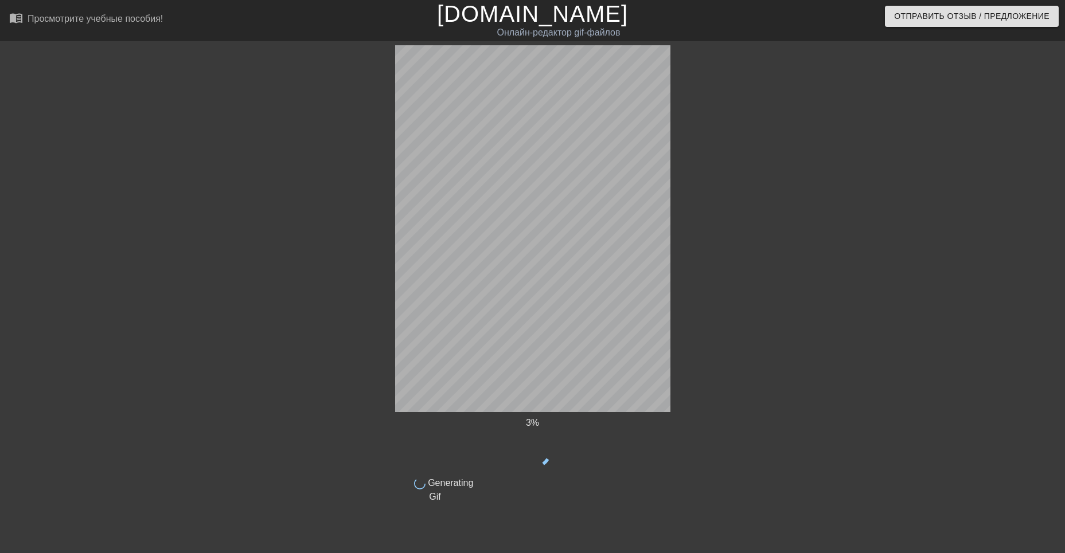
scroll to position [0, 0]
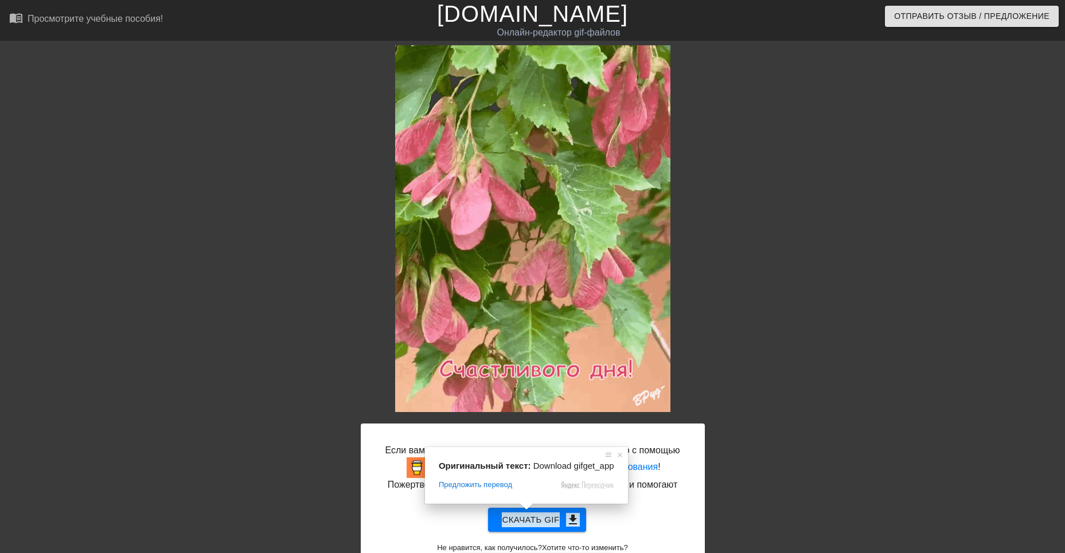
click at [529, 510] on span at bounding box center [526, 506] width 15 height 7
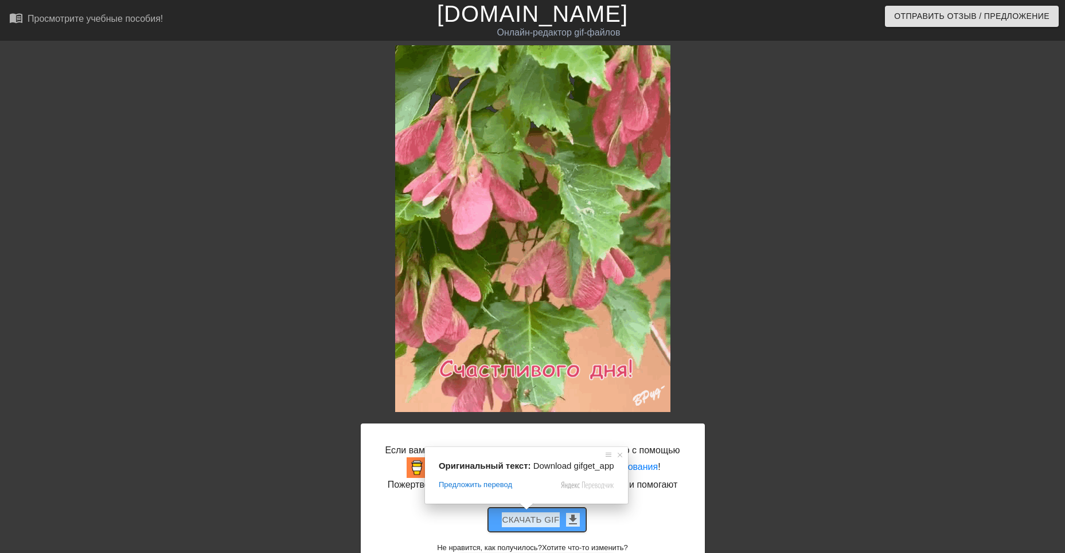
click at [569, 514] on ya-tr-span "get_app" at bounding box center [573, 520] width 14 height 14
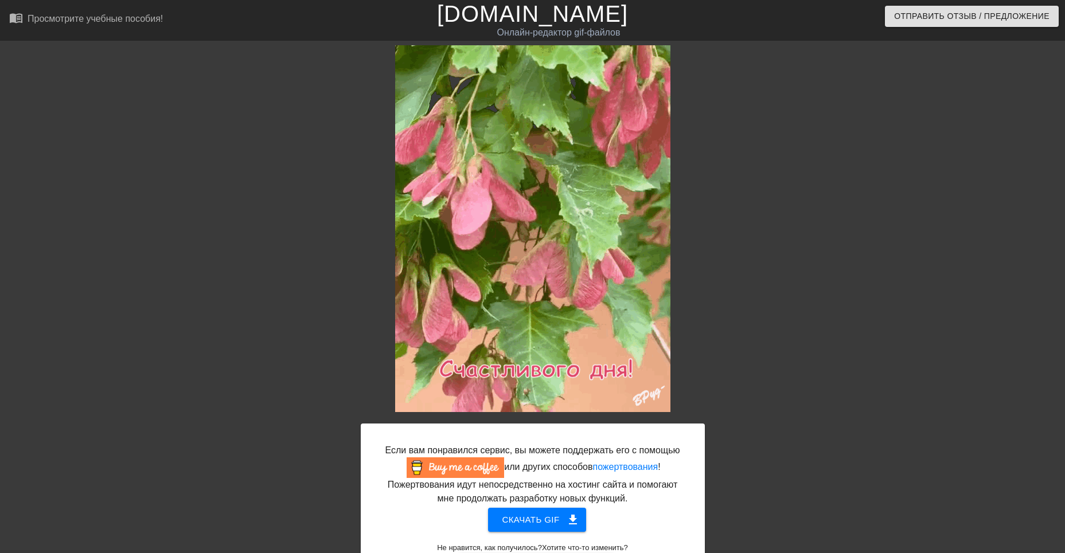
scroll to position [36, 0]
